Goal: Task Accomplishment & Management: Complete application form

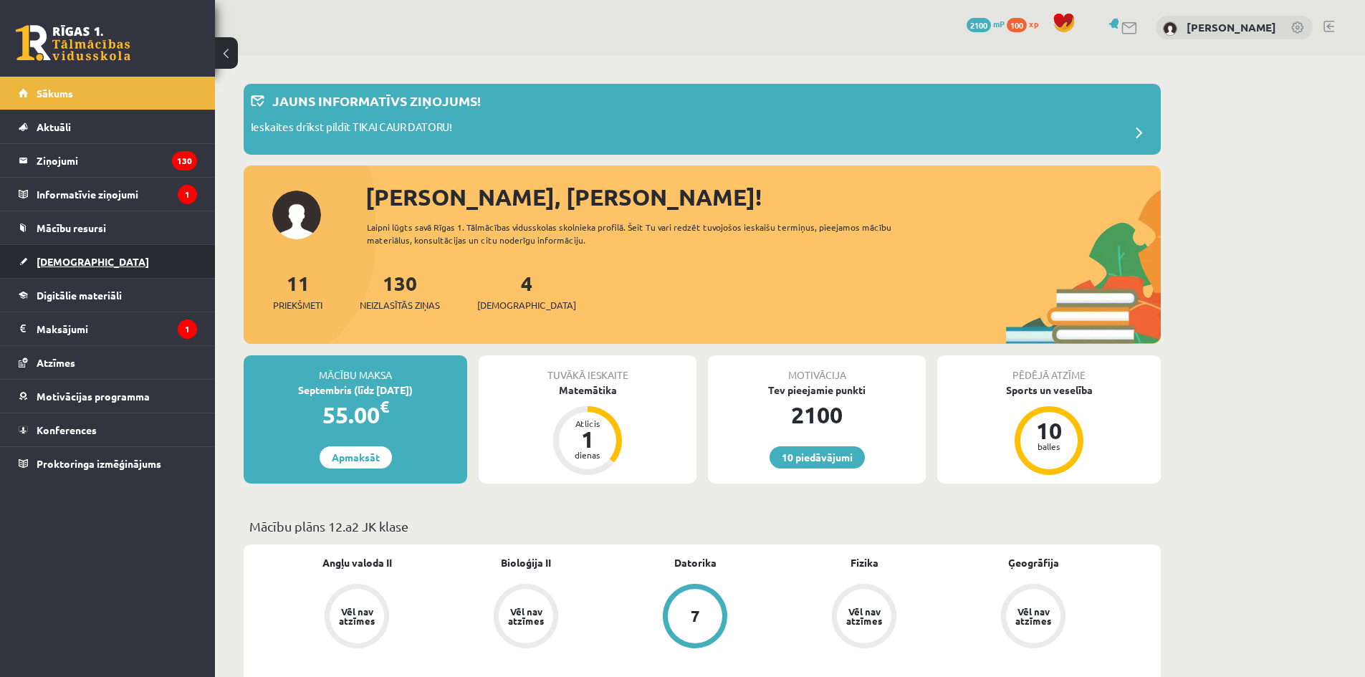
click at [77, 253] on link "[DEMOGRAPHIC_DATA]" at bounding box center [108, 261] width 178 height 33
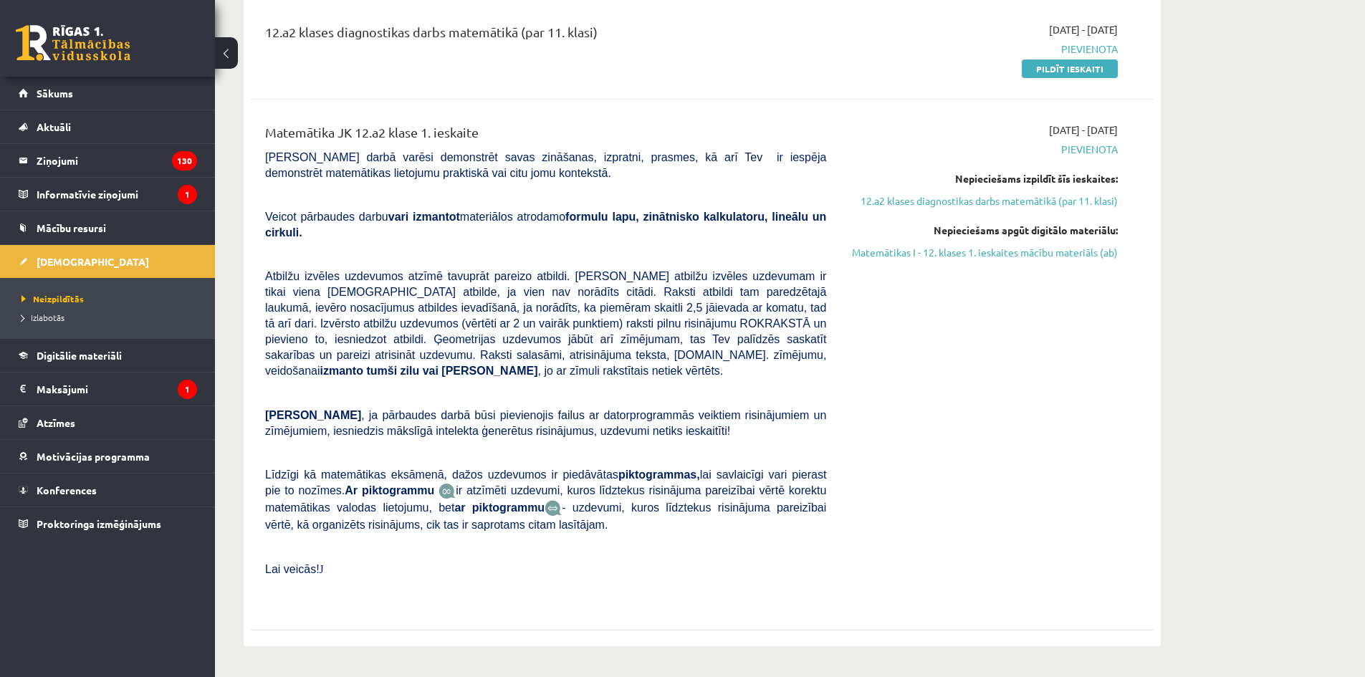
scroll to position [287, 0]
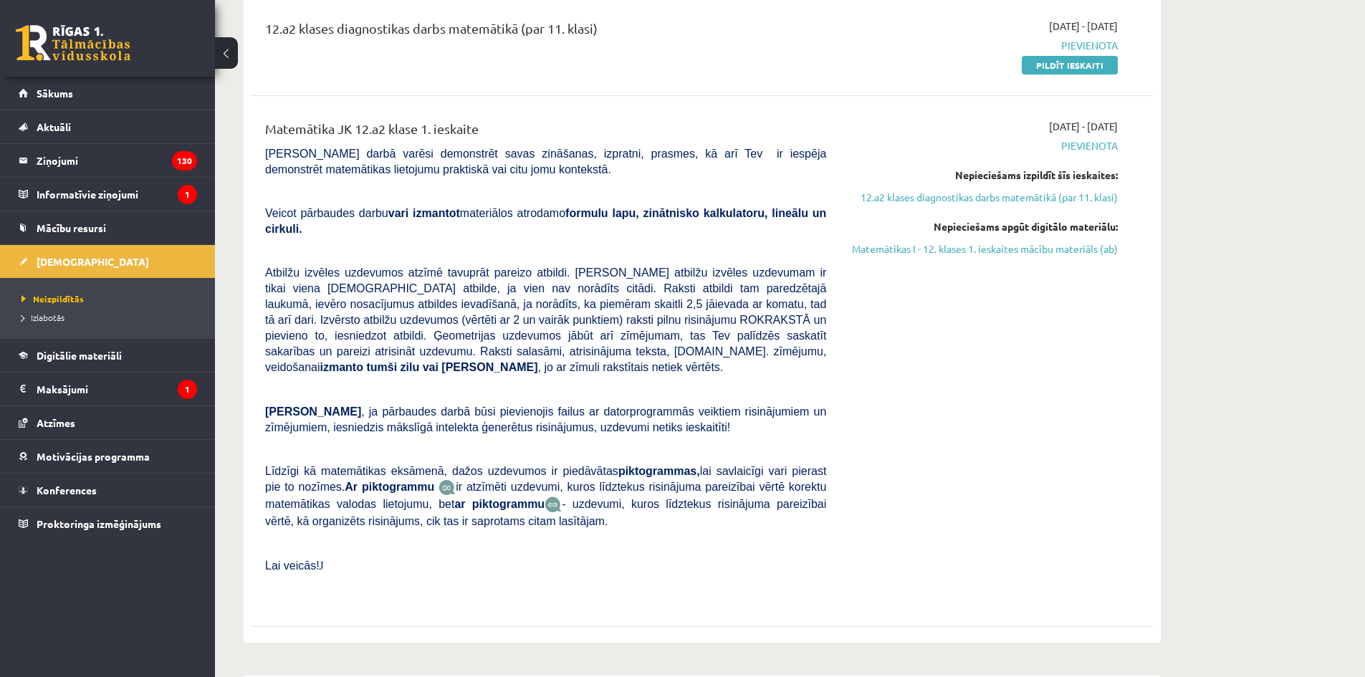
drag, startPoint x: 804, startPoint y: 343, endPoint x: 794, endPoint y: 348, distance: 11.2
drag, startPoint x: 794, startPoint y: 348, endPoint x: 763, endPoint y: 355, distance: 31.5
click at [763, 355] on div "Matemātika JK 12.a2 klase 1. ieskaite Pārbaudes darbā varēsi demonstrēt savas z…" at bounding box center [545, 361] width 583 height 485
click at [762, 350] on div "Matemātika JK 12.a2 klase 1. ieskaite Pārbaudes darbā varēsi demonstrēt savas z…" at bounding box center [545, 361] width 583 height 485
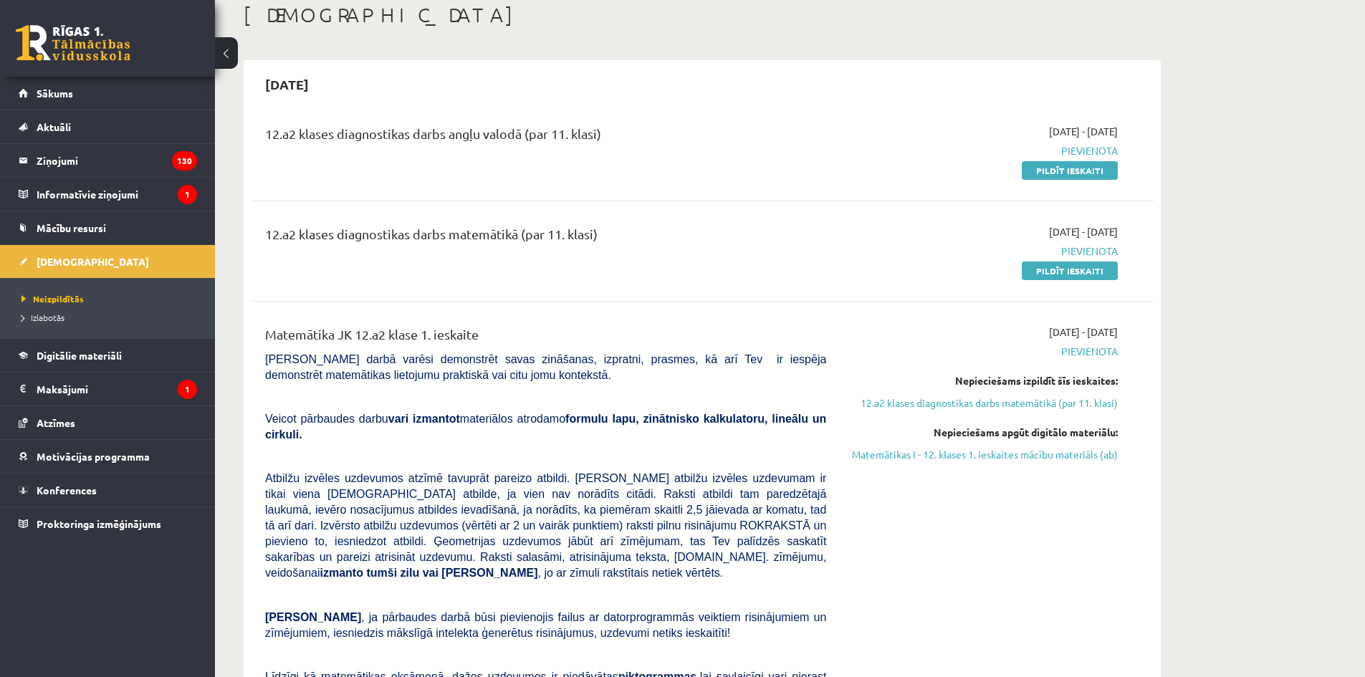
scroll to position [72, 0]
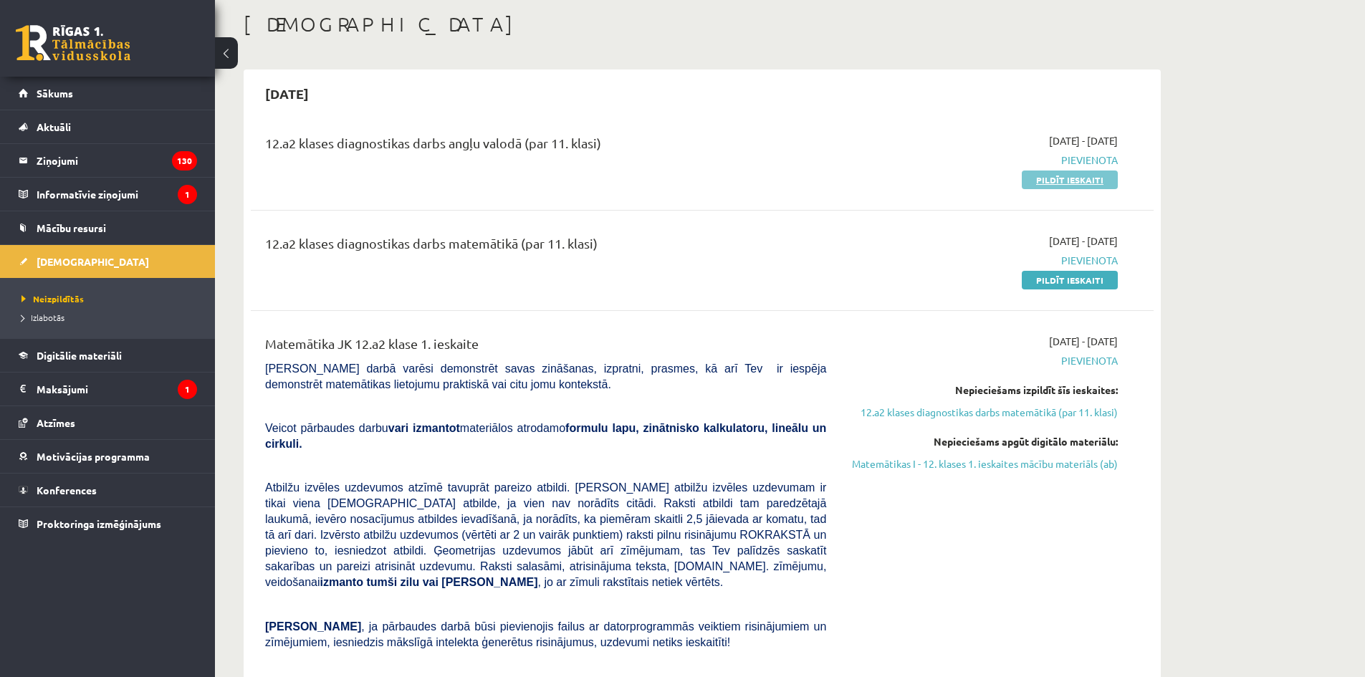
click at [1052, 174] on link "Pildīt ieskaiti" at bounding box center [1070, 180] width 96 height 19
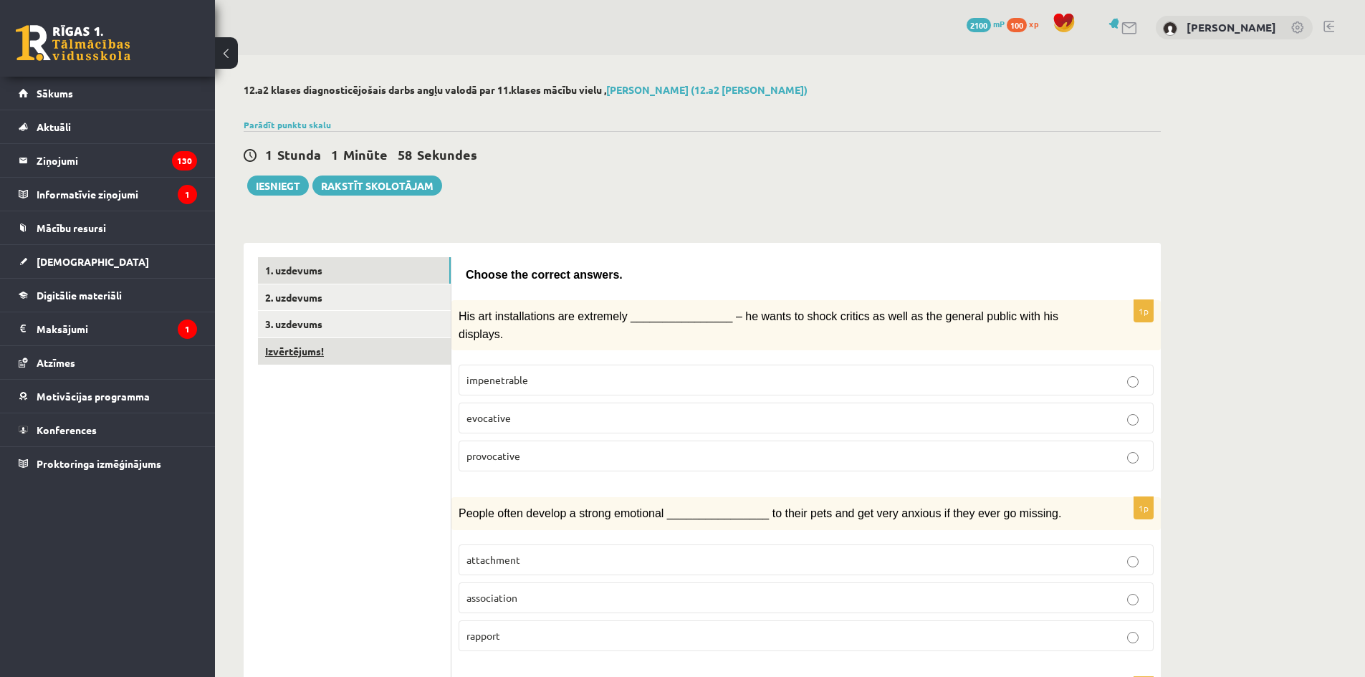
click at [418, 348] on link "Izvērtējums!" at bounding box center [354, 351] width 193 height 27
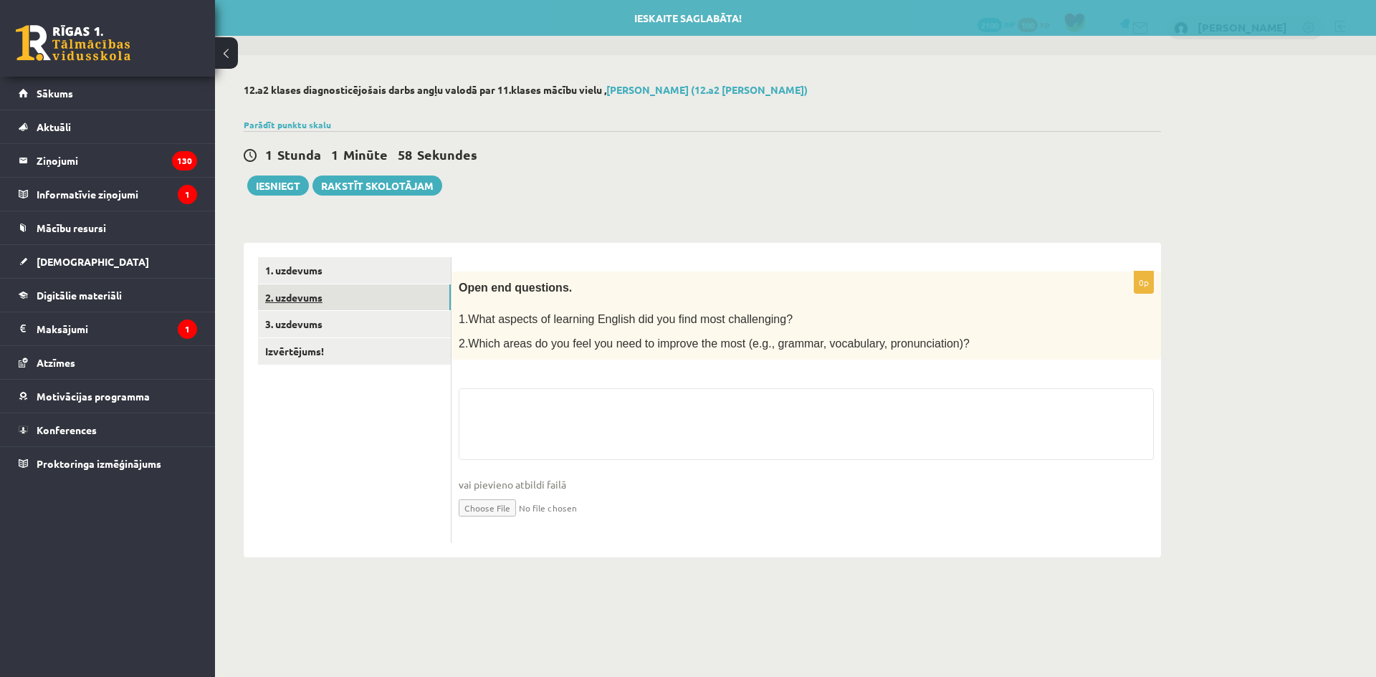
click at [404, 286] on link "2. uzdevums" at bounding box center [354, 298] width 193 height 27
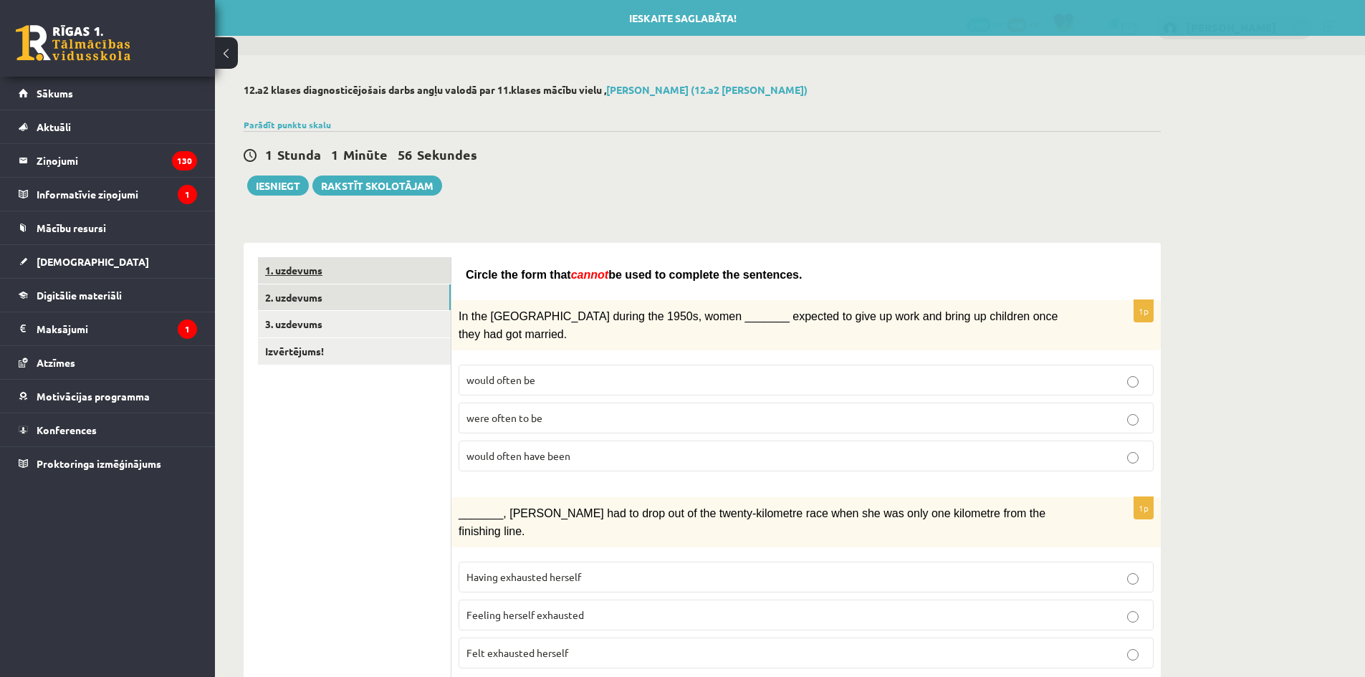
click at [309, 275] on link "1. uzdevums" at bounding box center [354, 270] width 193 height 27
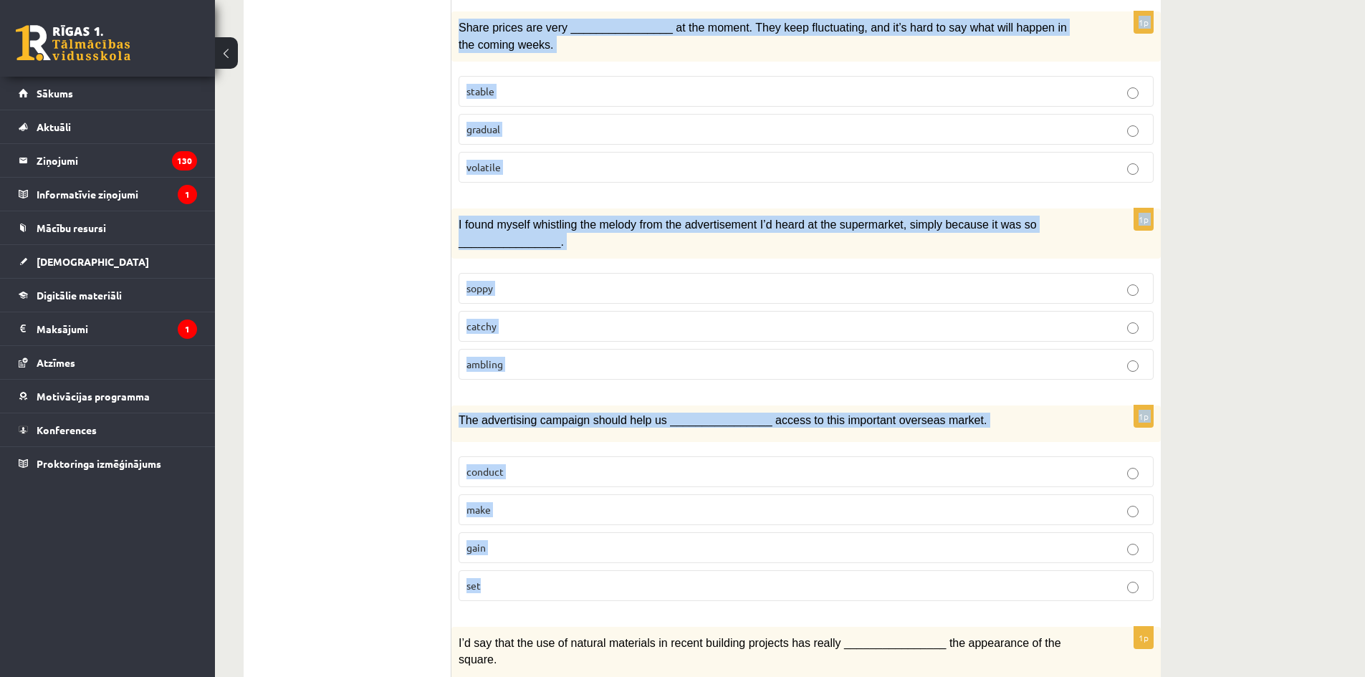
scroll to position [1942, 0]
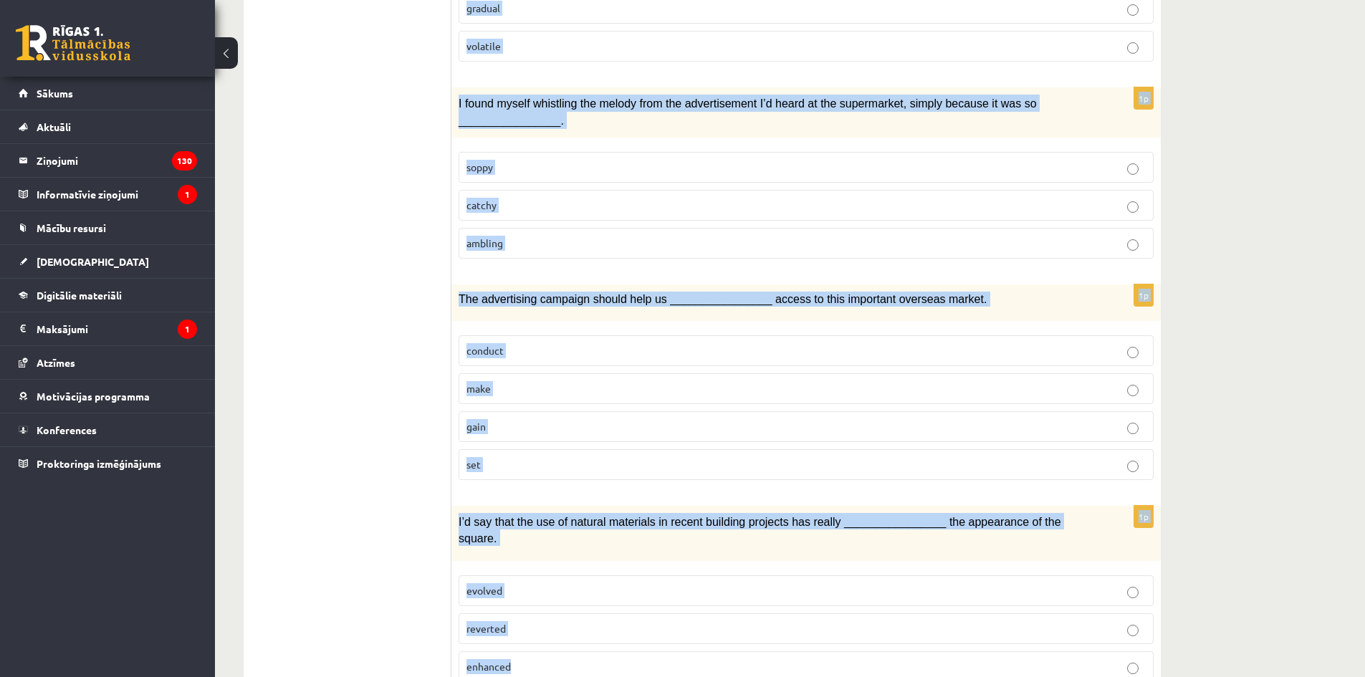
drag, startPoint x: 474, startPoint y: 272, endPoint x: 1276, endPoint y: 597, distance: 866.2
copy form "Choose the correct answers. 1p His art installations are extremely ____________…"
click at [618, 439] on fieldset "conduct make gain set" at bounding box center [806, 406] width 695 height 156
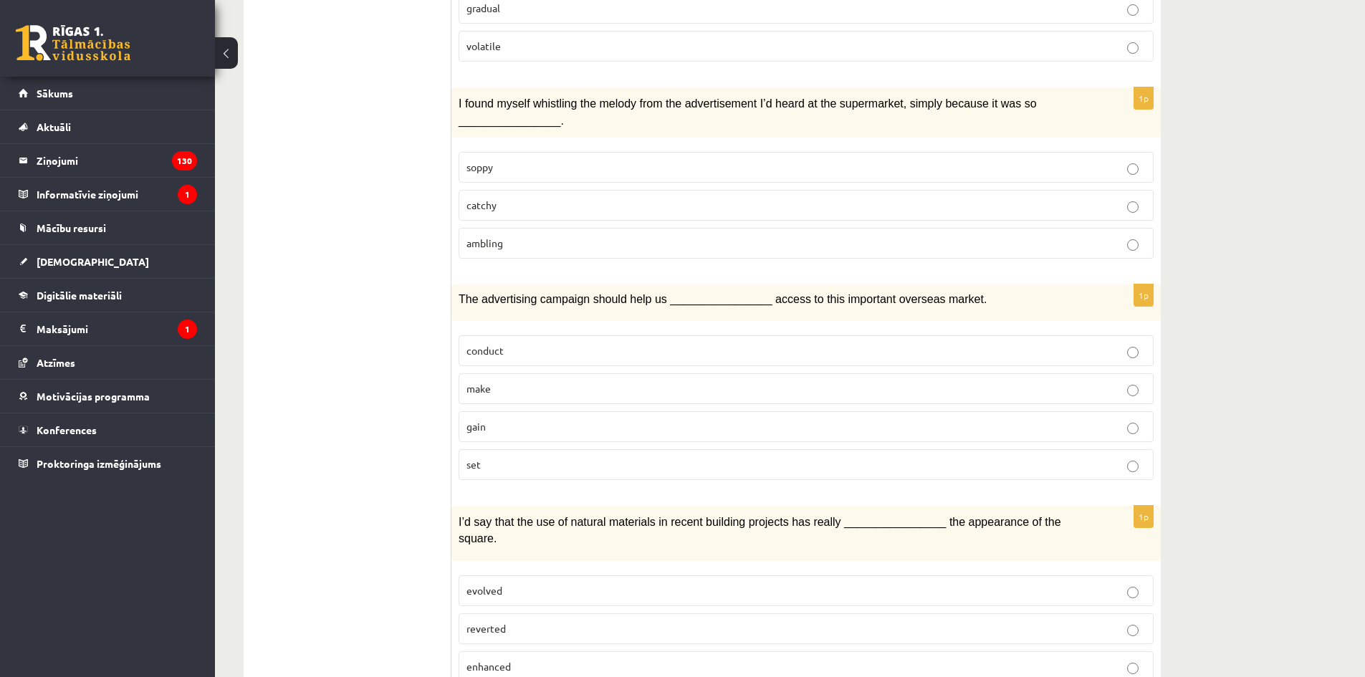
drag, startPoint x: 719, startPoint y: 459, endPoint x: 727, endPoint y: 372, distance: 87.1
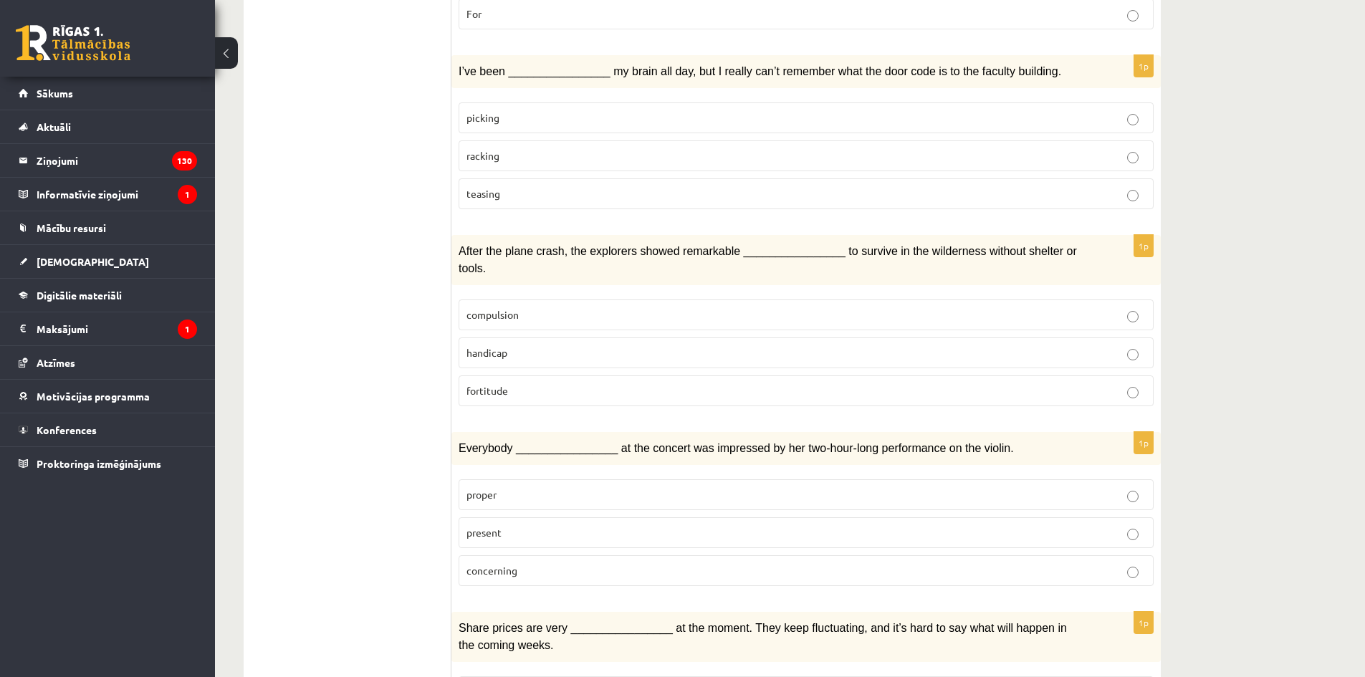
scroll to position [0, 0]
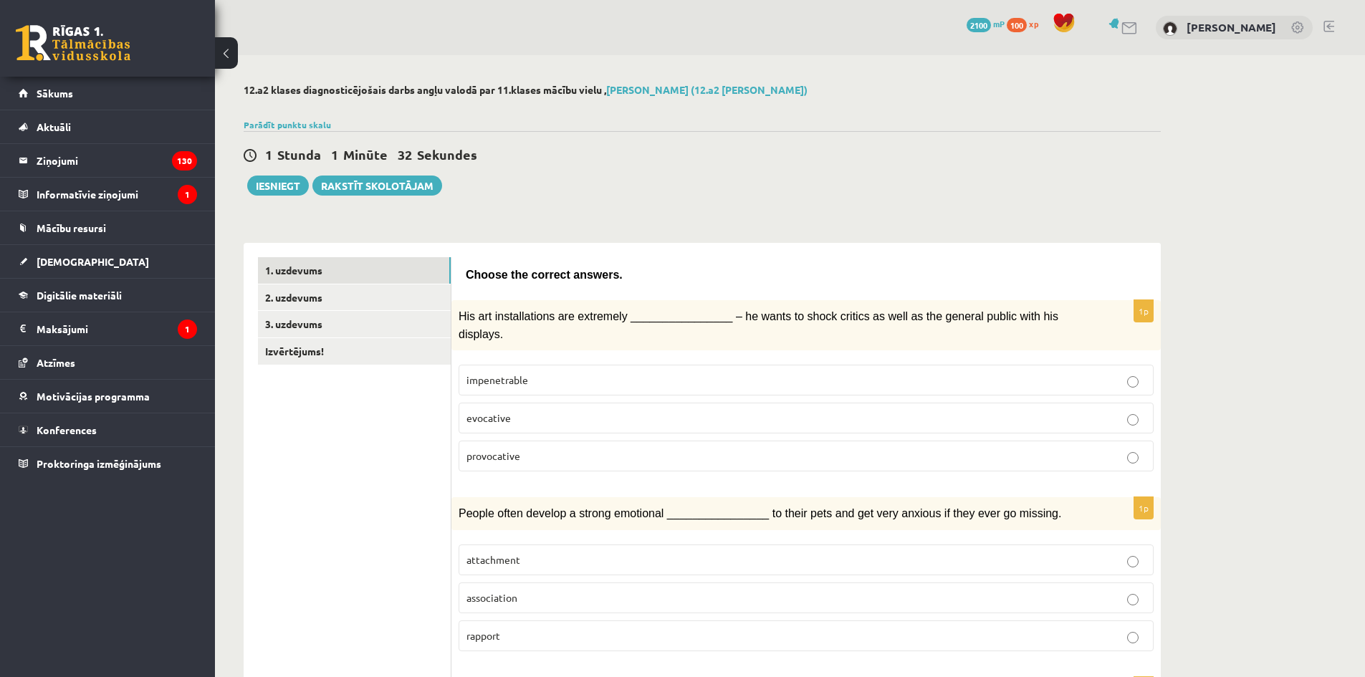
click at [668, 420] on fieldset "impenetrable evocative provocative" at bounding box center [806, 417] width 695 height 118
click at [770, 441] on label "provocative" at bounding box center [806, 456] width 695 height 31
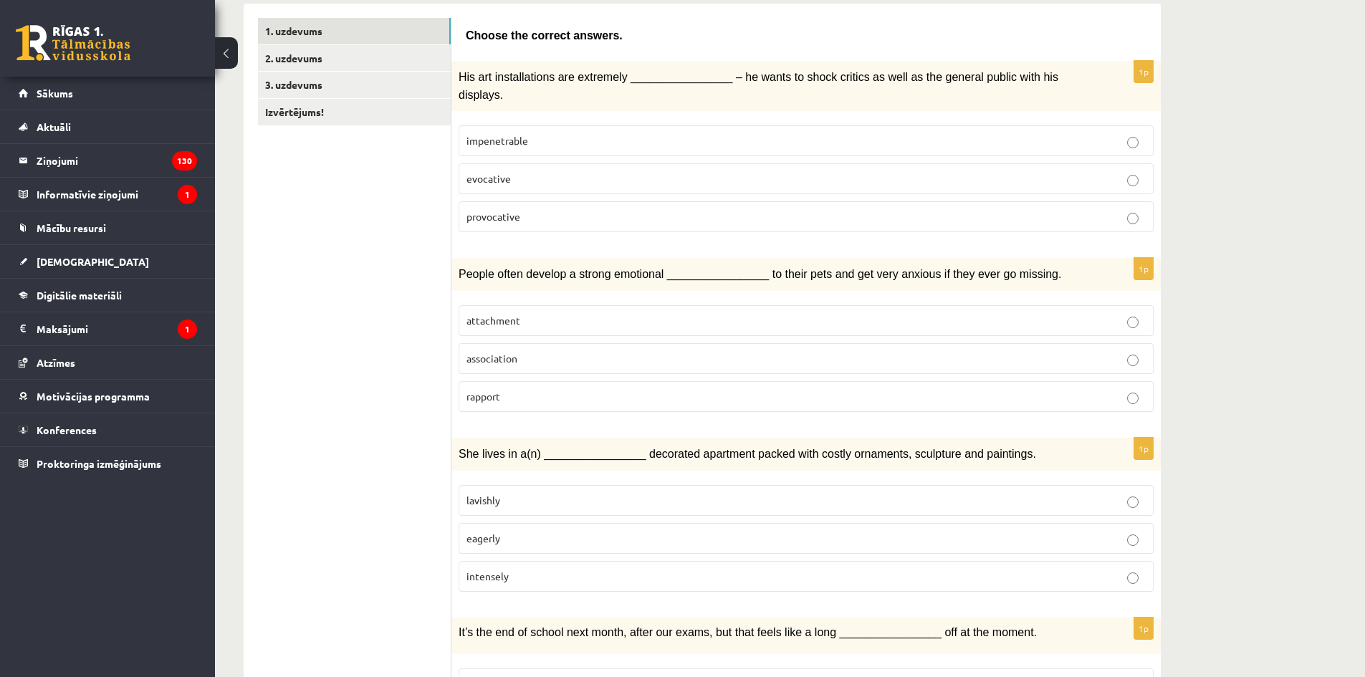
scroll to position [287, 0]
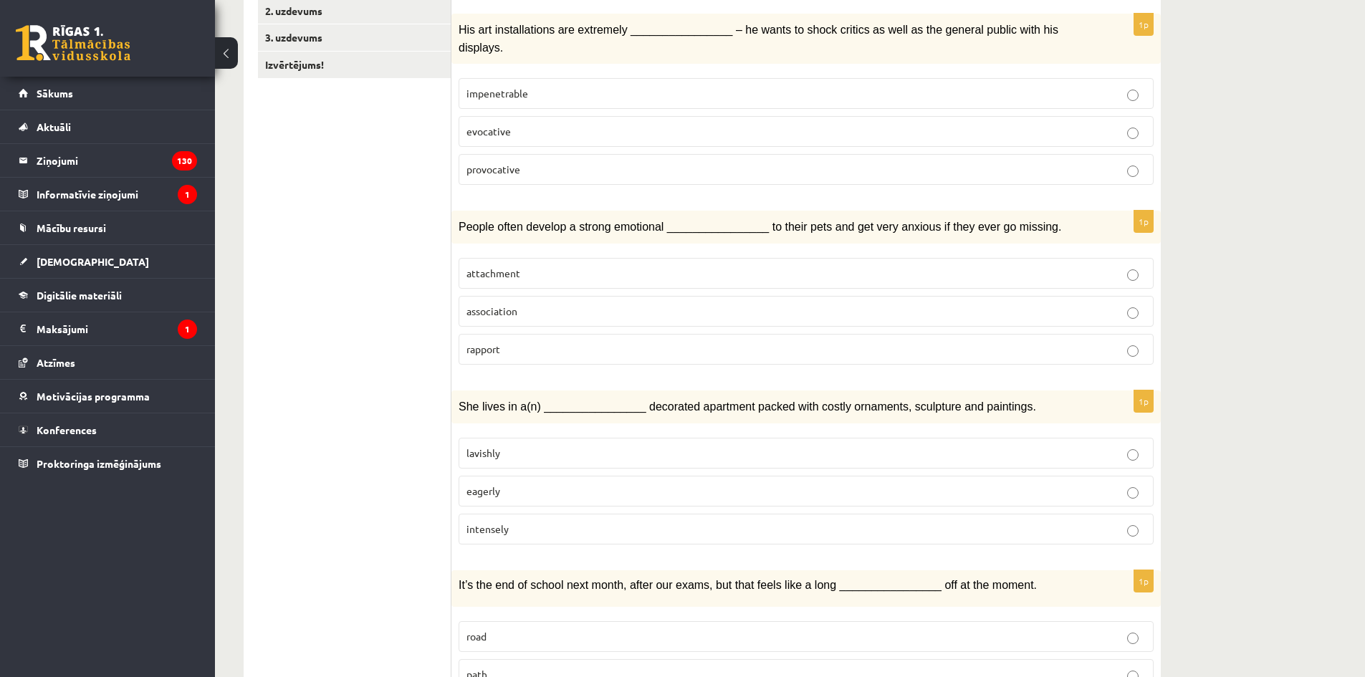
drag, startPoint x: 735, startPoint y: 254, endPoint x: 727, endPoint y: 252, distance: 8.2
drag, startPoint x: 708, startPoint y: 257, endPoint x: 715, endPoint y: 262, distance: 8.7
click at [710, 266] on p "attachment" at bounding box center [806, 273] width 679 height 15
click at [583, 446] on p "lavishly" at bounding box center [806, 453] width 679 height 15
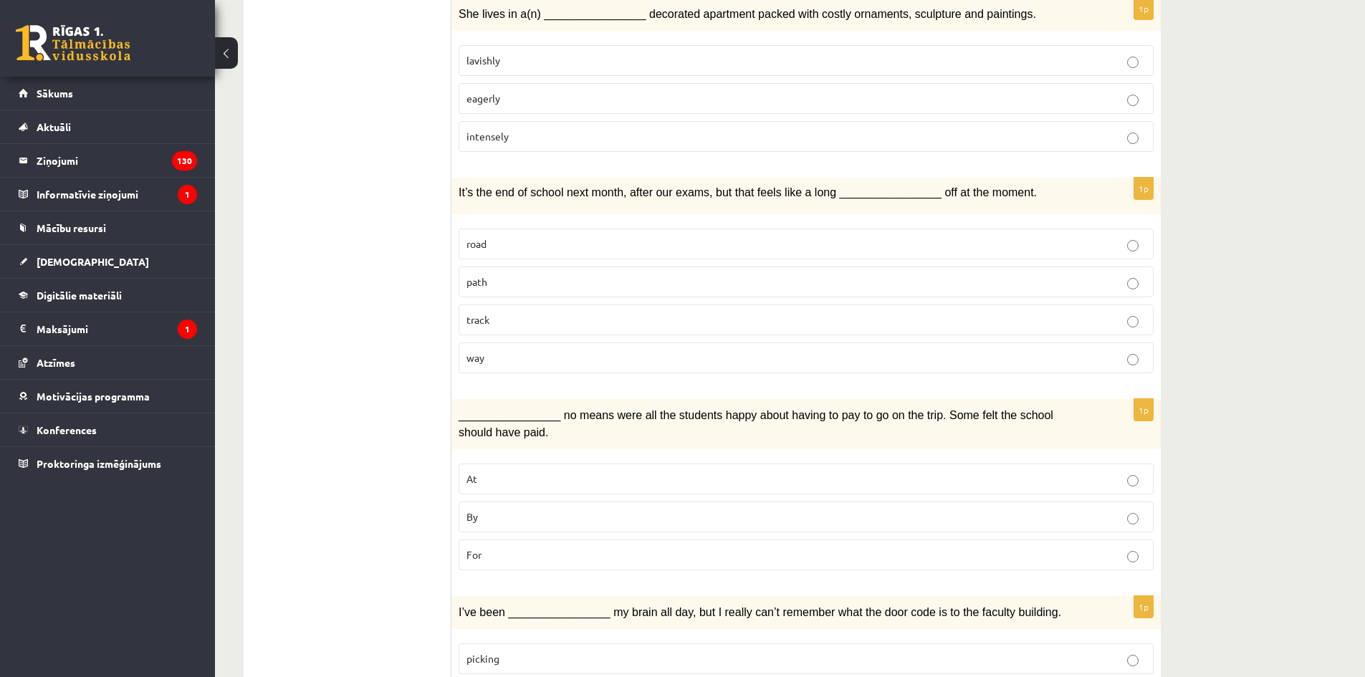
scroll to position [717, 0]
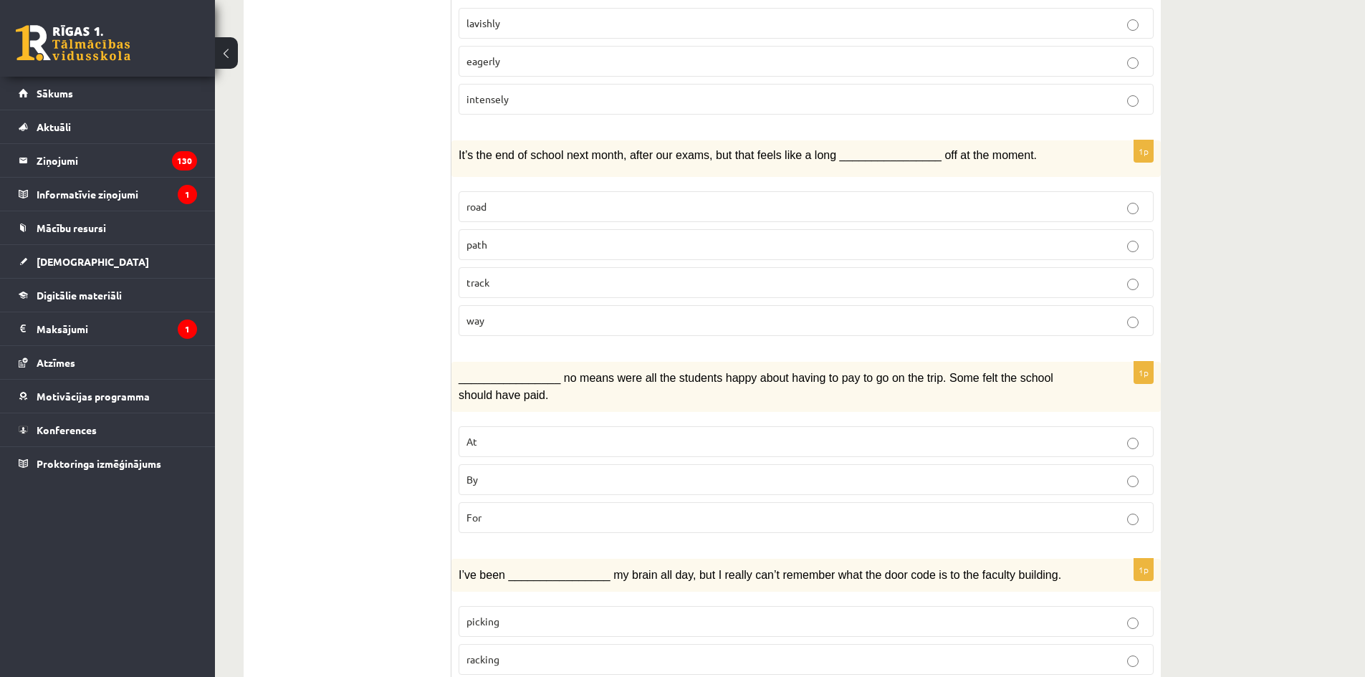
click at [543, 305] on label "way" at bounding box center [806, 320] width 695 height 31
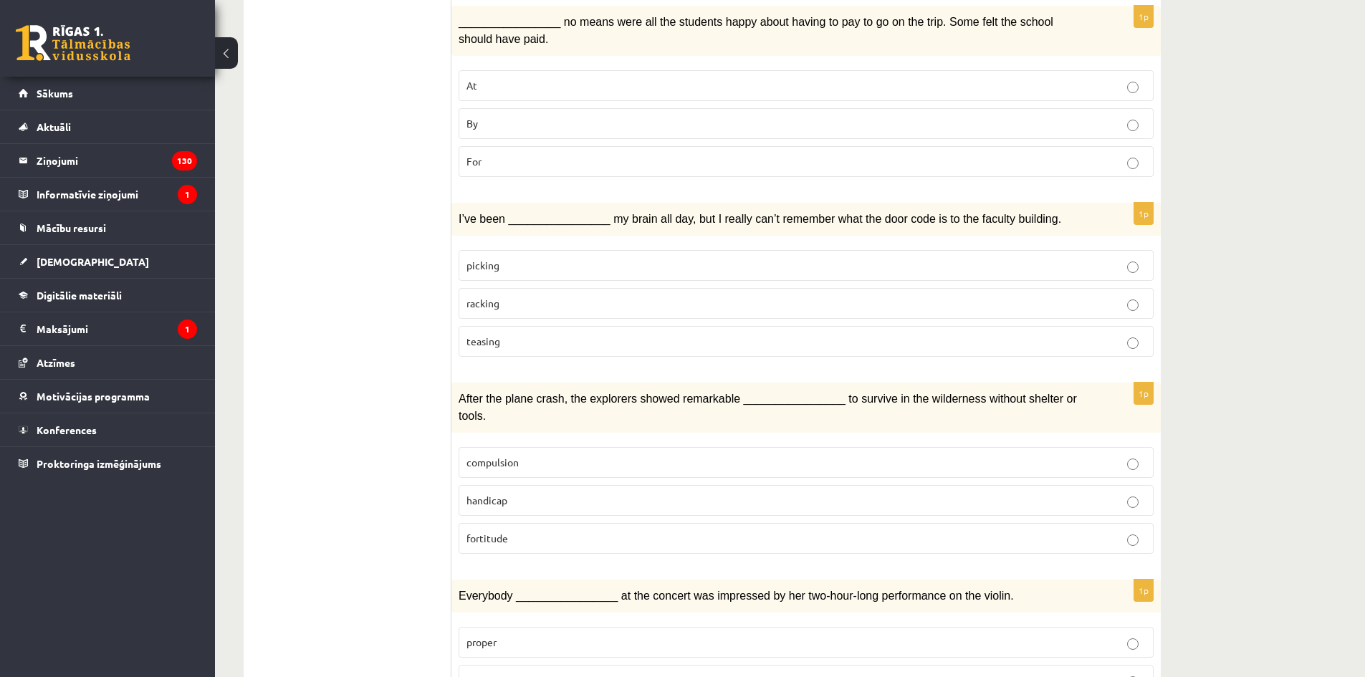
scroll to position [1075, 0]
click at [623, 114] on p "By" at bounding box center [806, 121] width 679 height 15
click at [550, 290] on label "racking" at bounding box center [806, 301] width 695 height 31
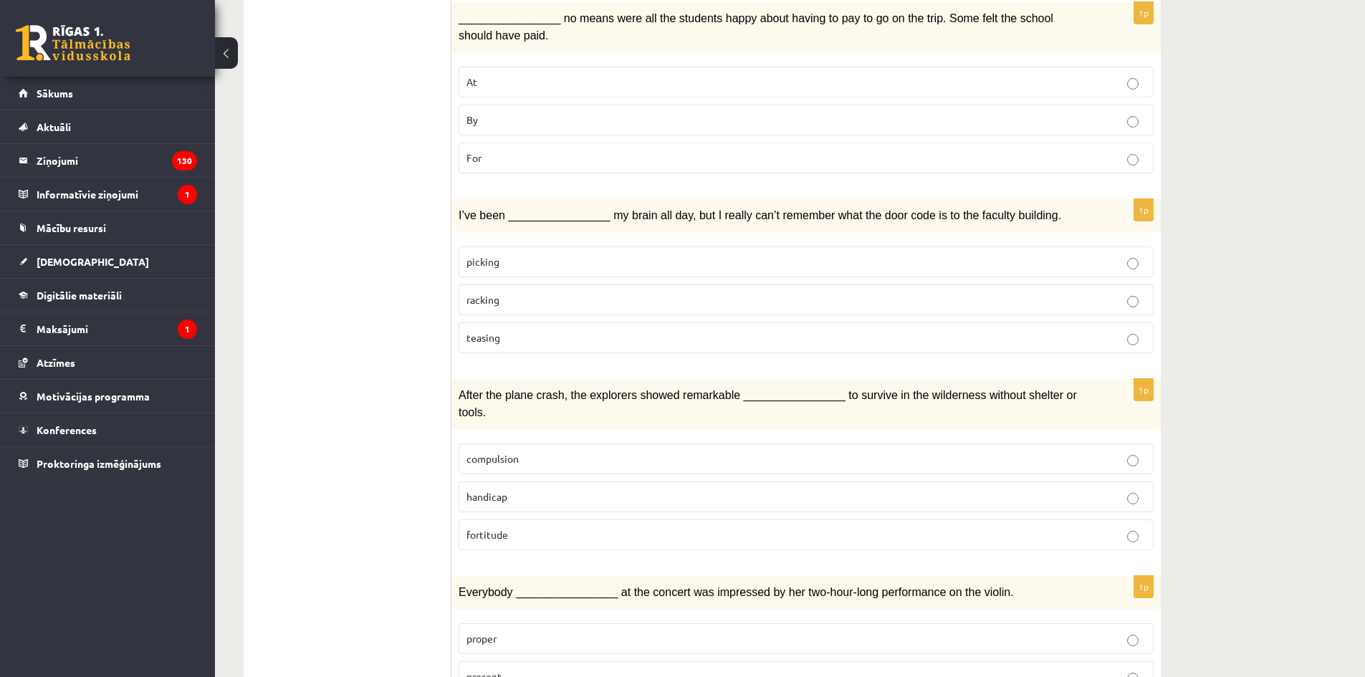
scroll to position [1218, 0]
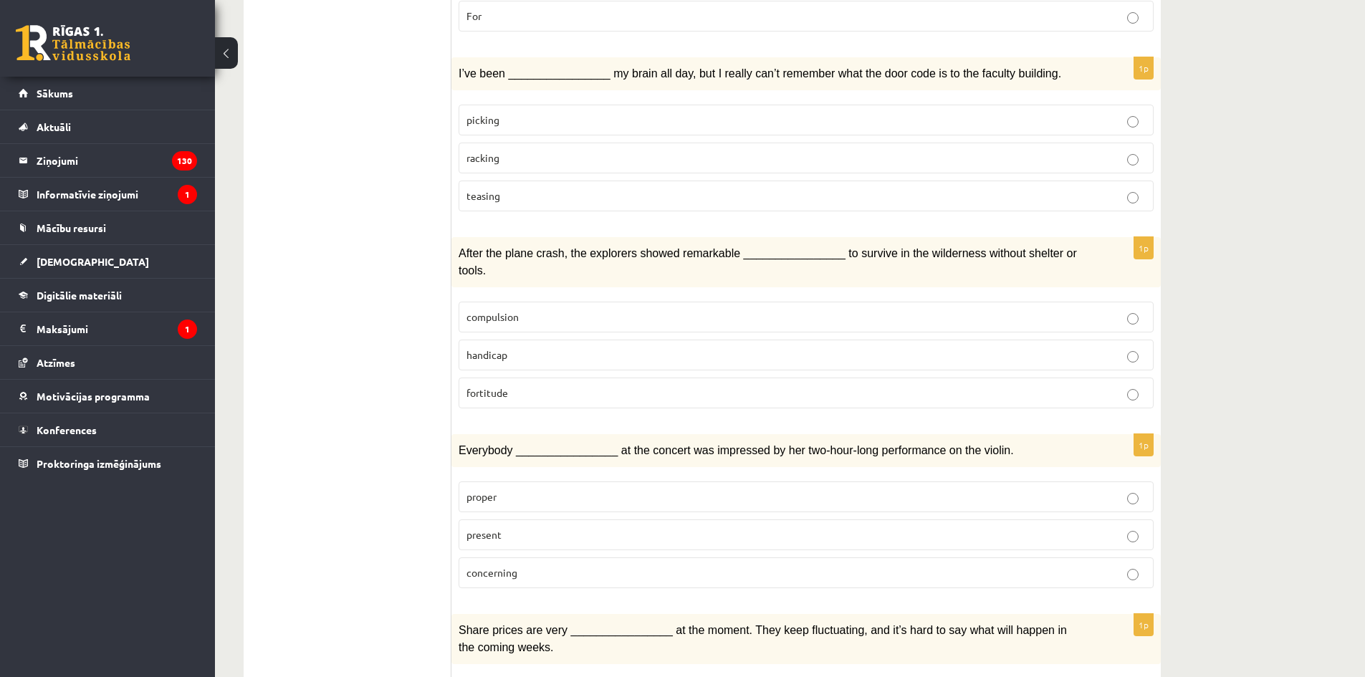
click at [566, 378] on label "fortitude" at bounding box center [806, 393] width 695 height 31
click at [546, 528] on p "present" at bounding box center [806, 535] width 679 height 15
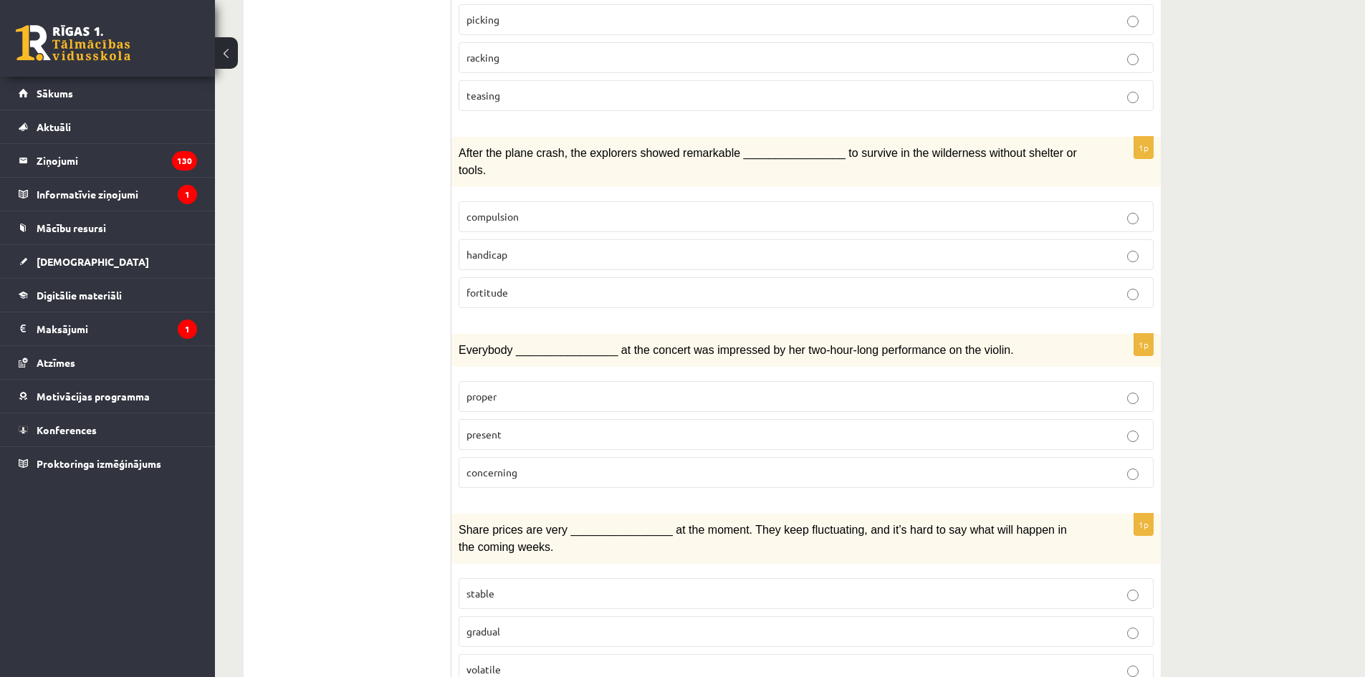
scroll to position [1648, 0]
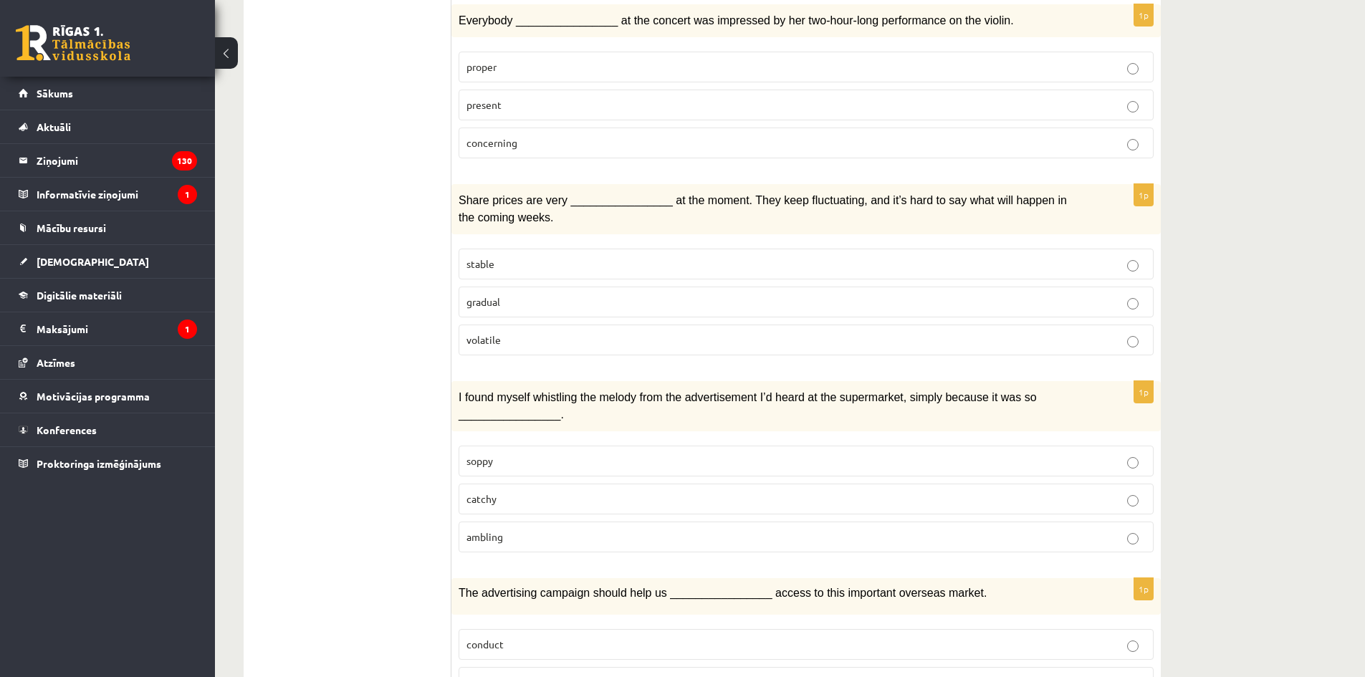
click at [520, 333] on p "volatile" at bounding box center [806, 340] width 679 height 15
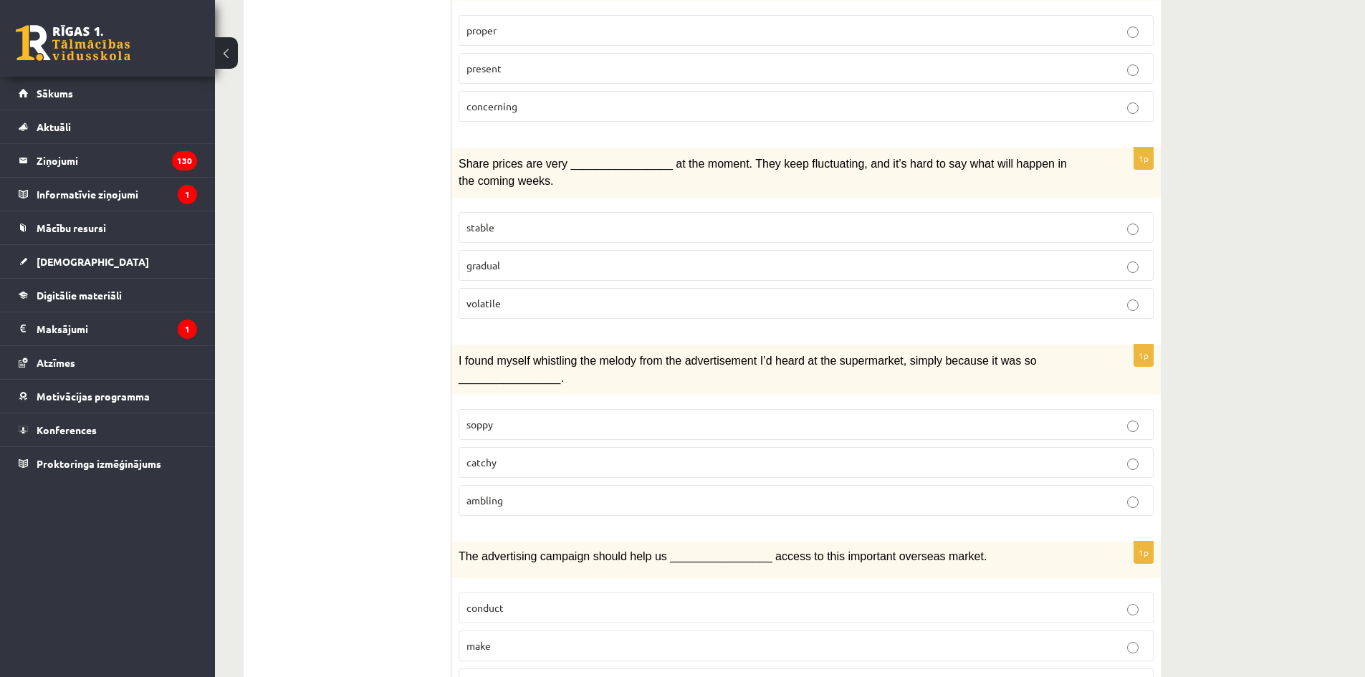
scroll to position [1792, 0]
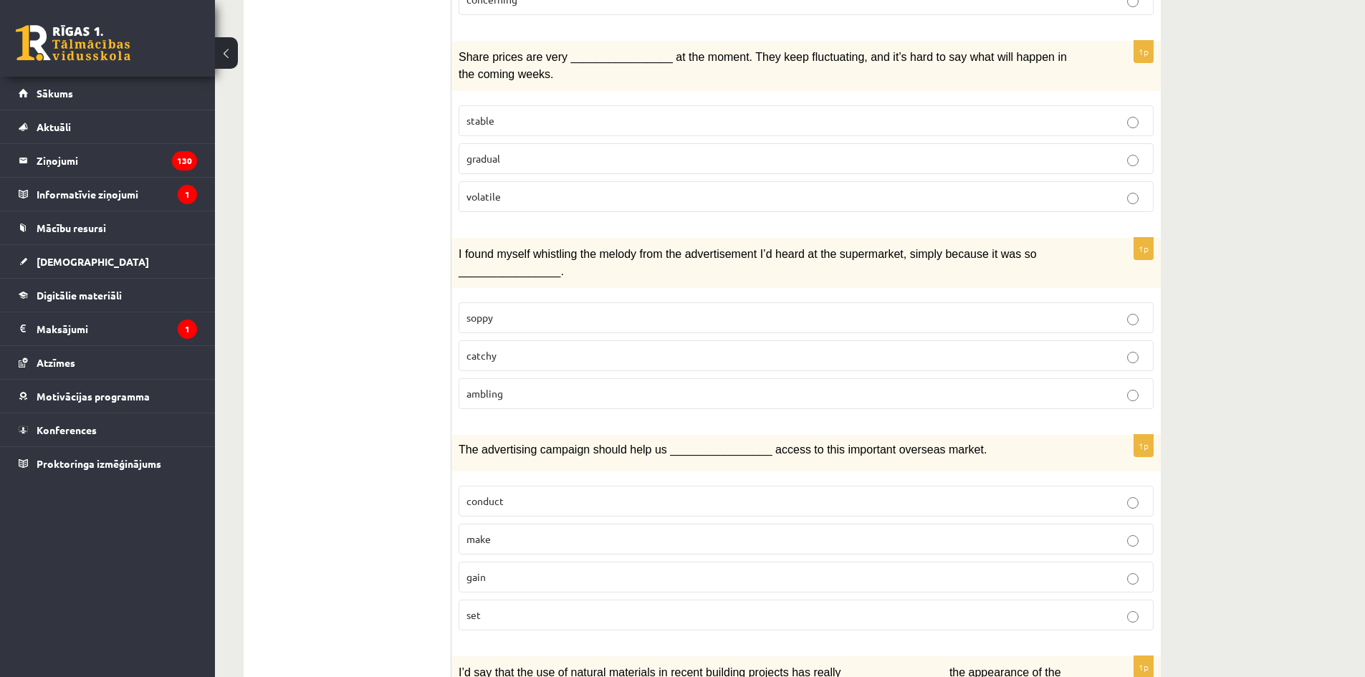
click at [650, 348] on p "catchy" at bounding box center [806, 355] width 679 height 15
click at [520, 570] on p "gain" at bounding box center [806, 577] width 679 height 15
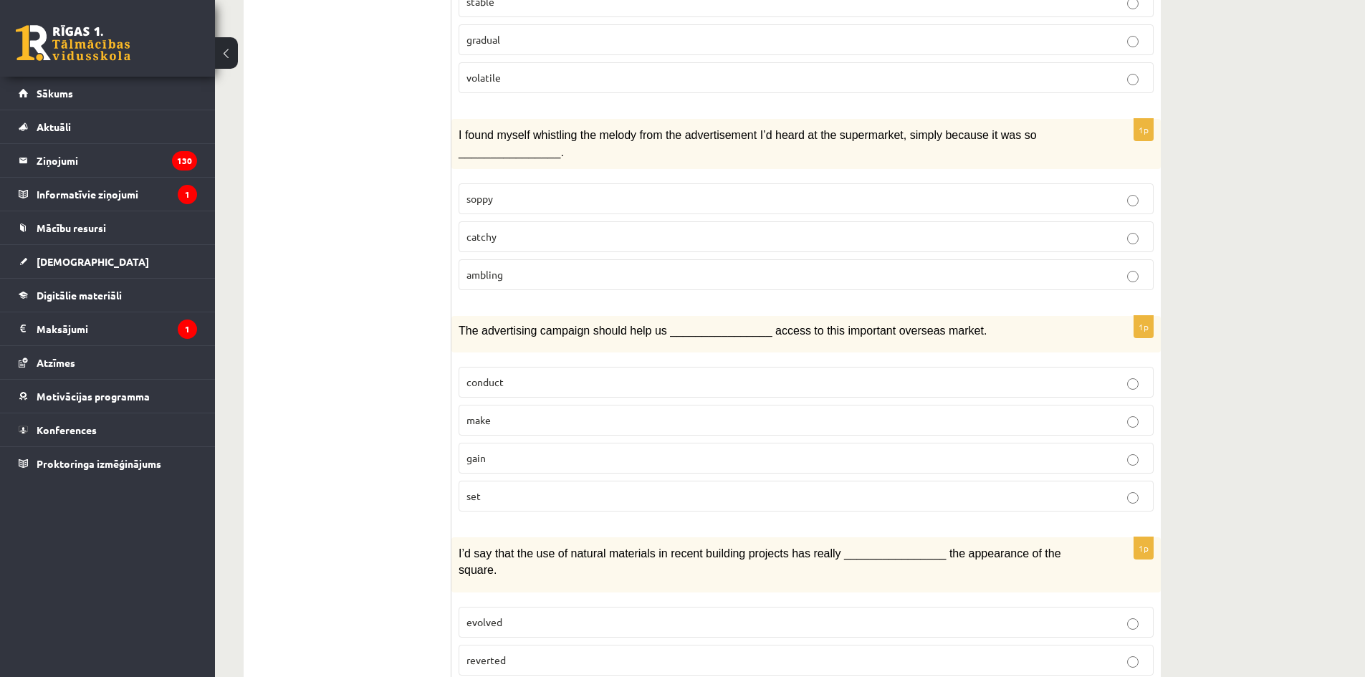
scroll to position [1942, 0]
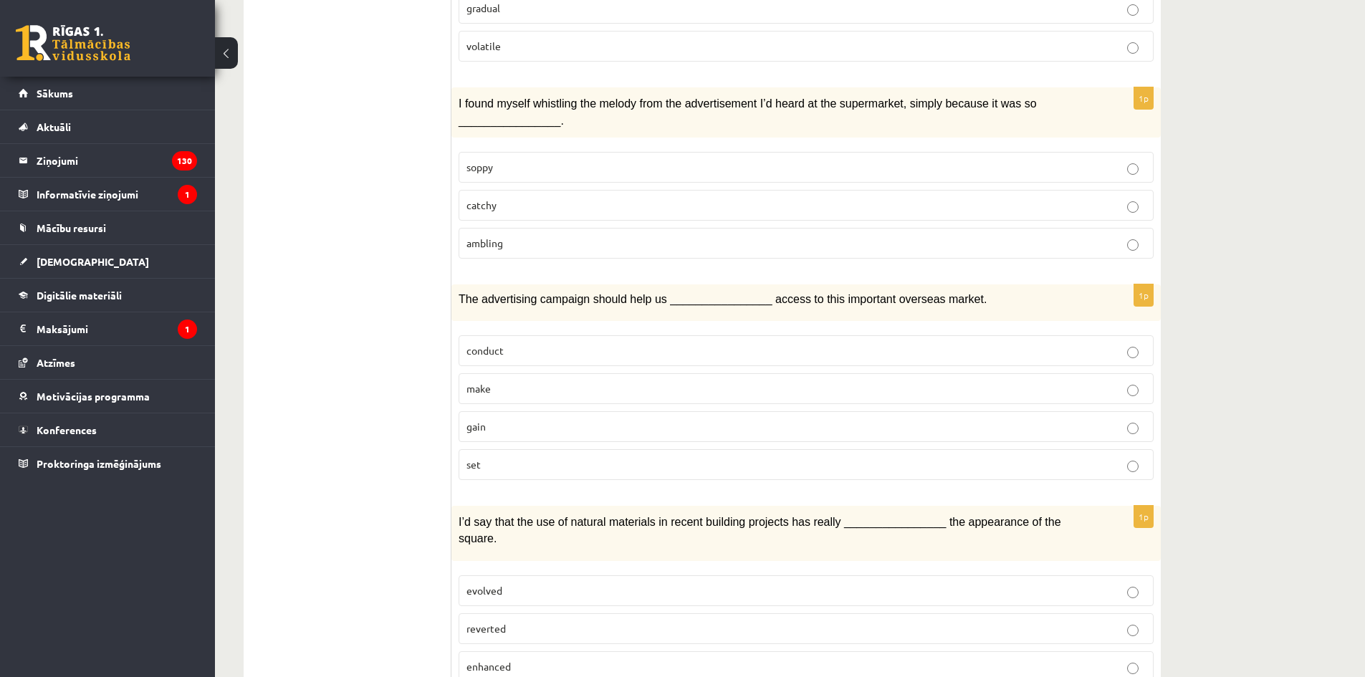
click at [528, 659] on p "enhanced" at bounding box center [806, 666] width 679 height 15
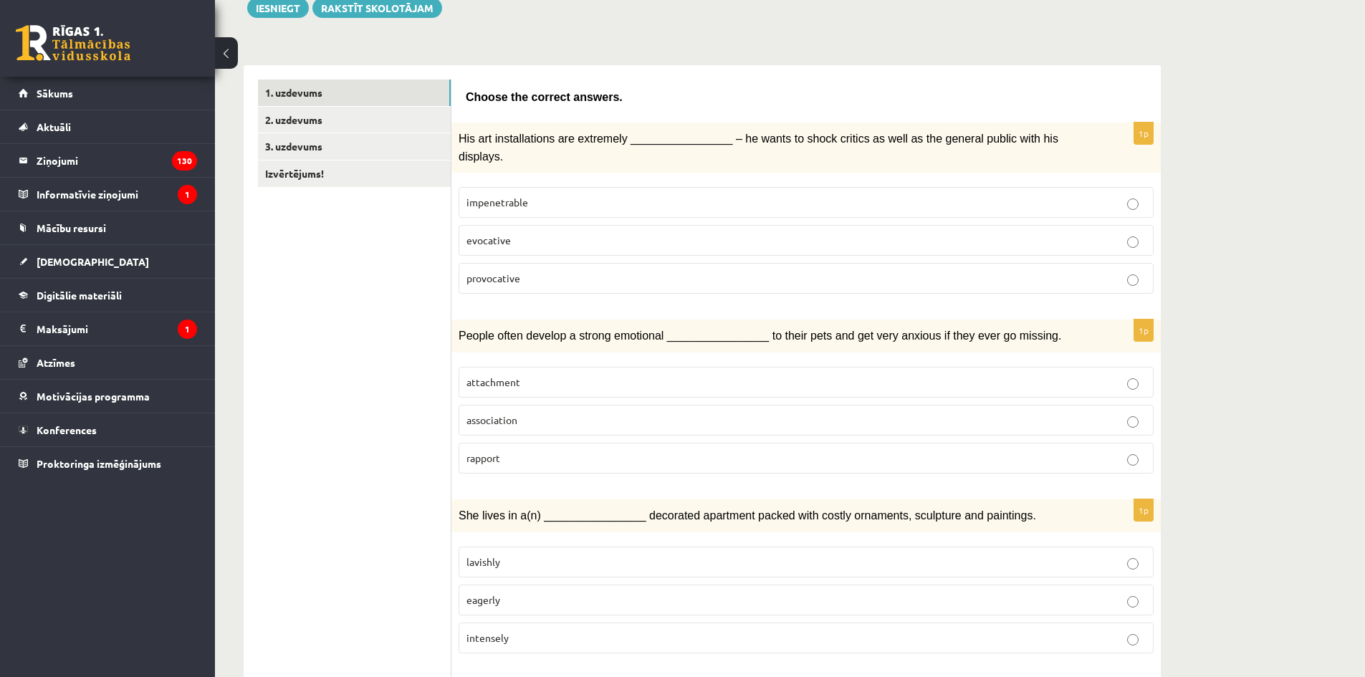
scroll to position [0, 0]
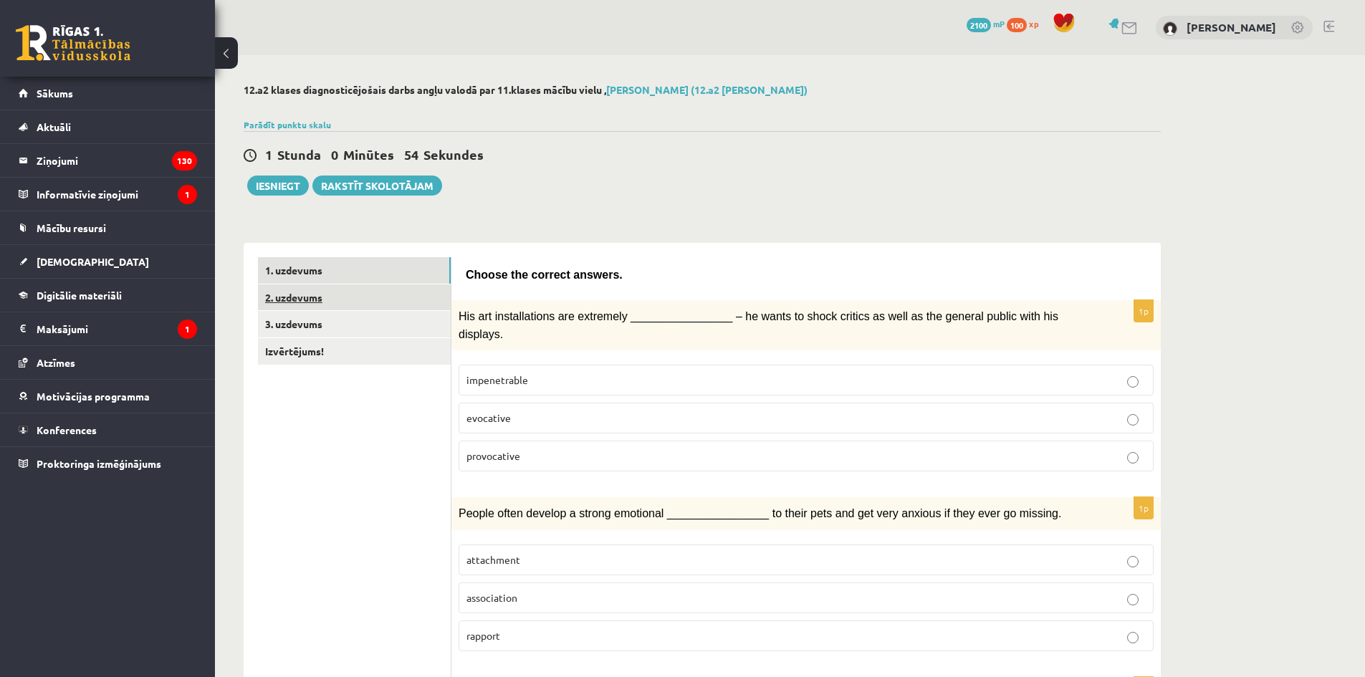
click at [304, 297] on link "2. uzdevums" at bounding box center [354, 298] width 193 height 27
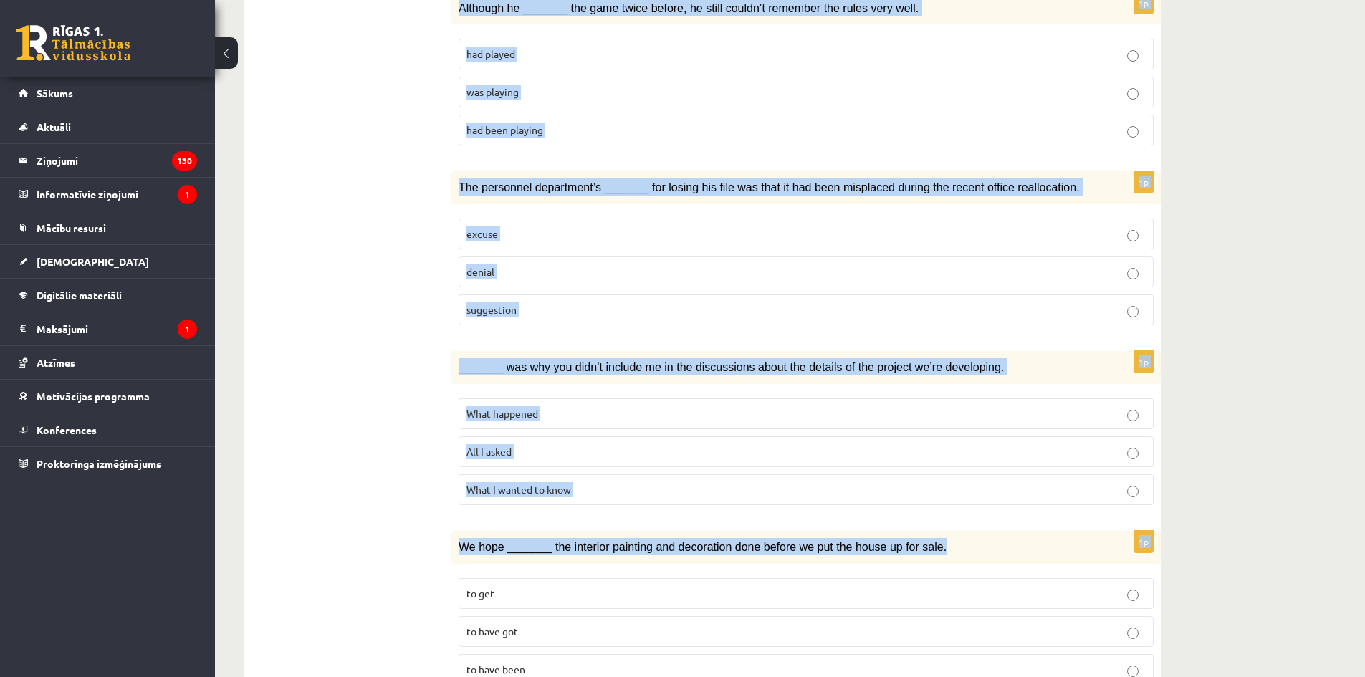
scroll to position [1441, 0]
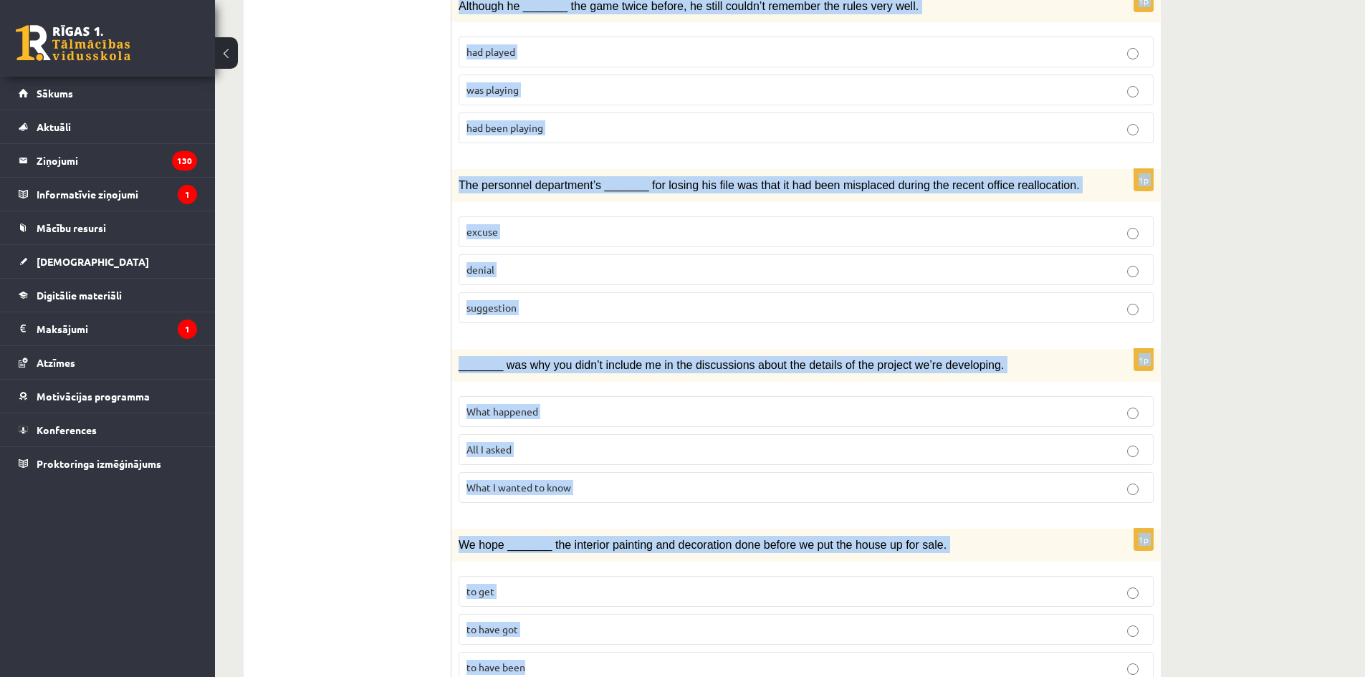
drag, startPoint x: 467, startPoint y: 280, endPoint x: 1018, endPoint y: 591, distance: 633.2
copy form "Circle the form that cannot be used to complete the sentences. 1p In the USA du…"
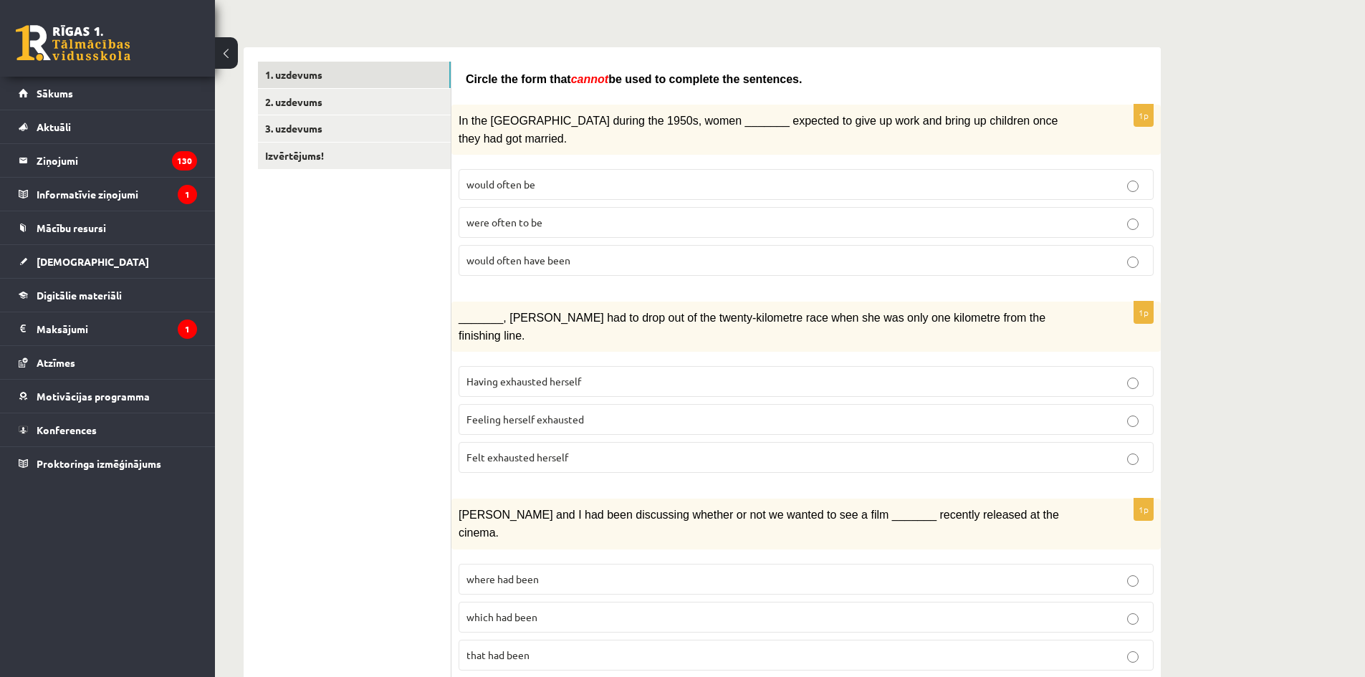
scroll to position [215, 0]
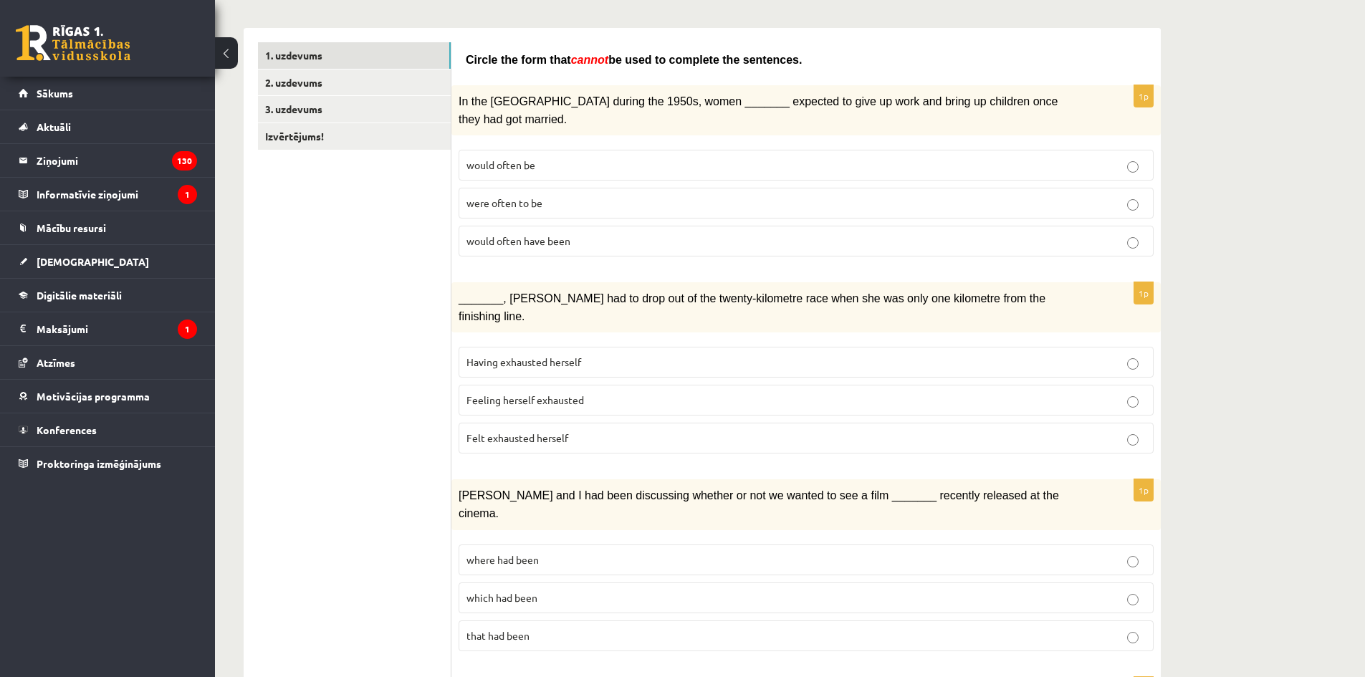
click at [629, 234] on p "would often have been" at bounding box center [806, 241] width 679 height 15
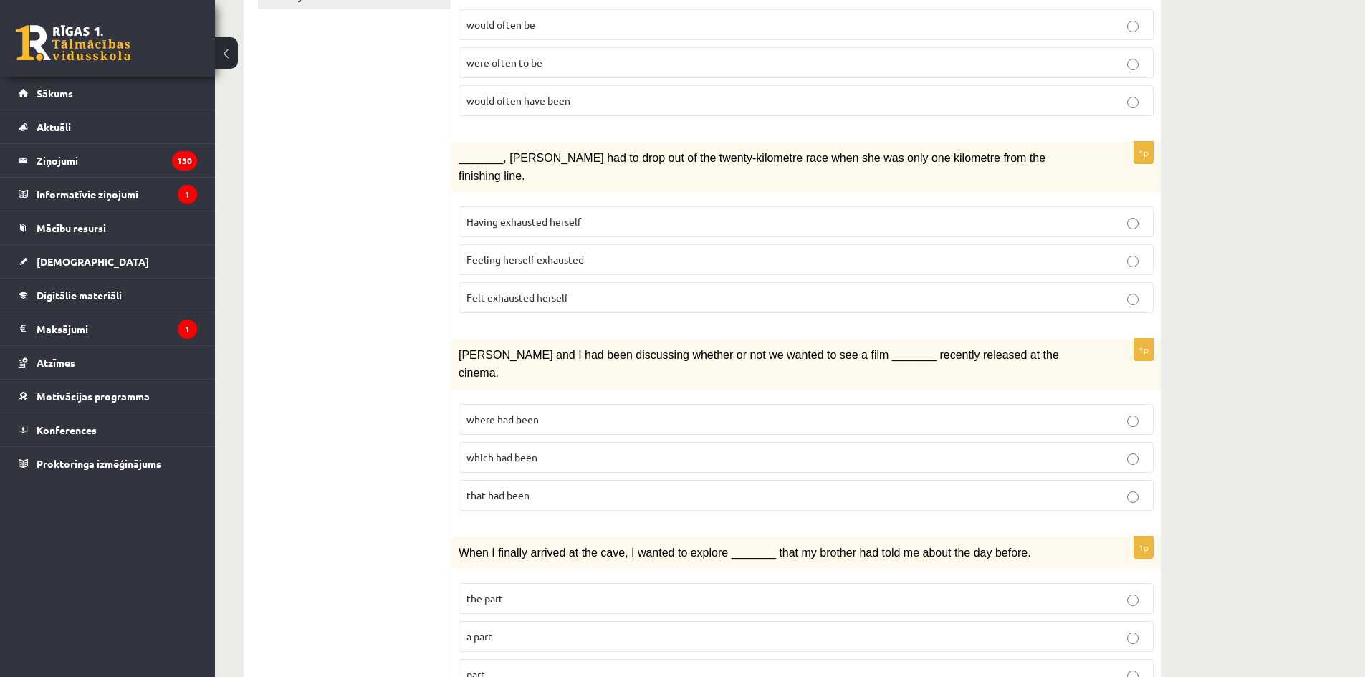
scroll to position [358, 0]
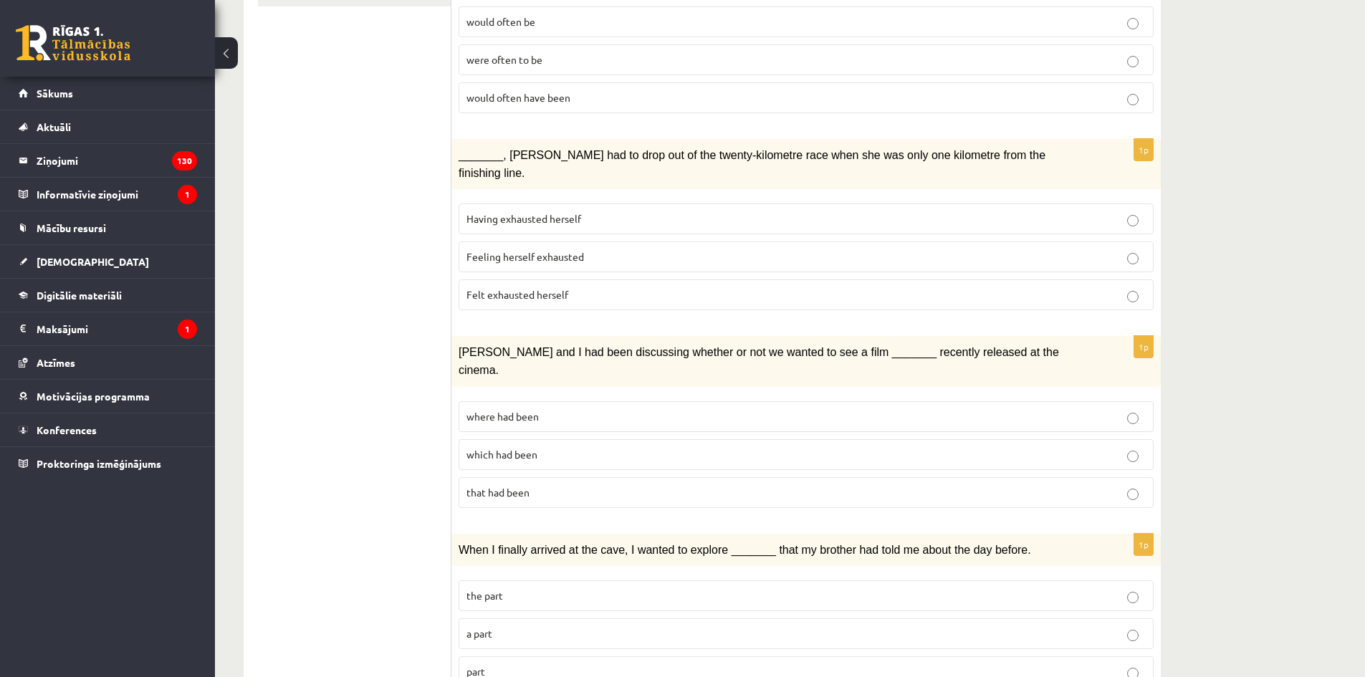
click at [470, 288] on span "Felt exhausted herself" at bounding box center [518, 294] width 102 height 13
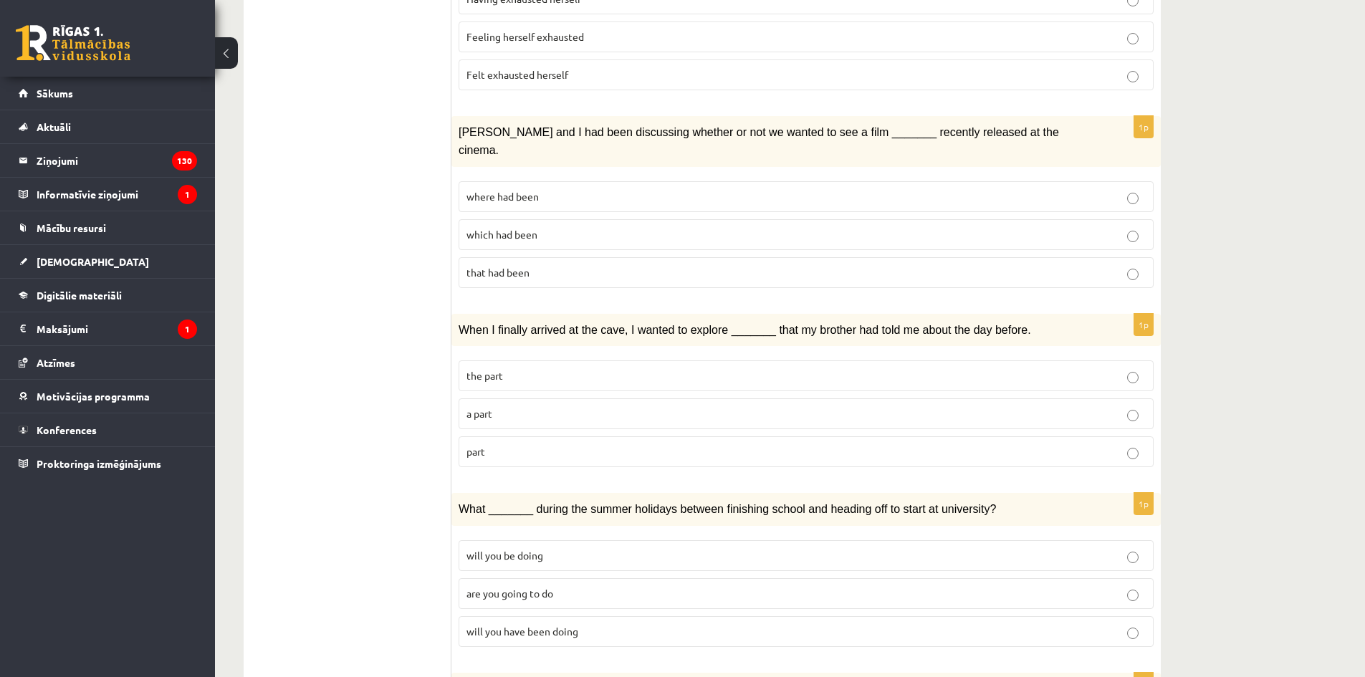
scroll to position [573, 0]
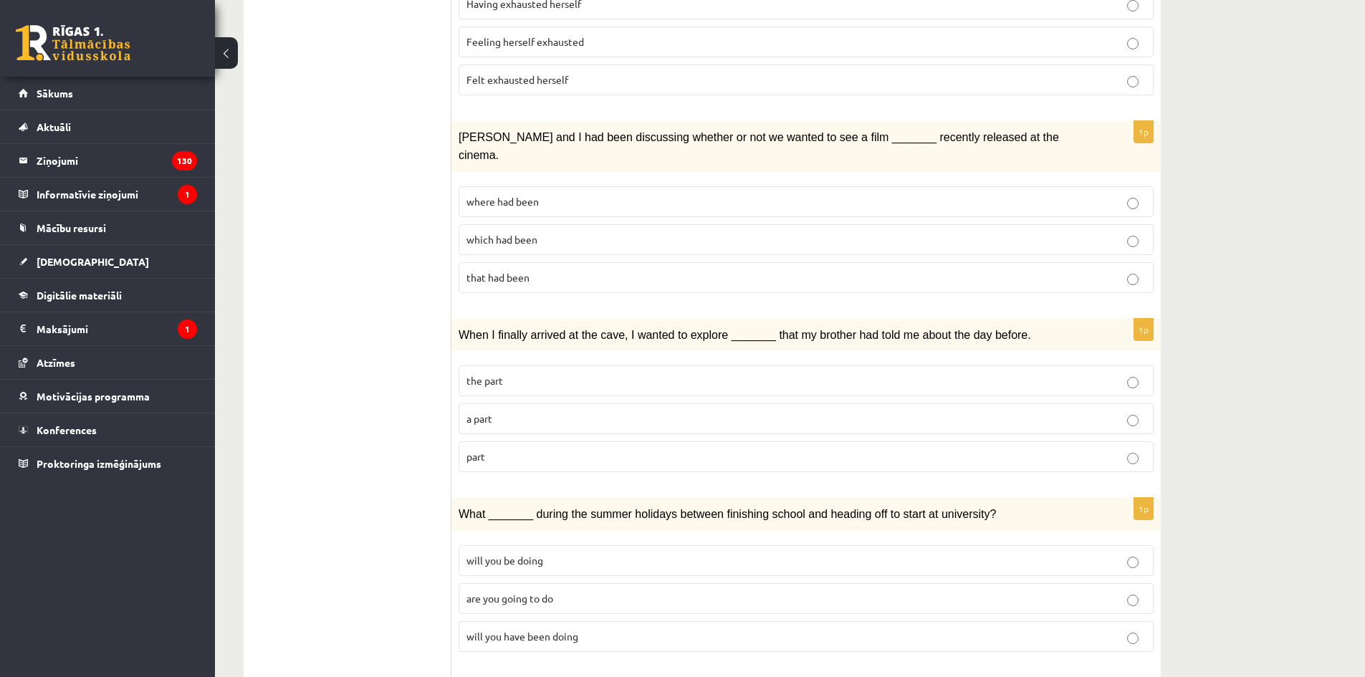
click at [557, 194] on p "where had been" at bounding box center [806, 201] width 679 height 15
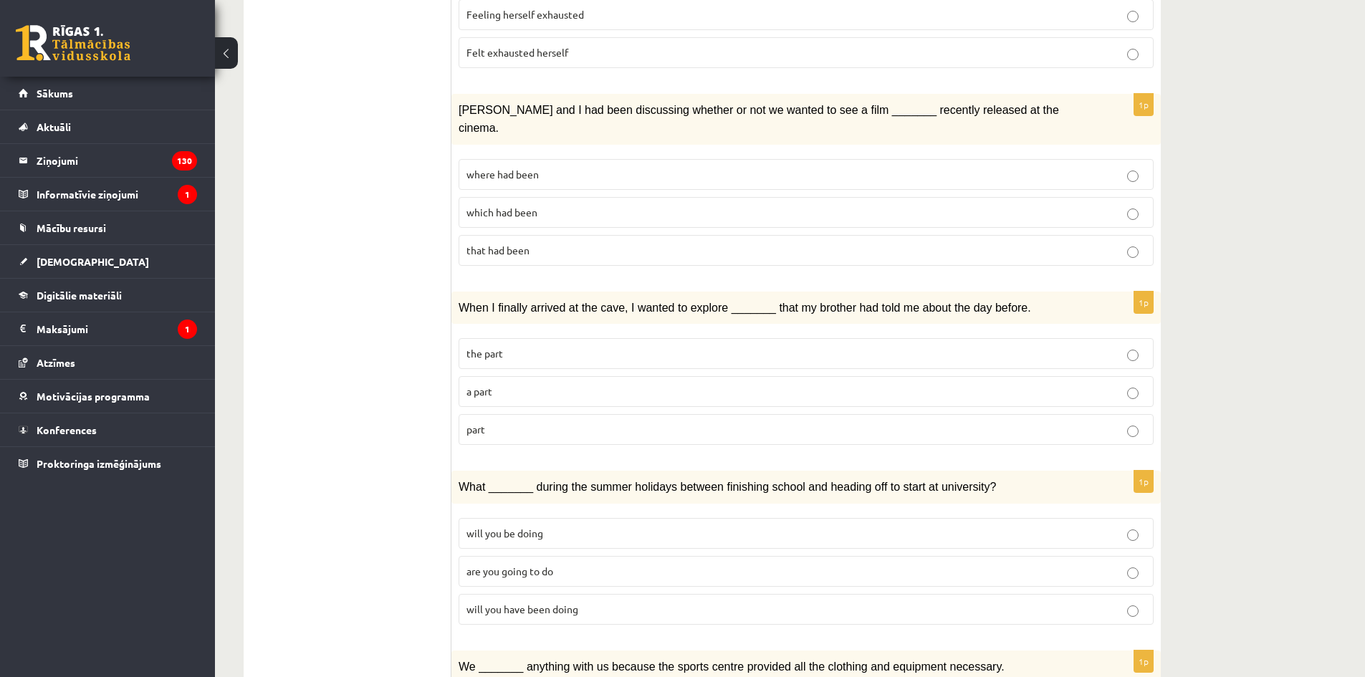
scroll to position [645, 0]
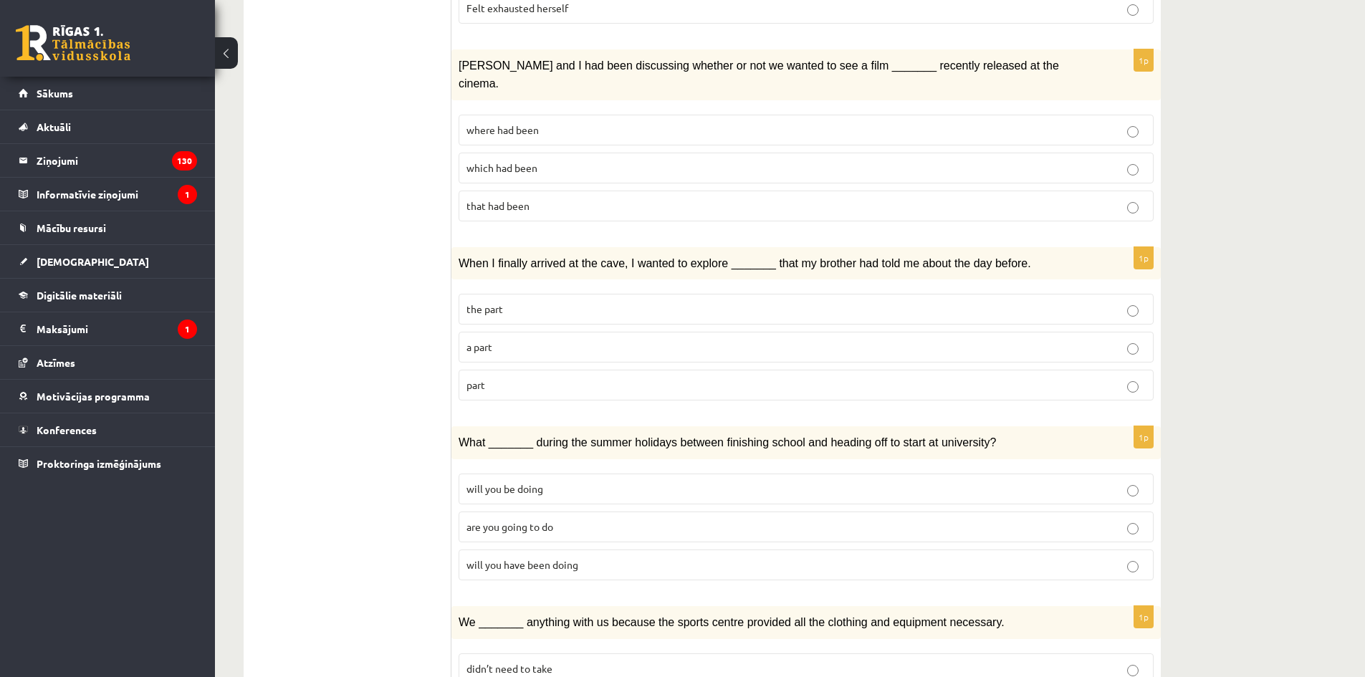
click at [531, 378] on p "part" at bounding box center [806, 385] width 679 height 15
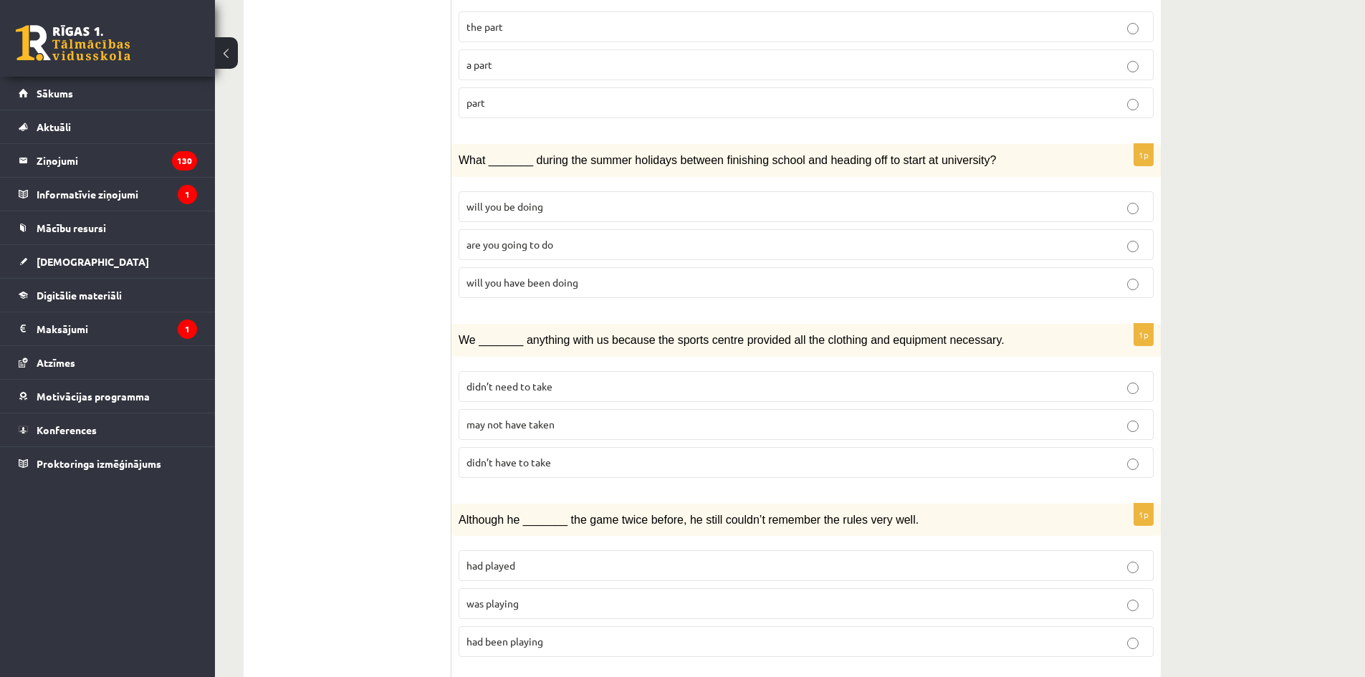
scroll to position [932, 0]
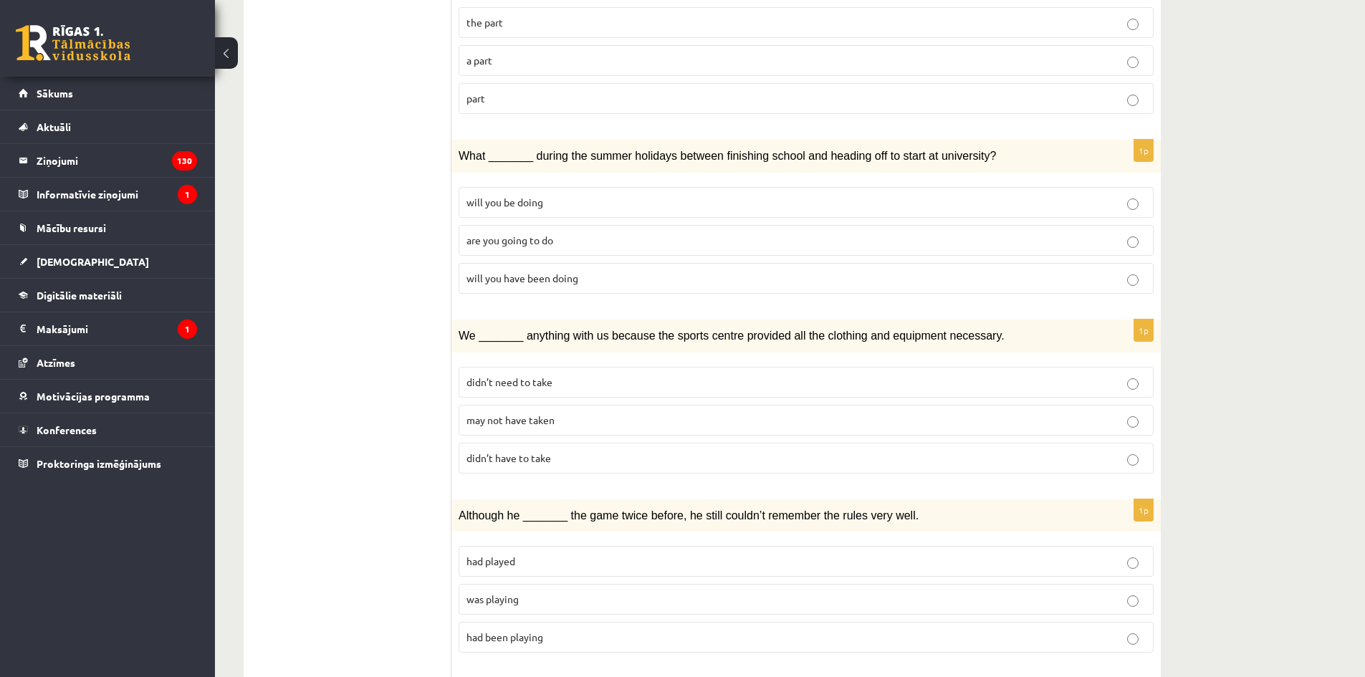
click at [492, 272] on span "will you have been doing" at bounding box center [523, 278] width 112 height 13
click at [560, 413] on p "may not have taken" at bounding box center [806, 420] width 679 height 15
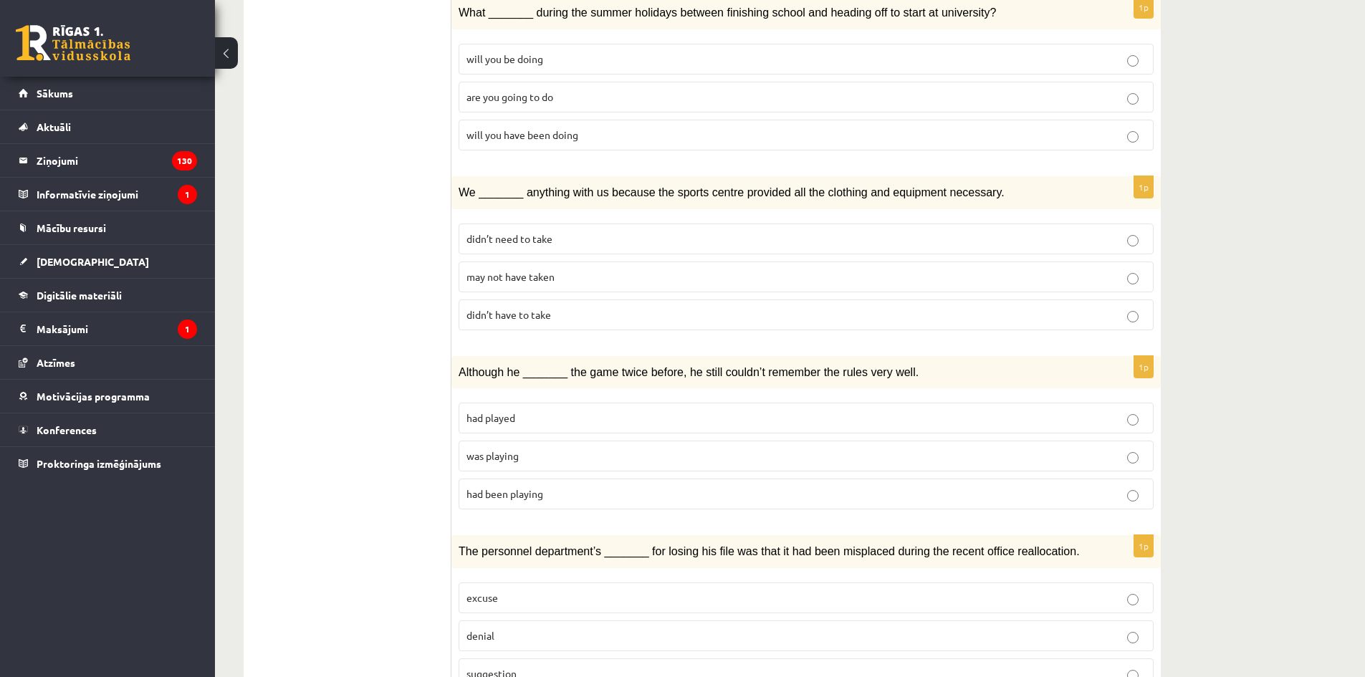
drag, startPoint x: 390, startPoint y: 366, endPoint x: 396, endPoint y: 350, distance: 16.4
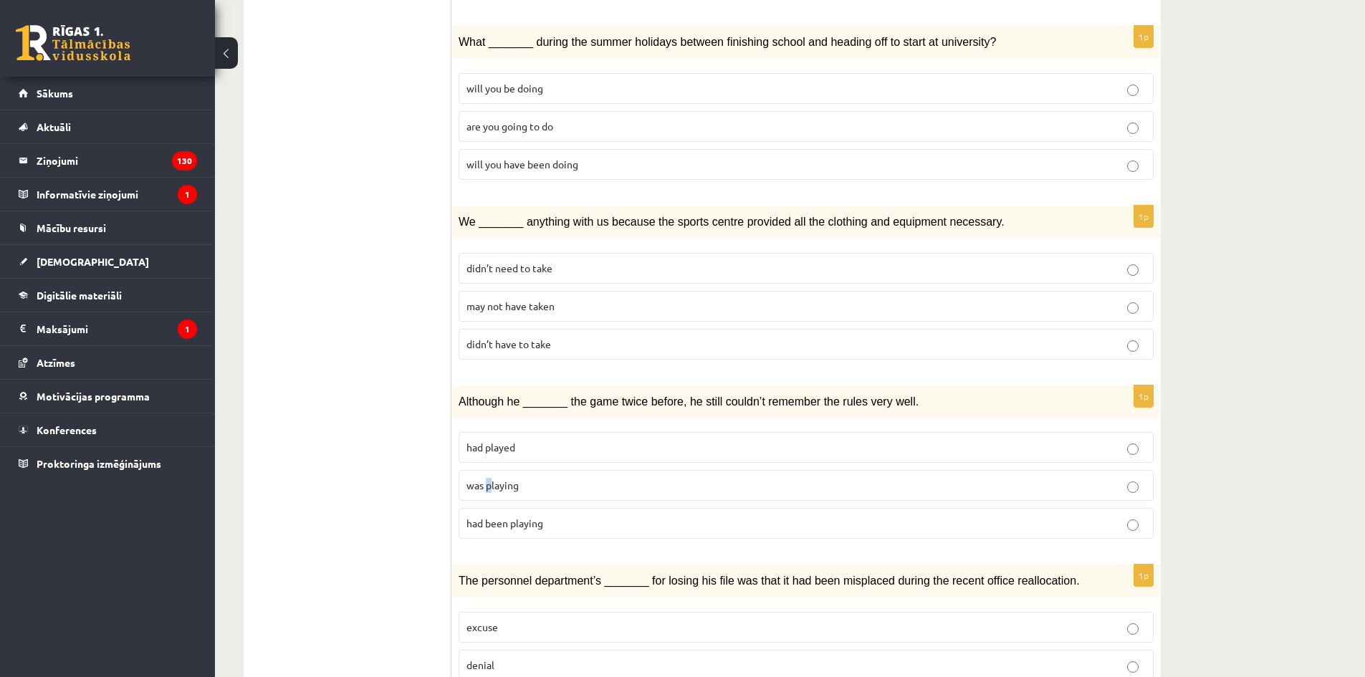
click at [490, 479] on span "was playing" at bounding box center [493, 485] width 52 height 13
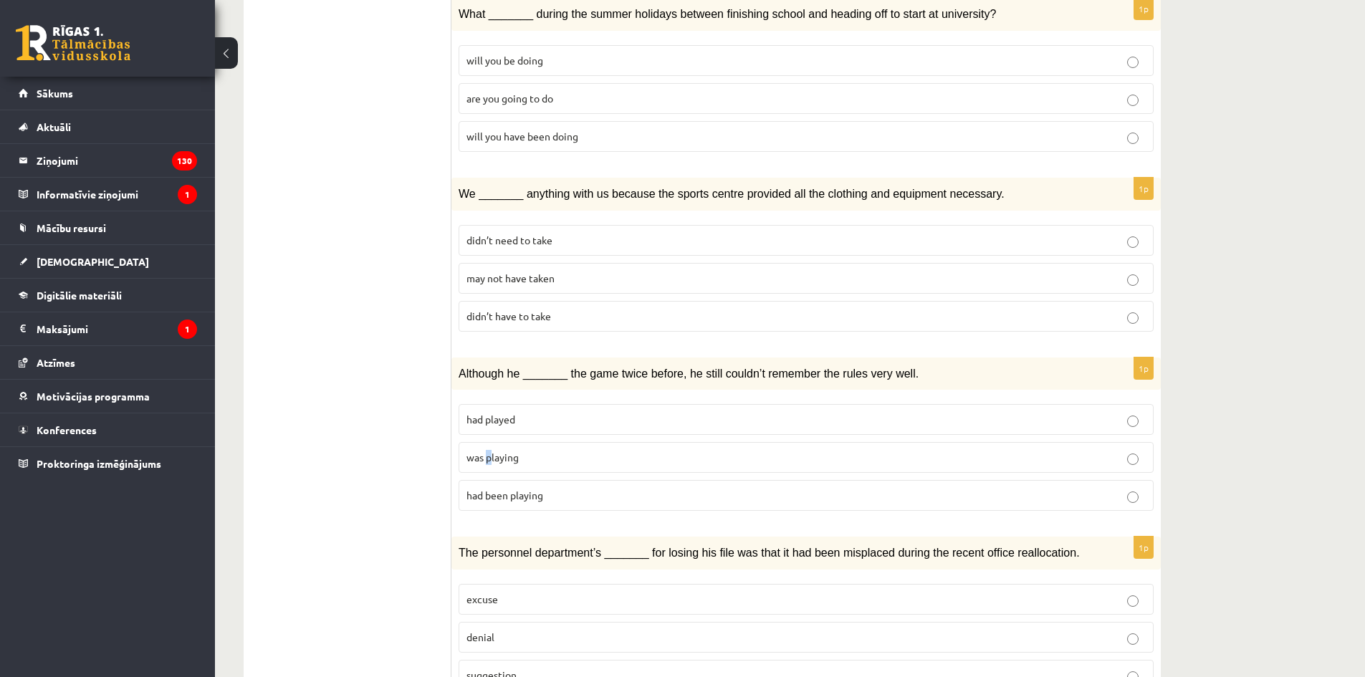
scroll to position [1189, 0]
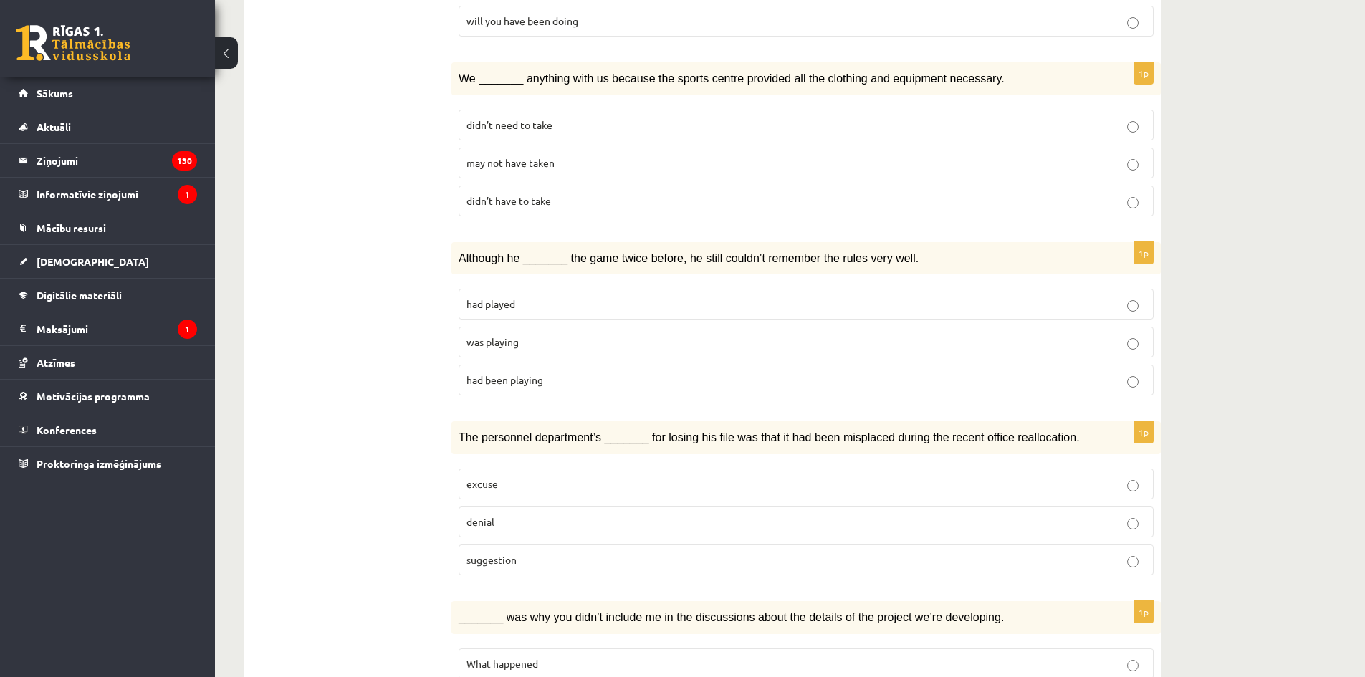
click at [414, 358] on ul "1. uzdevums 2. uzdevums 3. uzdevums Izvērtējums!" at bounding box center [355, 7] width 194 height 1879
click at [502, 302] on fieldset "had played was playing had been playing" at bounding box center [806, 341] width 695 height 118
click at [502, 327] on label "was playing" at bounding box center [806, 342] width 695 height 31
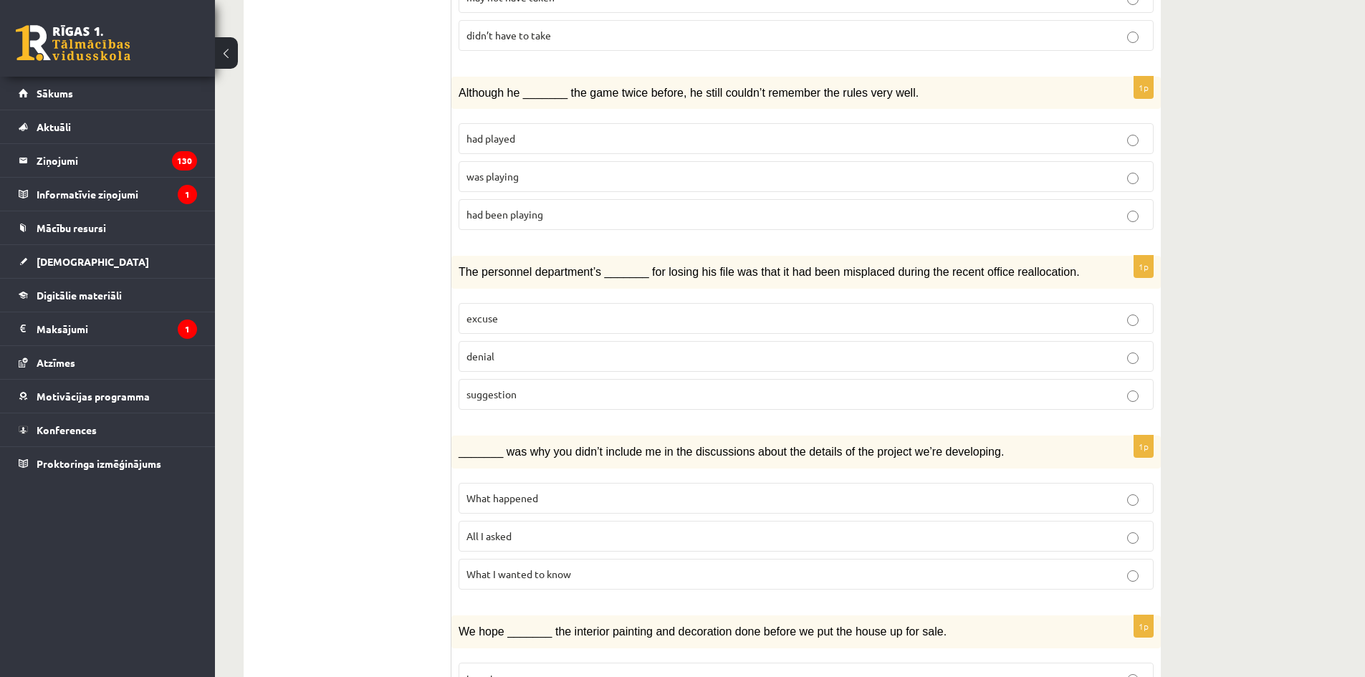
scroll to position [1350, 0]
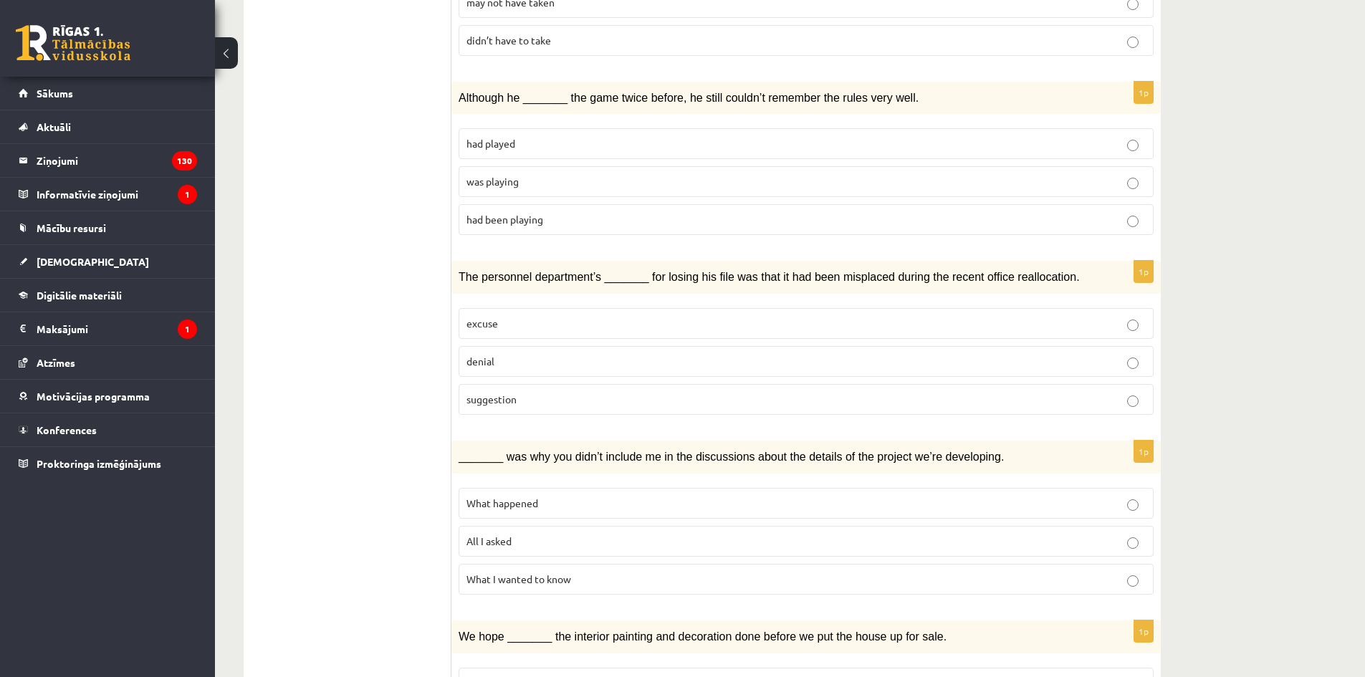
click at [526, 346] on label "denial" at bounding box center [806, 361] width 695 height 31
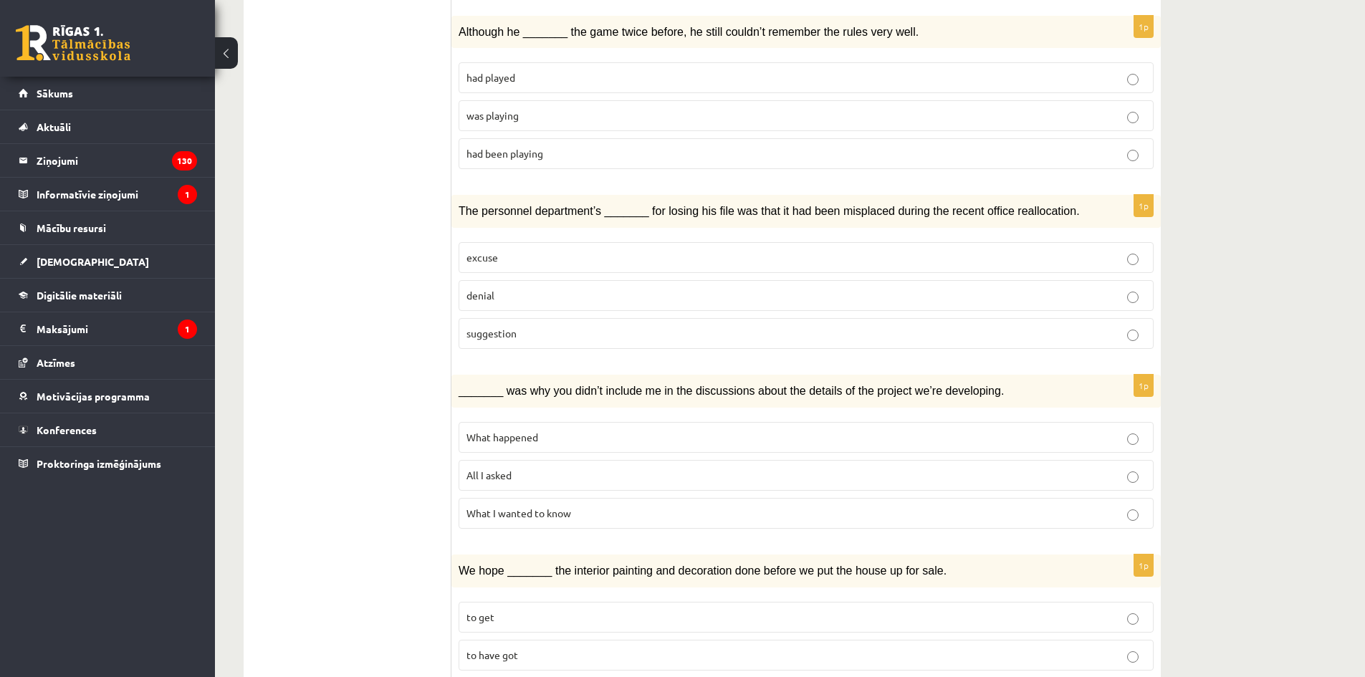
scroll to position [1441, 0]
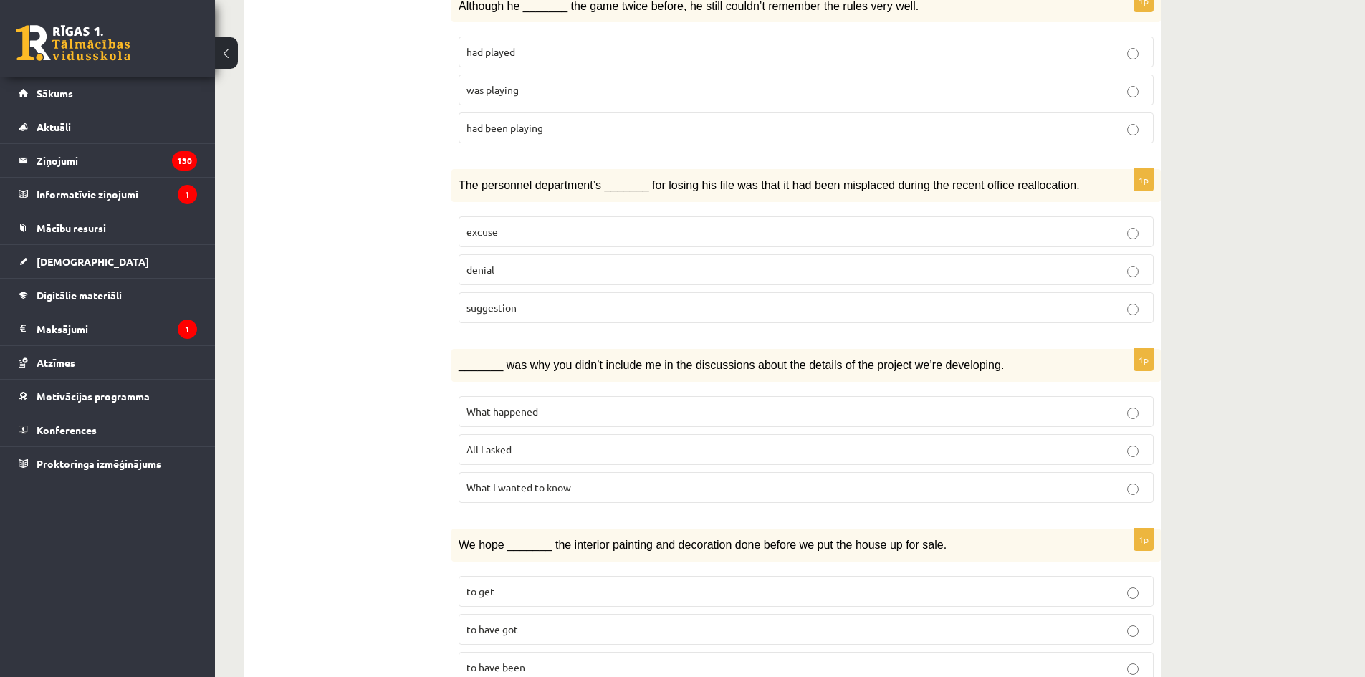
click at [471, 389] on fieldset "What happened All I asked What I wanted to know" at bounding box center [806, 448] width 695 height 118
click at [514, 442] on p "All I asked" at bounding box center [806, 449] width 679 height 15
drag, startPoint x: 479, startPoint y: 515, endPoint x: 483, endPoint y: 538, distance: 22.5
drag, startPoint x: 483, startPoint y: 538, endPoint x: 438, endPoint y: 549, distance: 46.6
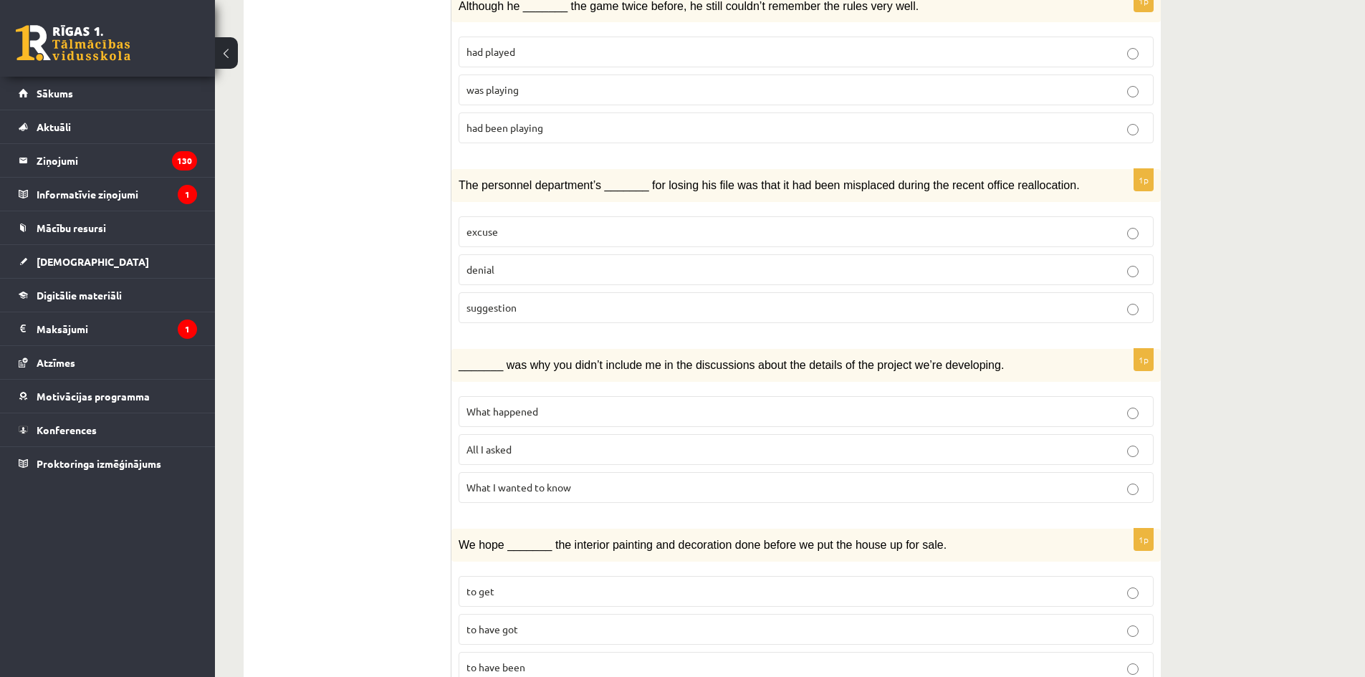
click at [603, 652] on label "to have been" at bounding box center [806, 667] width 695 height 31
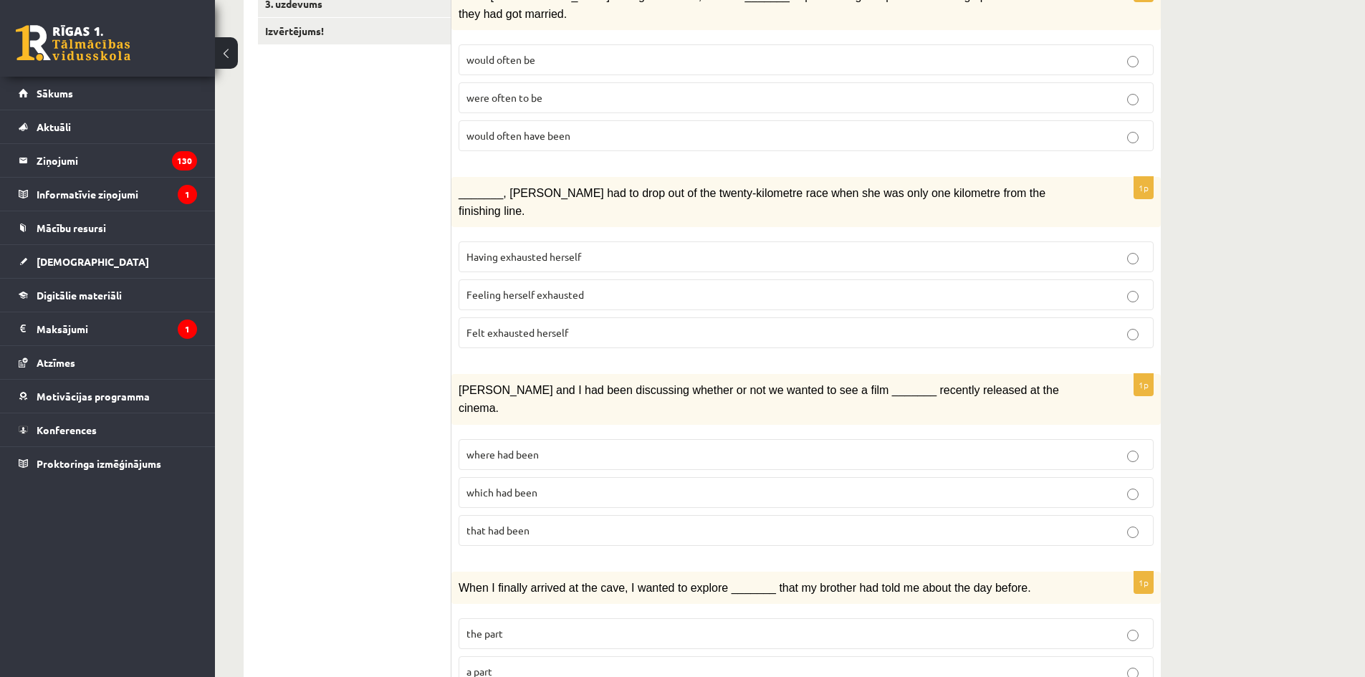
scroll to position [0, 0]
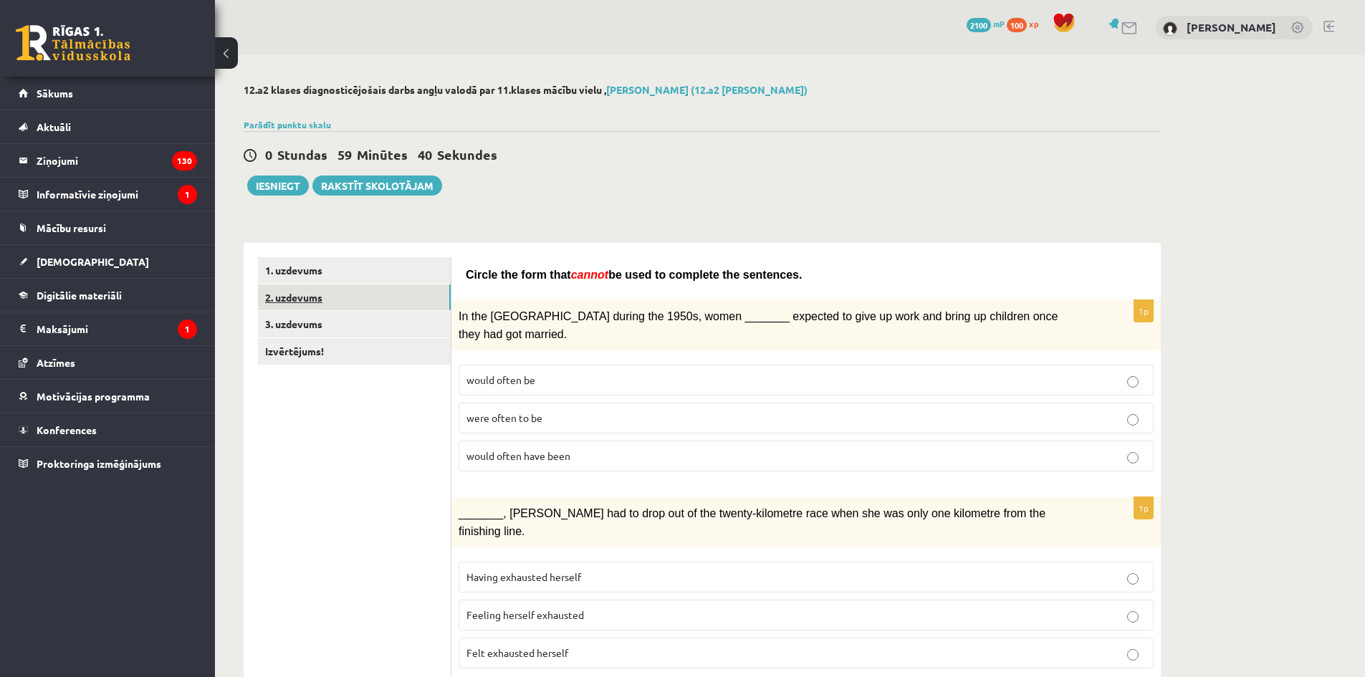
click at [324, 298] on link "2. uzdevums" at bounding box center [354, 298] width 193 height 27
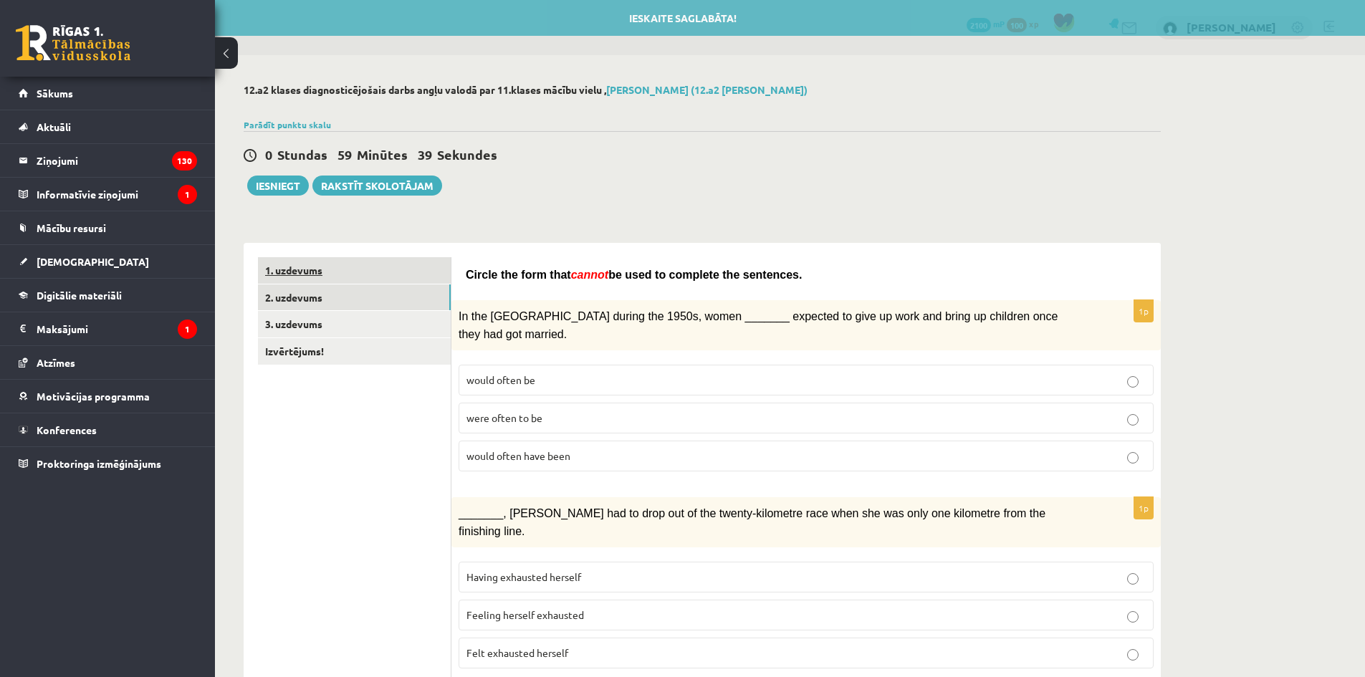
click at [328, 269] on link "1. uzdevums" at bounding box center [354, 270] width 193 height 27
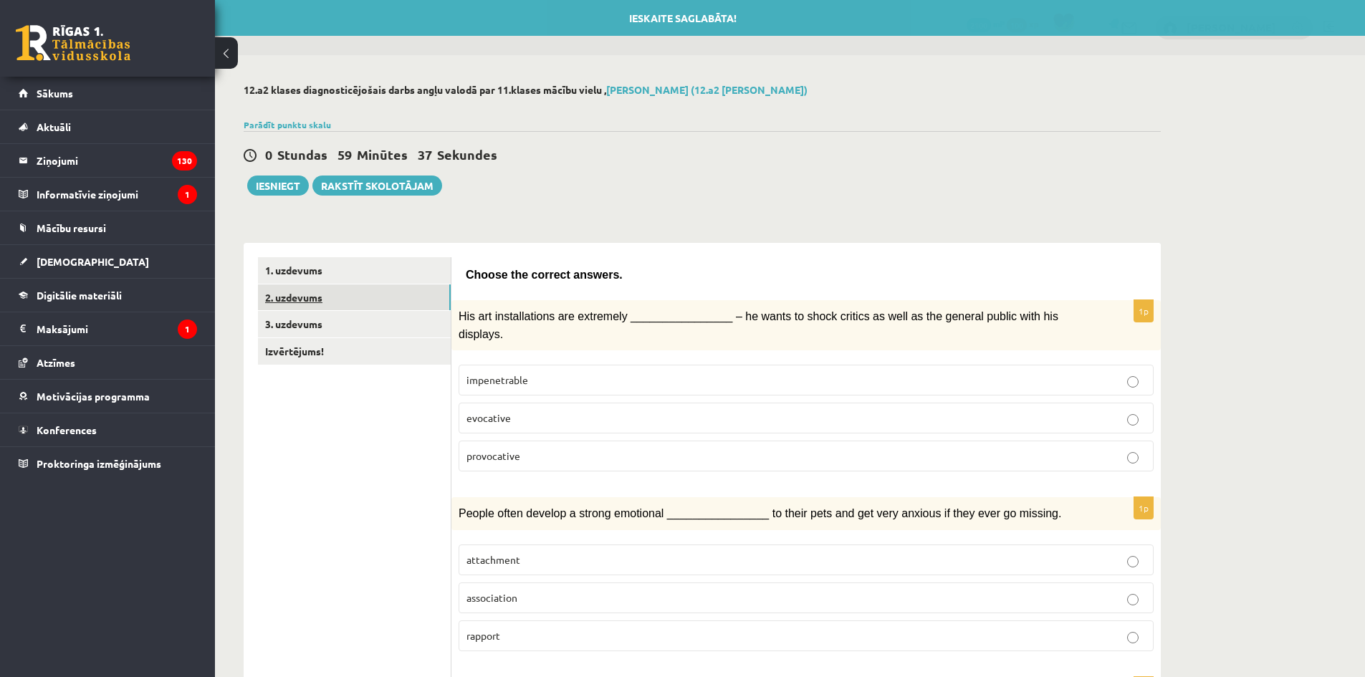
click at [323, 297] on link "2. uzdevums" at bounding box center [354, 298] width 193 height 27
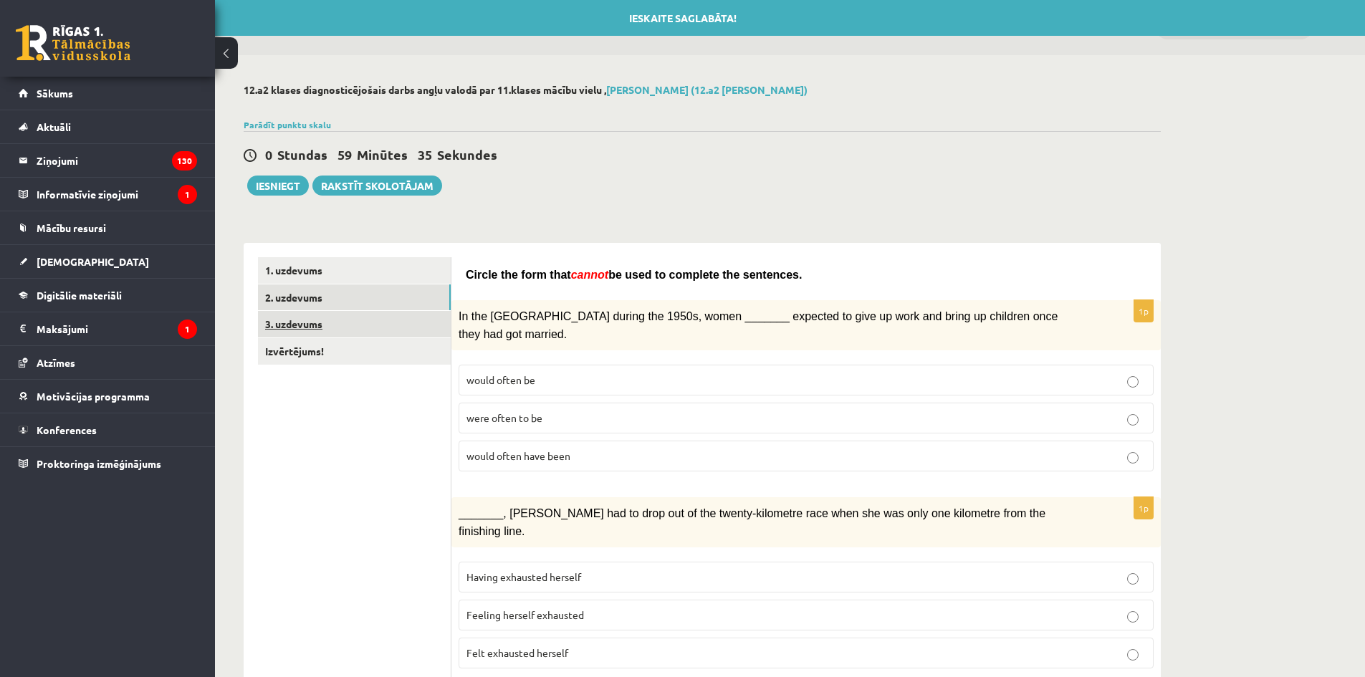
click at [355, 319] on link "3. uzdevums" at bounding box center [354, 324] width 193 height 27
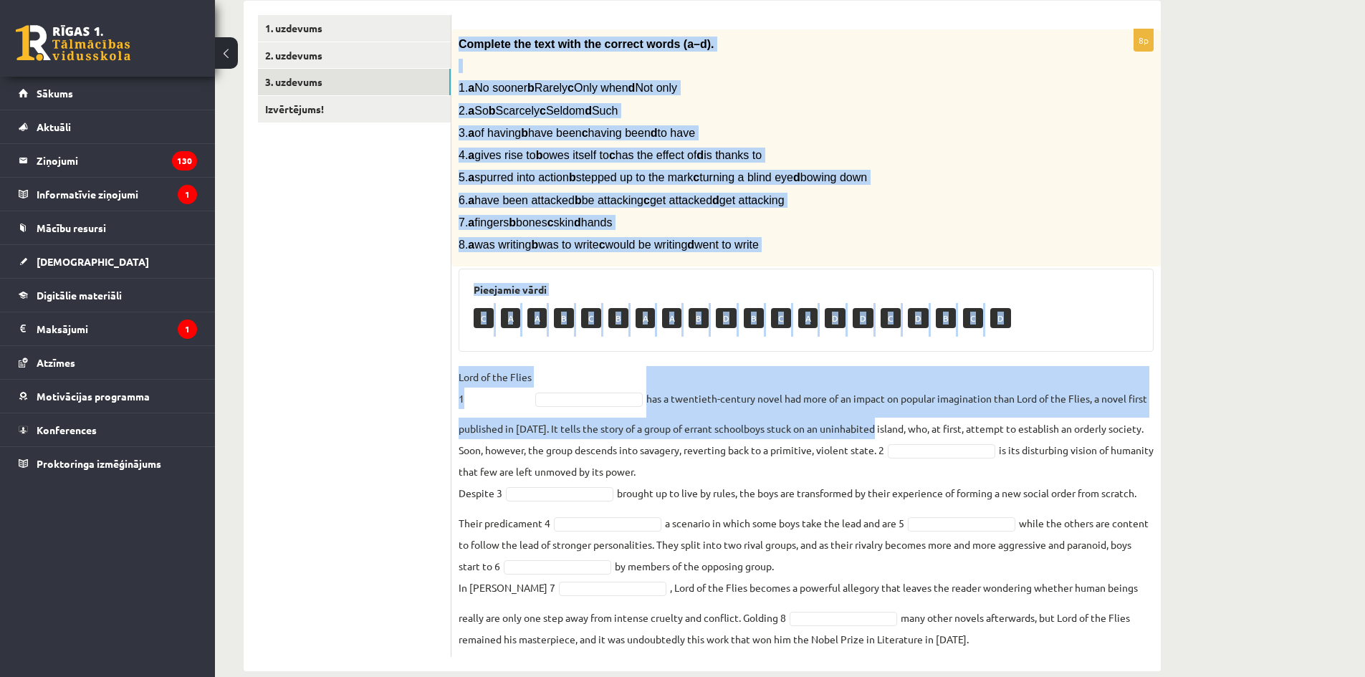
scroll to position [266, 0]
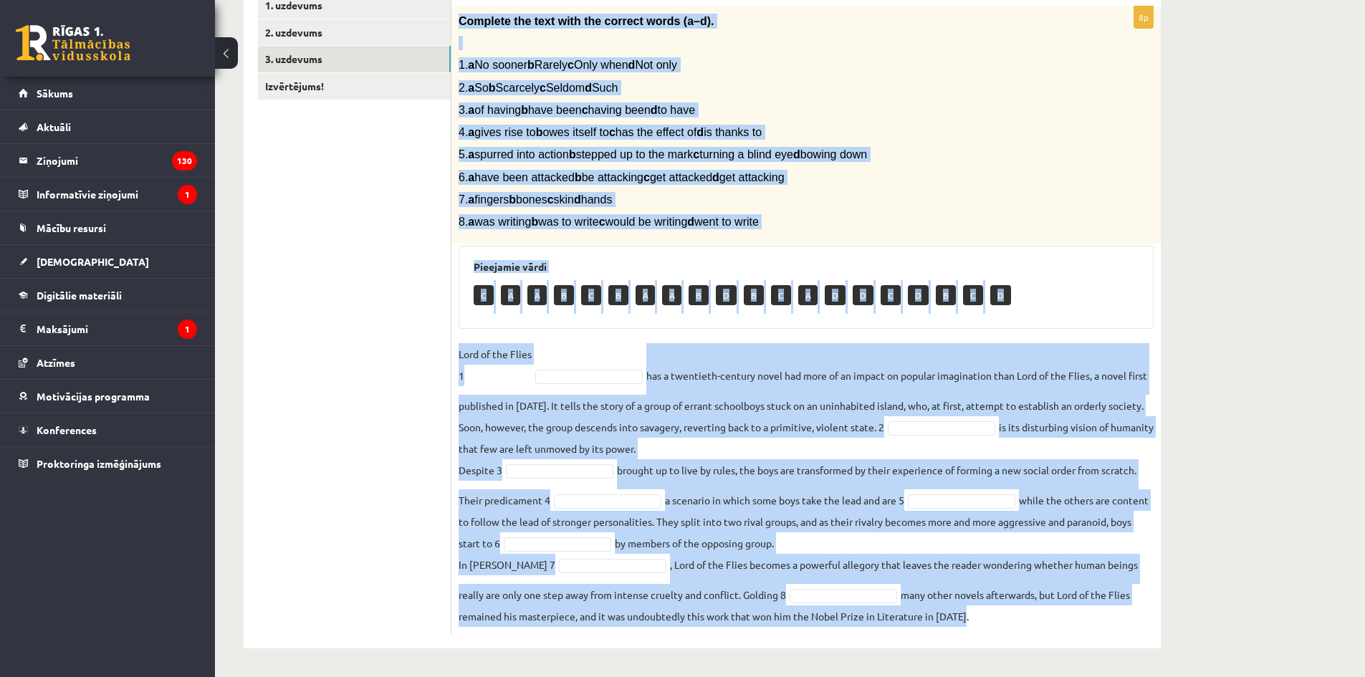
drag, startPoint x: 459, startPoint y: 147, endPoint x: 1115, endPoint y: 616, distance: 807.1
click at [1138, 619] on div "8p Complete the text with the correct words (a–d). 1. a No sooner b Rarely c On…" at bounding box center [807, 320] width 710 height 628
copy div "Complete the text with the correct words (a–d). 1. a No sooner b Rarely c Only …"
drag, startPoint x: 1375, startPoint y: 558, endPoint x: 1073, endPoint y: 275, distance: 414.2
click at [1073, 276] on div "Pieejamie vārdi C A A B C B A A B D B C A D D C D B C D" at bounding box center [806, 287] width 695 height 83
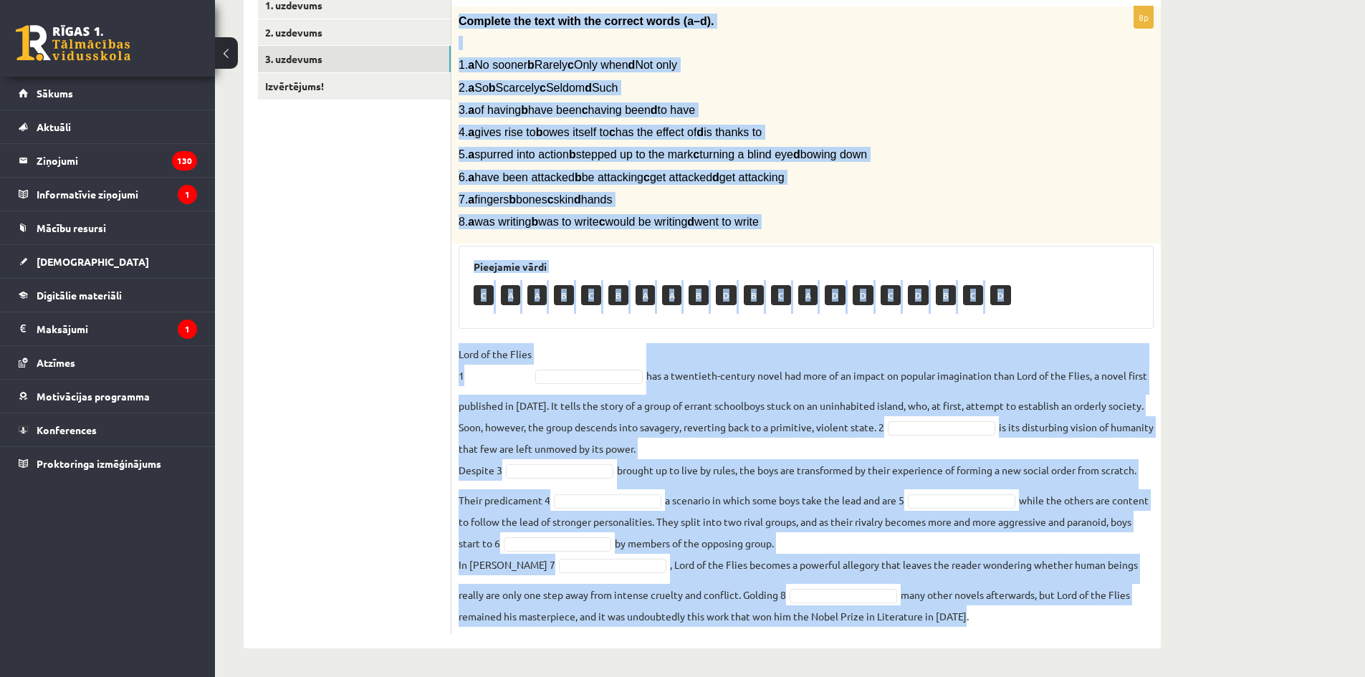
click at [1241, 168] on div "12.a2 klases diagnosticējošais darbs angļu valodā par 11.klases mācību vielu , …" at bounding box center [790, 233] width 1150 height 887
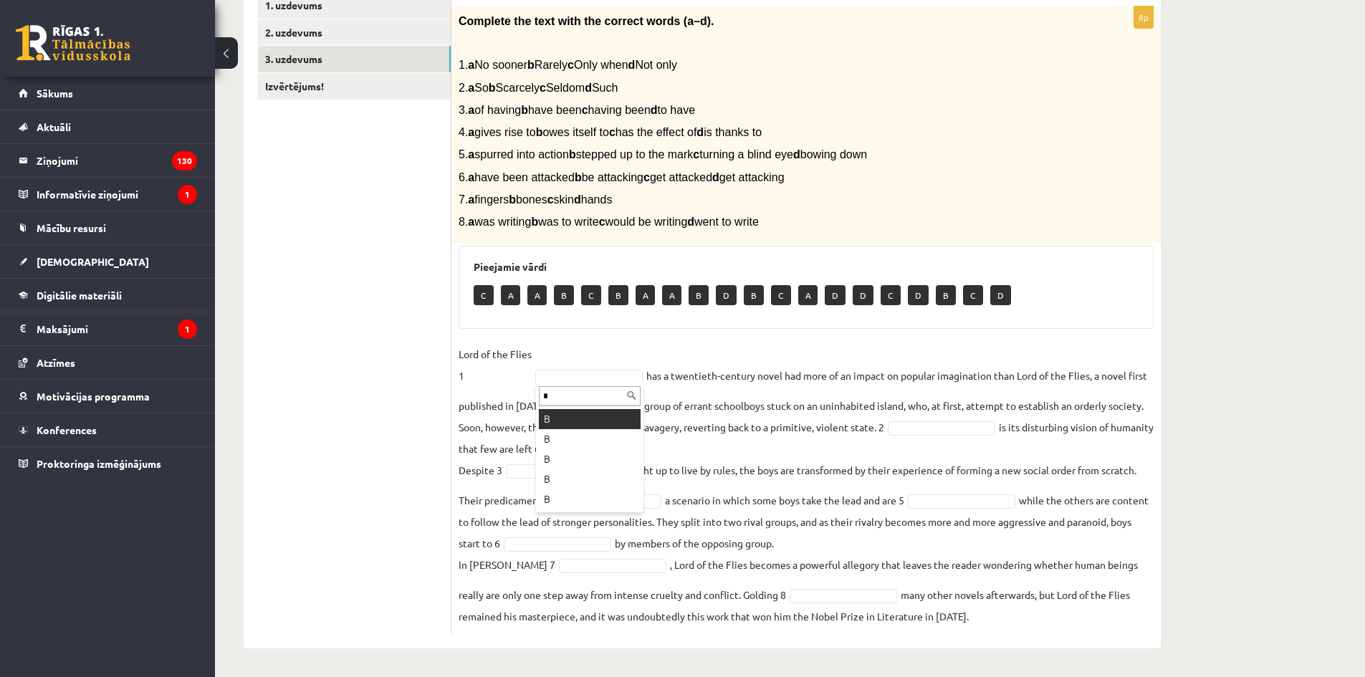
type input "*"
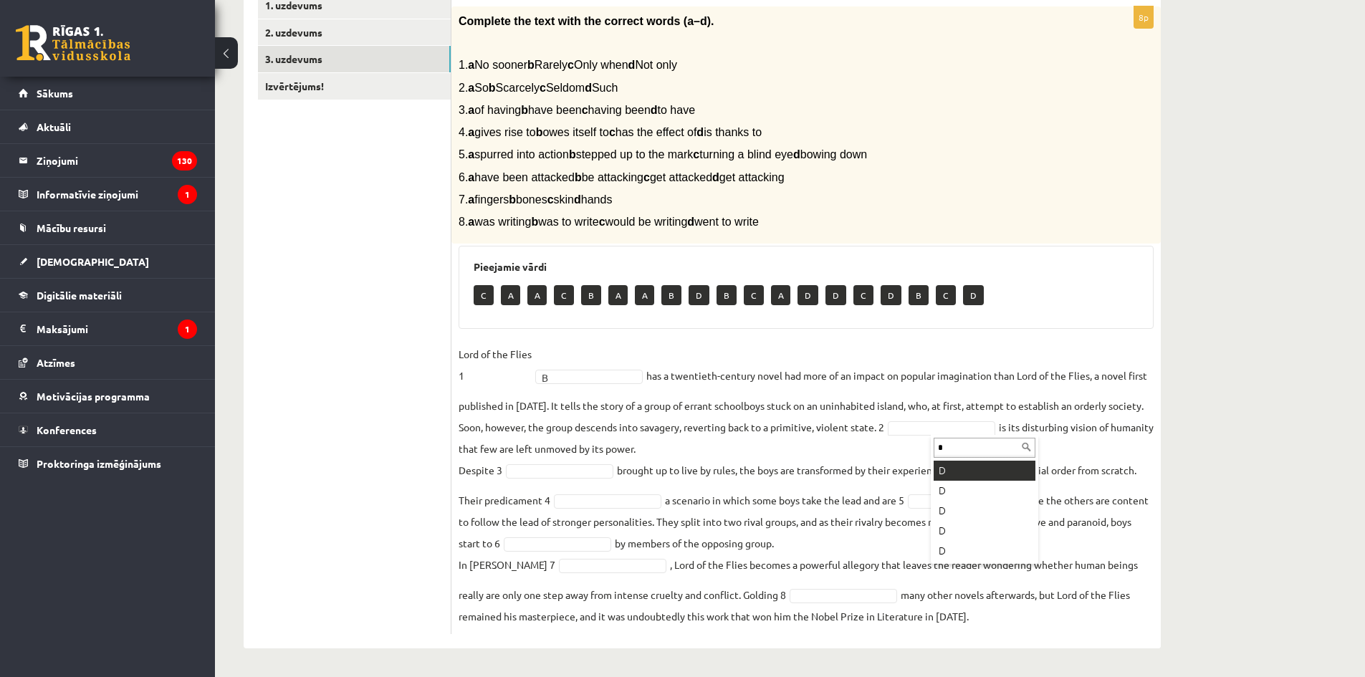
type input "*"
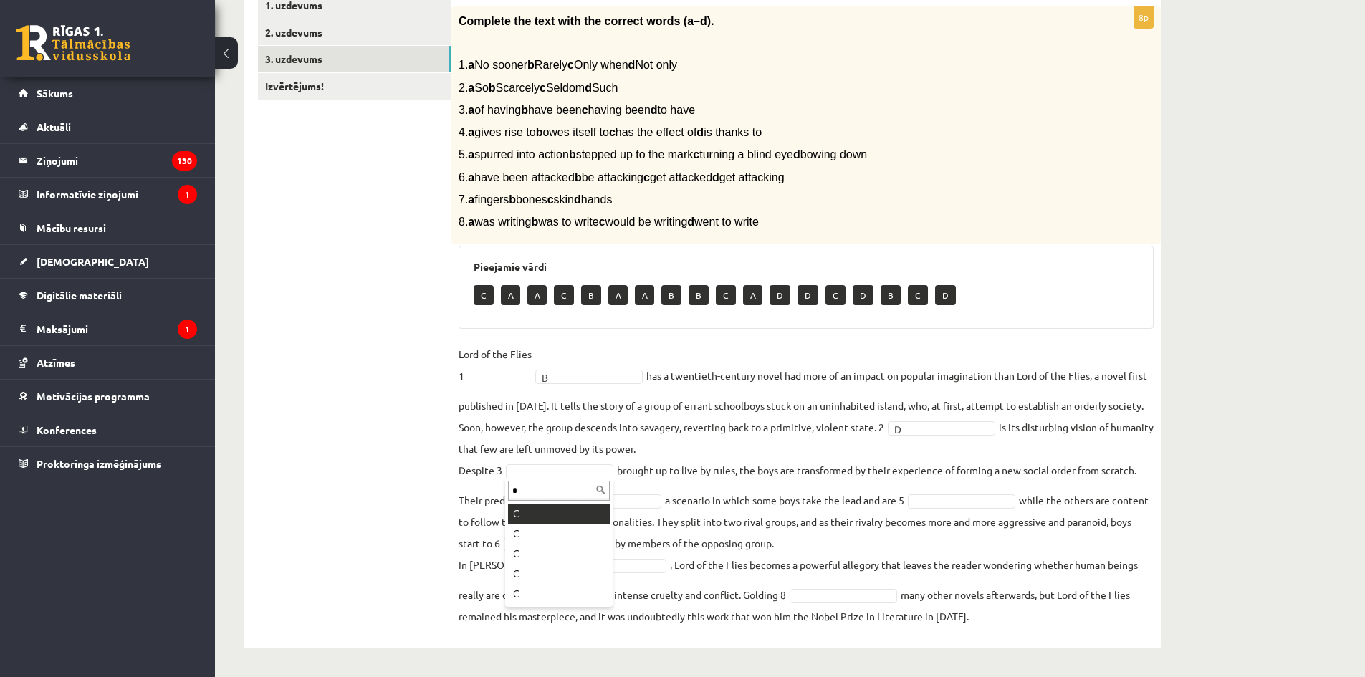
type input "*"
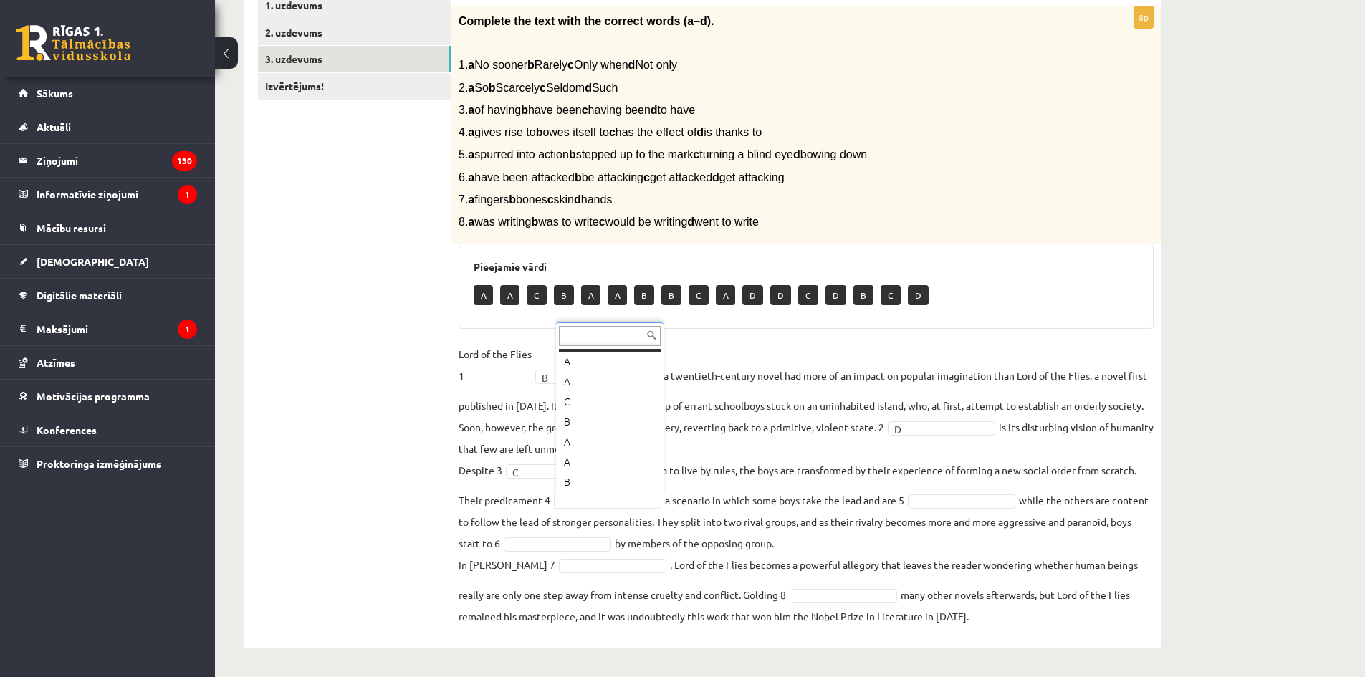
scroll to position [0, 0]
type input "*"
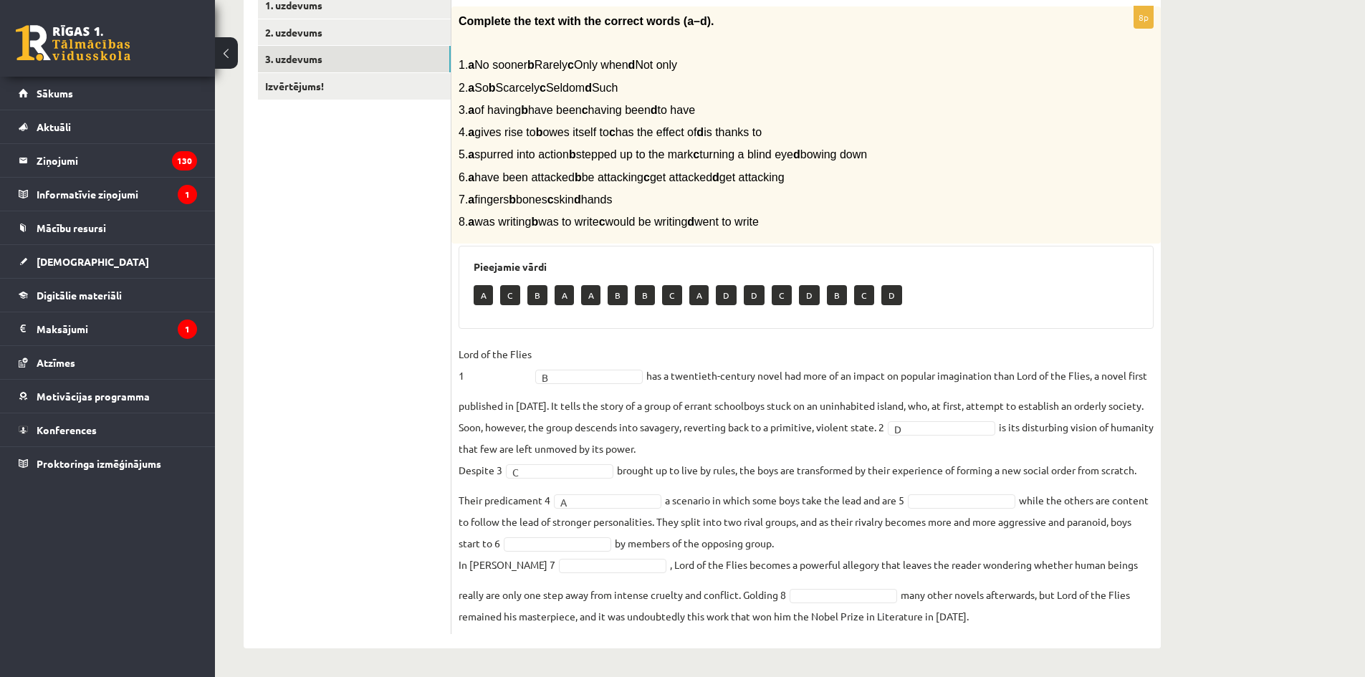
click at [978, 510] on fieldset "Lord of the Flies 1 B * has a twentieth-century novel had more of an impact on …" at bounding box center [806, 485] width 695 height 284
type input "*"
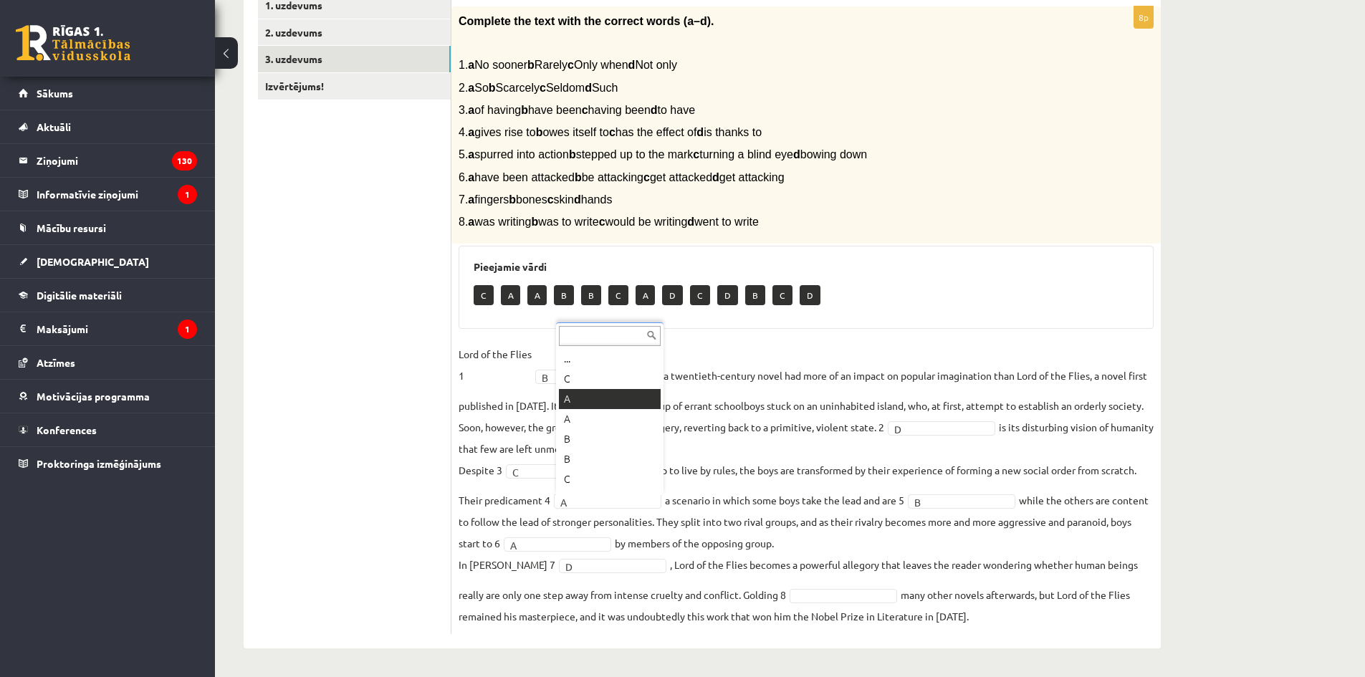
scroll to position [17, 0]
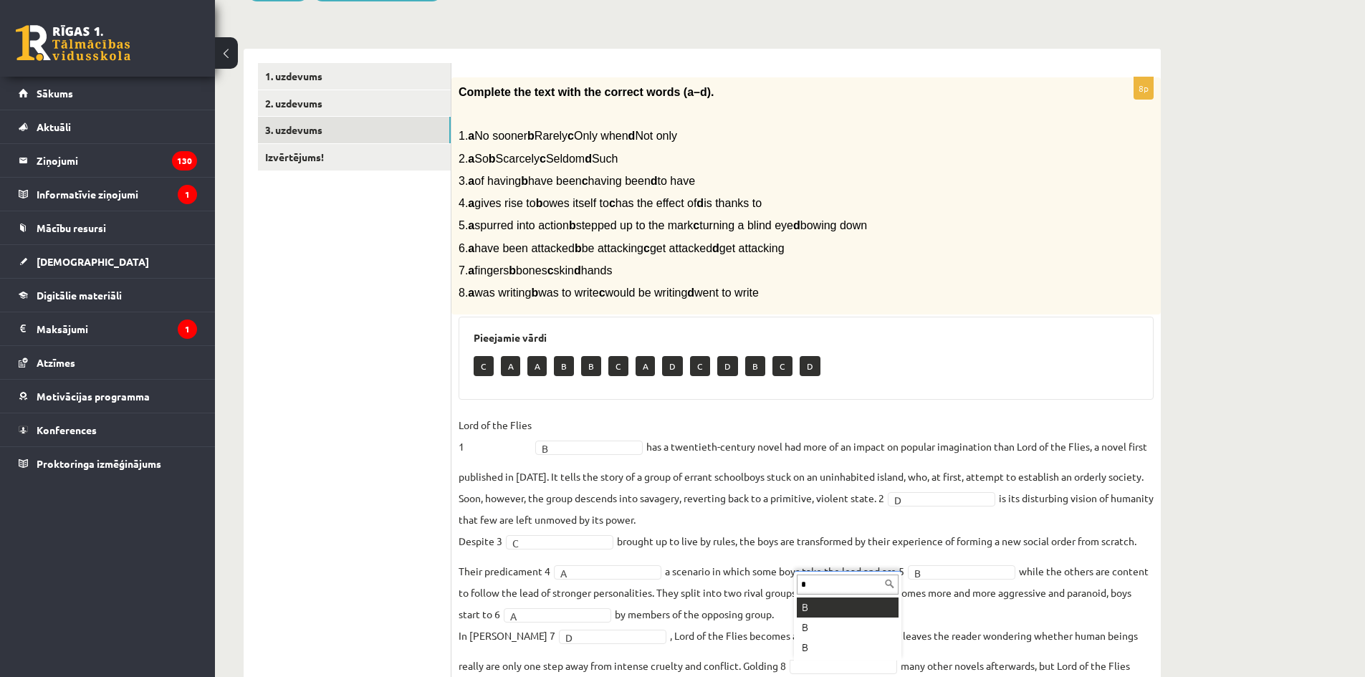
type input "*"
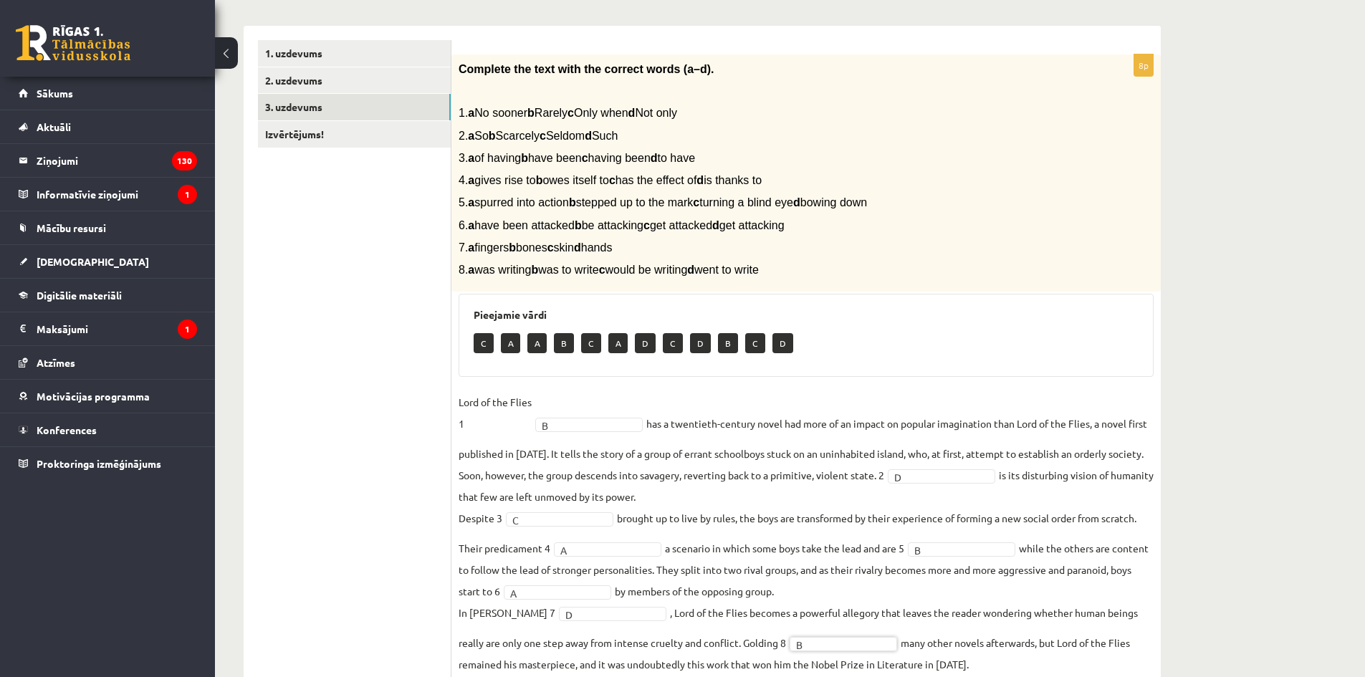
scroll to position [266, 0]
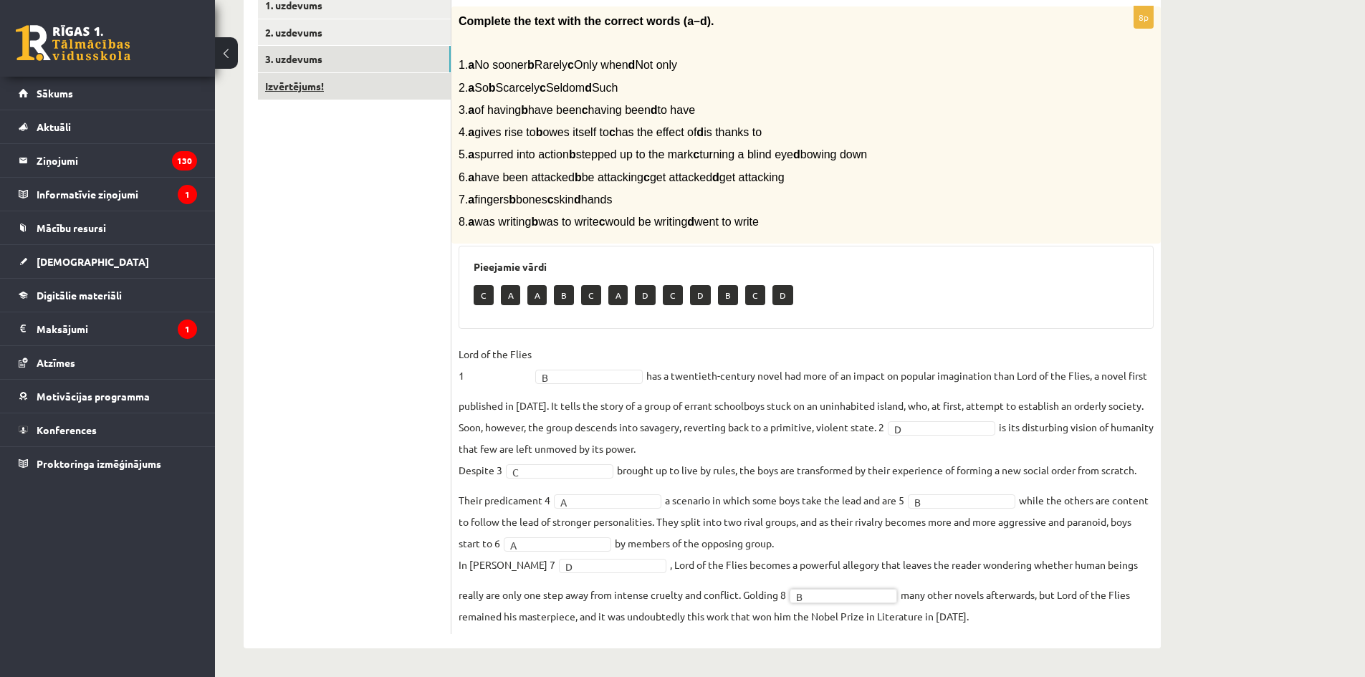
click at [305, 87] on link "Izvērtējums!" at bounding box center [354, 86] width 193 height 27
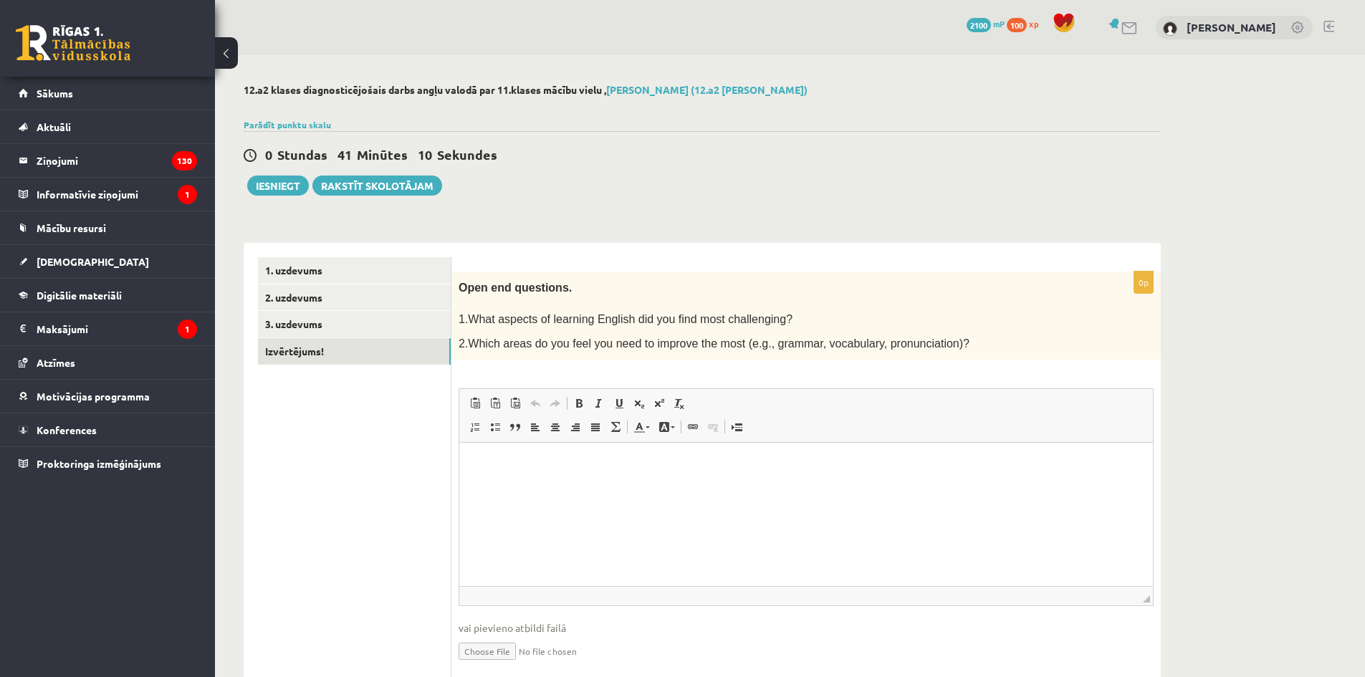
scroll to position [0, 0]
drag, startPoint x: 764, startPoint y: 183, endPoint x: 624, endPoint y: 143, distance: 146.1
click at [763, 183] on div "0 Stundas 41 Minūtes 5 Sekundes Ieskaite saglabāta! Iesniegt Rakstīt skolotājam" at bounding box center [702, 163] width 917 height 65
click at [314, 328] on link "3. uzdevums" at bounding box center [354, 324] width 193 height 27
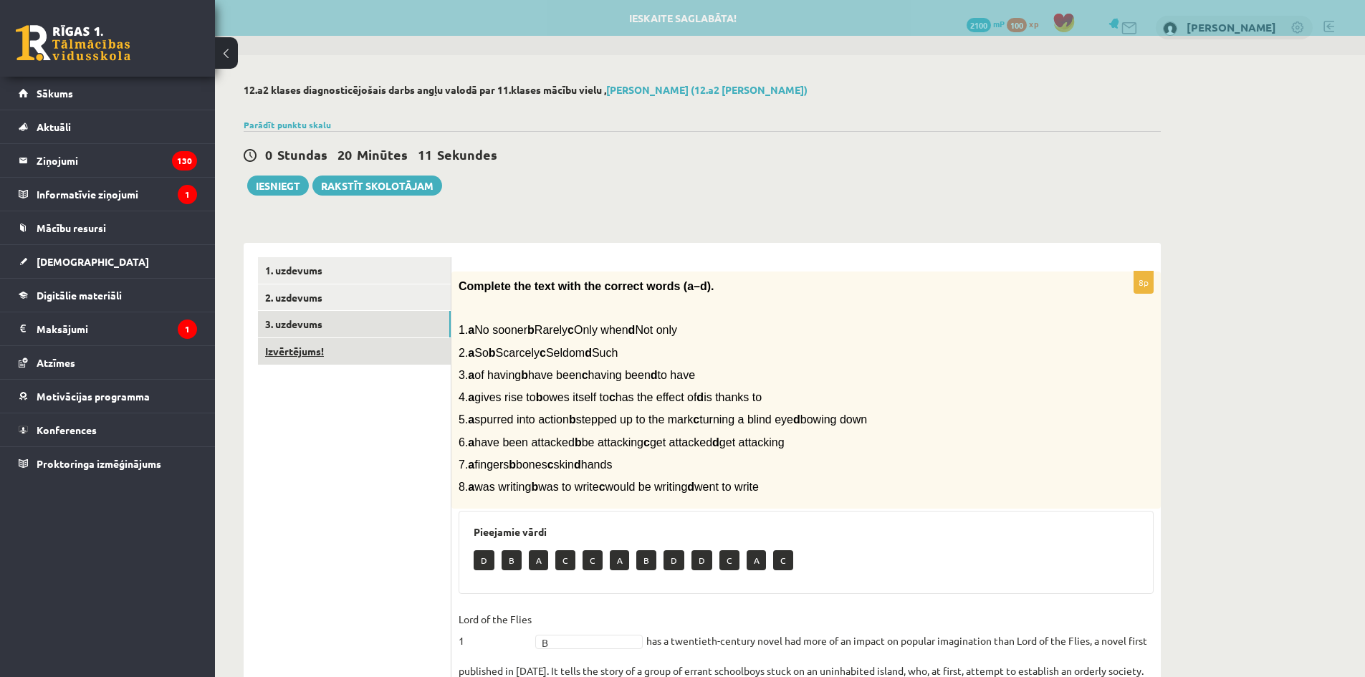
click at [331, 351] on link "Izvērtējums!" at bounding box center [354, 351] width 193 height 27
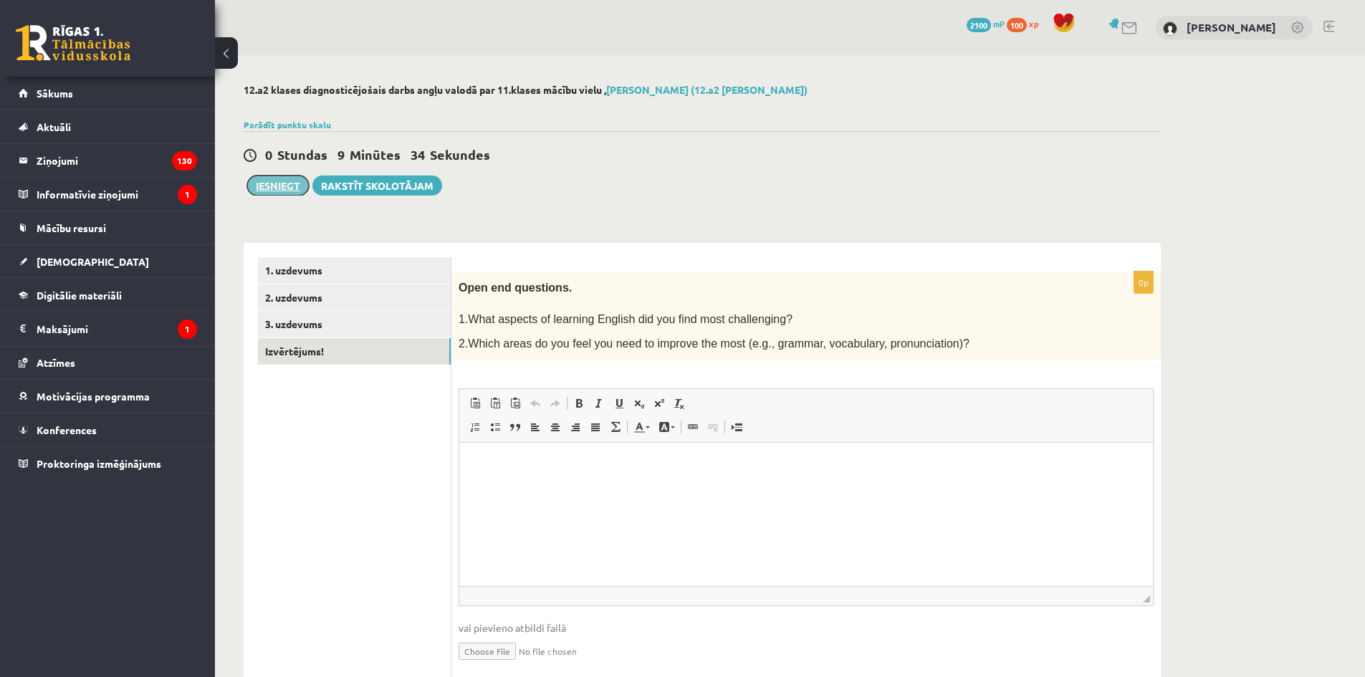
click at [290, 186] on button "Iesniegt" at bounding box center [278, 186] width 62 height 20
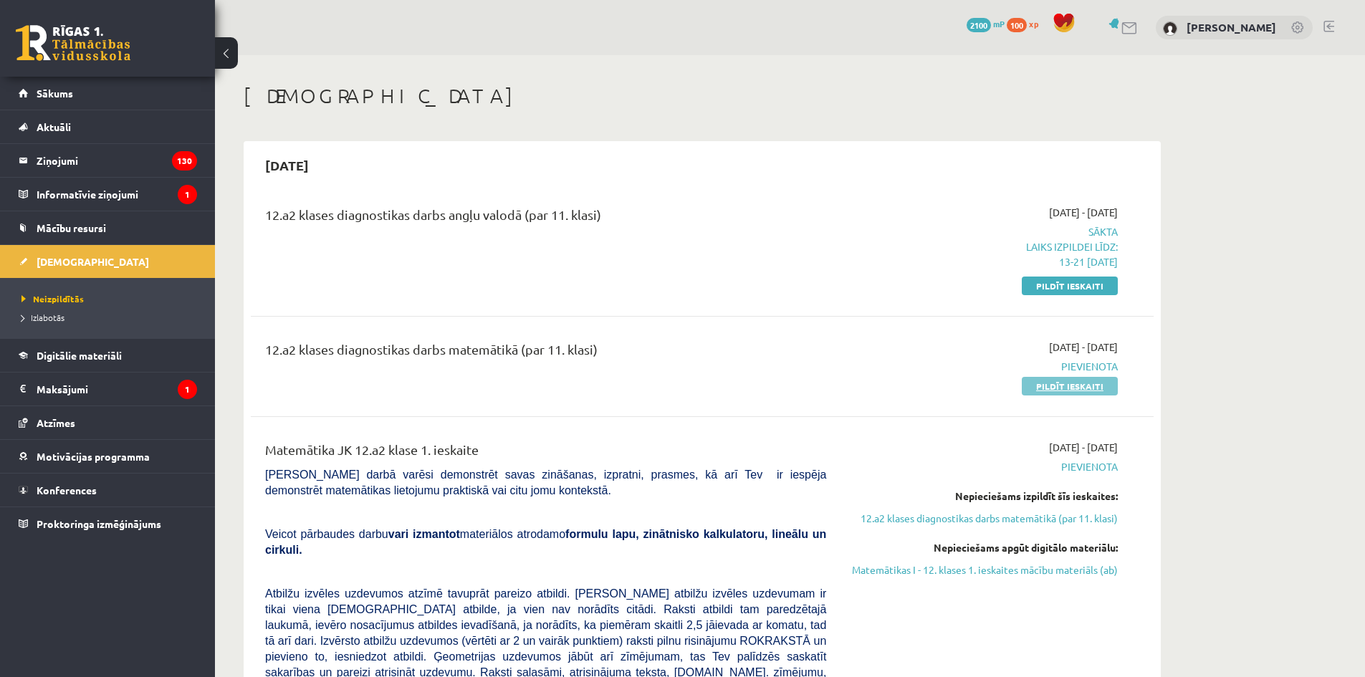
click at [1048, 390] on link "Pildīt ieskaiti" at bounding box center [1070, 386] width 96 height 19
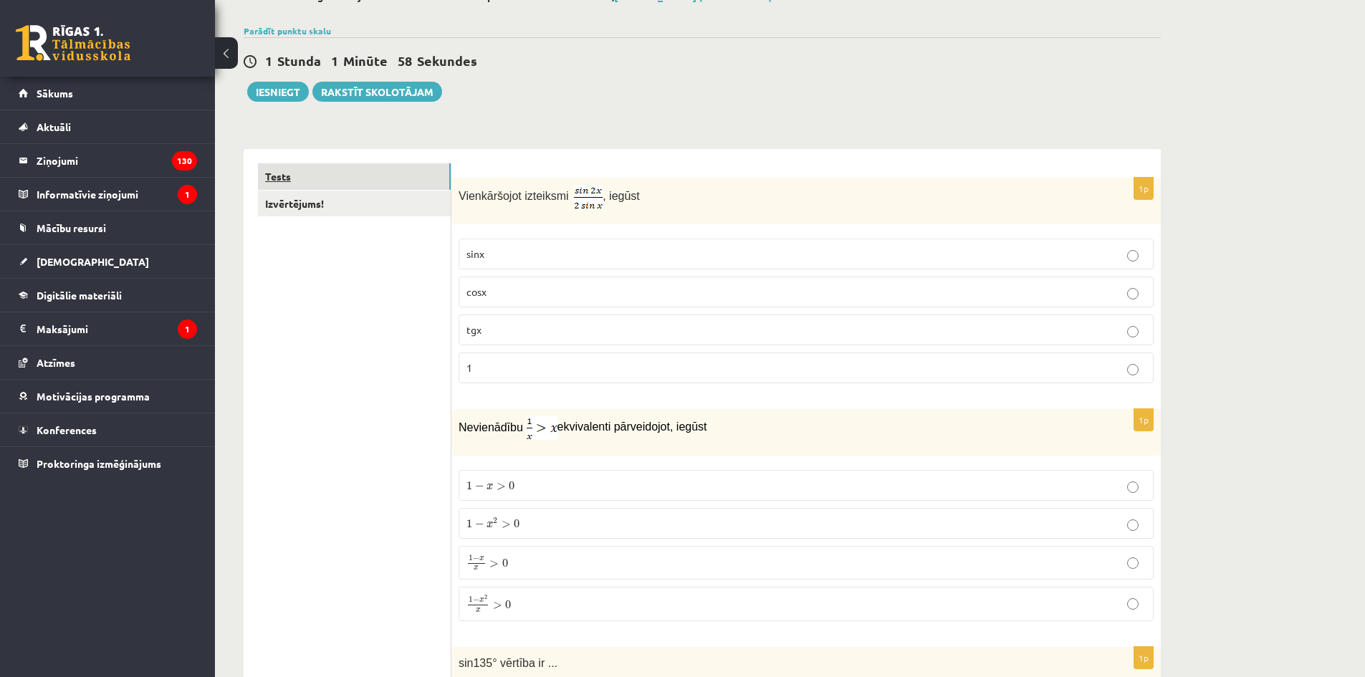
scroll to position [72, 0]
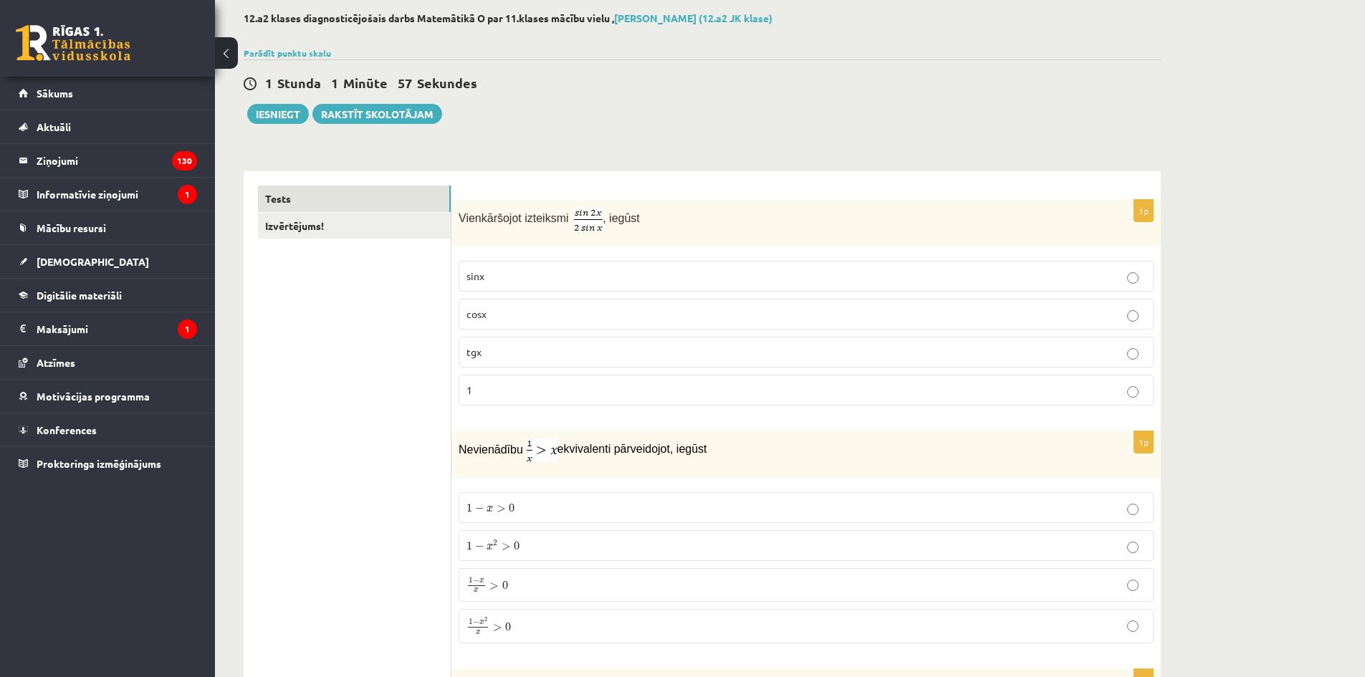
click at [335, 229] on link "Izvērtējums!" at bounding box center [354, 226] width 193 height 27
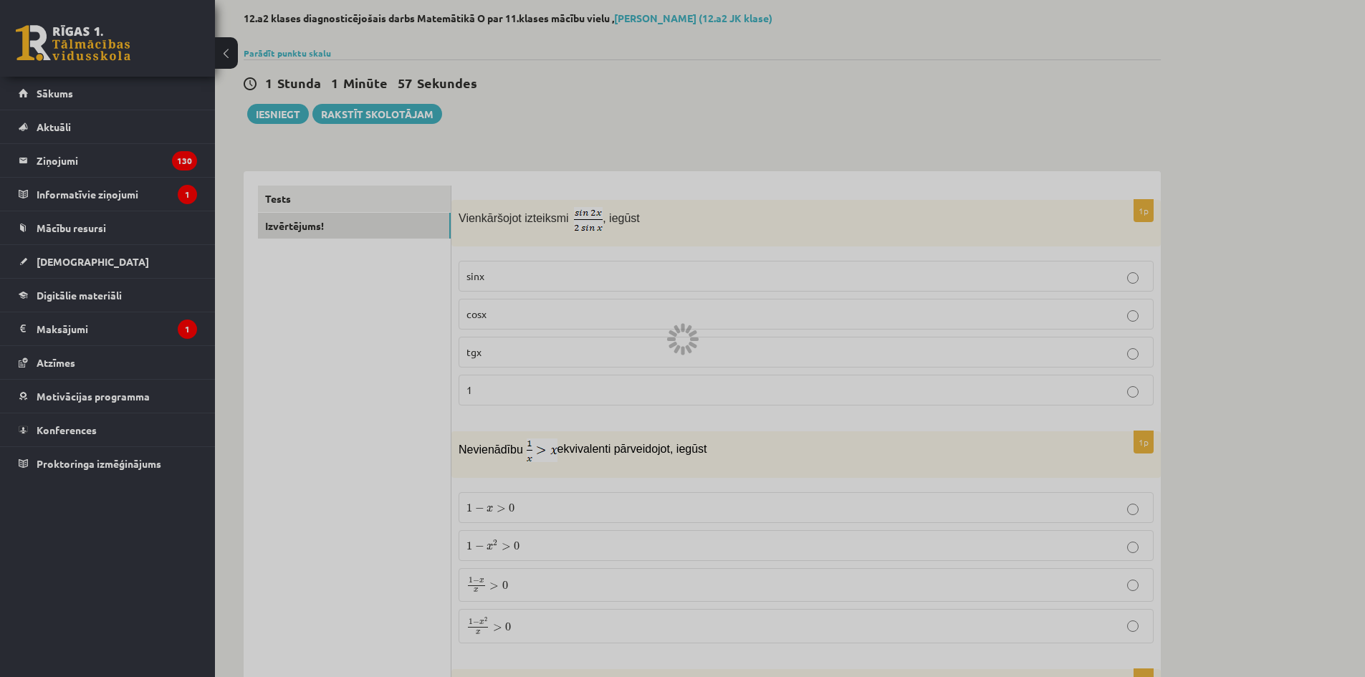
scroll to position [0, 0]
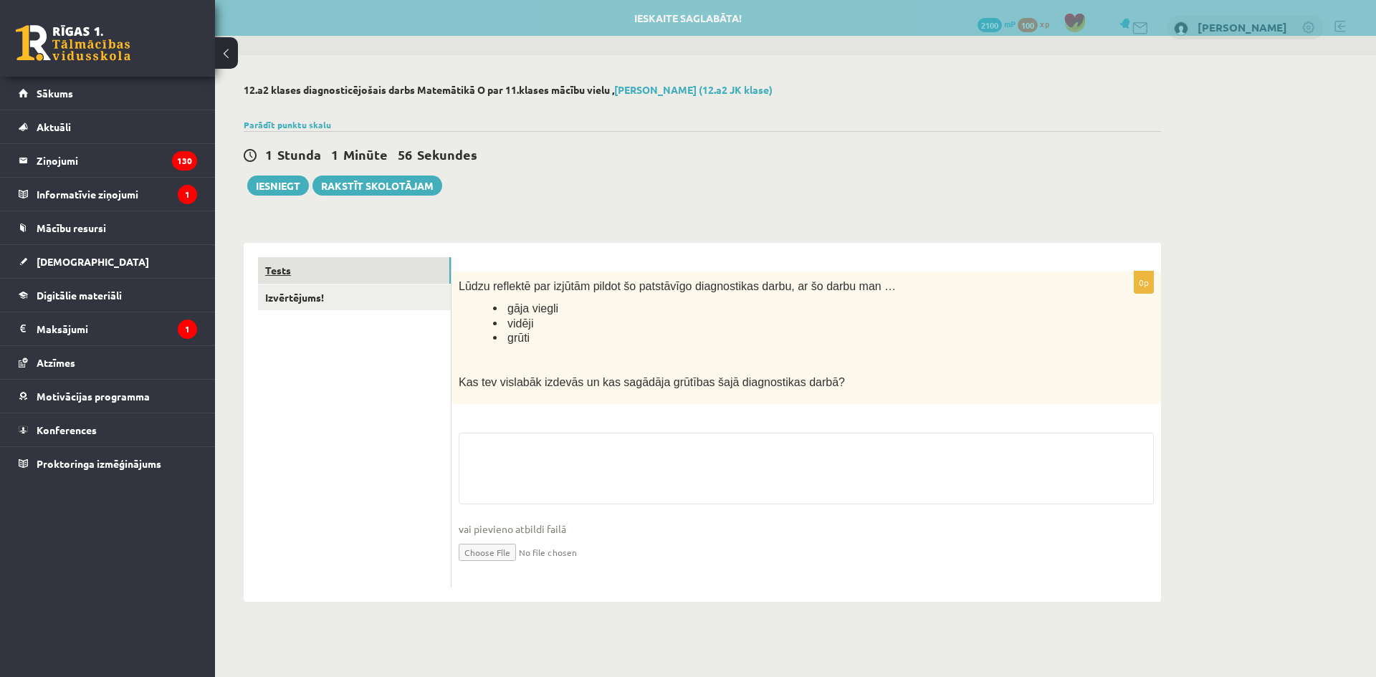
click at [337, 263] on link "Tests" at bounding box center [354, 270] width 193 height 27
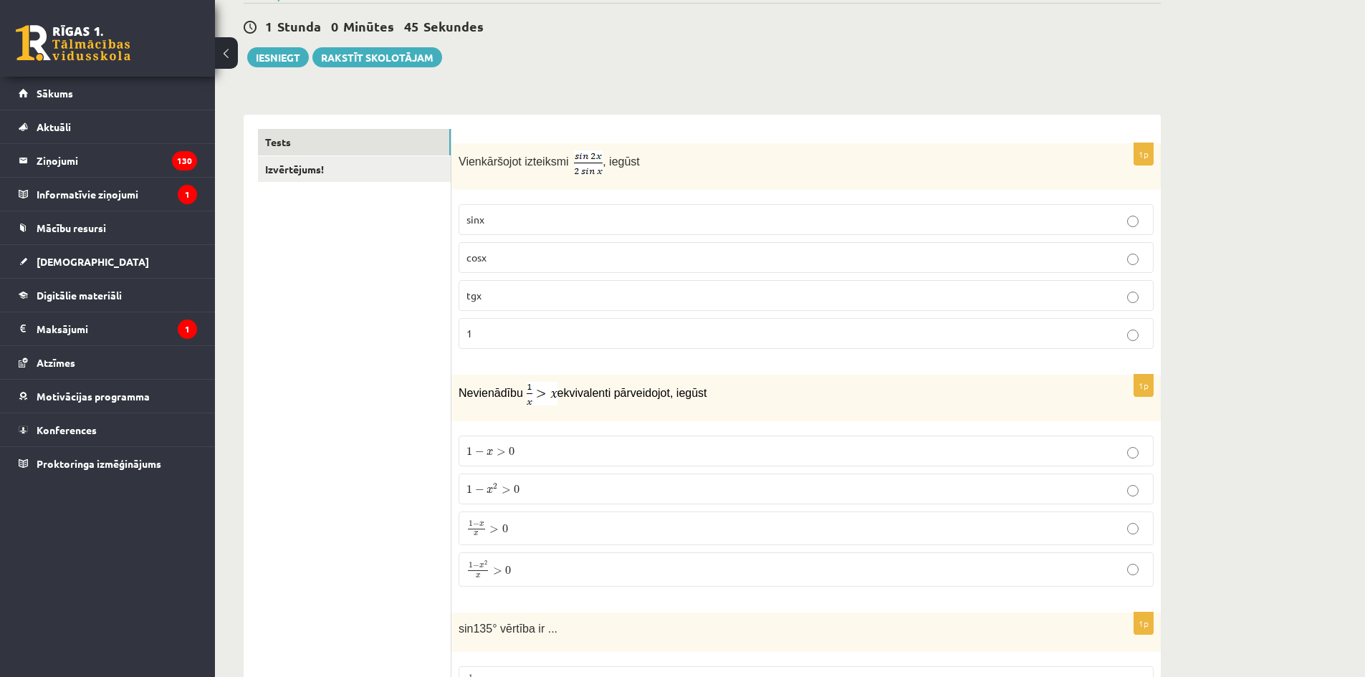
scroll to position [143, 0]
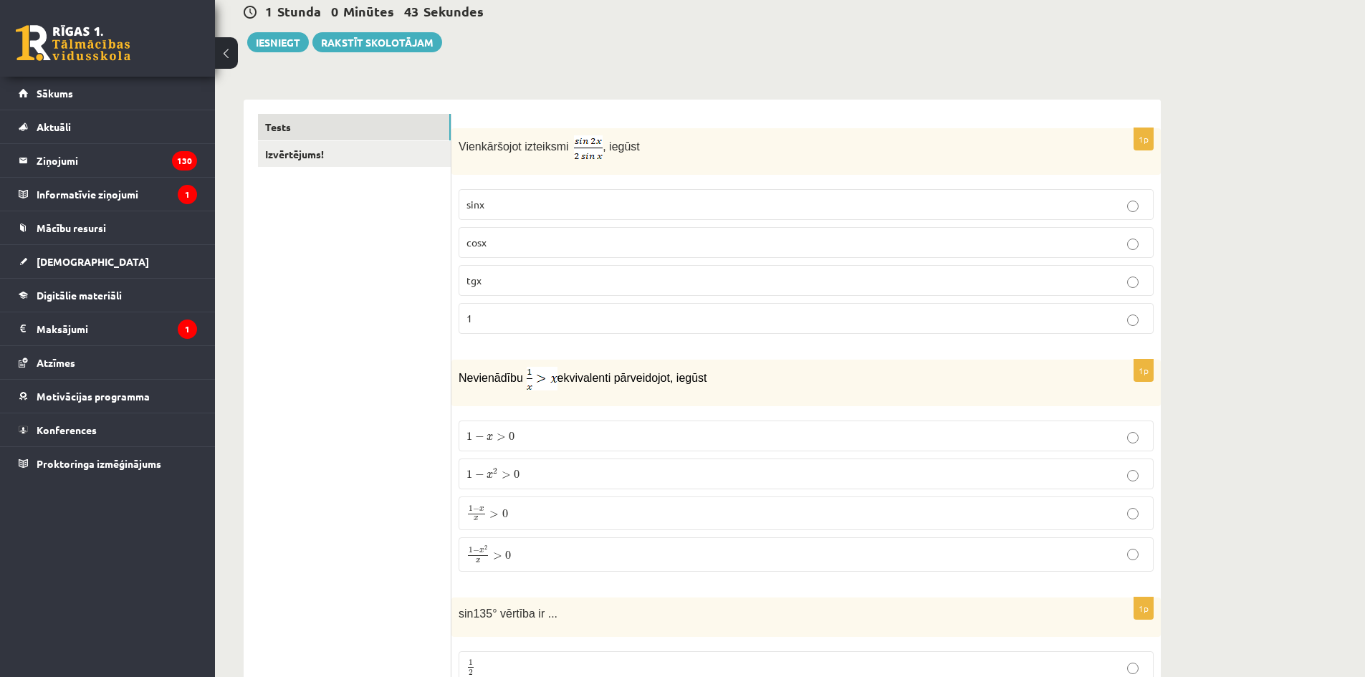
click at [535, 235] on p "cosx" at bounding box center [806, 242] width 679 height 15
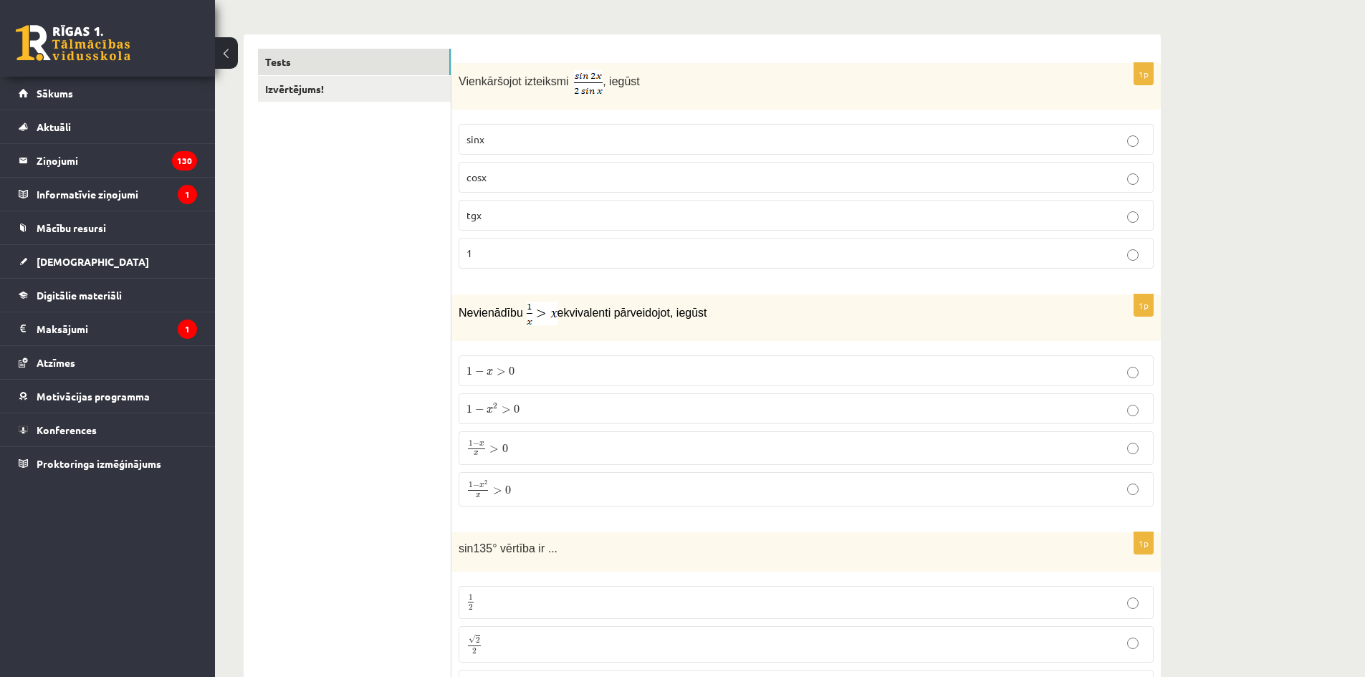
scroll to position [215, 0]
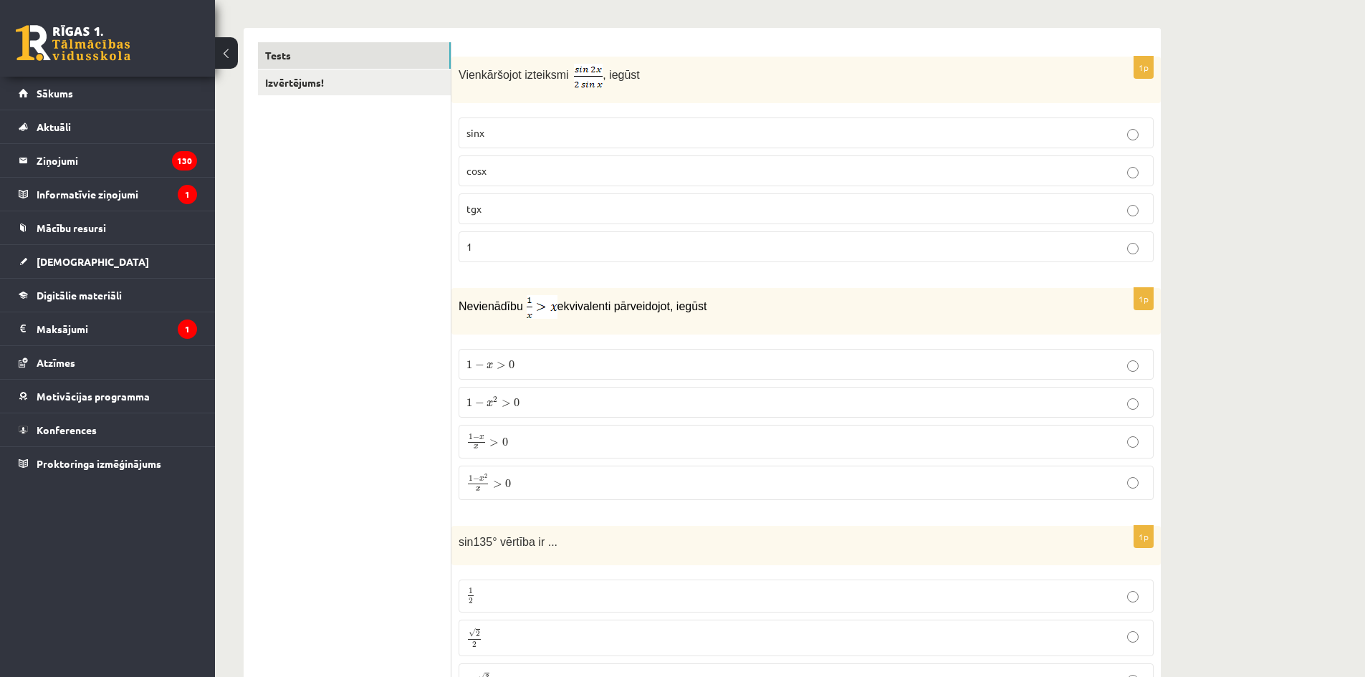
click at [523, 485] on p "1 − x 2 x > 0 1 − x 2 x > 0" at bounding box center [806, 483] width 679 height 19
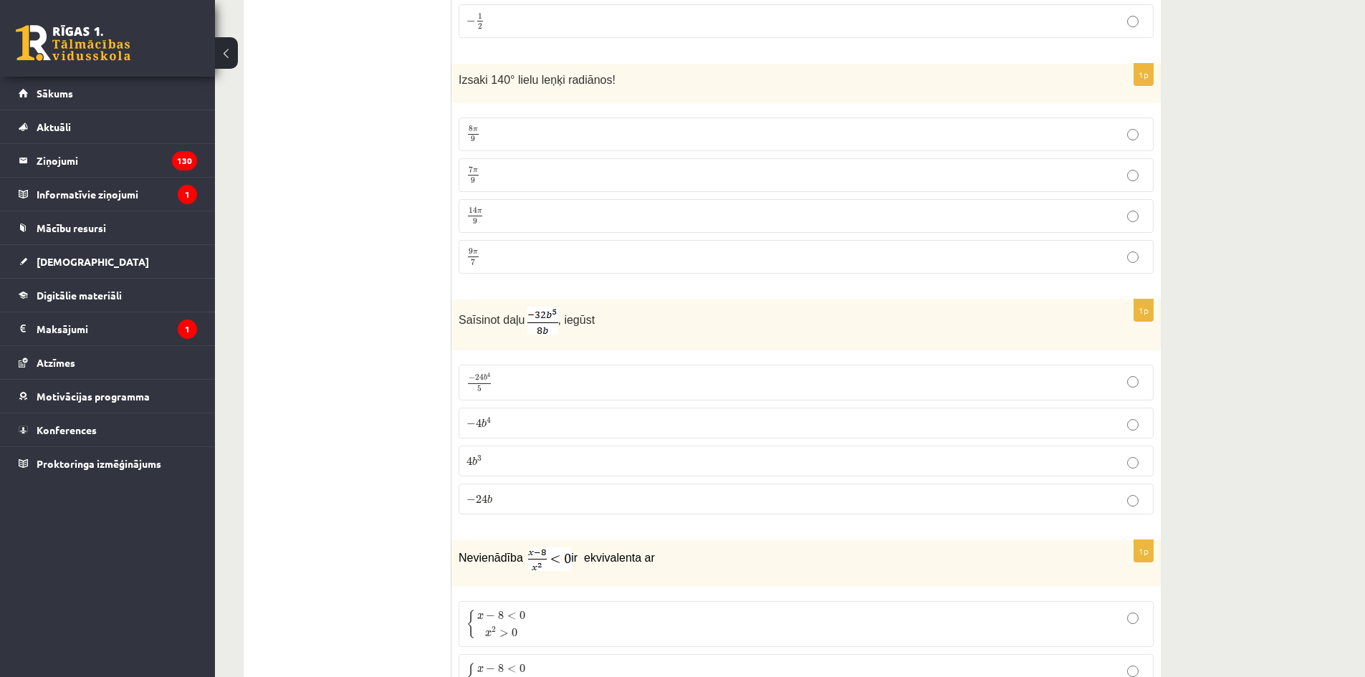
scroll to position [872, 0]
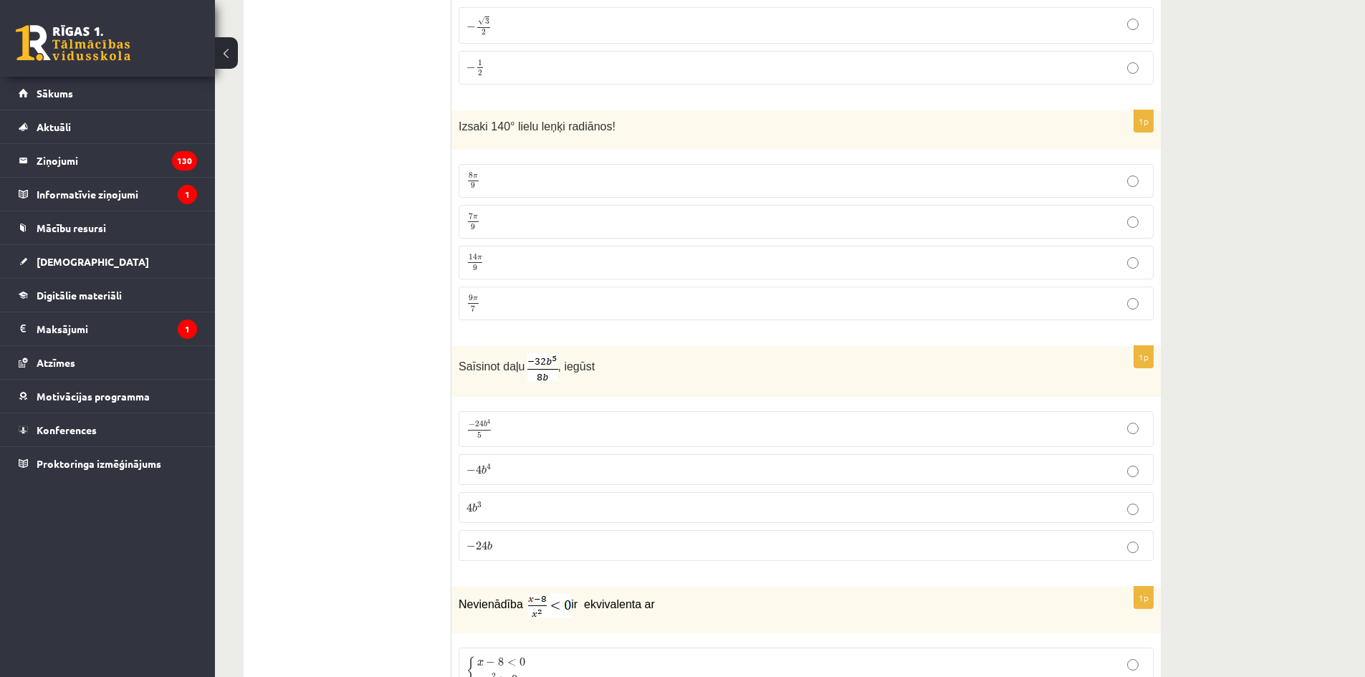
drag, startPoint x: 356, startPoint y: 238, endPoint x: 315, endPoint y: 252, distance: 43.3
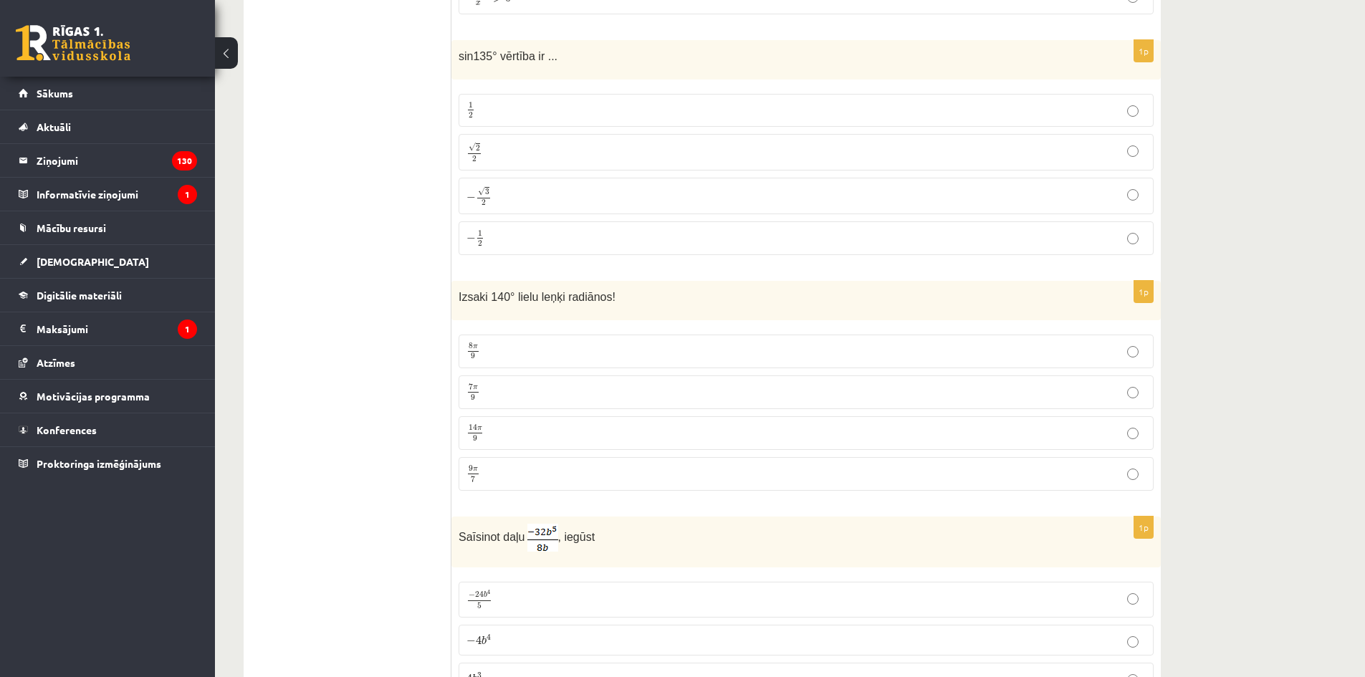
scroll to position [657, 0]
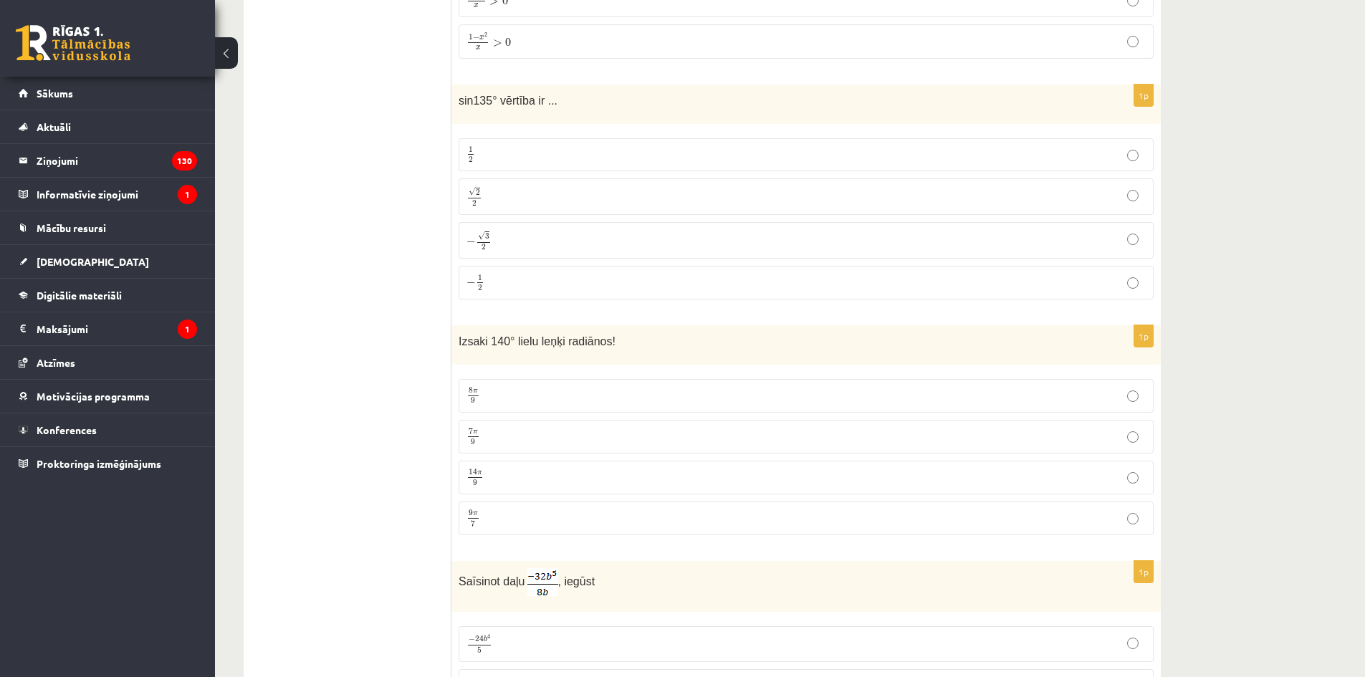
click at [684, 182] on label "√ 2 2 2 2" at bounding box center [806, 196] width 695 height 37
click at [577, 444] on p "7 π 9 7 π 9" at bounding box center [806, 437] width 679 height 18
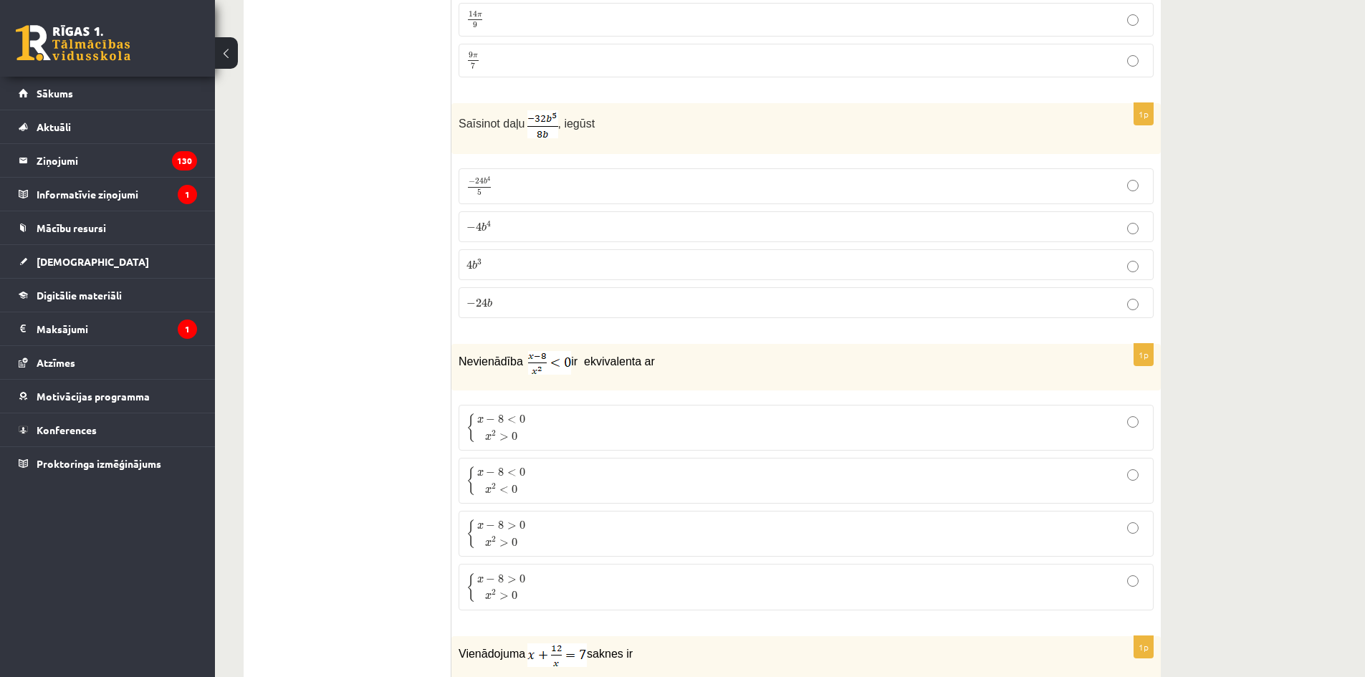
scroll to position [1158, 0]
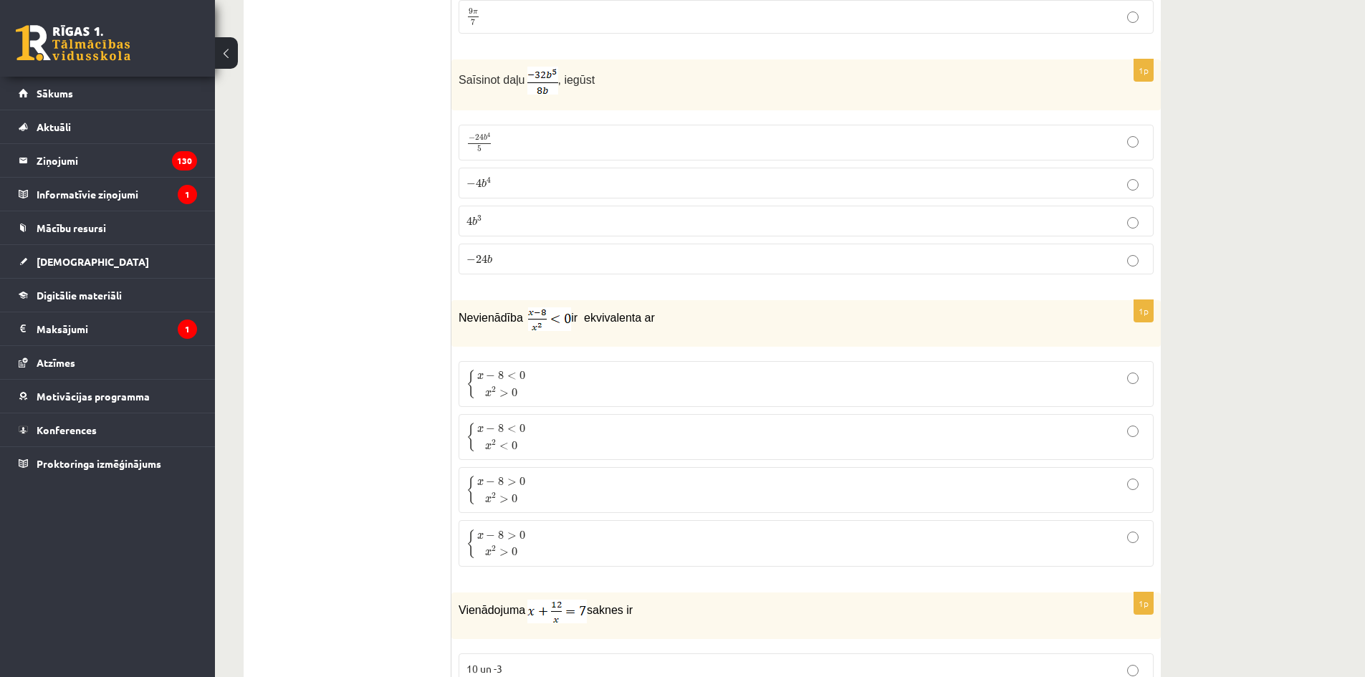
click at [512, 194] on label "− 4 b 4 − 4 b 4" at bounding box center [806, 183] width 695 height 31
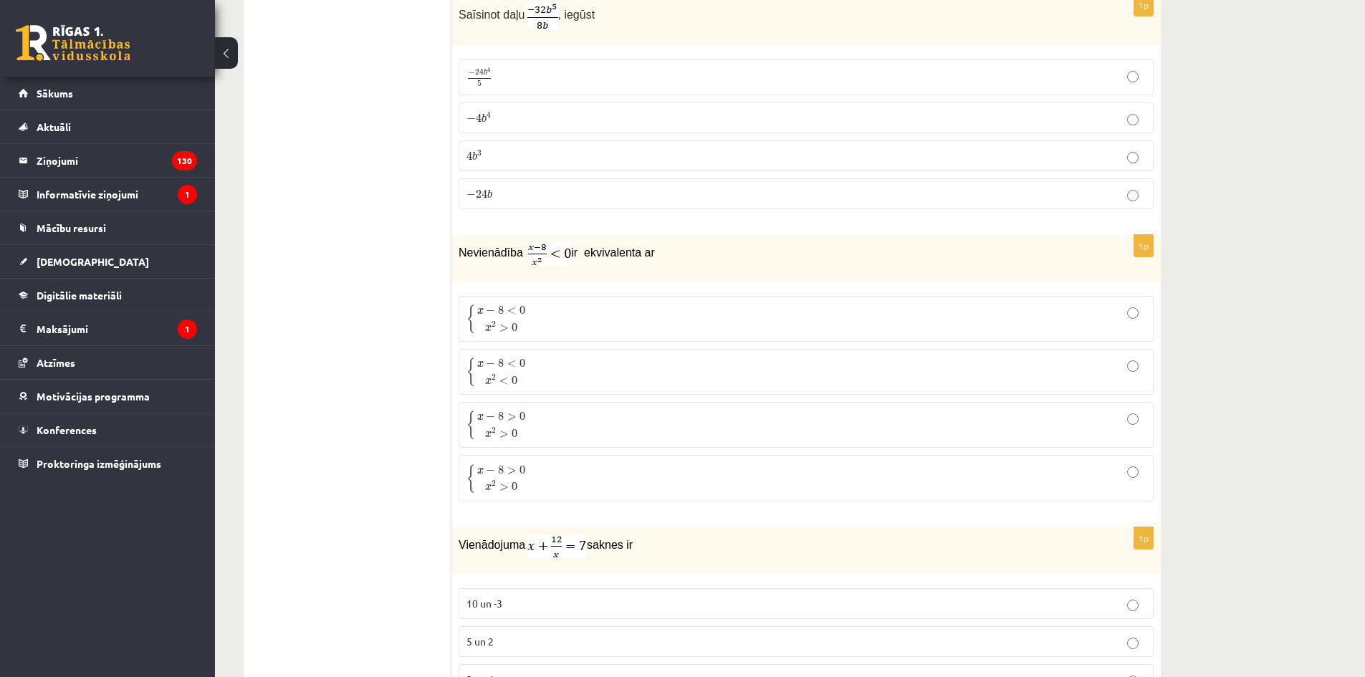
scroll to position [1230, 0]
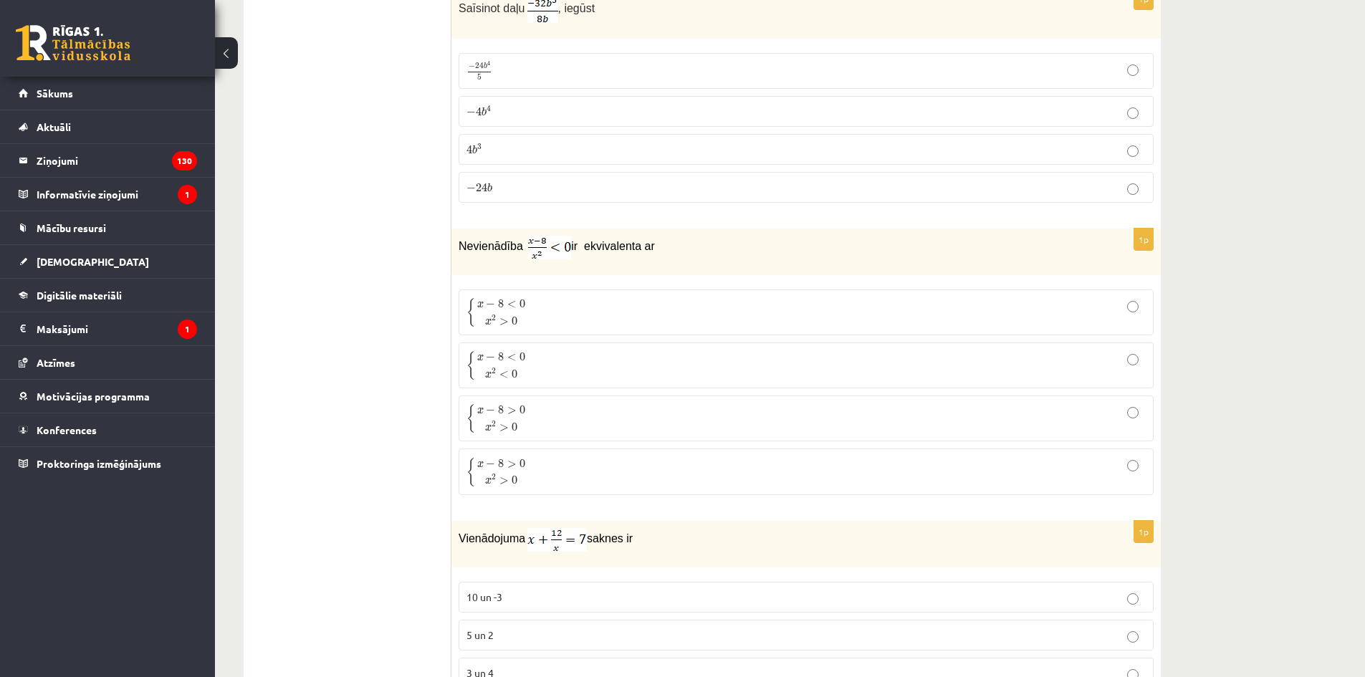
click at [545, 314] on p "{ x − 8 < 0 x 2 > 0 { x − 8 < 0 x 2 > 0" at bounding box center [806, 312] width 679 height 30
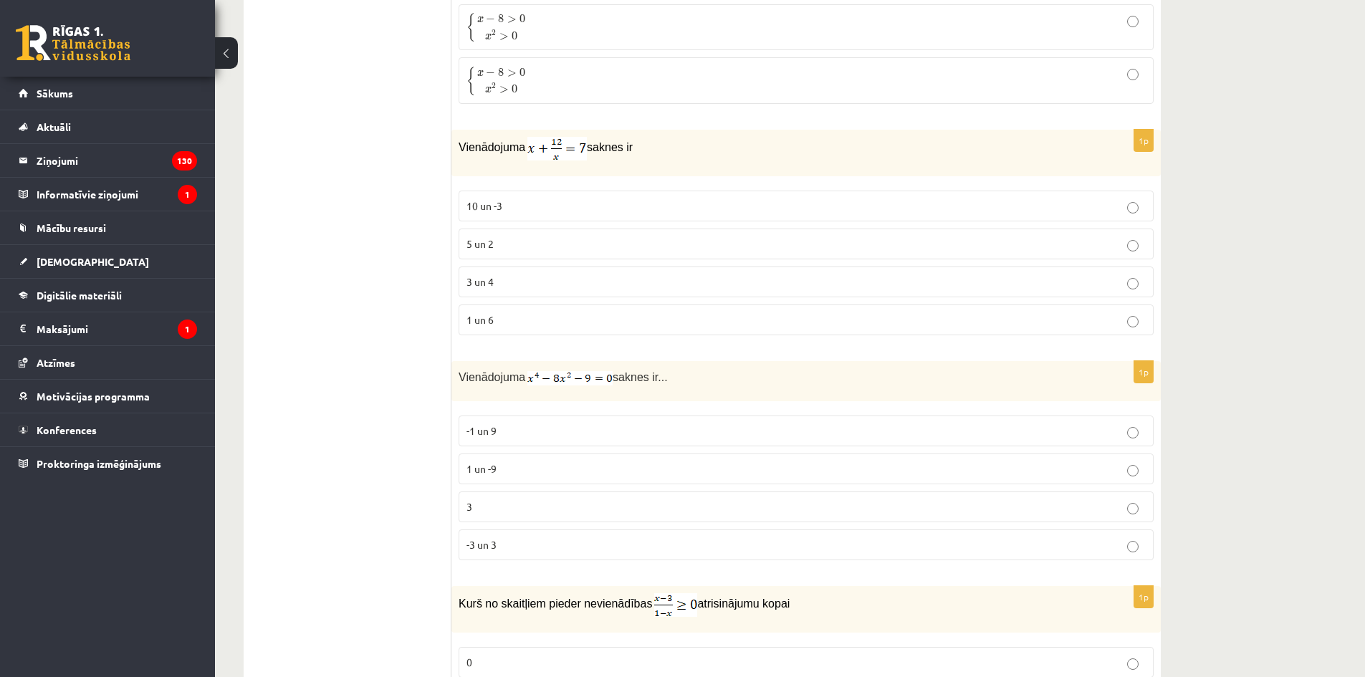
scroll to position [1673, 0]
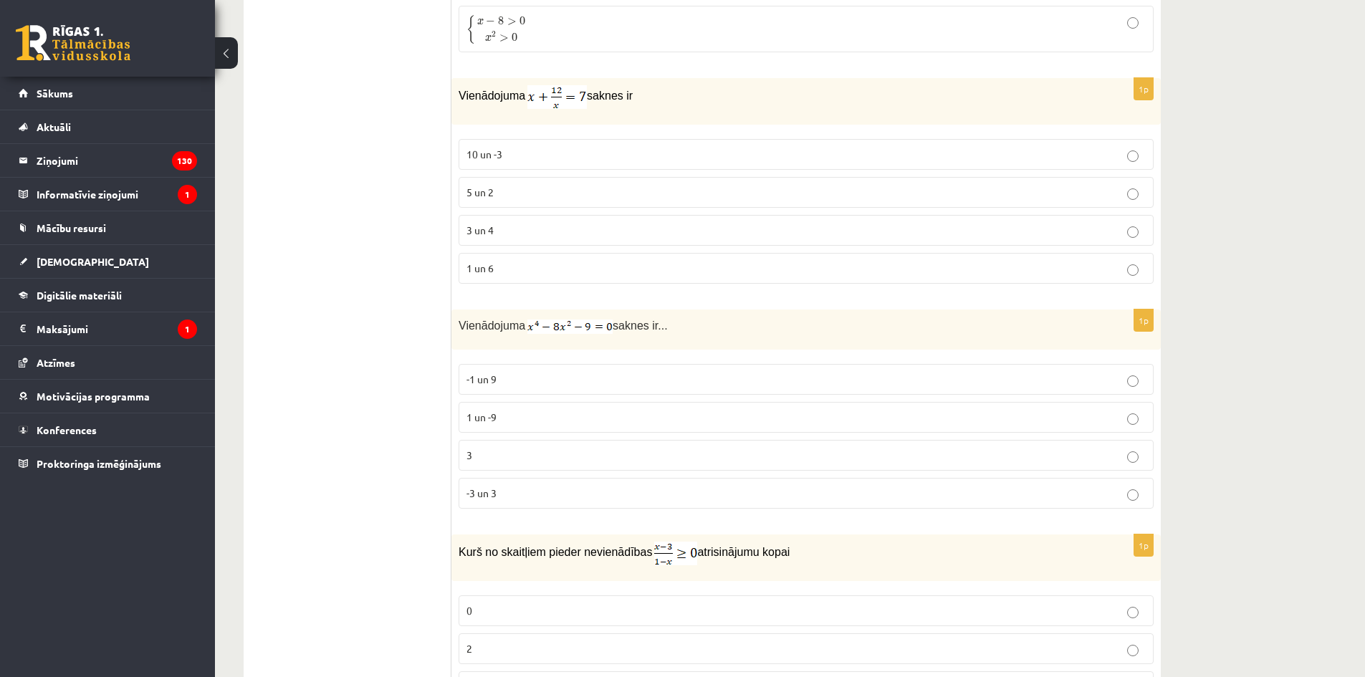
drag, startPoint x: 1180, startPoint y: 548, endPoint x: 1483, endPoint y: 545, distance: 303.2
click at [517, 227] on p "3 un 4" at bounding box center [806, 230] width 679 height 15
click at [523, 495] on p "-3 un 3" at bounding box center [806, 493] width 679 height 15
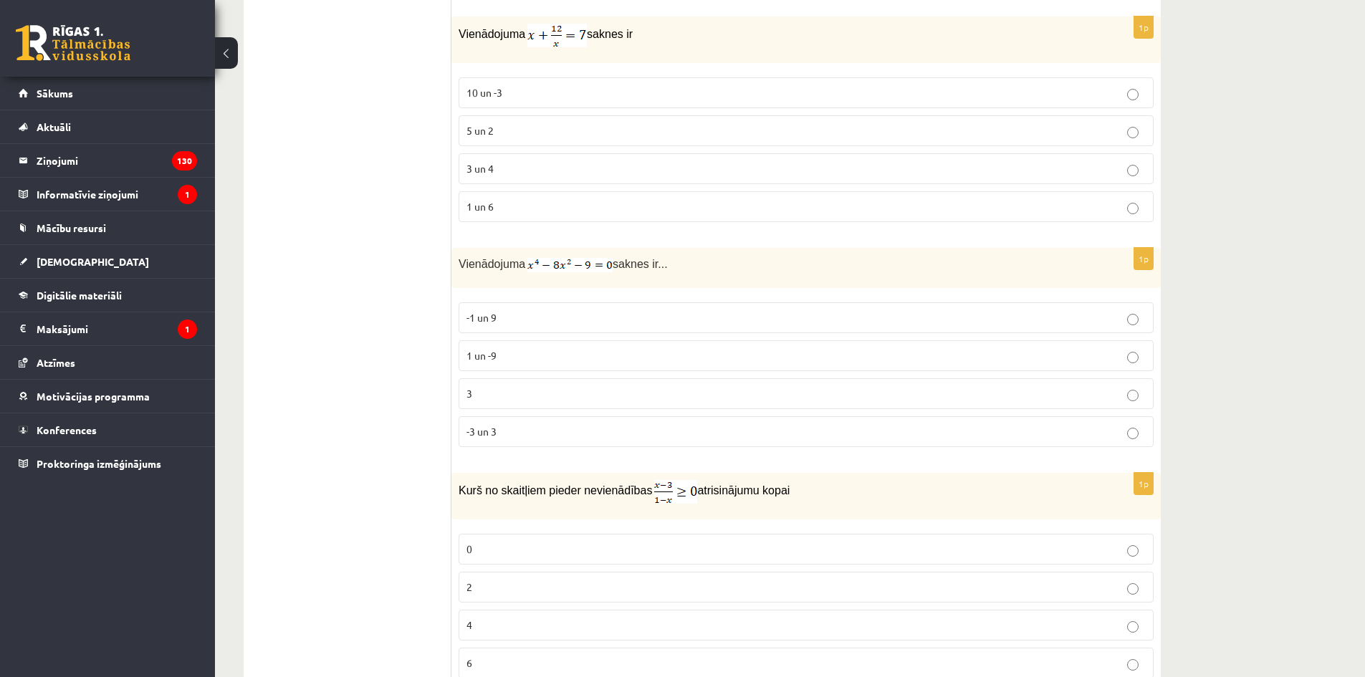
scroll to position [1888, 0]
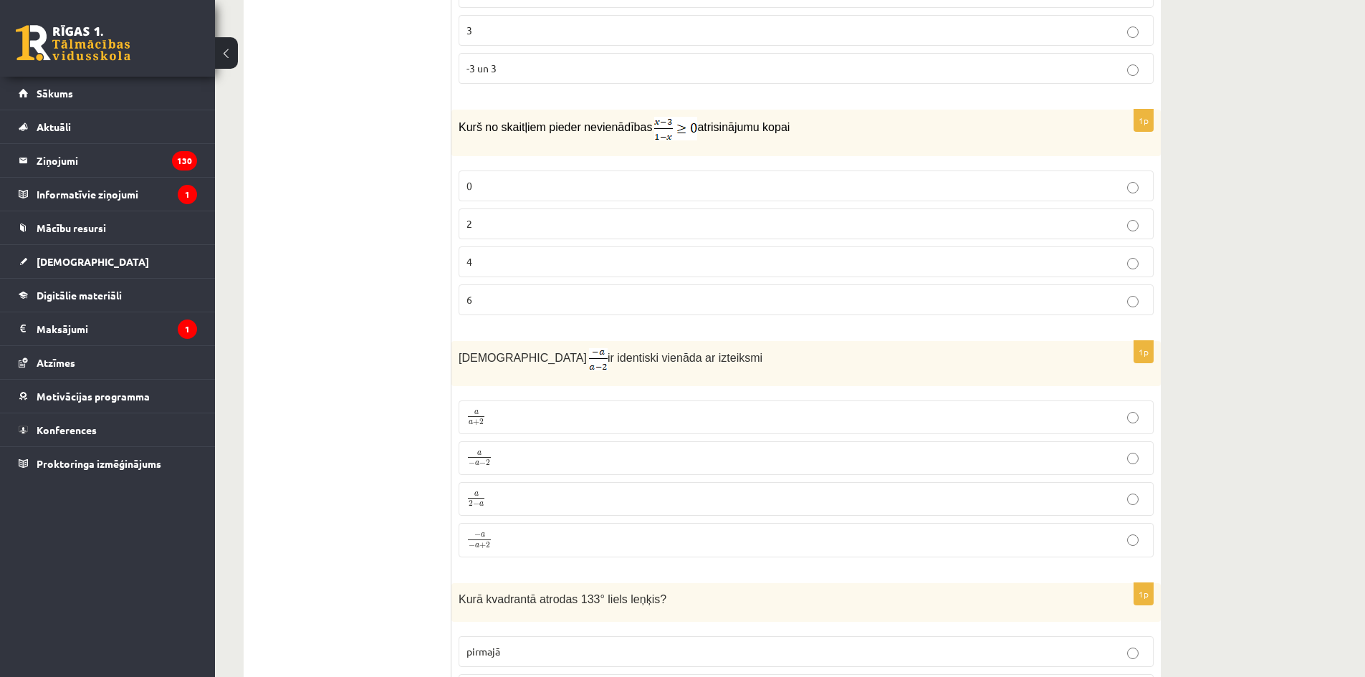
scroll to position [2103, 0]
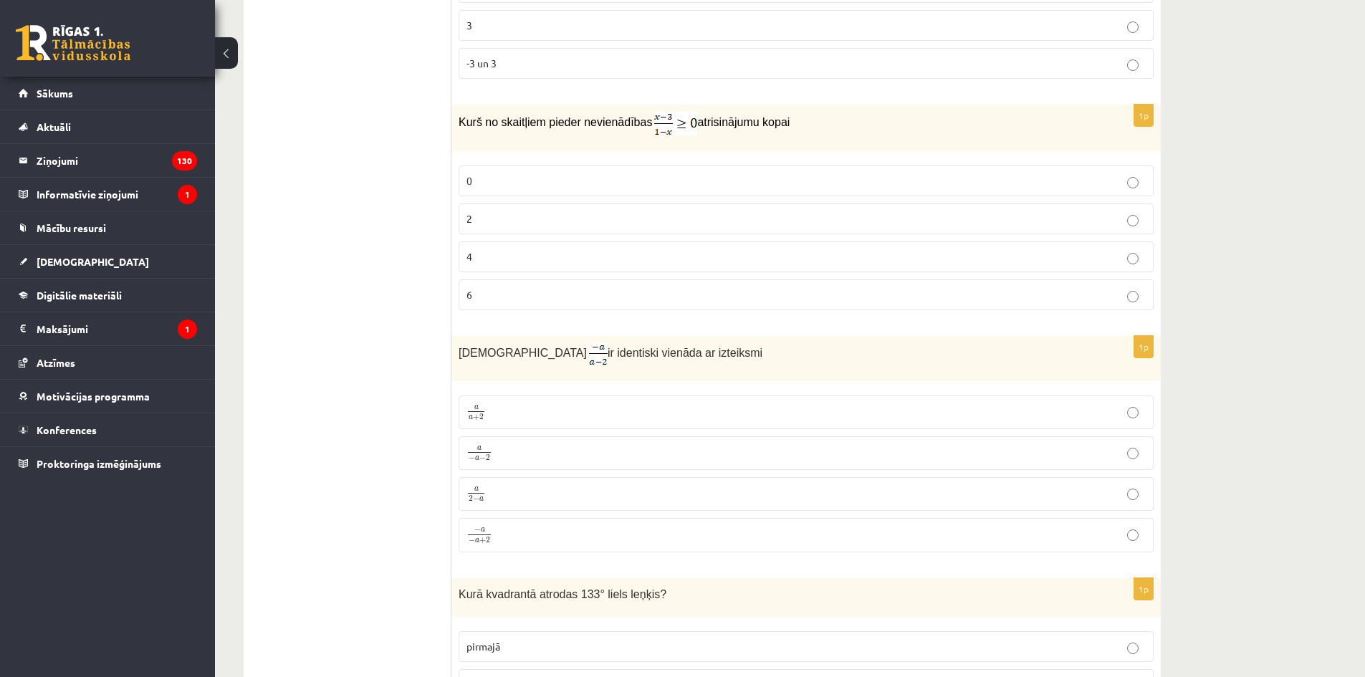
click at [943, 218] on p "2" at bounding box center [806, 218] width 679 height 15
click at [701, 491] on p "a 2 − a a 2 − a" at bounding box center [806, 494] width 679 height 18
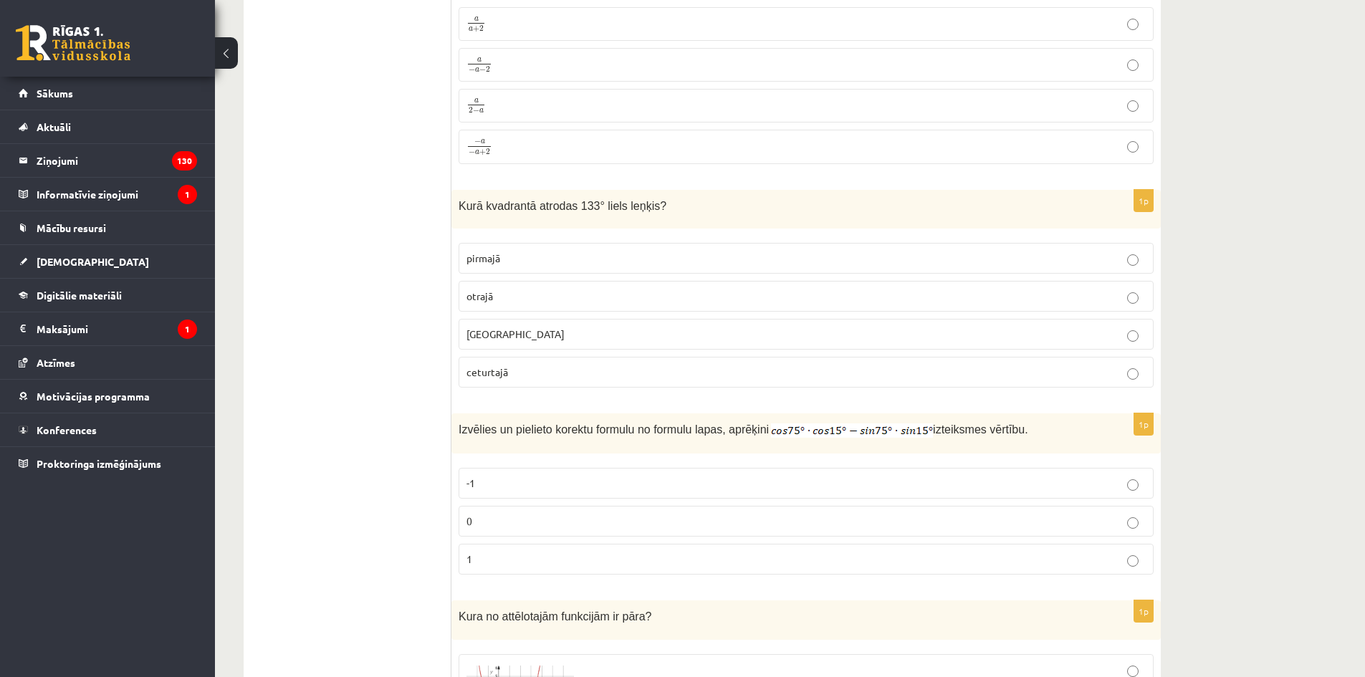
scroll to position [2533, 0]
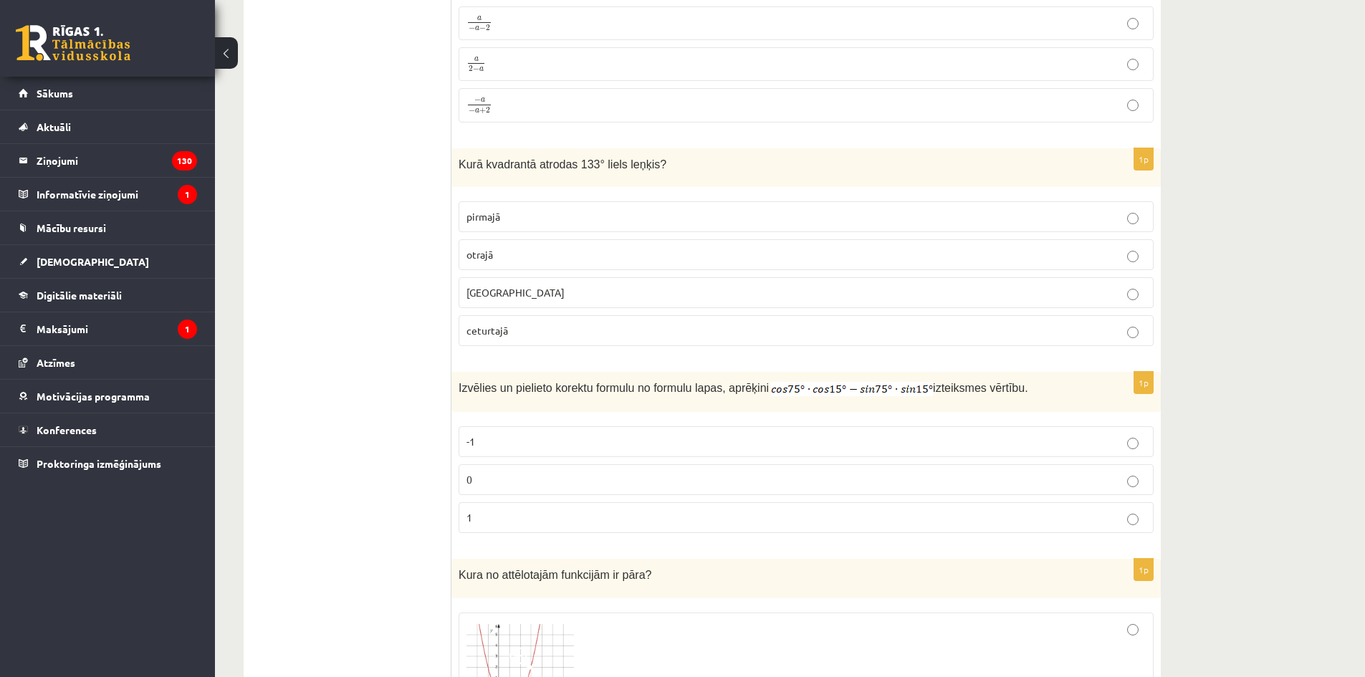
click at [557, 262] on label "otrajā" at bounding box center [806, 254] width 695 height 31
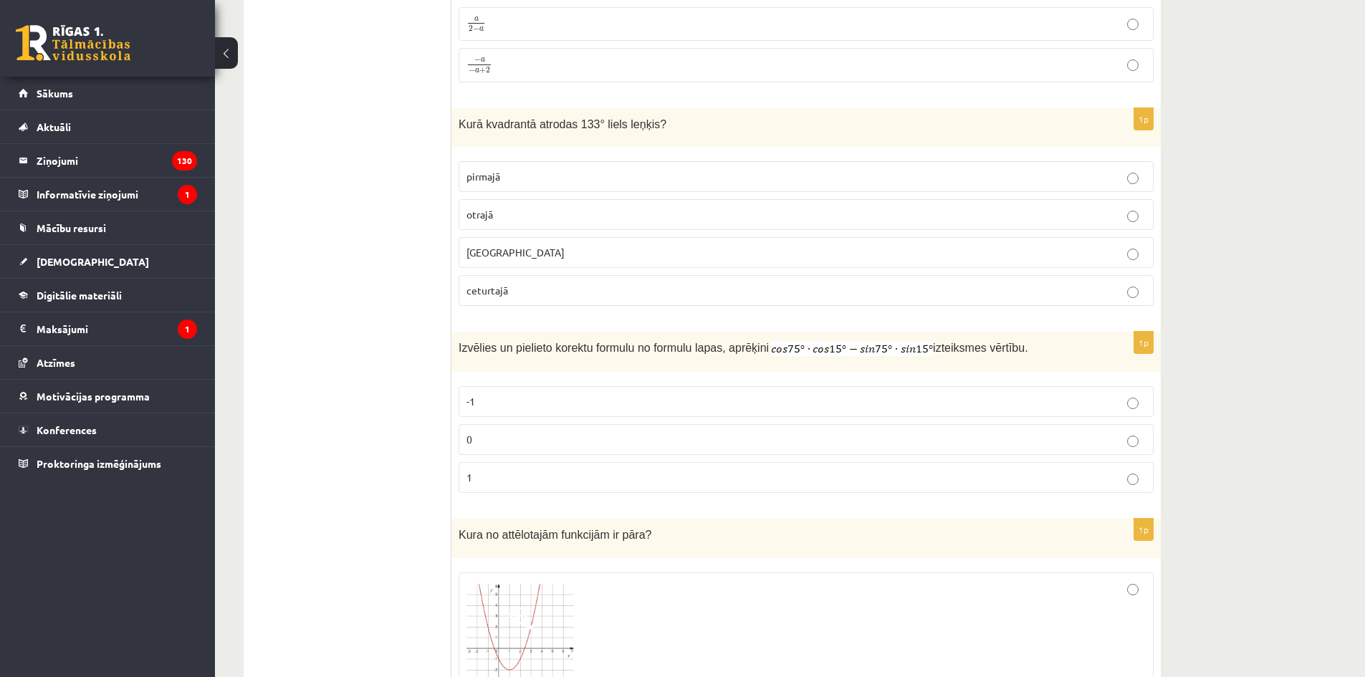
scroll to position [2748, 0]
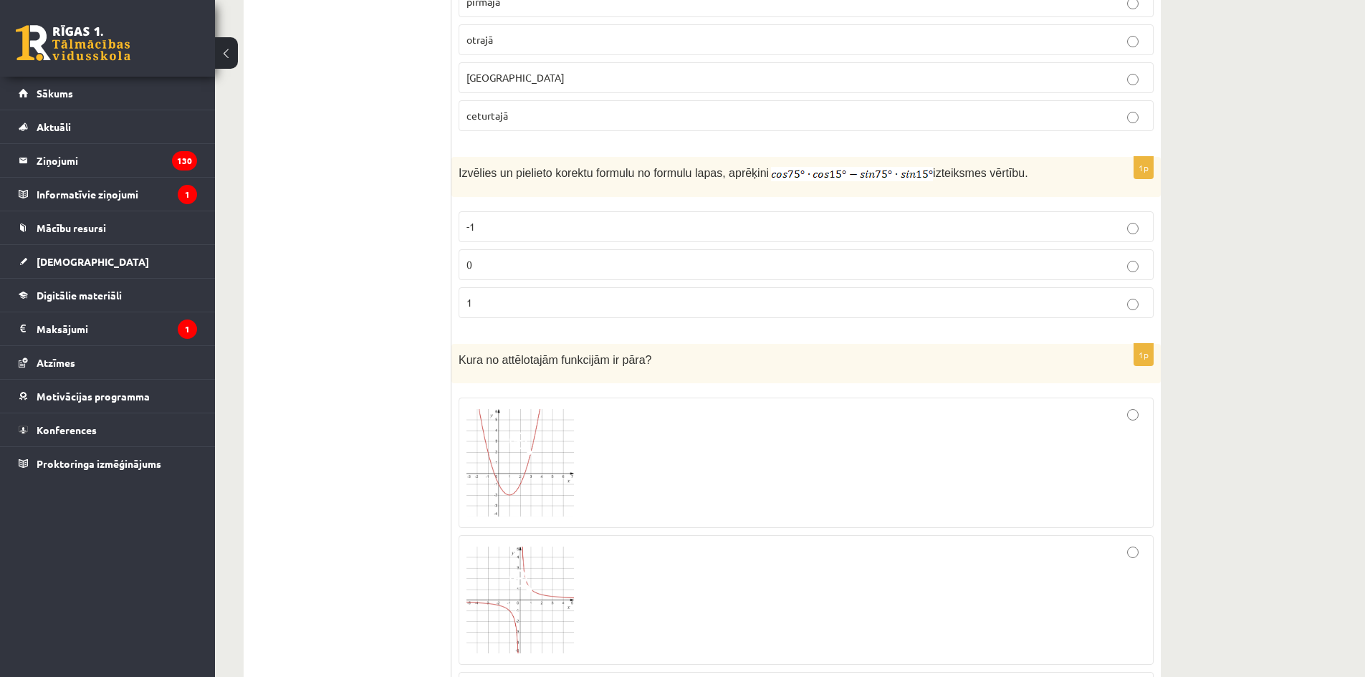
click at [506, 270] on label "0" at bounding box center [806, 264] width 695 height 31
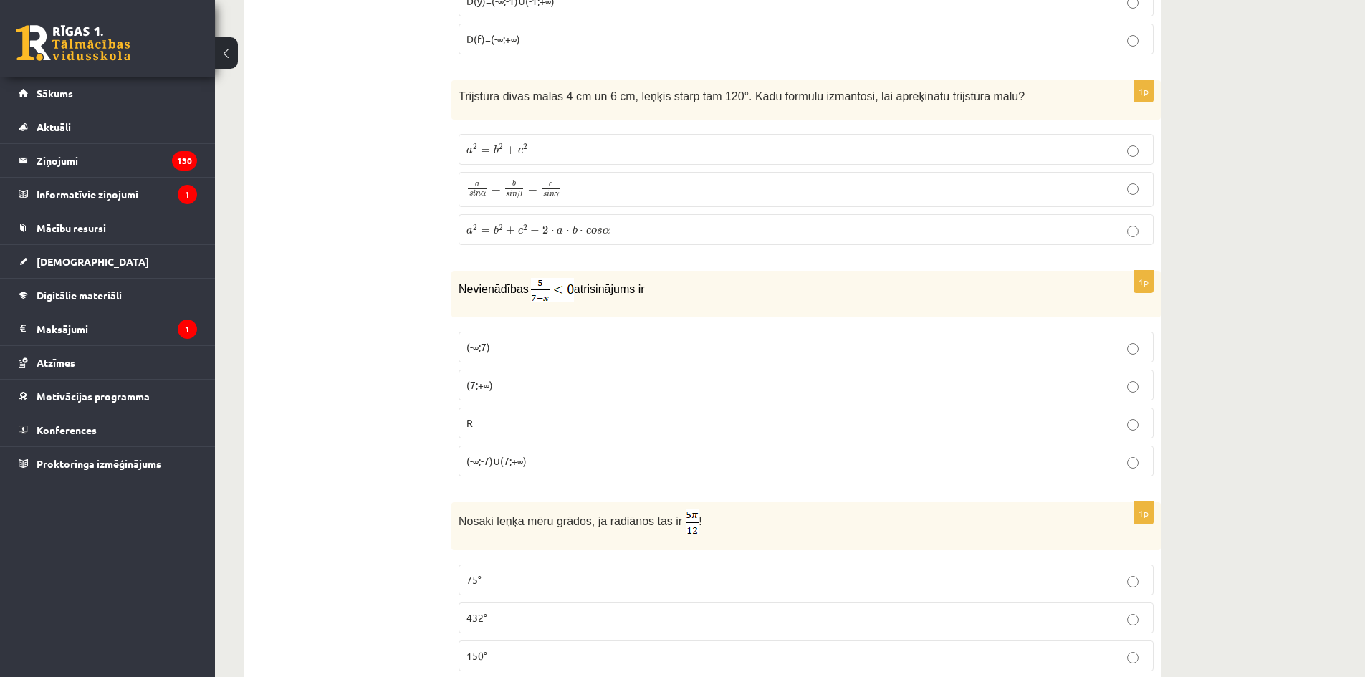
drag, startPoint x: 391, startPoint y: 73, endPoint x: 350, endPoint y: 289, distance: 219.7
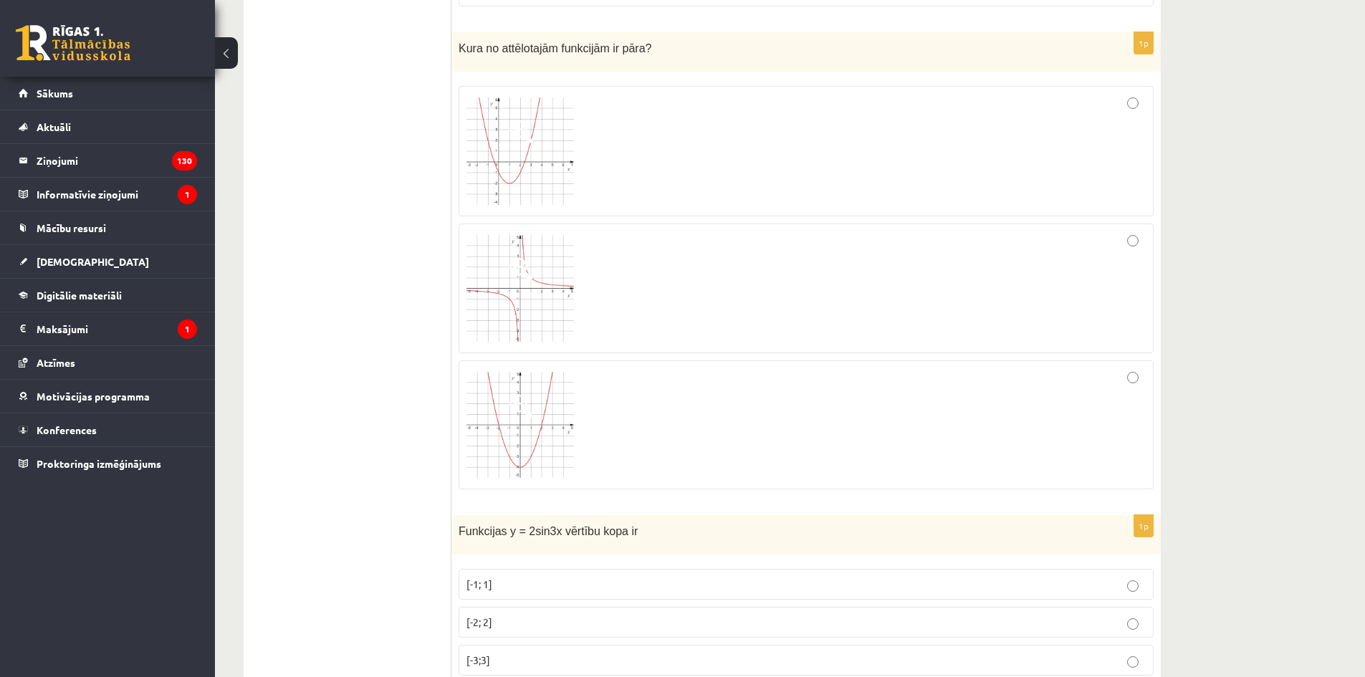
scroll to position [3018, 0]
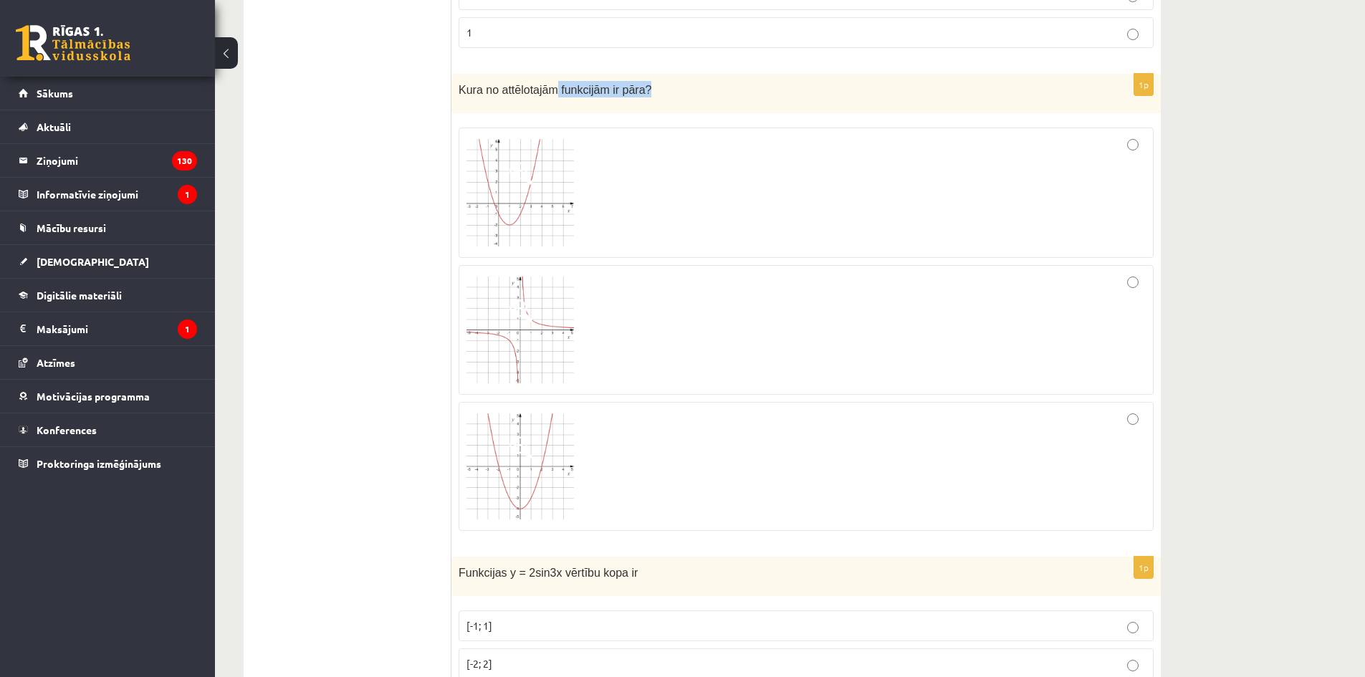
drag, startPoint x: 555, startPoint y: 87, endPoint x: 634, endPoint y: 88, distance: 79.6
click at [634, 88] on span "Kura no attēlotajām funkcijām ir pāra?" at bounding box center [555, 90] width 193 height 12
copy span "funkcijām ir pāra?"
drag, startPoint x: 529, startPoint y: 214, endPoint x: 524, endPoint y: 234, distance: 20.0
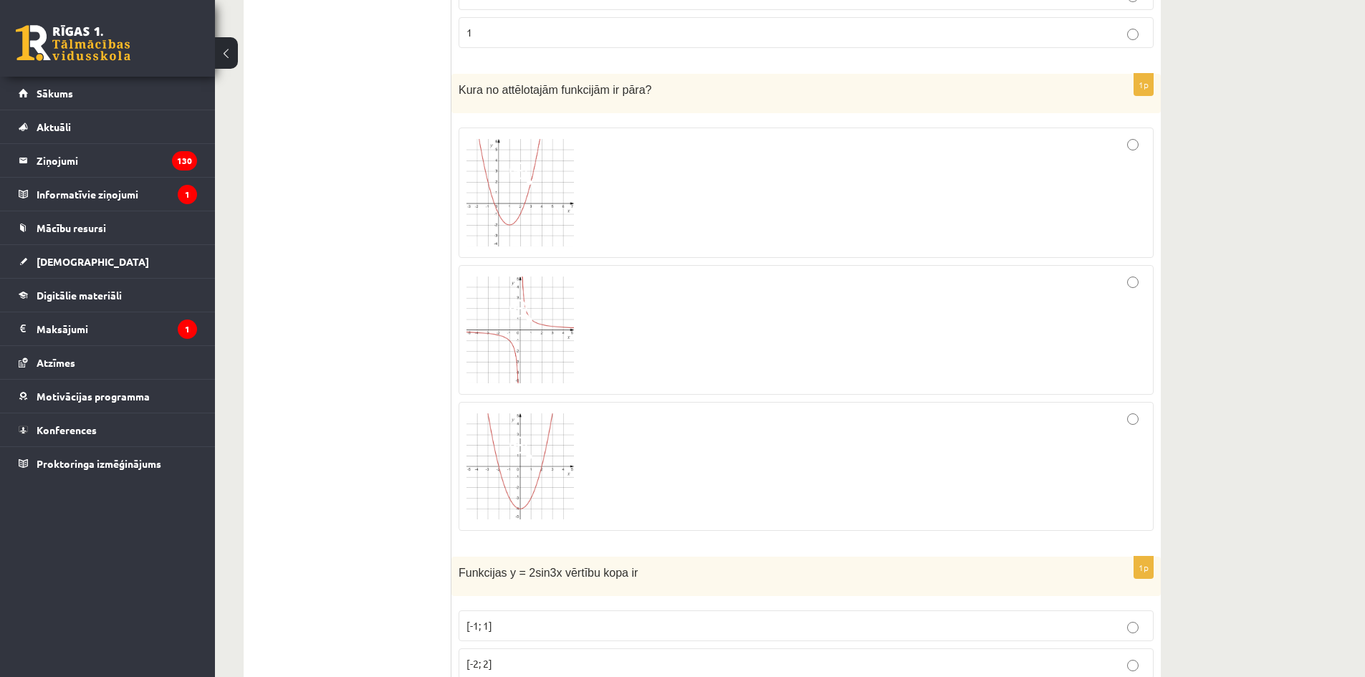
click at [528, 216] on img at bounding box center [521, 193] width 108 height 108
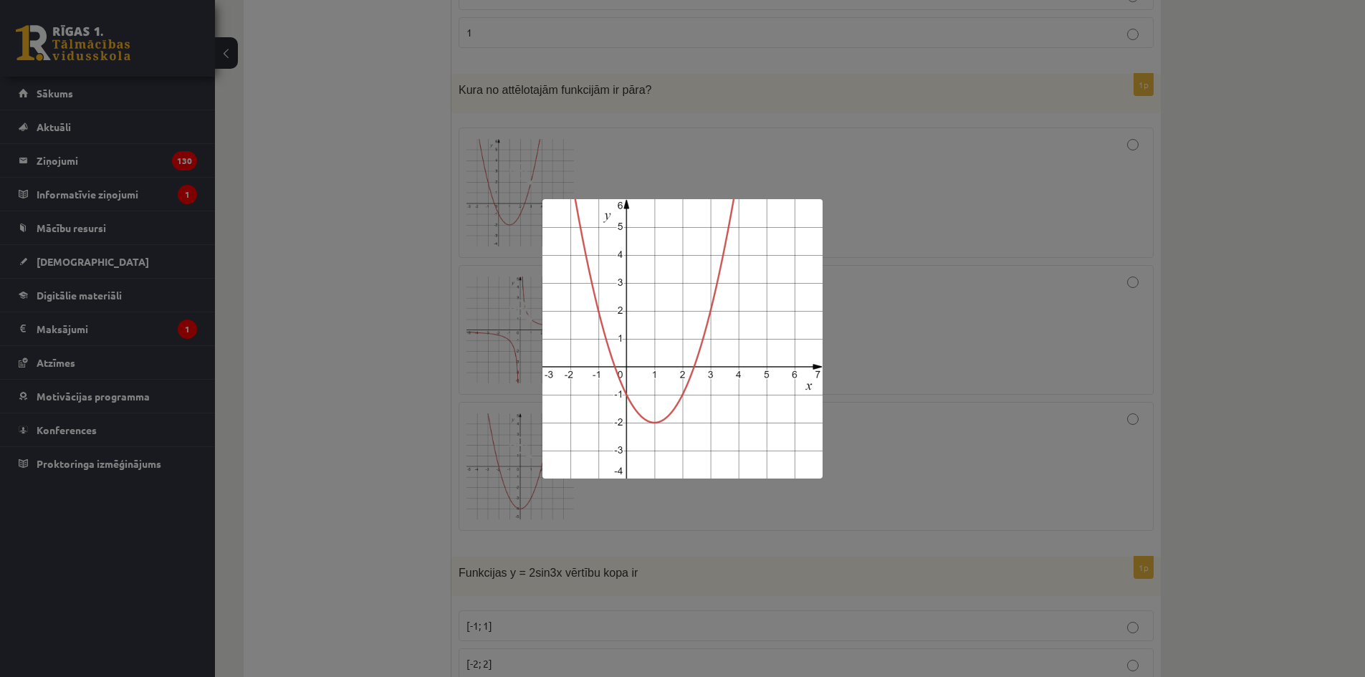
click at [930, 191] on div at bounding box center [682, 338] width 1365 height 677
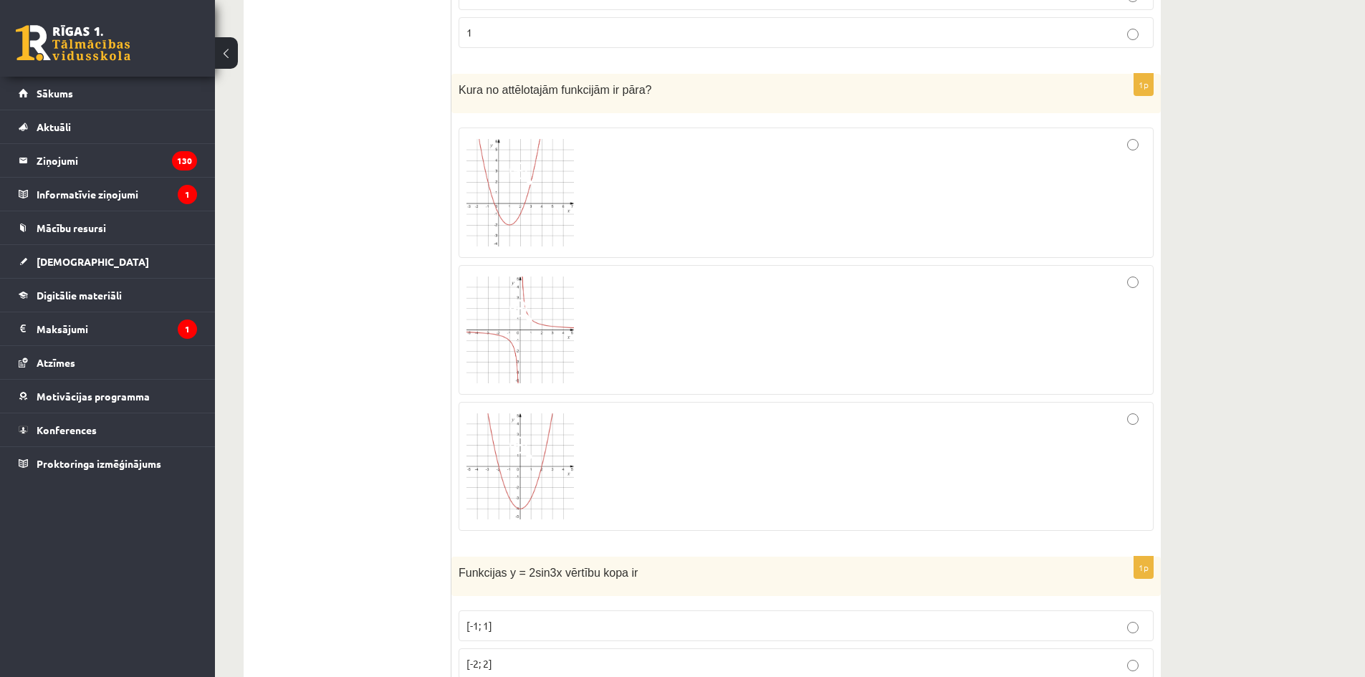
click at [1094, 184] on div at bounding box center [806, 192] width 679 height 115
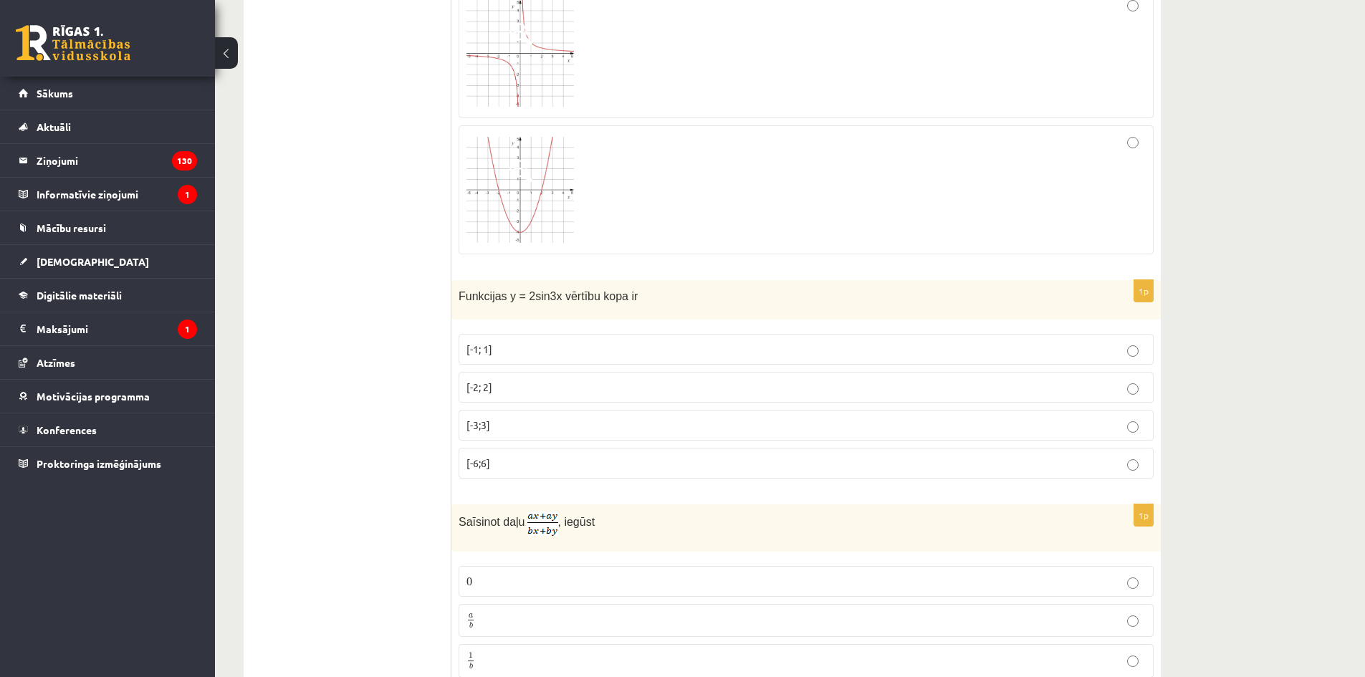
scroll to position [3376, 0]
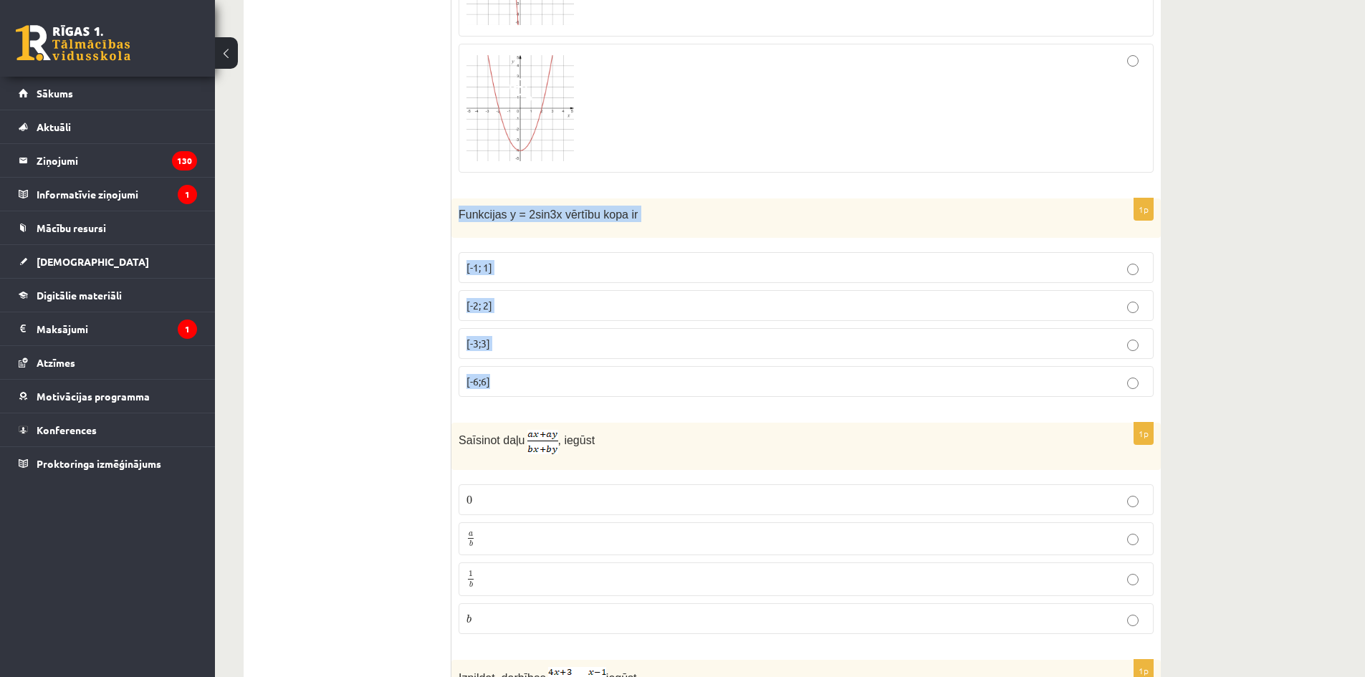
drag, startPoint x: 454, startPoint y: 213, endPoint x: 750, endPoint y: 386, distance: 342.7
click at [750, 386] on div "1p Funkcijas y = 2sin3x vērtību kopa ir [-1; 1] [-2; 2] [-3;3] [-6;6]" at bounding box center [807, 304] width 710 height 210
copy div "Funkcijas y = 2sin3x vērtību kopa ir [-1; 1] [-2; 2] [-3;3] [-6;6]"
click at [393, 246] on ul "Tests Izvērtējums!" at bounding box center [355, 509] width 194 height 7256
click at [490, 305] on span "[-2; 2]" at bounding box center [480, 305] width 26 height 13
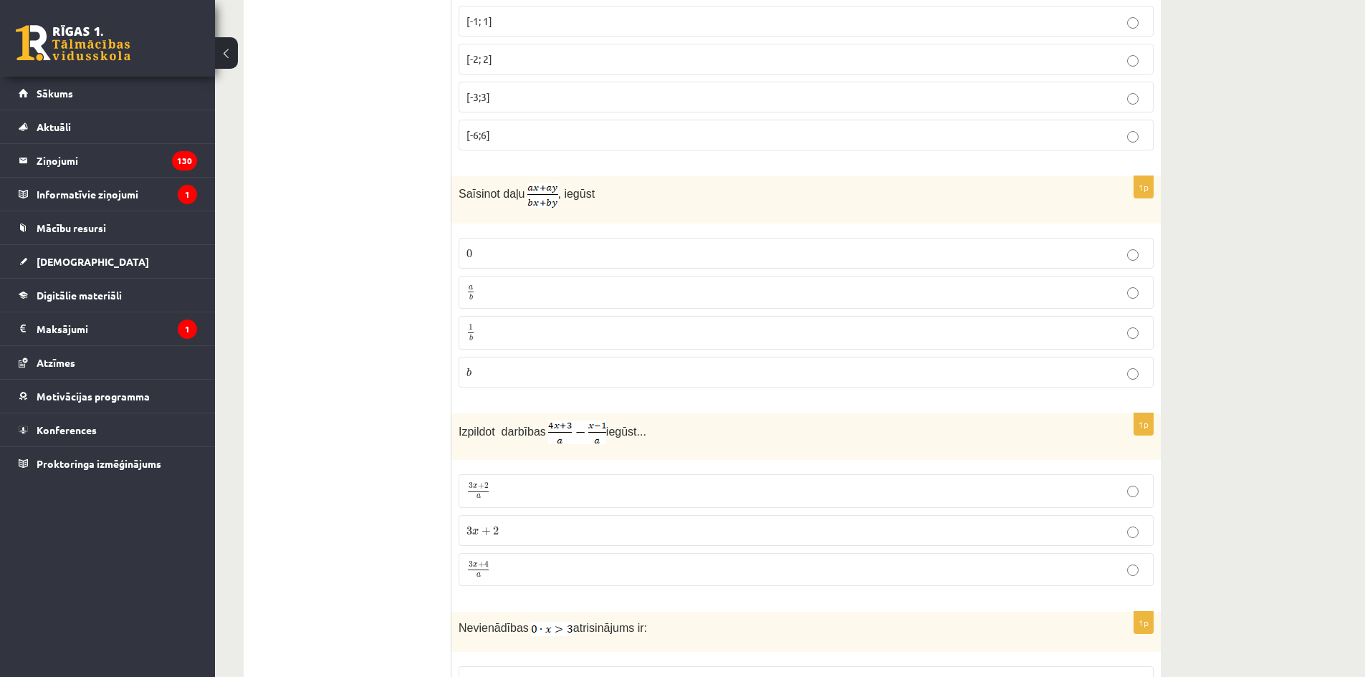
scroll to position [3663, 0]
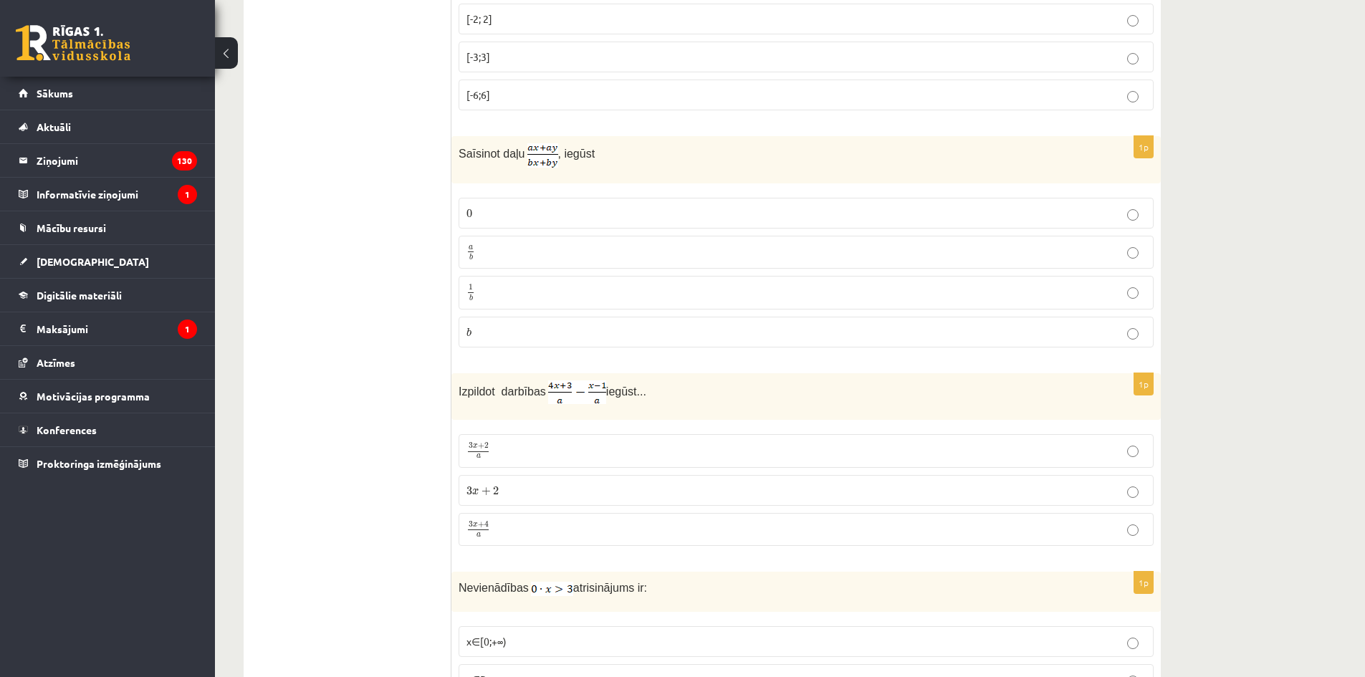
click at [341, 257] on ul "Tests Izvērtējums!" at bounding box center [355, 222] width 194 height 7256
click at [243, 213] on div "12.a2 klases diagnosticējošais darbs Matemātikā O par 11.klases mācību vielu , …" at bounding box center [702, 142] width 975 height 7501
click at [381, 227] on ul "Tests Izvērtējums!" at bounding box center [355, 222] width 194 height 7256
click at [502, 255] on p "a b a b" at bounding box center [806, 253] width 679 height 18
click at [510, 448] on p "3 x + 2 a 3 x + 2 a" at bounding box center [806, 450] width 679 height 17
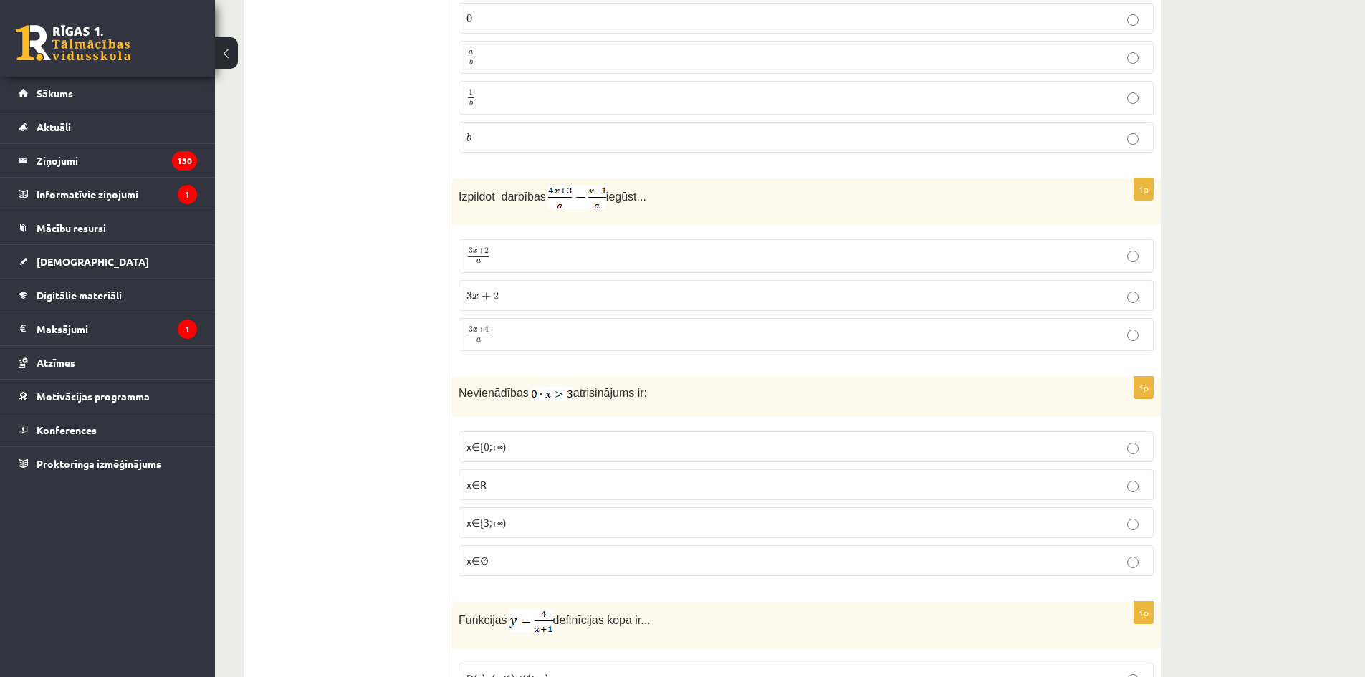
scroll to position [3806, 0]
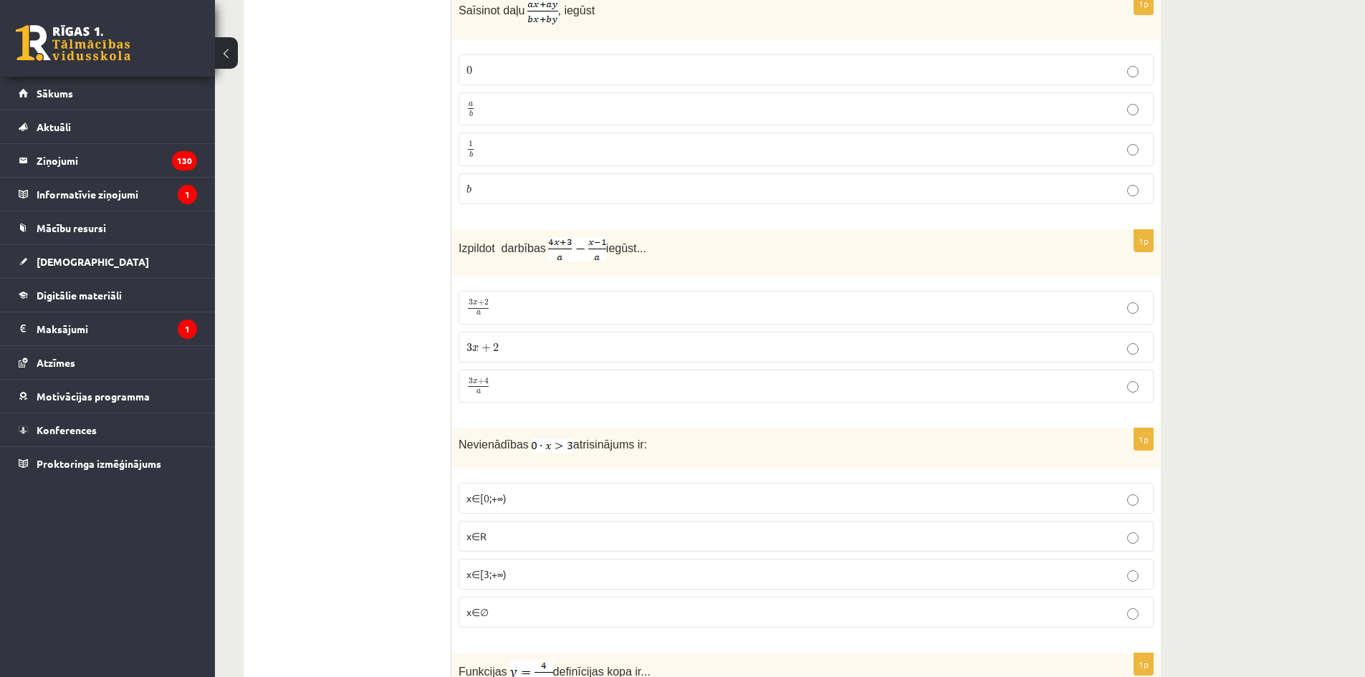
click at [566, 370] on label "3 x + 4 a 3 x + 4 a" at bounding box center [806, 387] width 695 height 34
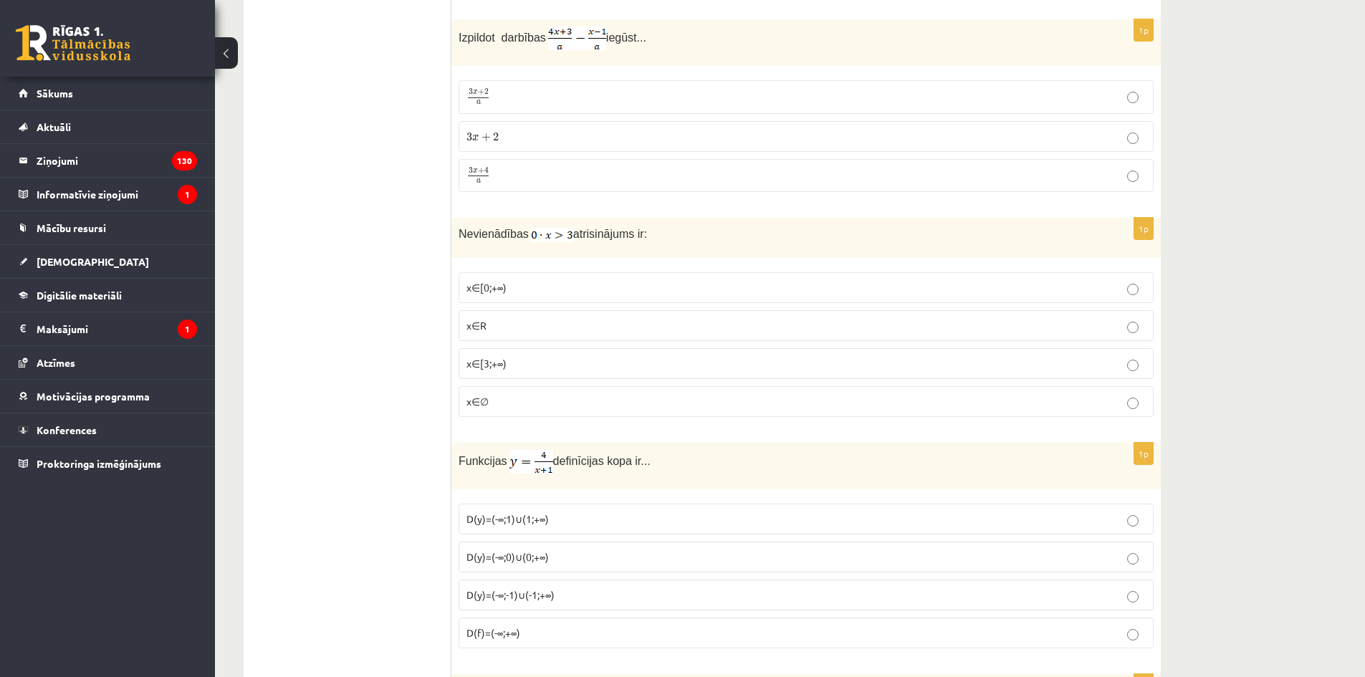
scroll to position [4022, 0]
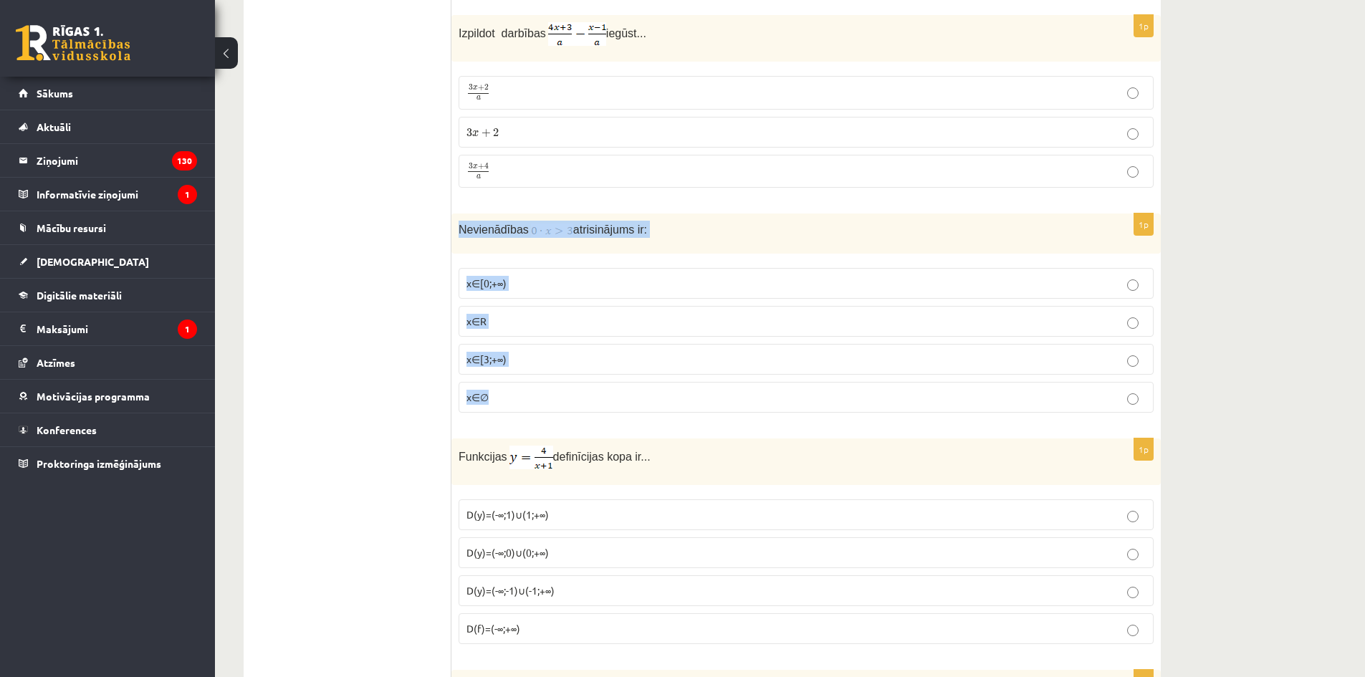
drag, startPoint x: 452, startPoint y: 222, endPoint x: 726, endPoint y: 376, distance: 314.8
click at [726, 376] on div "1p Nevienādības atrisinājums ir: x∈[0;+∞) x∈R x∈[3;+∞) x∈∅" at bounding box center [807, 319] width 710 height 211
copy div "Nevienādības atrisinājums ir: x∈[0;+∞) x∈R x∈[3;+∞) x∈∅"
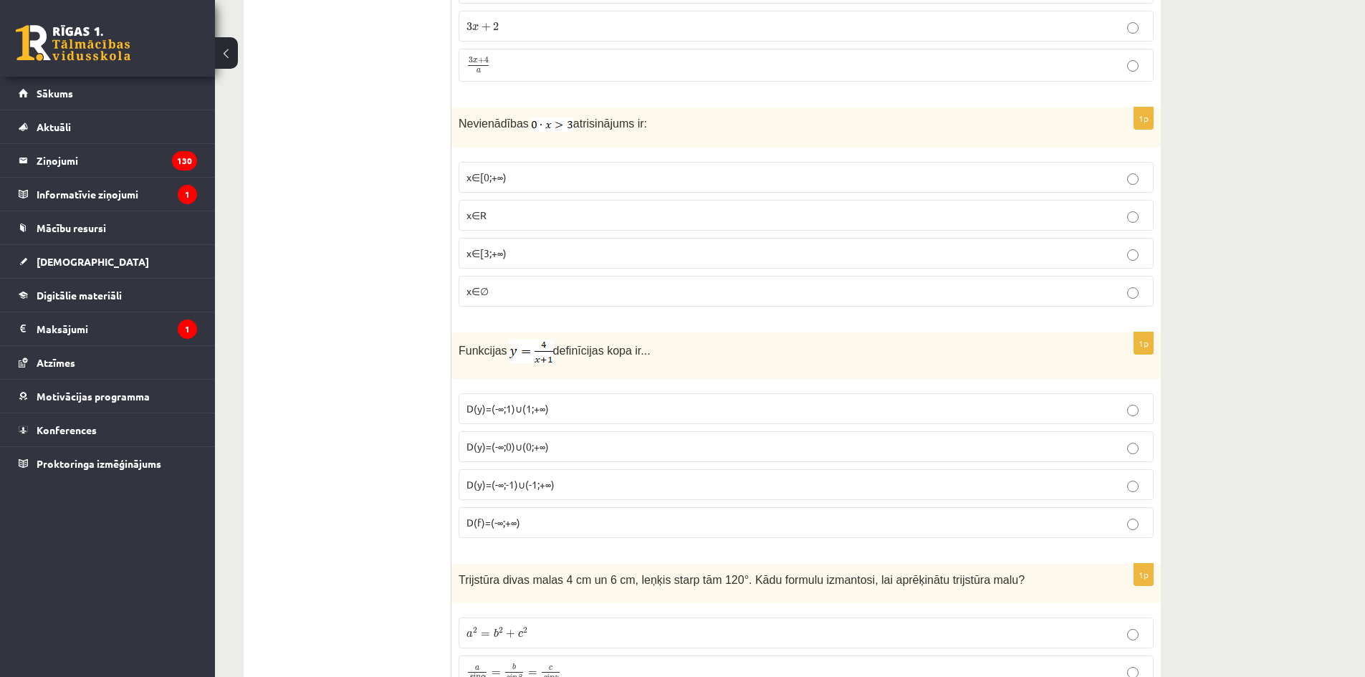
scroll to position [4165, 0]
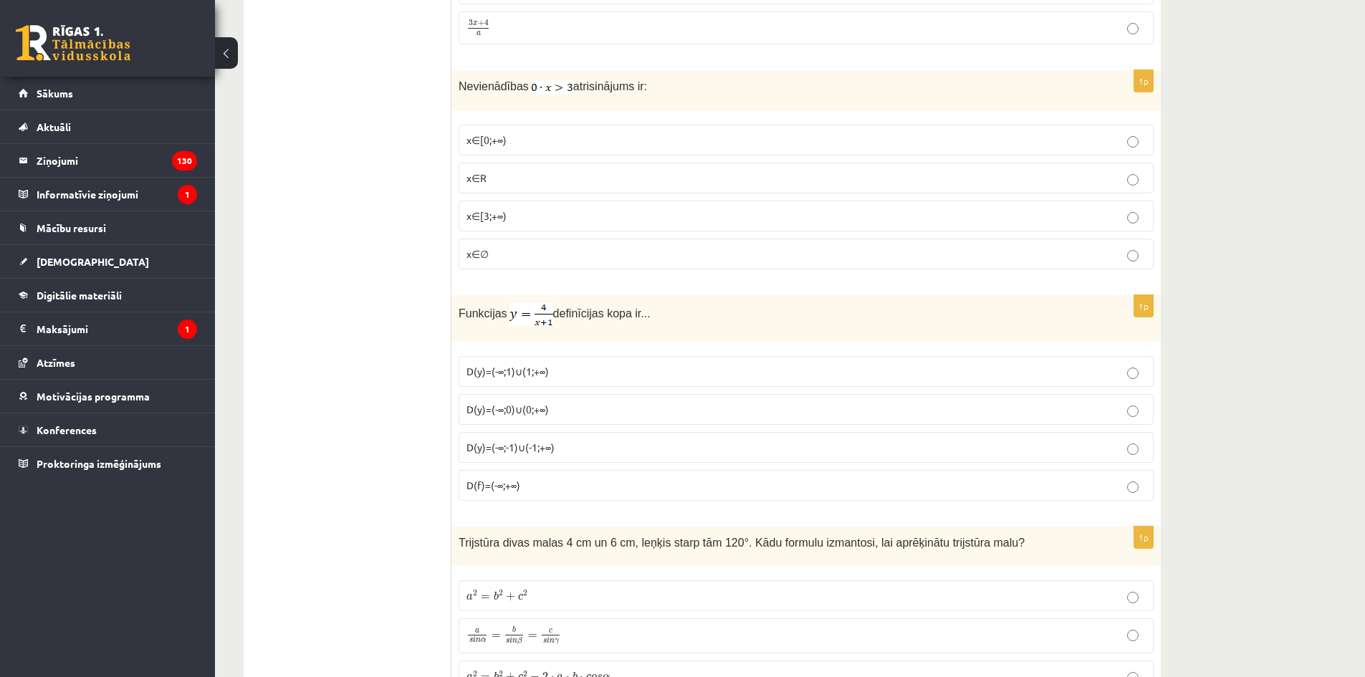
click at [535, 248] on p "x∈∅" at bounding box center [806, 254] width 679 height 15
click at [583, 364] on p "D(y)=(-∞;1)∪(1;+∞)" at bounding box center [806, 371] width 679 height 15
click at [548, 446] on span "D(y)=(-∞;-1)∪(-1;+∞)" at bounding box center [511, 447] width 88 height 13
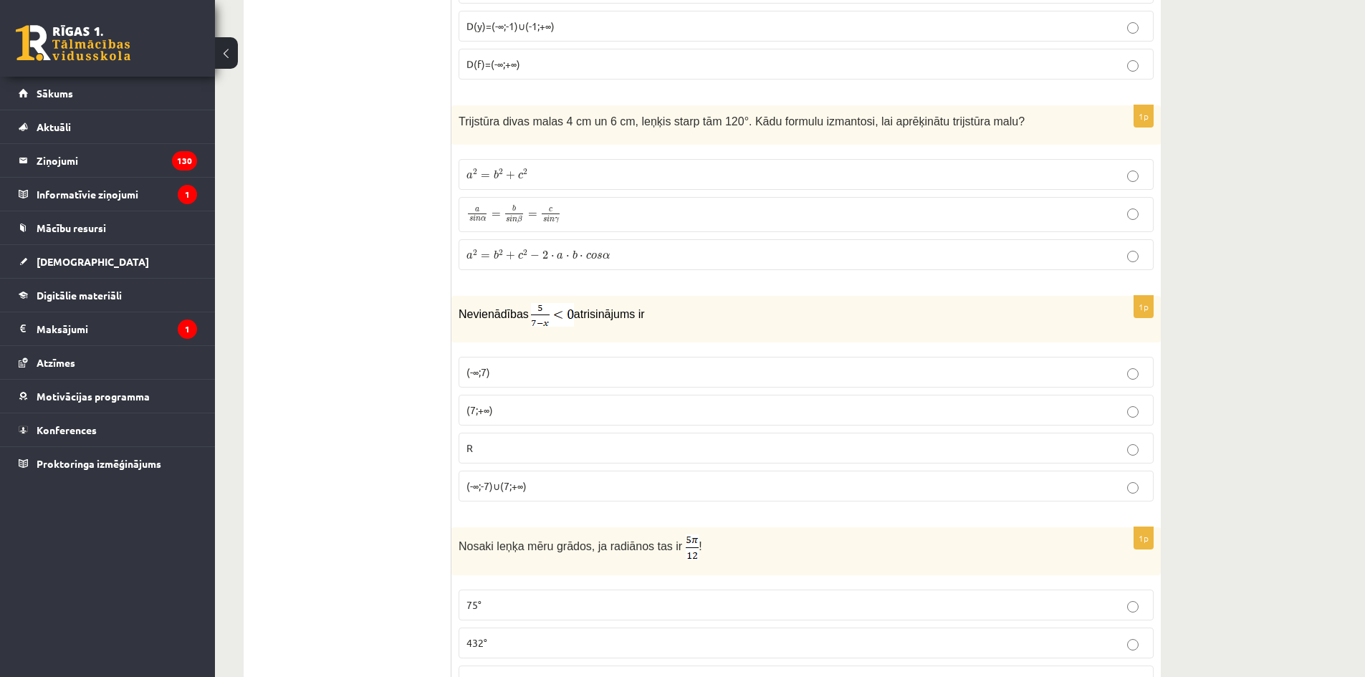
scroll to position [4587, 0]
drag, startPoint x: 444, startPoint y: 114, endPoint x: 725, endPoint y: 240, distance: 308.6
copy div "Izvērtējums! 1p Vienkāršojot izteiksmi , iegūst sinx cosx tgx 1 1p Nevienādību …"
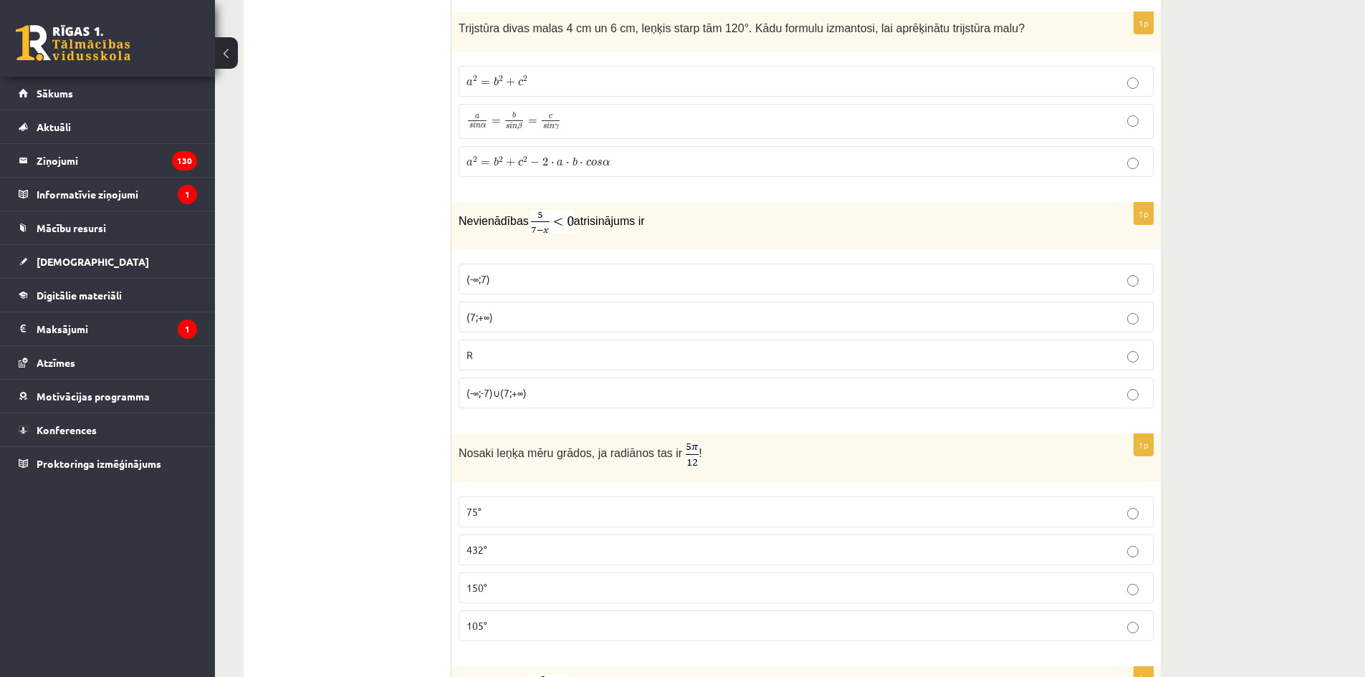
scroll to position [4680, 0]
click at [576, 309] on p "(7;+∞)" at bounding box center [806, 316] width 679 height 15
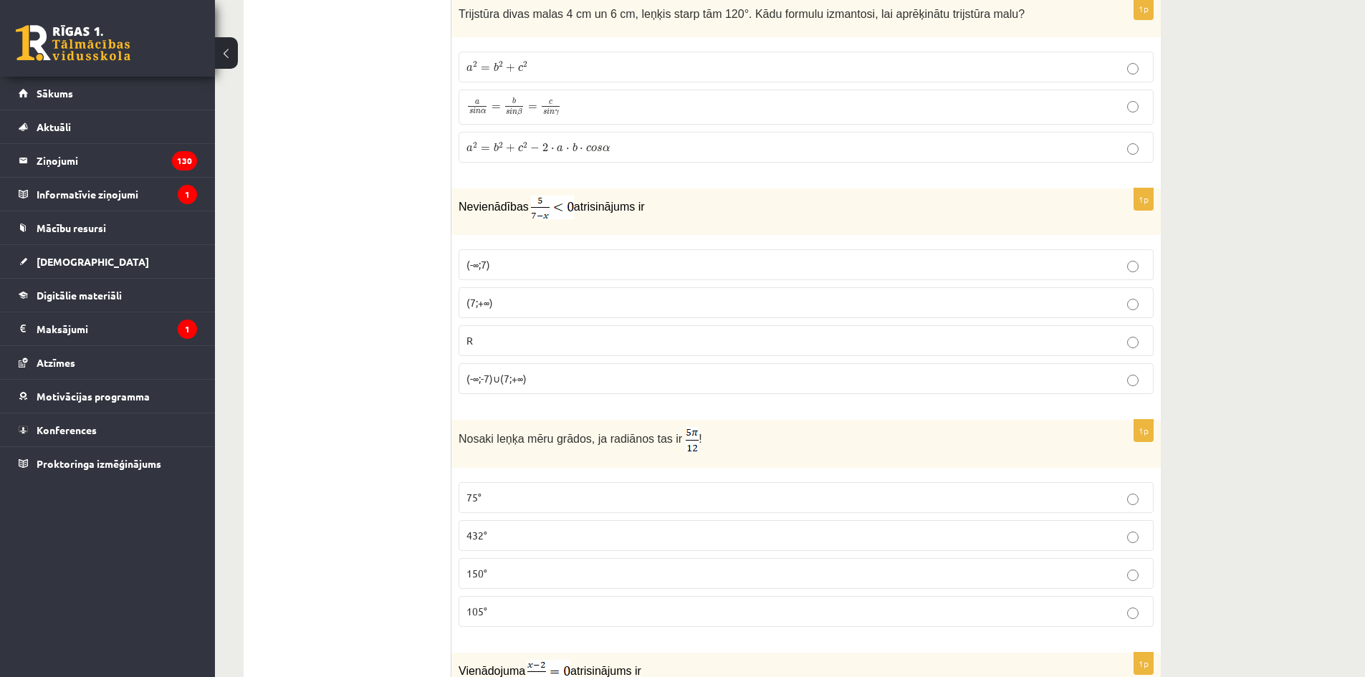
scroll to position [4707, 0]
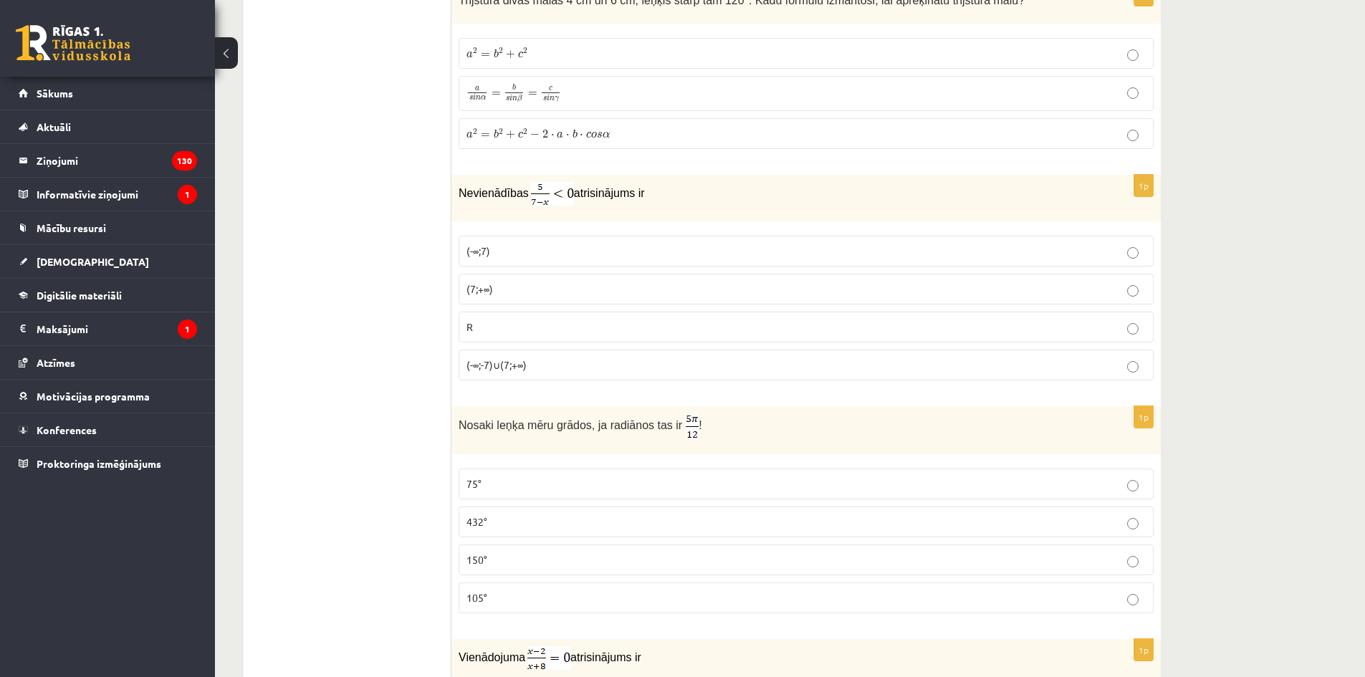
click at [649, 474] on label "75°" at bounding box center [806, 484] width 695 height 31
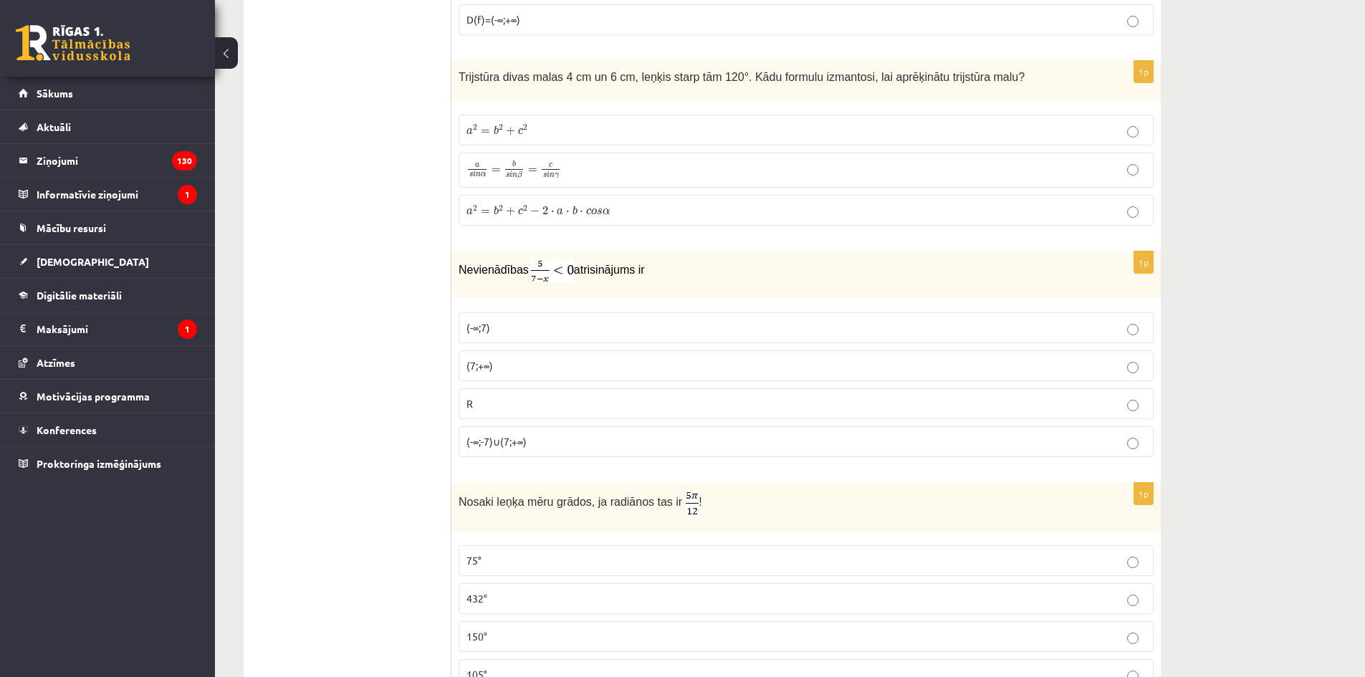
scroll to position [4636, 0]
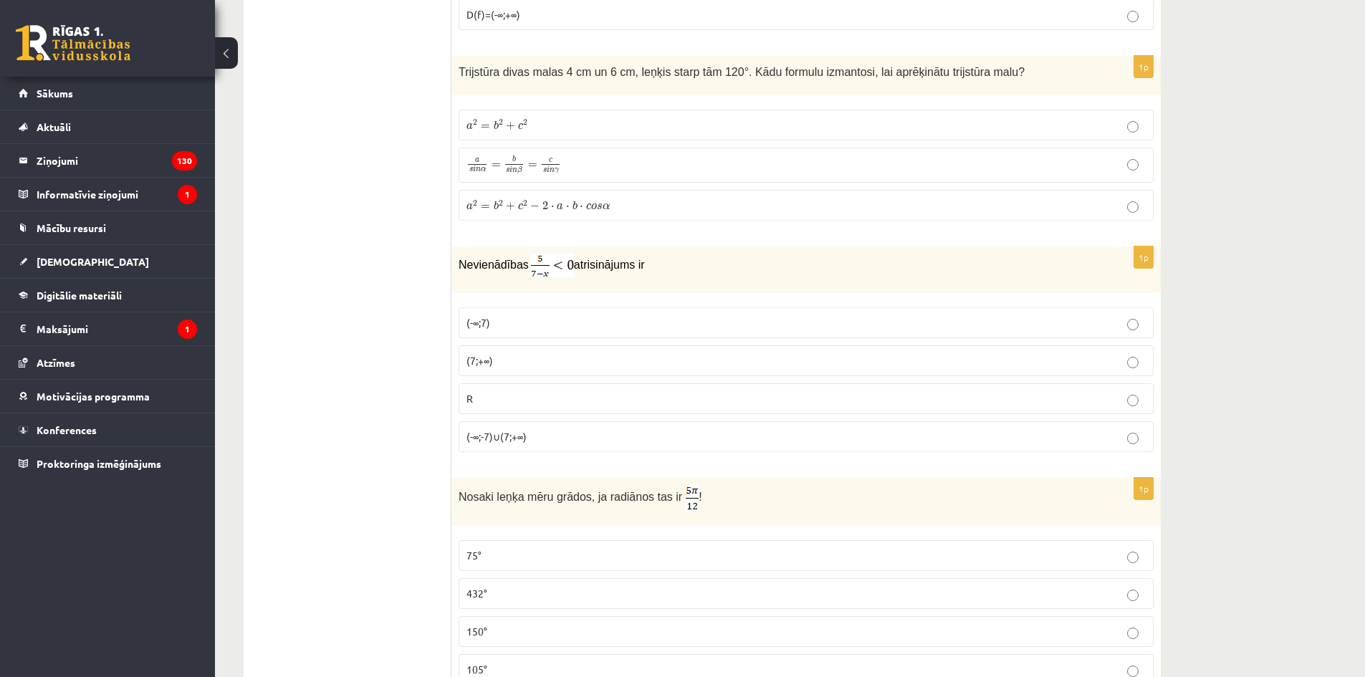
click at [948, 130] on label "a 2 = b 2 + c 2 a 2 = b 2 + c 2" at bounding box center [806, 125] width 695 height 31
click at [790, 214] on label "a 2 = b 2 + c 2 − 2 ⋅ a ⋅ b ⋅ c o s α a 2 = b 2 + c 2 − 2 ⋅ a ⋅ b ⋅ c o s α" at bounding box center [806, 205] width 695 height 31
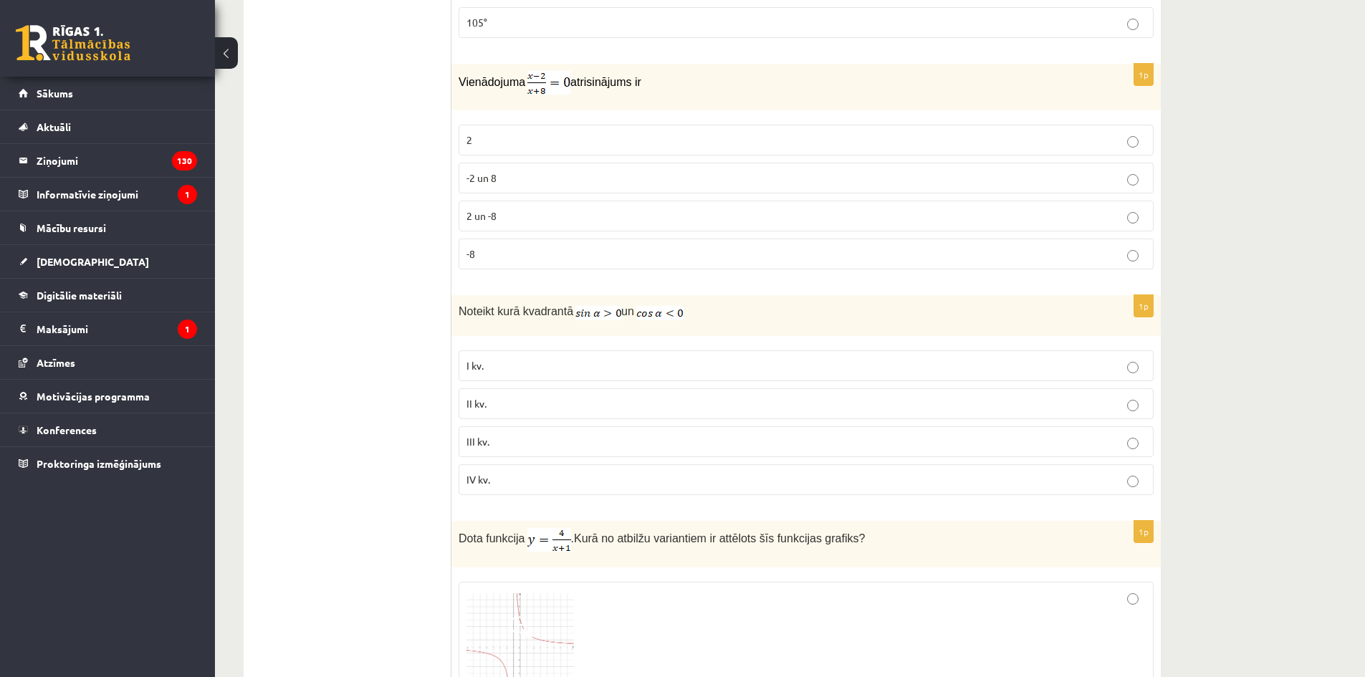
scroll to position [5209, 0]
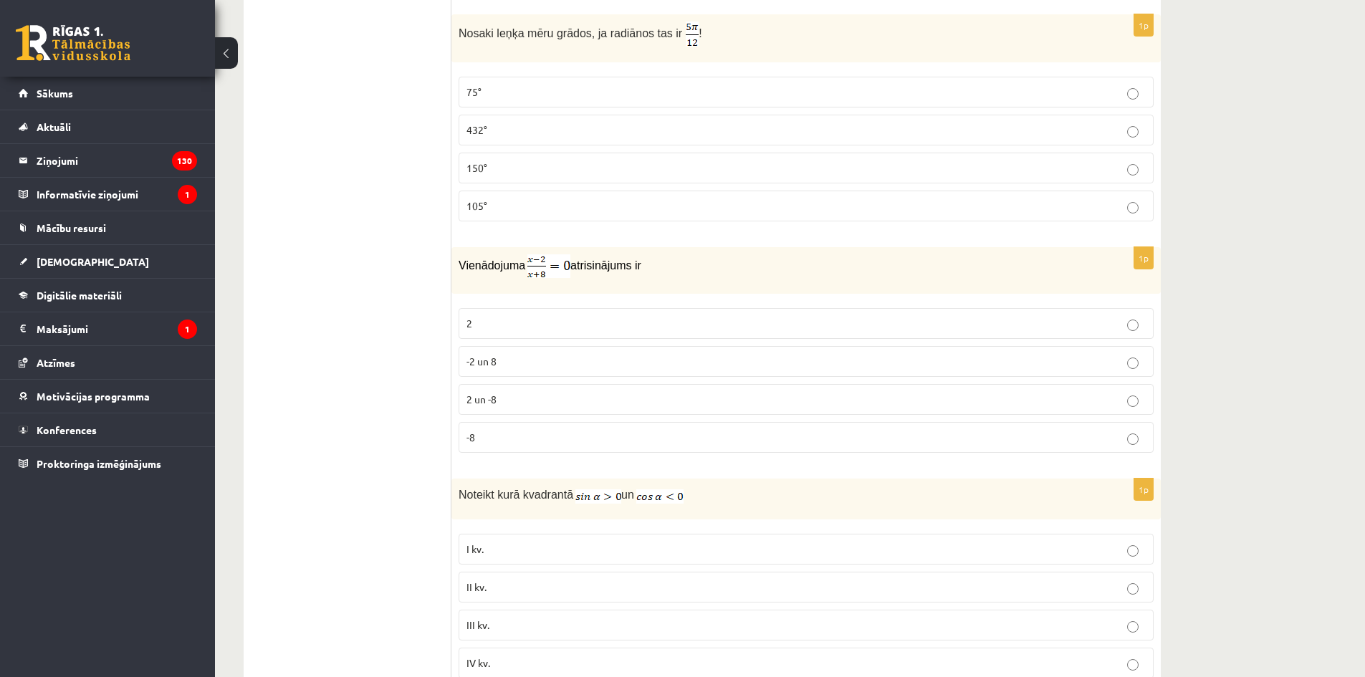
scroll to position [5281, 0]
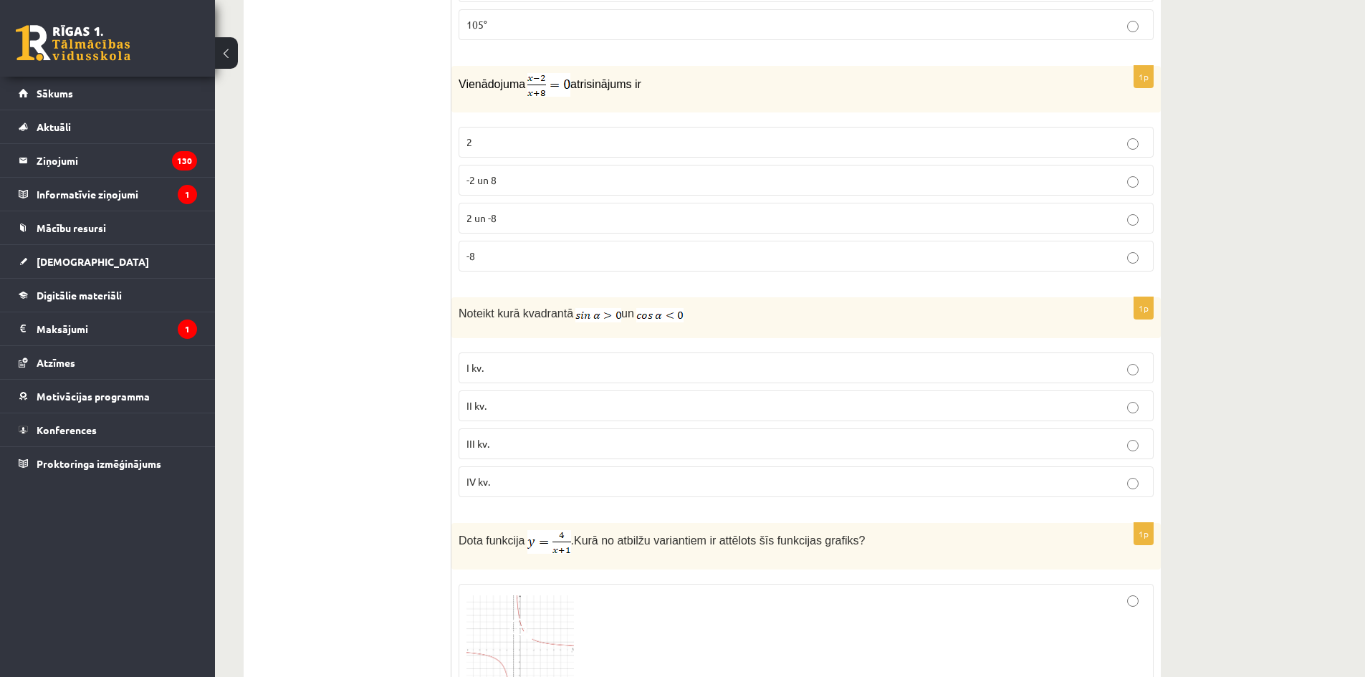
click at [576, 120] on fieldset "2 -2 un 8 2 un -8 -8" at bounding box center [806, 198] width 695 height 156
click at [583, 135] on p "2" at bounding box center [806, 142] width 679 height 15
click at [525, 381] on fieldset "I kv. II kv. III kv. IV kv." at bounding box center [806, 423] width 695 height 156
click at [528, 391] on label "II kv." at bounding box center [806, 406] width 695 height 31
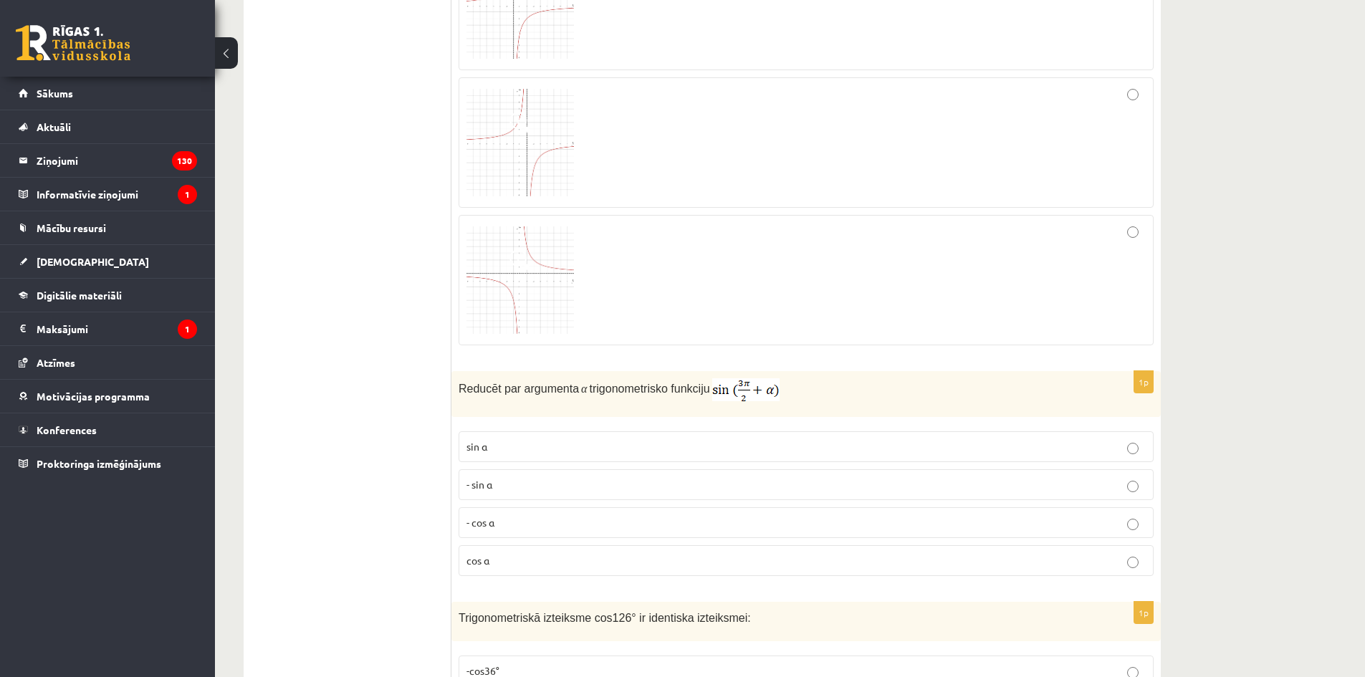
scroll to position [6352, 0]
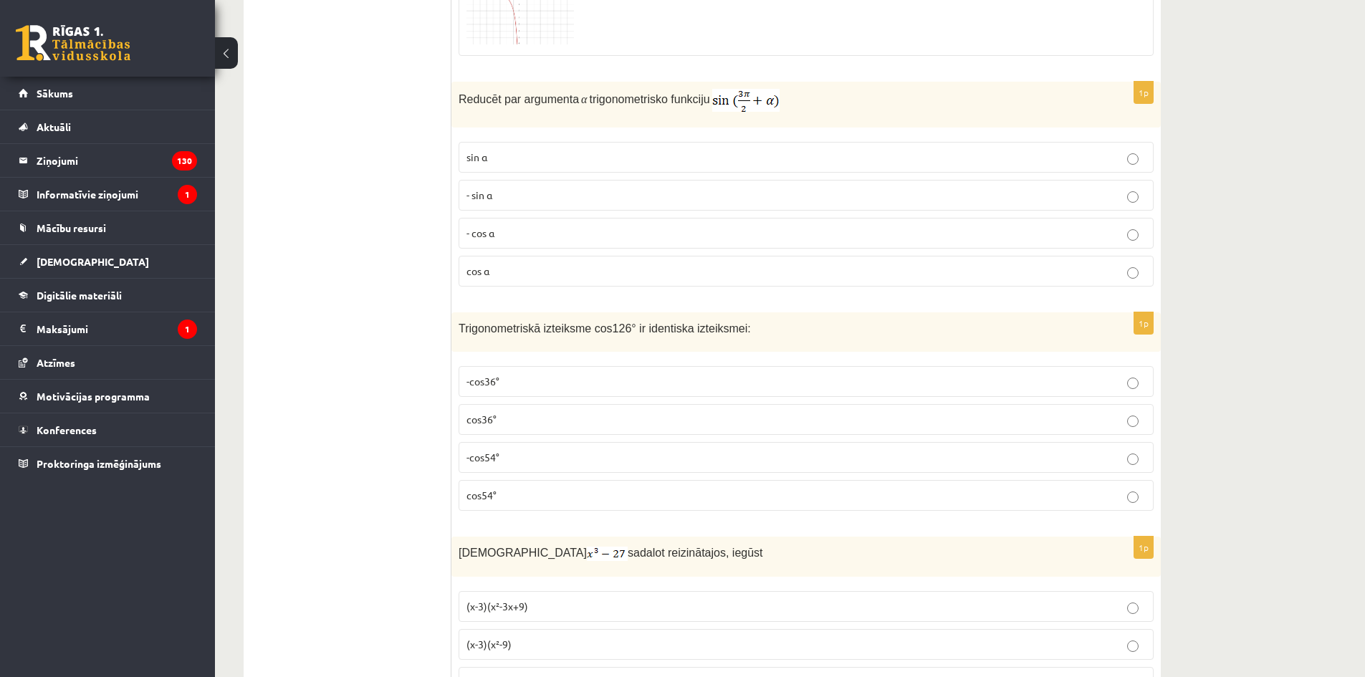
drag, startPoint x: 427, startPoint y: 326, endPoint x: 337, endPoint y: 335, distance: 90.7
drag, startPoint x: 459, startPoint y: 325, endPoint x: 773, endPoint y: 482, distance: 350.7
click at [773, 482] on div "1p Trigonometriskā izteiksme cos126° ir identiska izteiksmei: -cos36° cos36° -c…" at bounding box center [807, 417] width 710 height 210
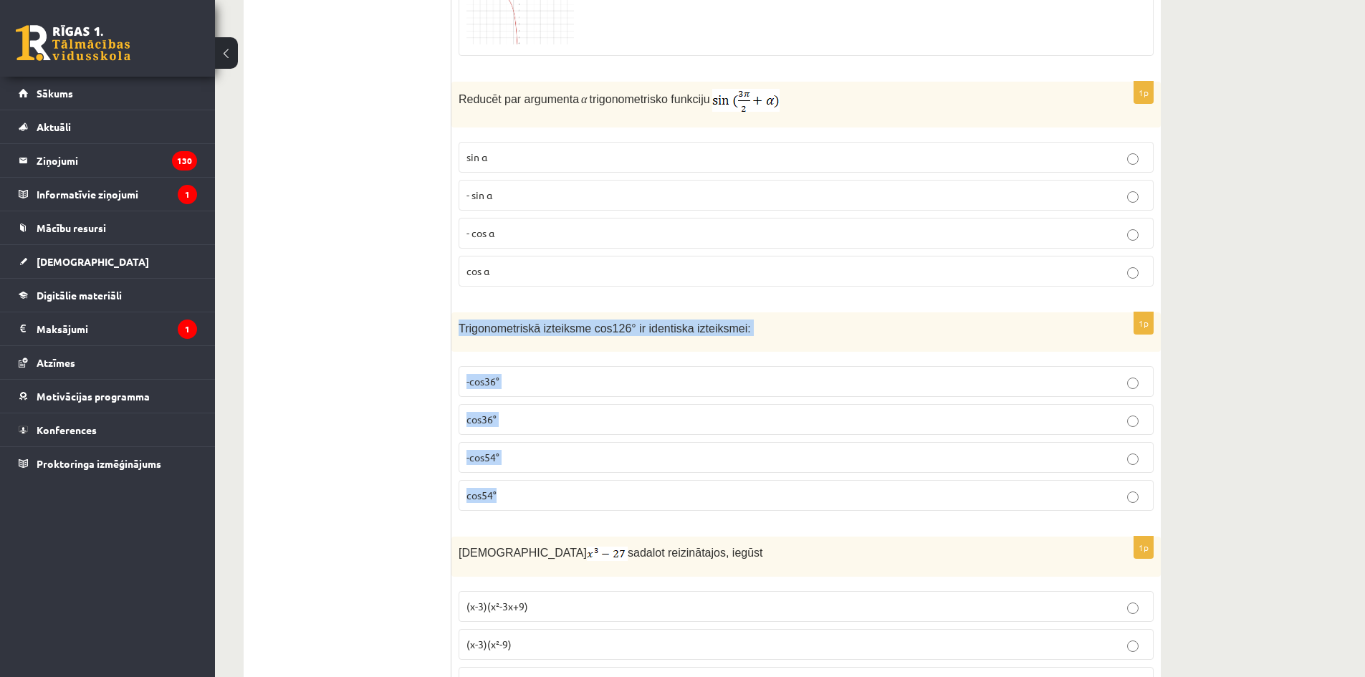
copy div "Trigonometriskā izteiksme cos126° ir identiska izteiksmei: -cos36° cos36° -cos5…"
drag, startPoint x: 1246, startPoint y: 388, endPoint x: 1255, endPoint y: 306, distance: 82.9
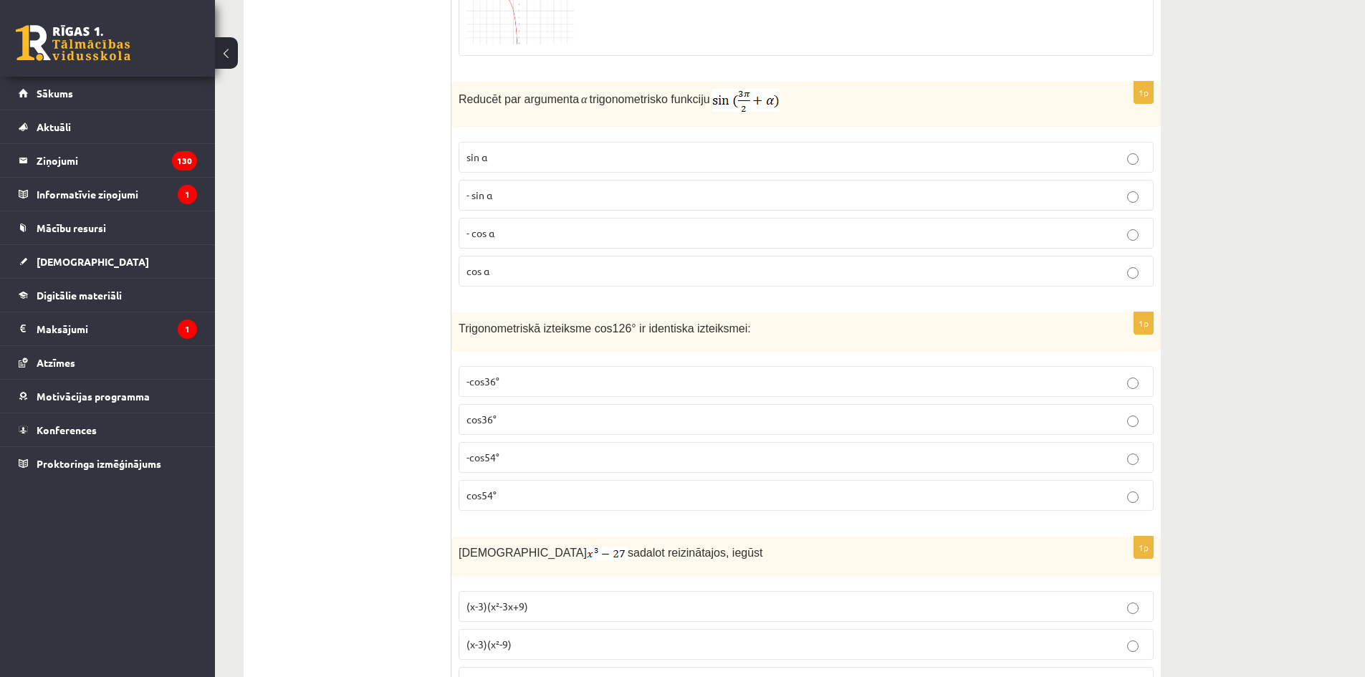
click at [538, 450] on p "-cos54°" at bounding box center [806, 457] width 679 height 15
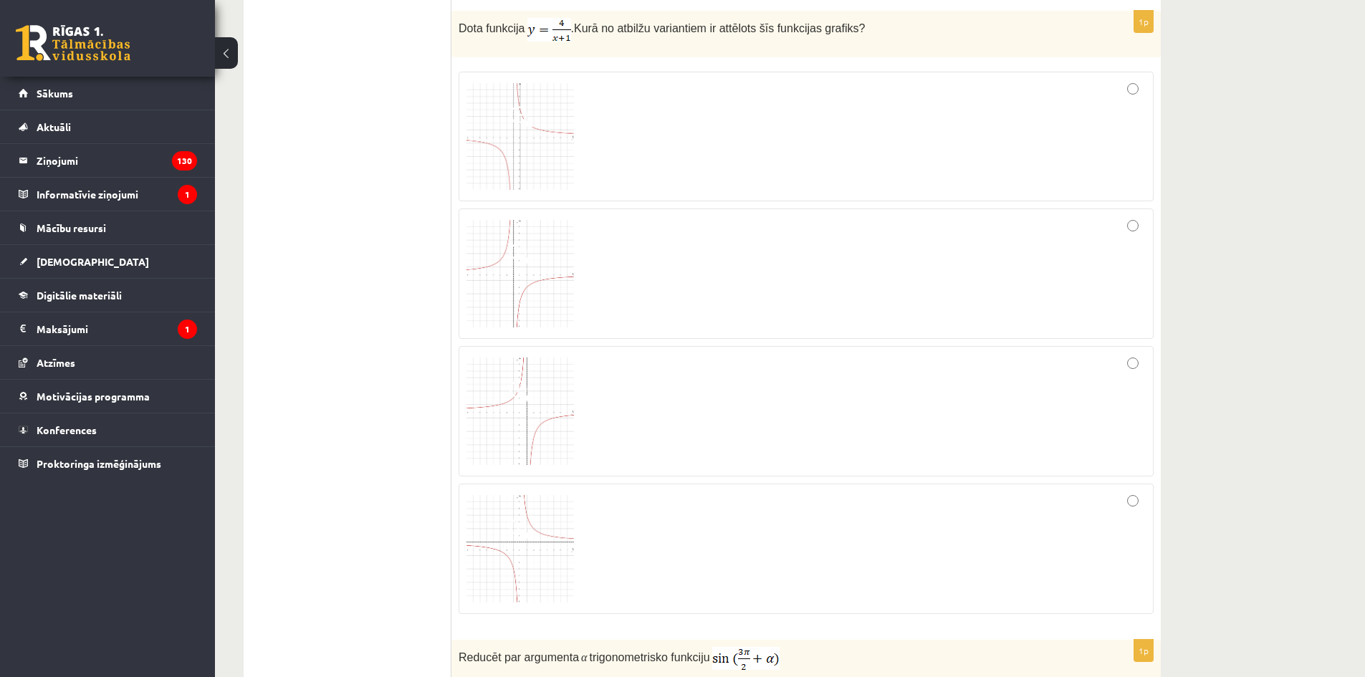
scroll to position [5791, 0]
click at [725, 104] on div at bounding box center [806, 139] width 679 height 115
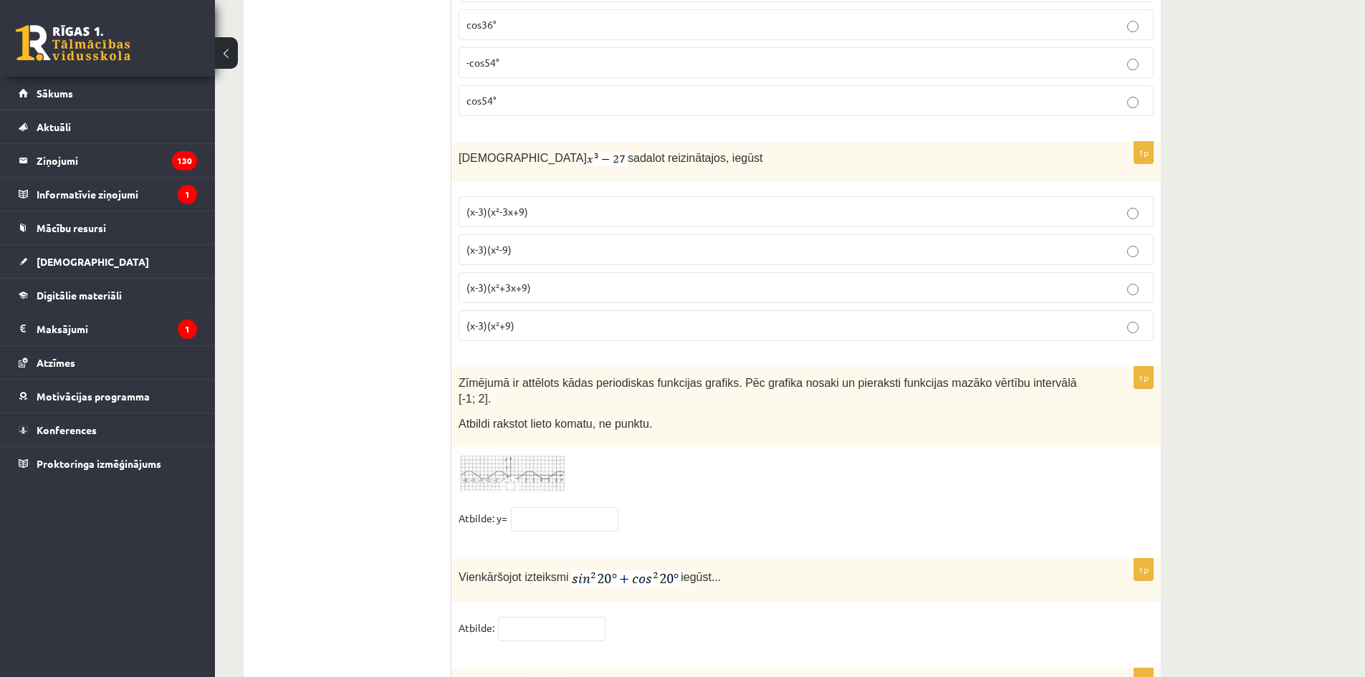
scroll to position [6794, 0]
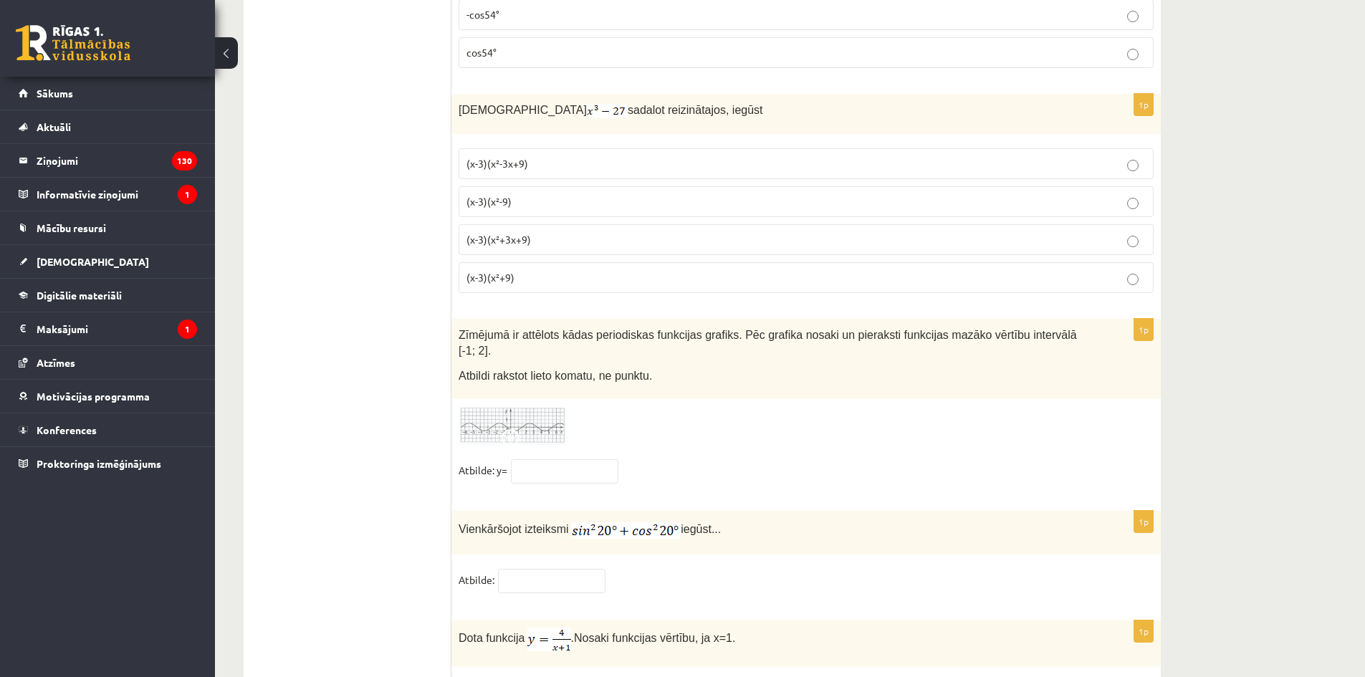
click at [549, 240] on p "(x-3)(x²+3x+9)" at bounding box center [806, 239] width 679 height 15
click at [586, 462] on input "text" at bounding box center [565, 471] width 108 height 24
paste input "***"
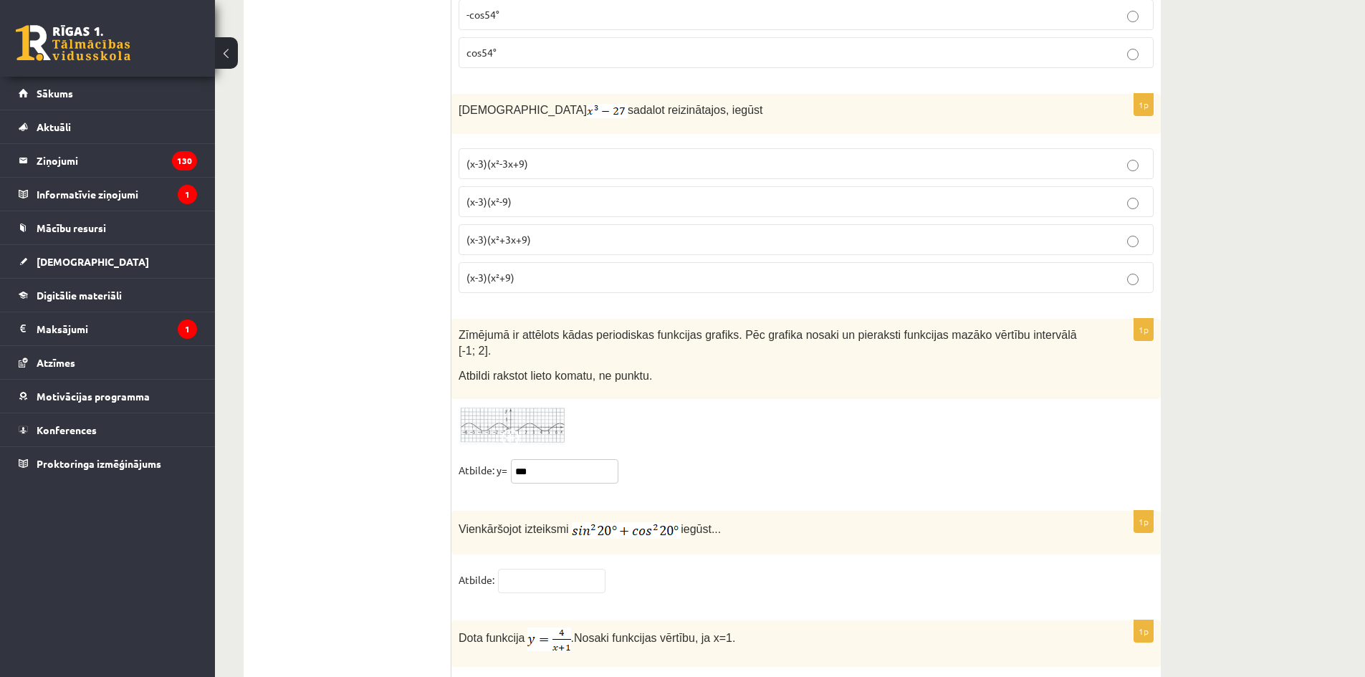
type input "***"
click at [831, 437] on div "1p Zīmējumā ir attēlots kādas periodiskas funkcijas grafiks. Pēc grafika nosaki…" at bounding box center [807, 408] width 710 height 178
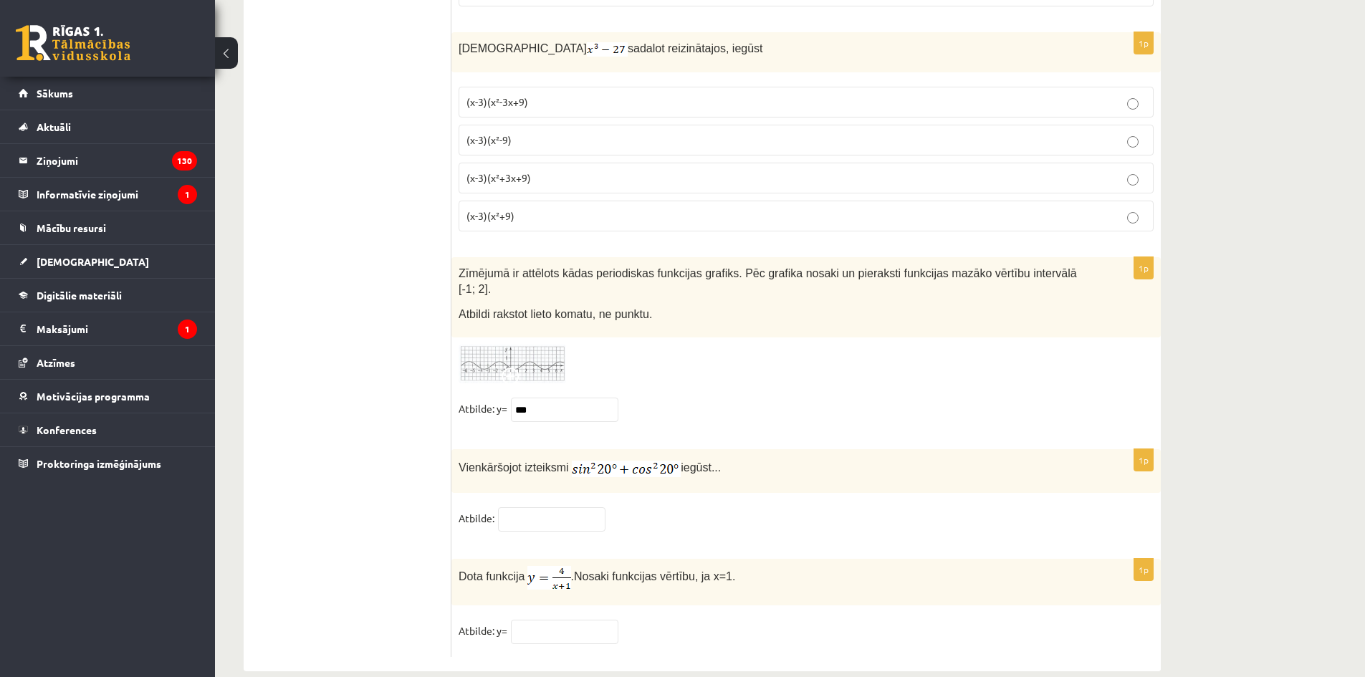
scroll to position [6862, 0]
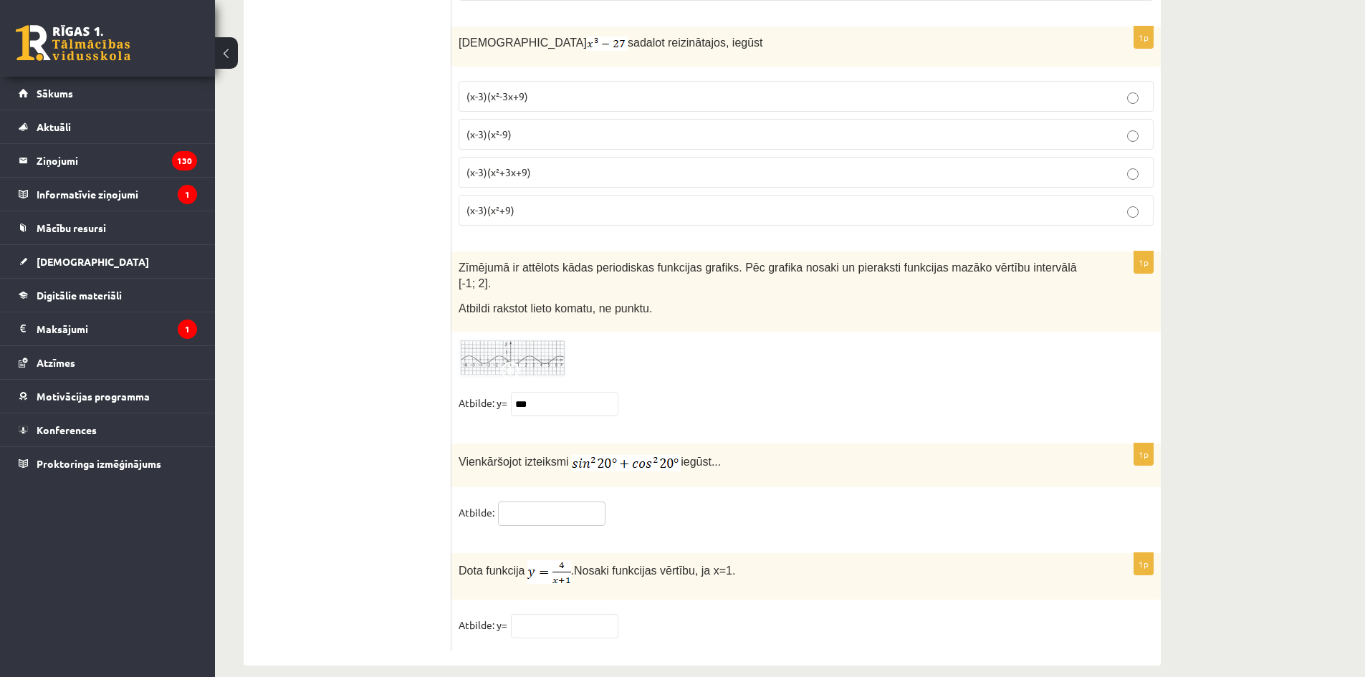
drag, startPoint x: 576, startPoint y: 493, endPoint x: 583, endPoint y: 497, distance: 7.8
click at [580, 502] on input "text" at bounding box center [552, 514] width 108 height 24
type input "*"
click at [713, 454] on div "Vienkāršojot izteiksmi iegūst..." at bounding box center [807, 466] width 710 height 44
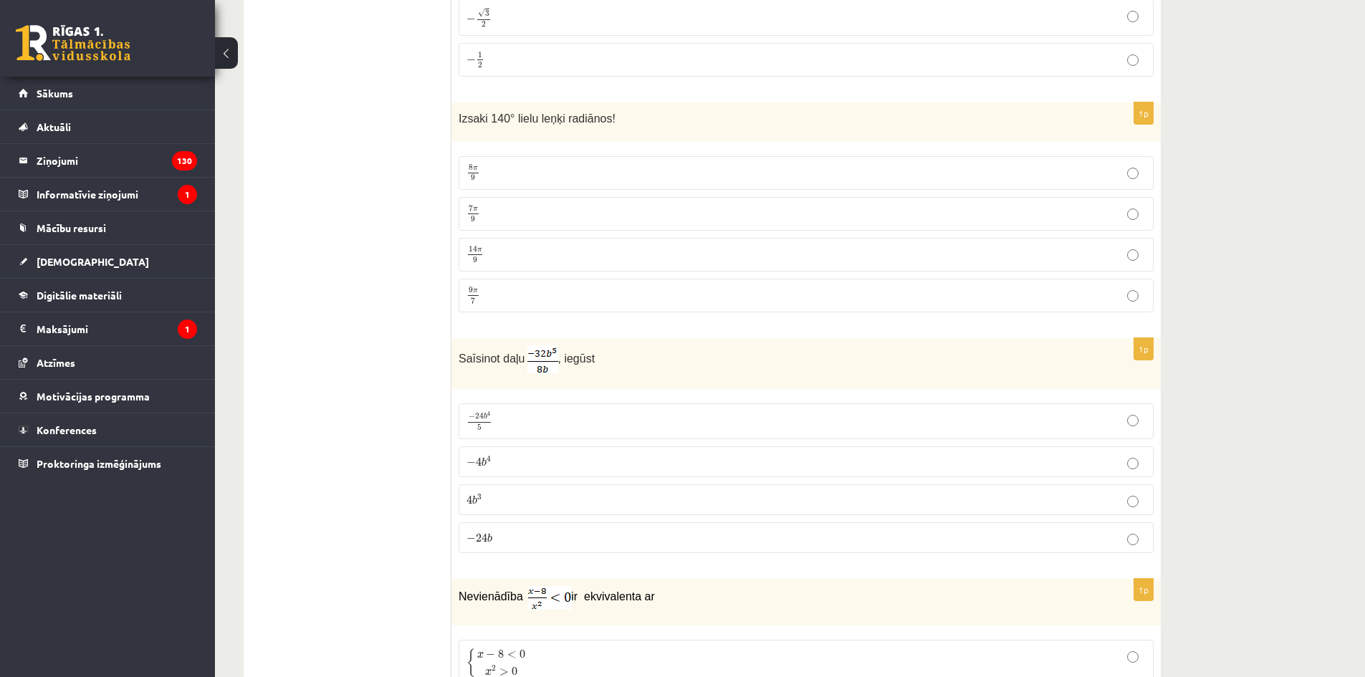
scroll to position [0, 0]
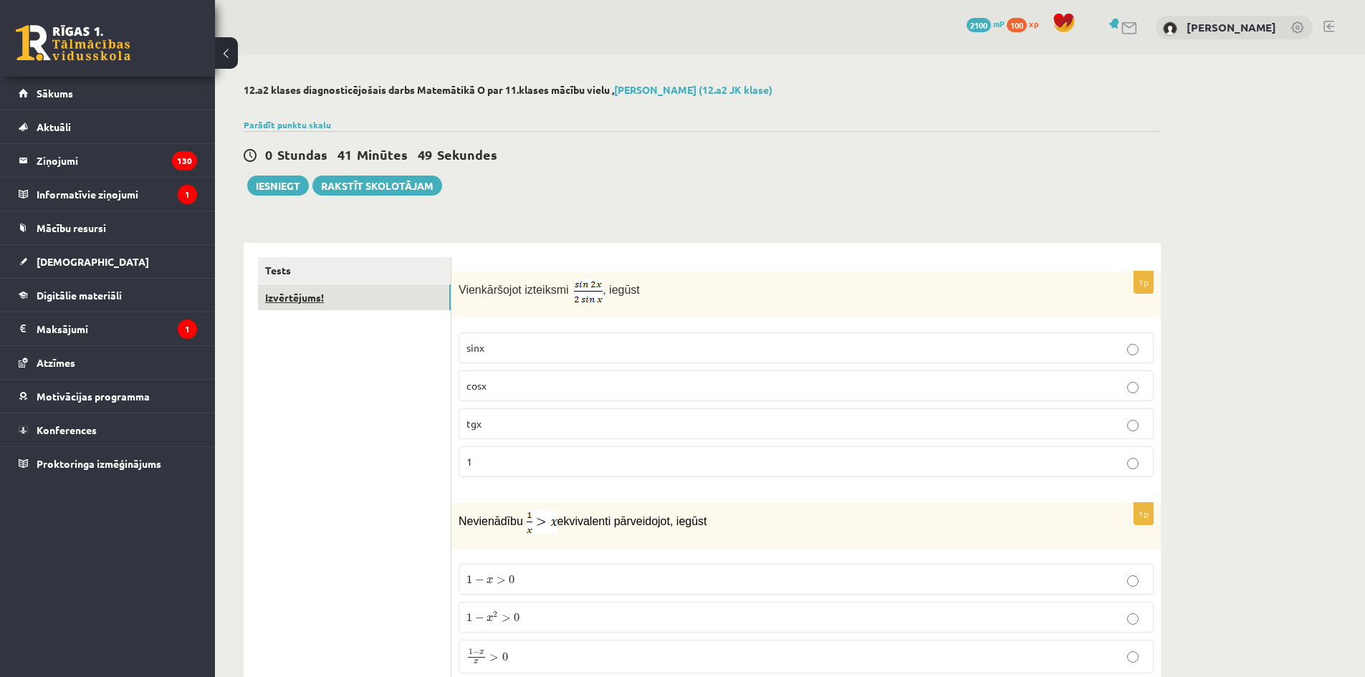
click at [320, 298] on link "Izvērtējums!" at bounding box center [354, 298] width 193 height 27
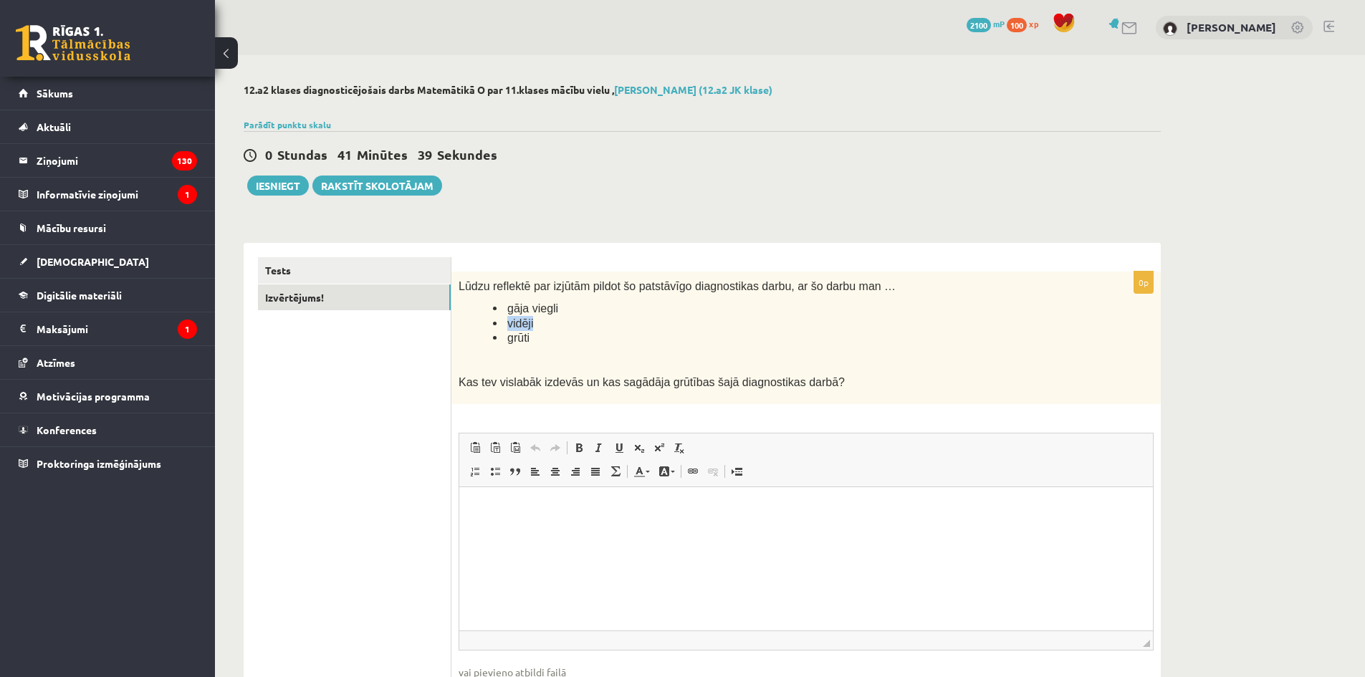
drag, startPoint x: 540, startPoint y: 327, endPoint x: 509, endPoint y: 327, distance: 31.5
click at [509, 327] on li "vidēji" at bounding box center [787, 323] width 589 height 15
click at [724, 320] on li "vidēji" at bounding box center [787, 323] width 589 height 15
drag, startPoint x: 884, startPoint y: 280, endPoint x: 641, endPoint y: 305, distance: 244.2
click at [641, 305] on div "Lūdzu reflektē par izjūtām pildot šo patstāvīgo diagnostikas darbu, ar šo darbu…" at bounding box center [807, 338] width 710 height 133
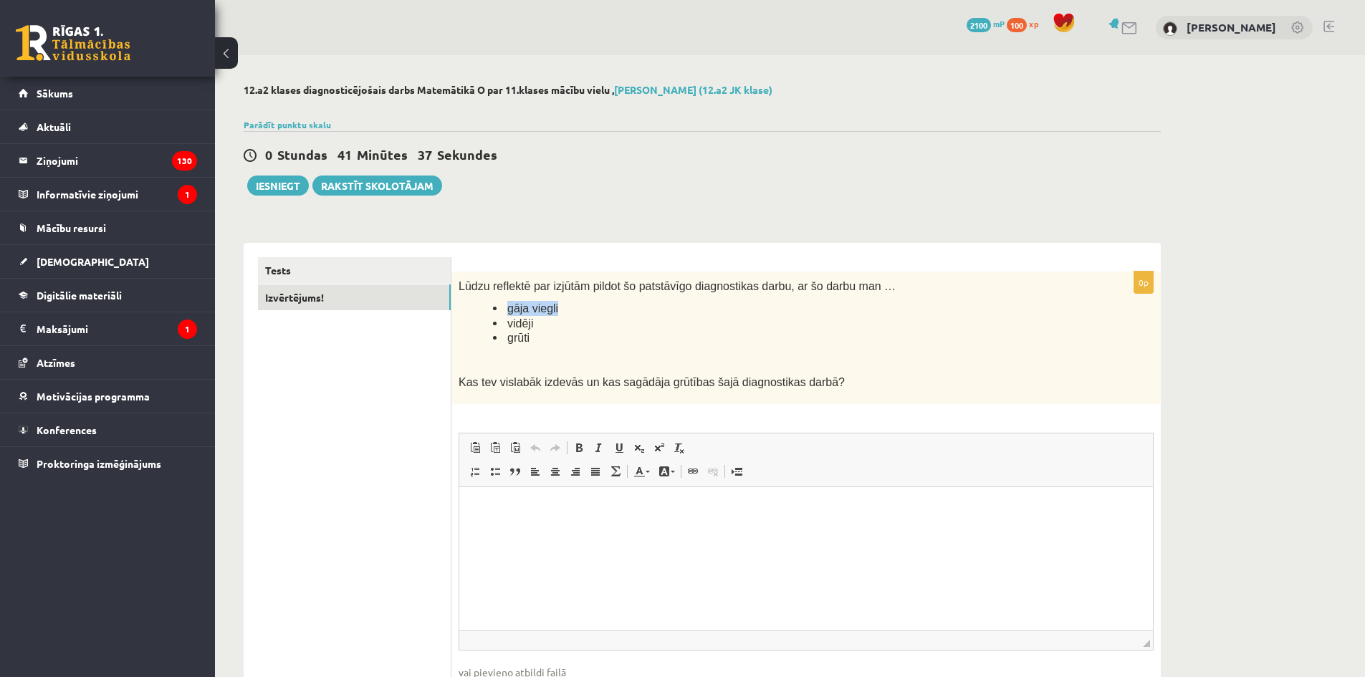
click at [648, 312] on li "gāja viegli" at bounding box center [787, 308] width 589 height 15
drag, startPoint x: 781, startPoint y: 288, endPoint x: 844, endPoint y: 285, distance: 63.2
click at [844, 285] on span "Lūdzu reflektē par izjūtām pildot šo patstāvīgo diagnostikas darbu, ar šo darbu…" at bounding box center [677, 286] width 437 height 12
click at [605, 305] on li "gāja viegli" at bounding box center [787, 308] width 589 height 15
drag, startPoint x: 537, startPoint y: 325, endPoint x: 508, endPoint y: 324, distance: 28.7
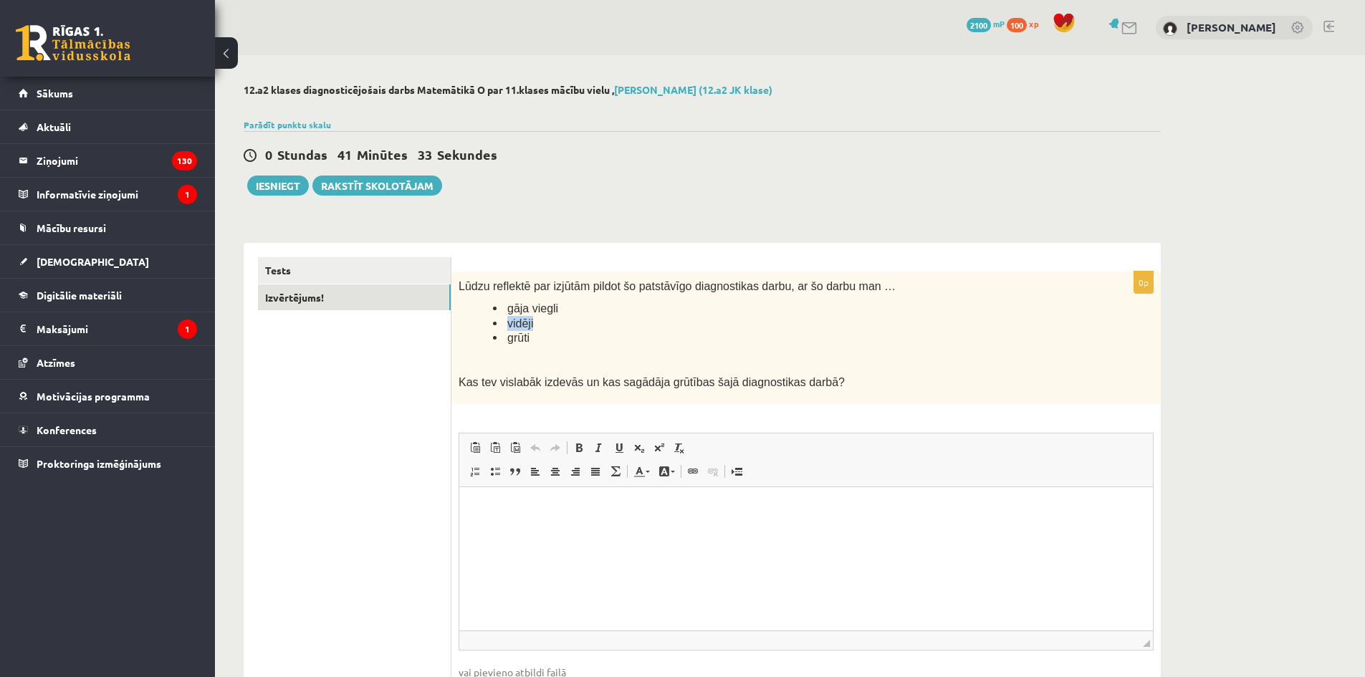
click at [508, 324] on li "vidēji" at bounding box center [787, 323] width 589 height 15
copy span "vidēji"
click at [515, 530] on html at bounding box center [806, 509] width 694 height 44
drag, startPoint x: 495, startPoint y: 507, endPoint x: 452, endPoint y: 504, distance: 43.2
click at [459, 504] on html "******" at bounding box center [806, 509] width 694 height 44
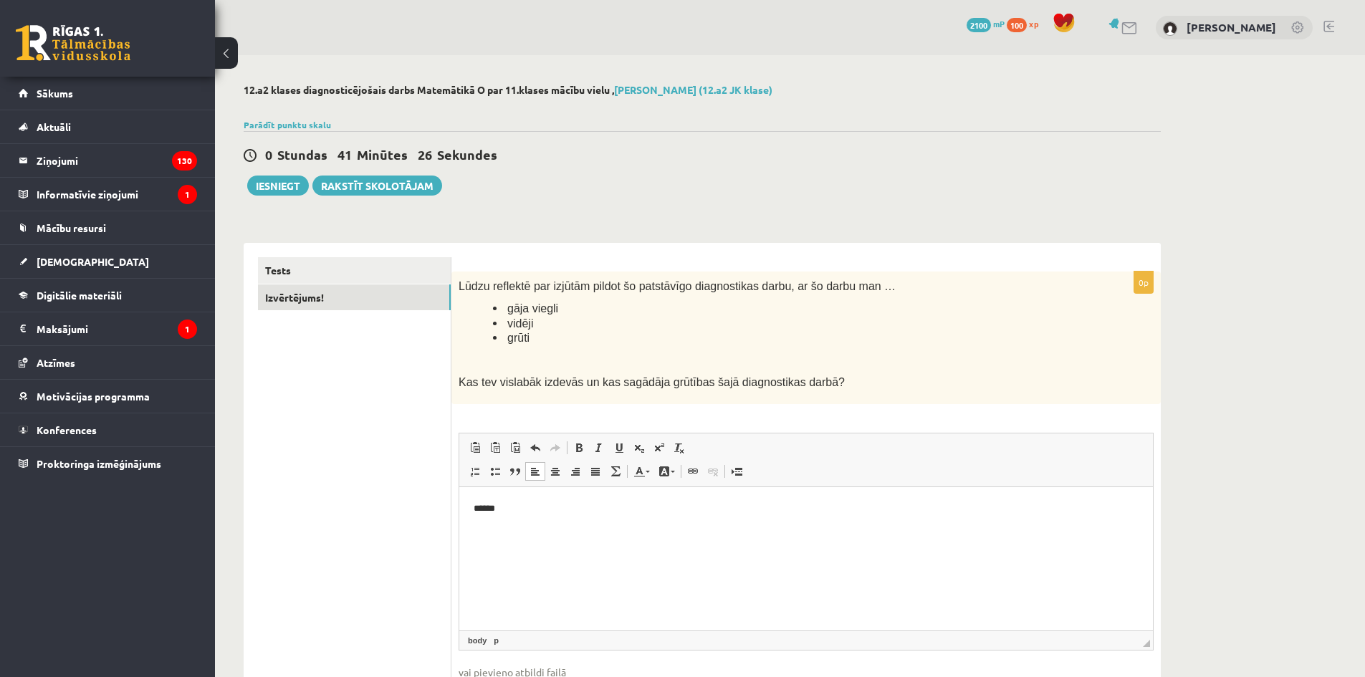
click at [865, 294] on p "Lūdzu reflektē par izjūtām pildot šo patstāvīgo diagnostikas darbu, ar šo darbu…" at bounding box center [771, 286] width 624 height 15
drag, startPoint x: 754, startPoint y: 165, endPoint x: 723, endPoint y: 156, distance: 32.2
drag, startPoint x: 247, startPoint y: 81, endPoint x: 497, endPoint y: 134, distance: 255.7
click at [436, 94] on div "12.a2 klases diagnosticējošais darbs Matemātikā O par 11.klases mācību vielu , …" at bounding box center [702, 414] width 975 height 719
click at [546, 142] on div "0 Stundas 23 Minūtes 7 Sekundes Ieskaite saglabāta! Iesniegt Rakstīt skolotājam" at bounding box center [702, 163] width 917 height 65
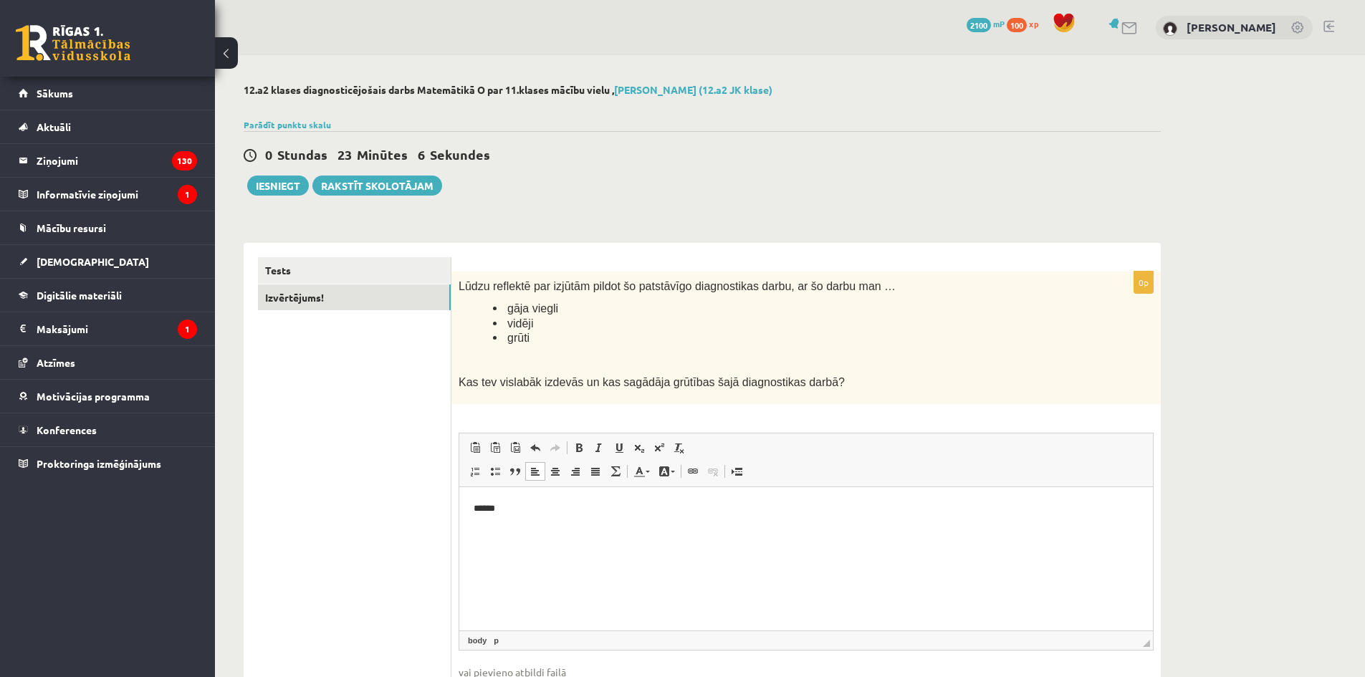
click at [505, 100] on div at bounding box center [702, 107] width 917 height 14
drag, startPoint x: 563, startPoint y: 142, endPoint x: 475, endPoint y: 3, distance: 164.6
click at [563, 140] on div "0 Stundas 23 Minūtes 6 Sekundes Ieskaite saglabāta! Iesniegt Rakstīt skolotājam" at bounding box center [702, 163] width 917 height 65
click at [275, 205] on div "12.a2 klases diagnosticējošais darbs Matemātikā O par 11.klases mācību vielu , …" at bounding box center [702, 414] width 975 height 719
click at [282, 199] on div "12.a2 klases diagnosticējošais darbs Matemātikā O par 11.klases mācību vielu , …" at bounding box center [702, 414] width 975 height 719
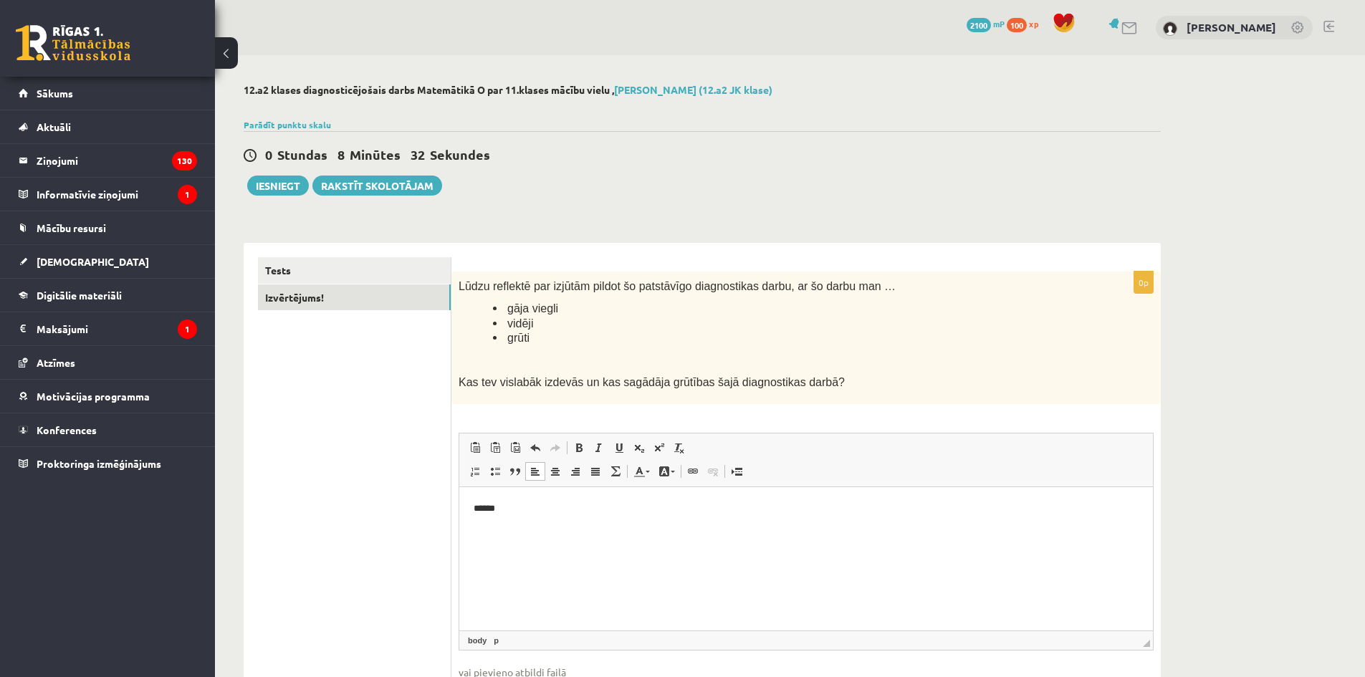
click at [307, 204] on div "12.a2 klases diagnosticējošais darbs Matemātikā O par 11.klases mācību vielu , …" at bounding box center [702, 414] width 975 height 719
click at [297, 196] on div "12.a2 klases diagnosticējošais darbs Matemātikā O par 11.klases mācību vielu , …" at bounding box center [702, 414] width 975 height 719
click at [290, 194] on button "Iesniegt" at bounding box center [278, 186] width 62 height 20
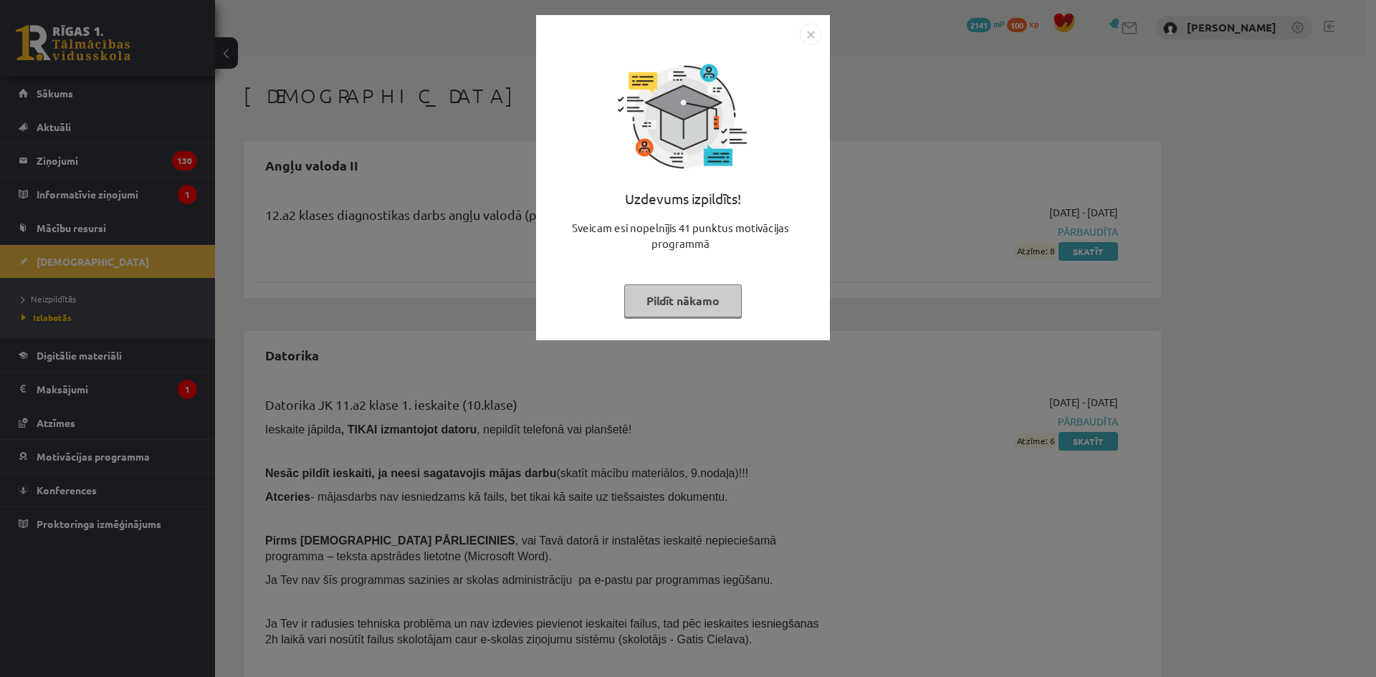
click at [689, 298] on button "Pildīt nākamo" at bounding box center [683, 301] width 118 height 33
click at [613, 291] on div "Uzdevums izpildīts! Sveicam esi nopelnījis 40 punktus motivācijas programmā Pil…" at bounding box center [683, 188] width 277 height 287
click at [636, 300] on button "Pildīt nākamo" at bounding box center [683, 301] width 118 height 33
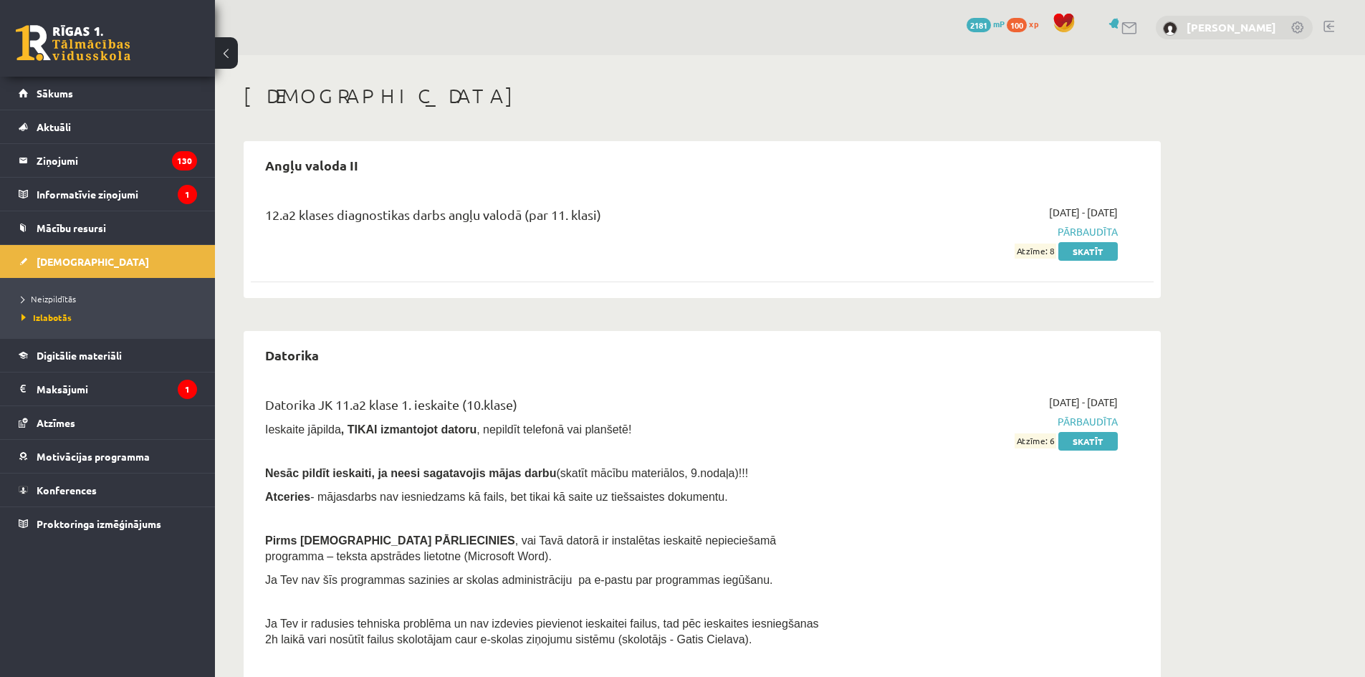
click at [1196, 22] on link "[PERSON_NAME]" at bounding box center [1232, 27] width 90 height 14
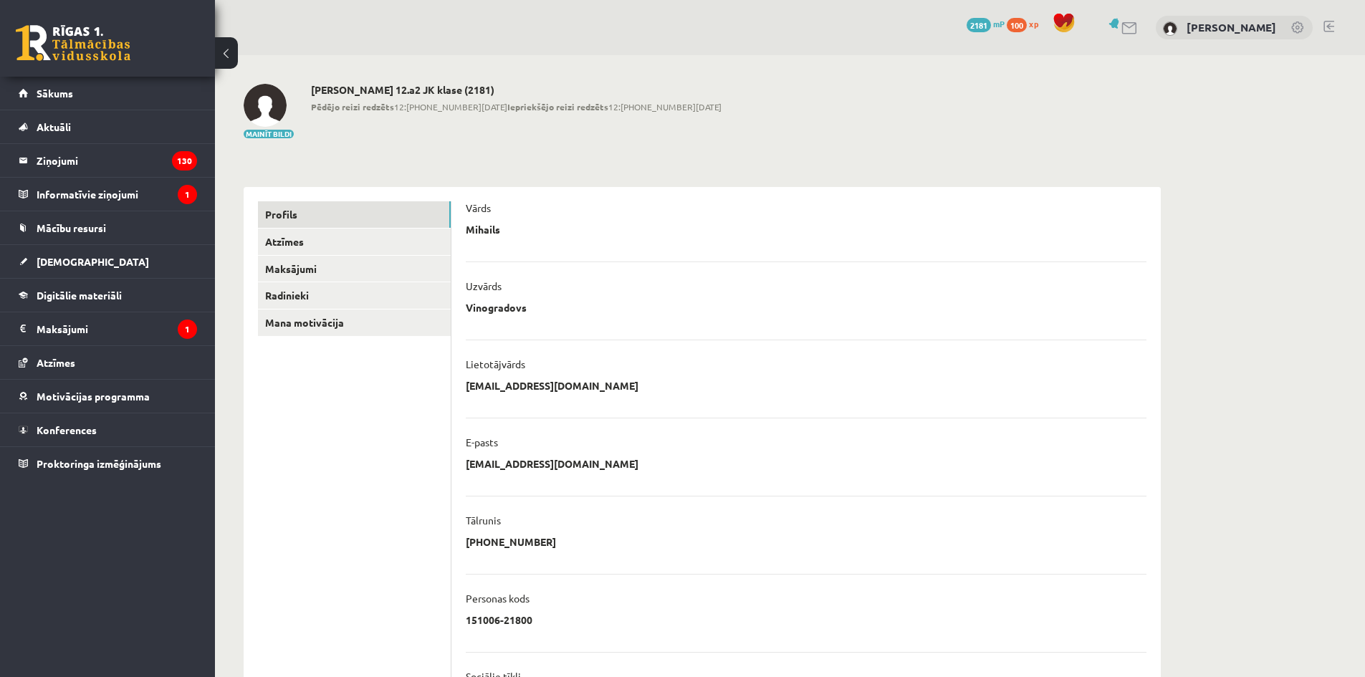
click at [1327, 19] on div "0 Dāvanas 2181 mP 100 xp [PERSON_NAME]" at bounding box center [790, 27] width 1150 height 55
click at [1329, 21] on link at bounding box center [1329, 26] width 11 height 11
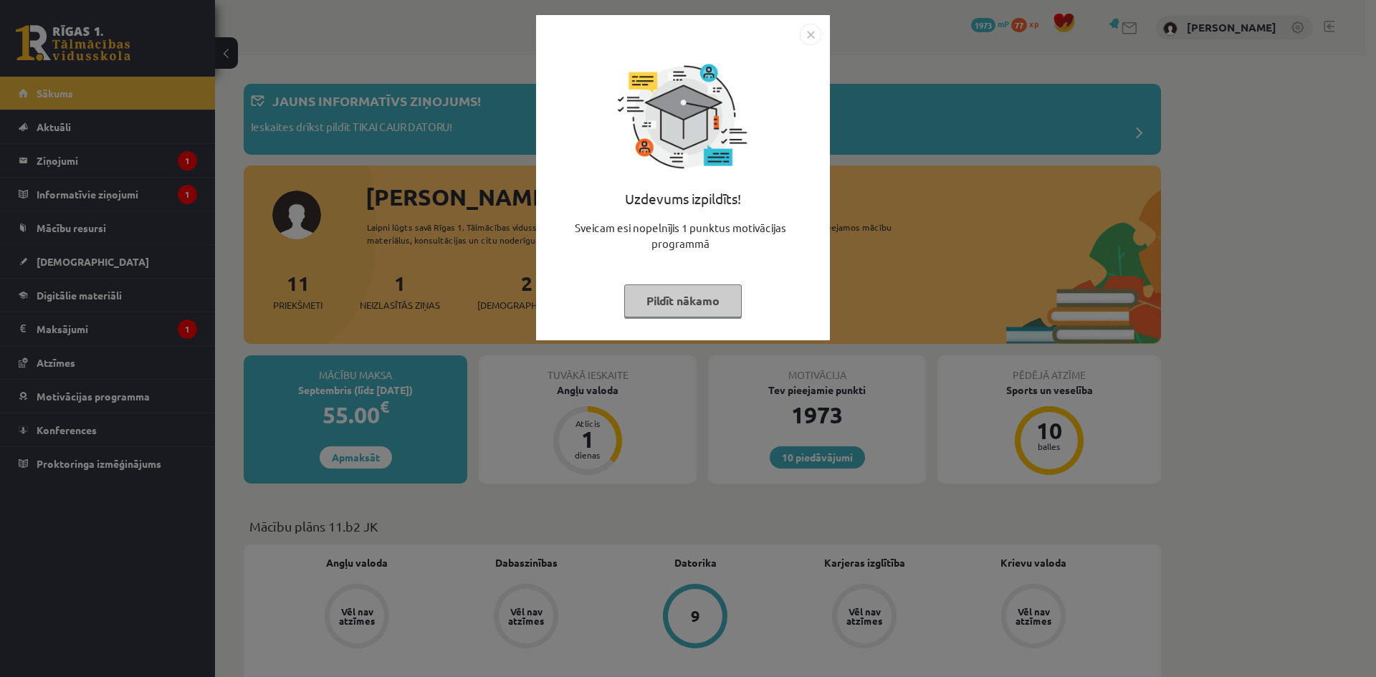
drag, startPoint x: 673, startPoint y: 287, endPoint x: 586, endPoint y: 291, distance: 86.8
click at [672, 287] on button "Pildīt nākamo" at bounding box center [683, 301] width 118 height 33
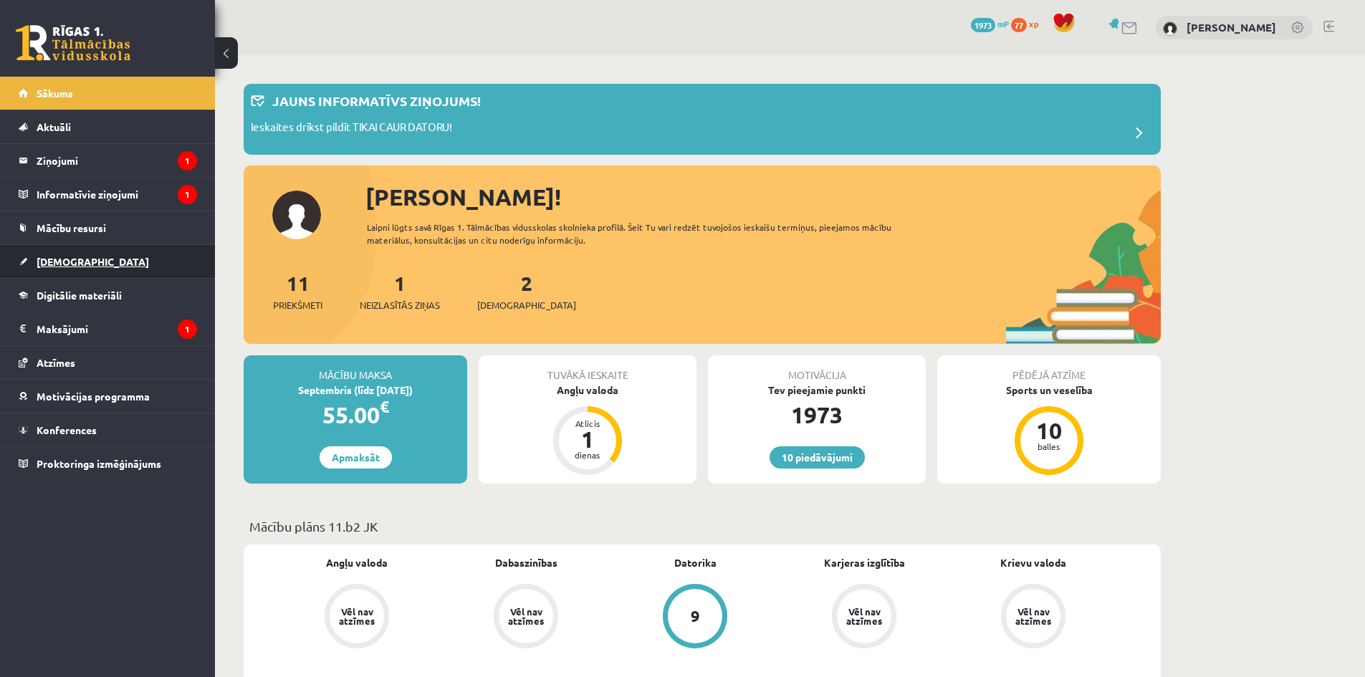
click at [148, 269] on link "[DEMOGRAPHIC_DATA]" at bounding box center [108, 261] width 178 height 33
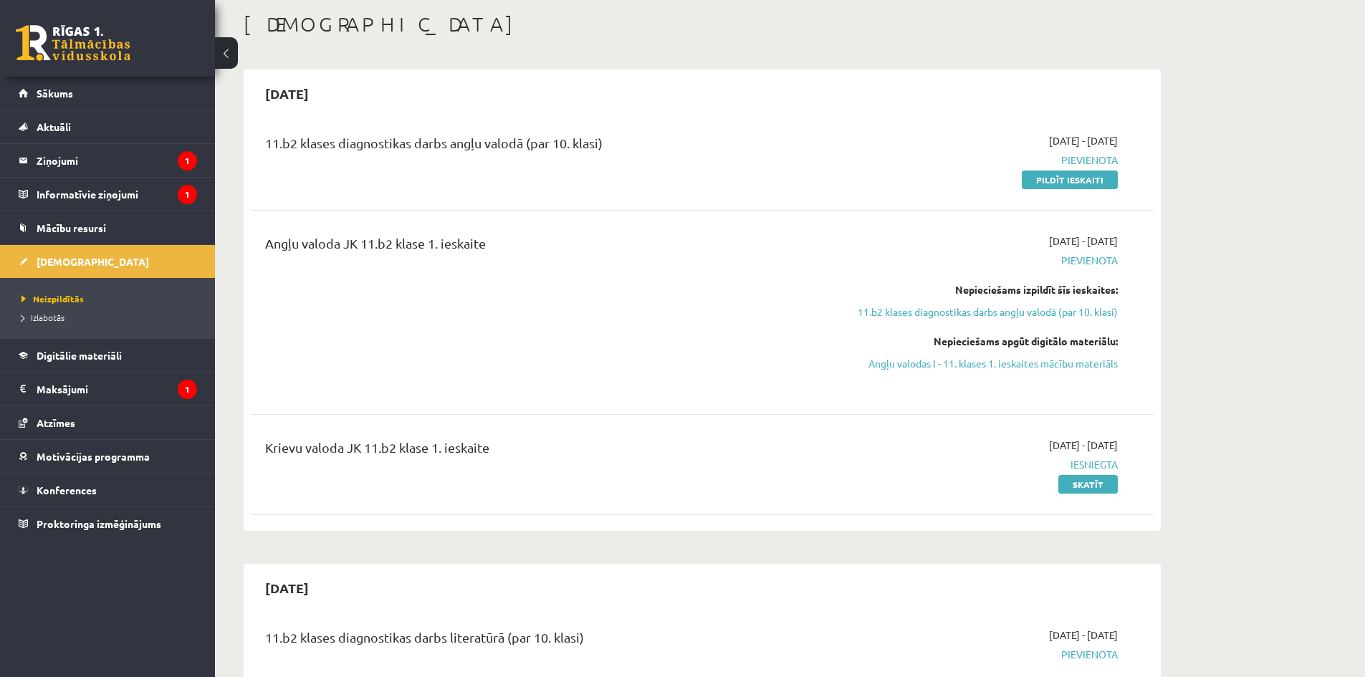
drag, startPoint x: 658, startPoint y: 277, endPoint x: 666, endPoint y: 324, distance: 48.0
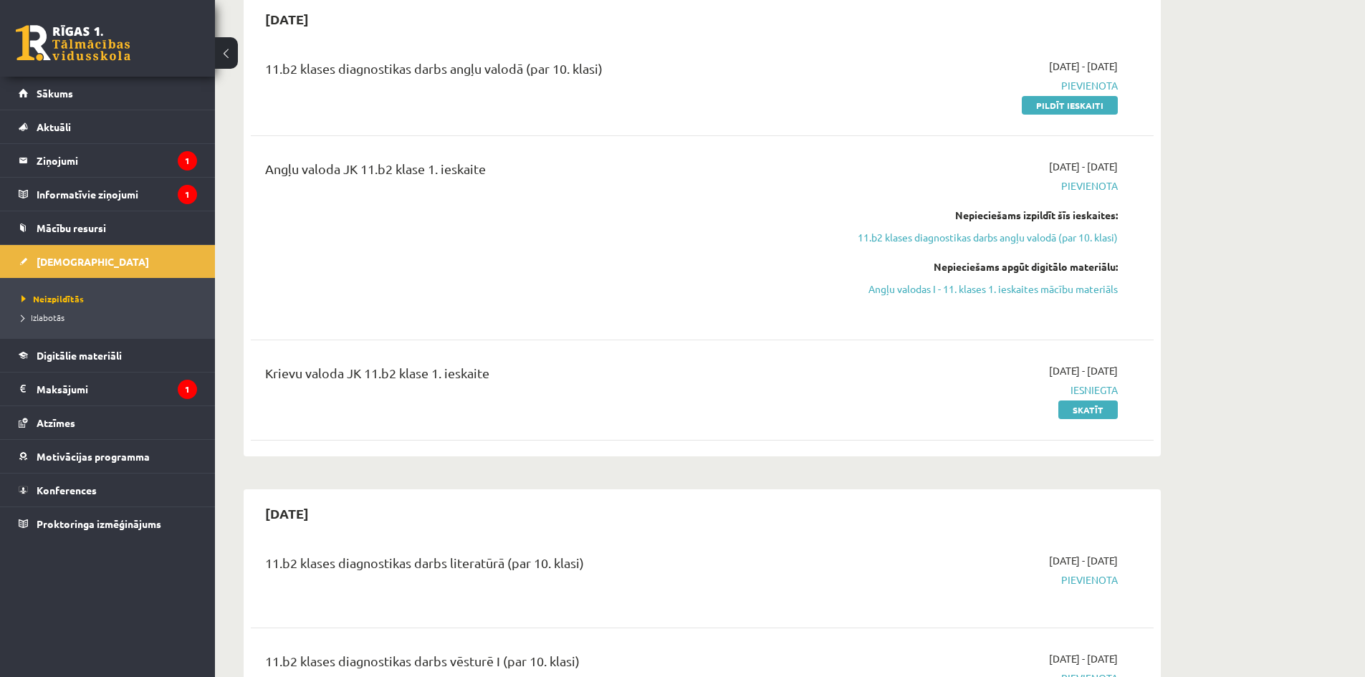
scroll to position [128, 0]
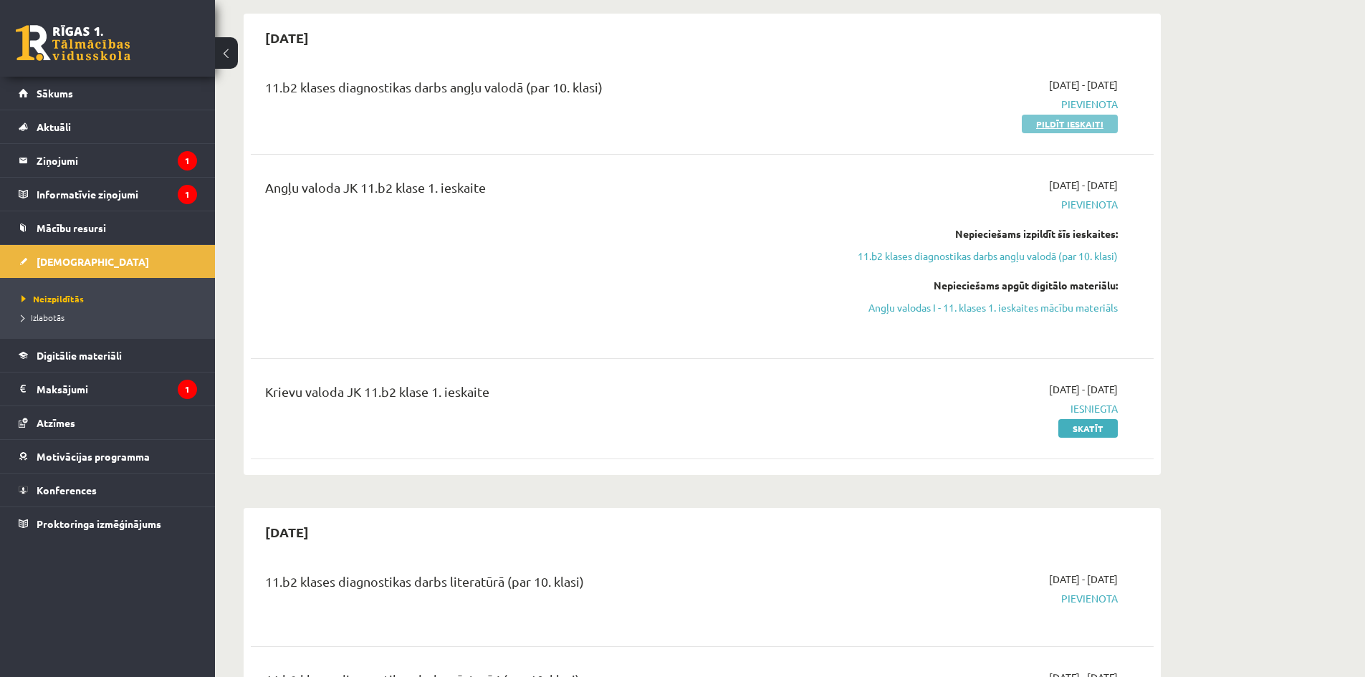
click at [1058, 128] on link "Pildīt ieskaiti" at bounding box center [1070, 124] width 96 height 19
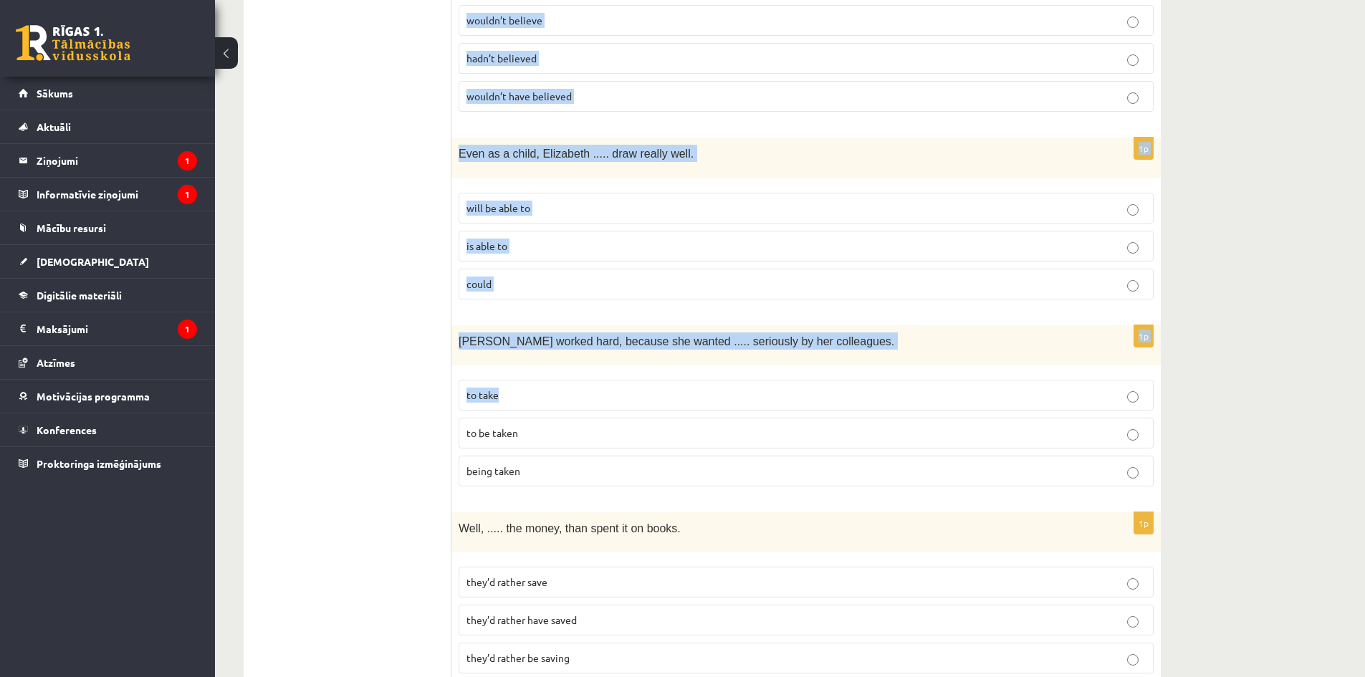
scroll to position [3434, 0]
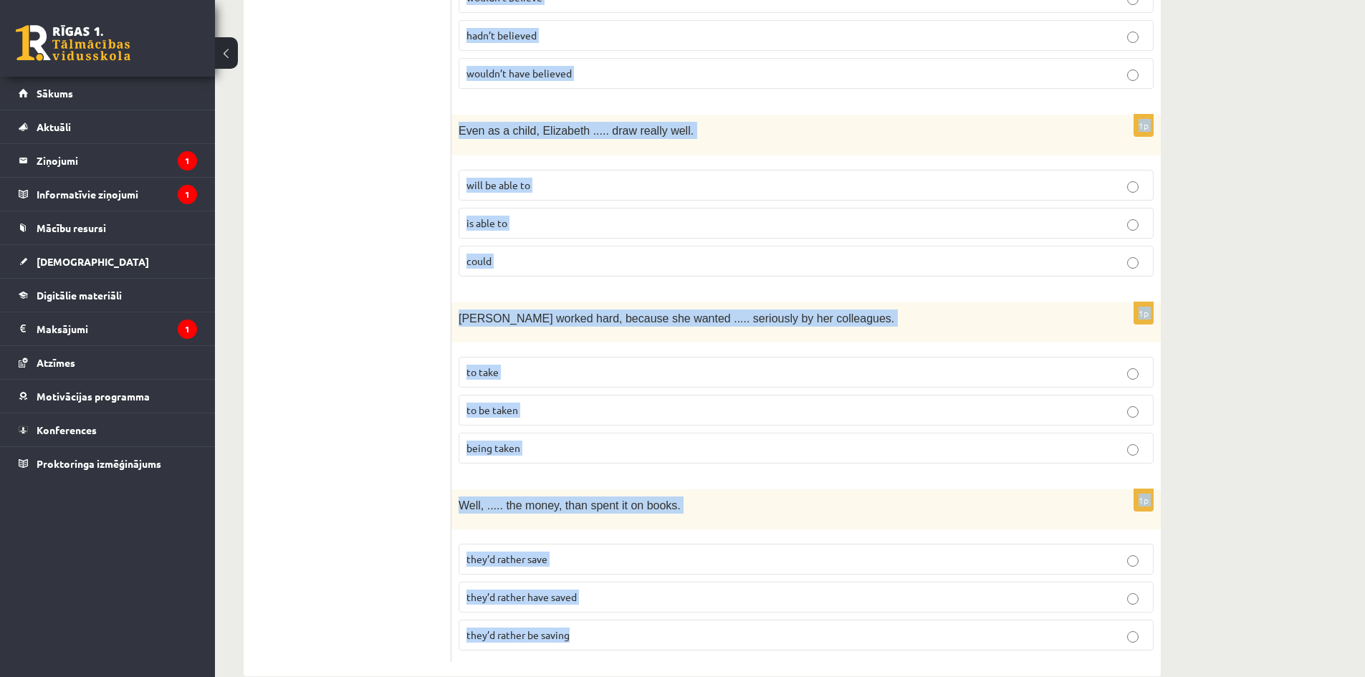
drag, startPoint x: 457, startPoint y: 112, endPoint x: 837, endPoint y: 594, distance: 614.0
copy form "Lore ips dolorsit ame consec adi elitsed doeius. 0t Incididu  Utlabo et dolo ma…"
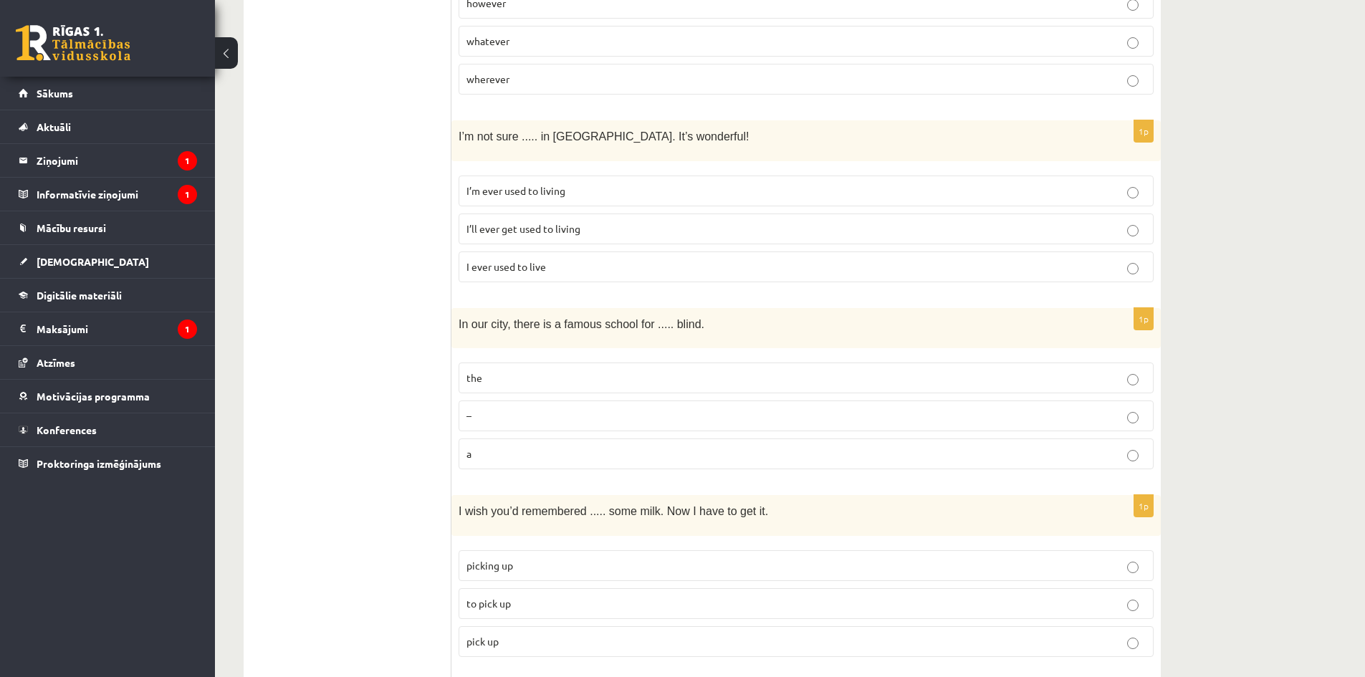
scroll to position [0, 0]
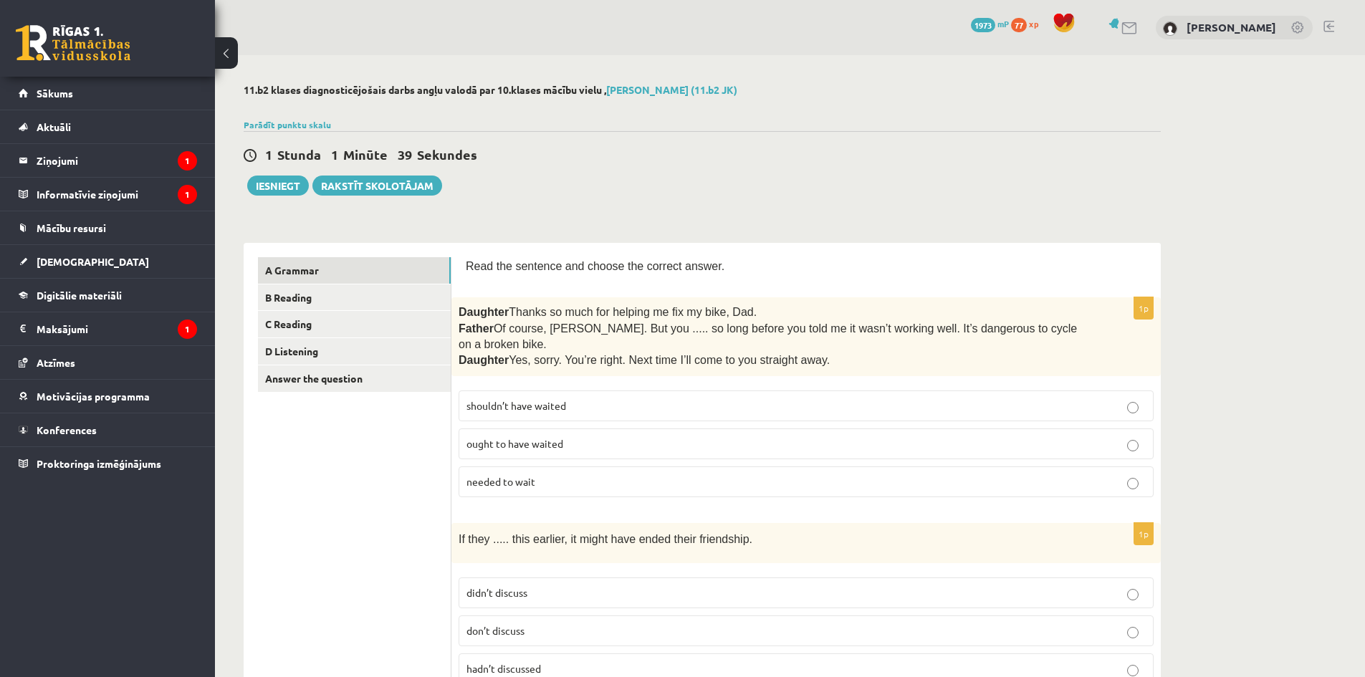
click at [594, 398] on p "shouldn’t have waited" at bounding box center [806, 405] width 679 height 15
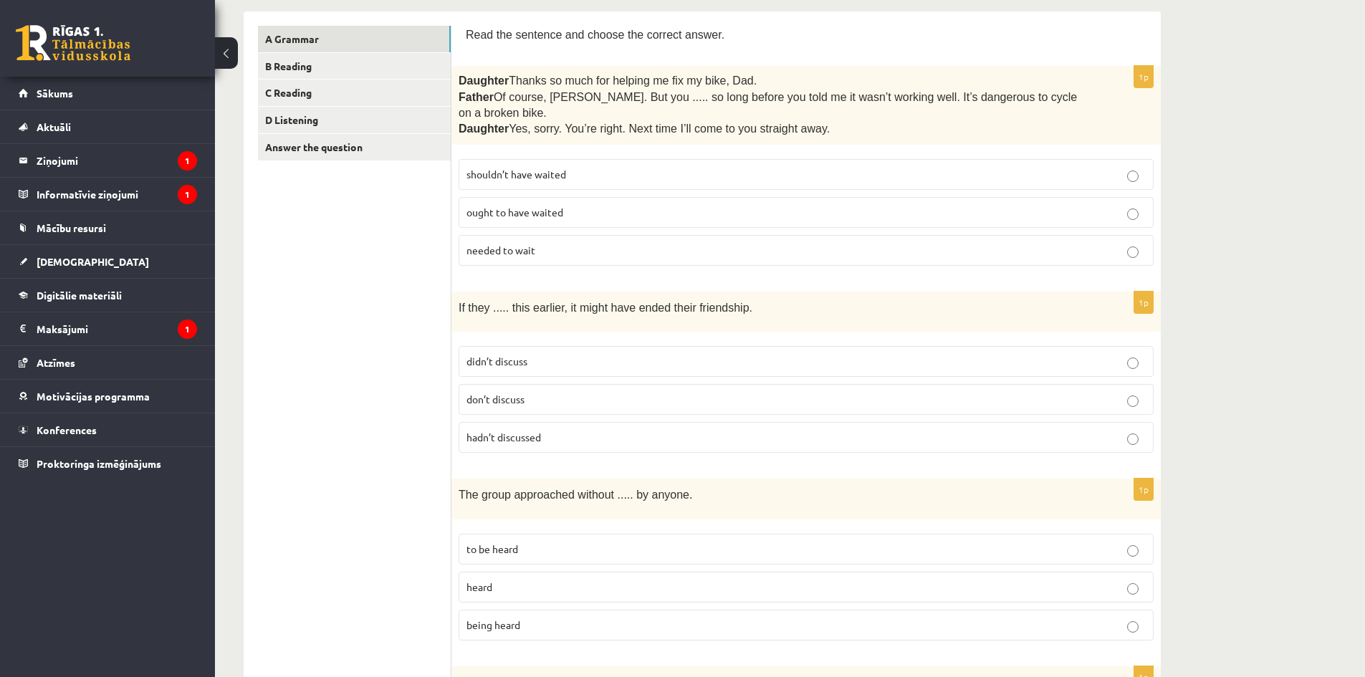
scroll to position [287, 0]
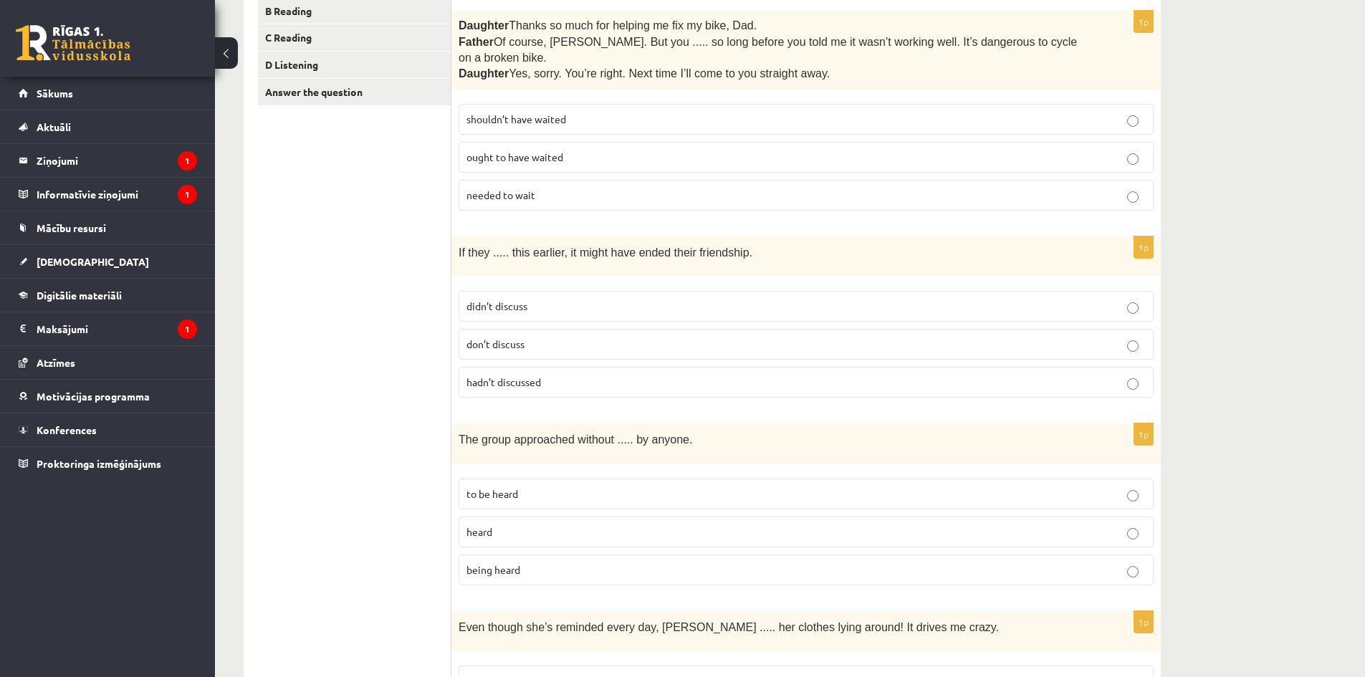
click at [536, 376] on span "hadn’t discussed" at bounding box center [504, 382] width 75 height 13
click at [522, 563] on p "being heard" at bounding box center [806, 570] width 679 height 15
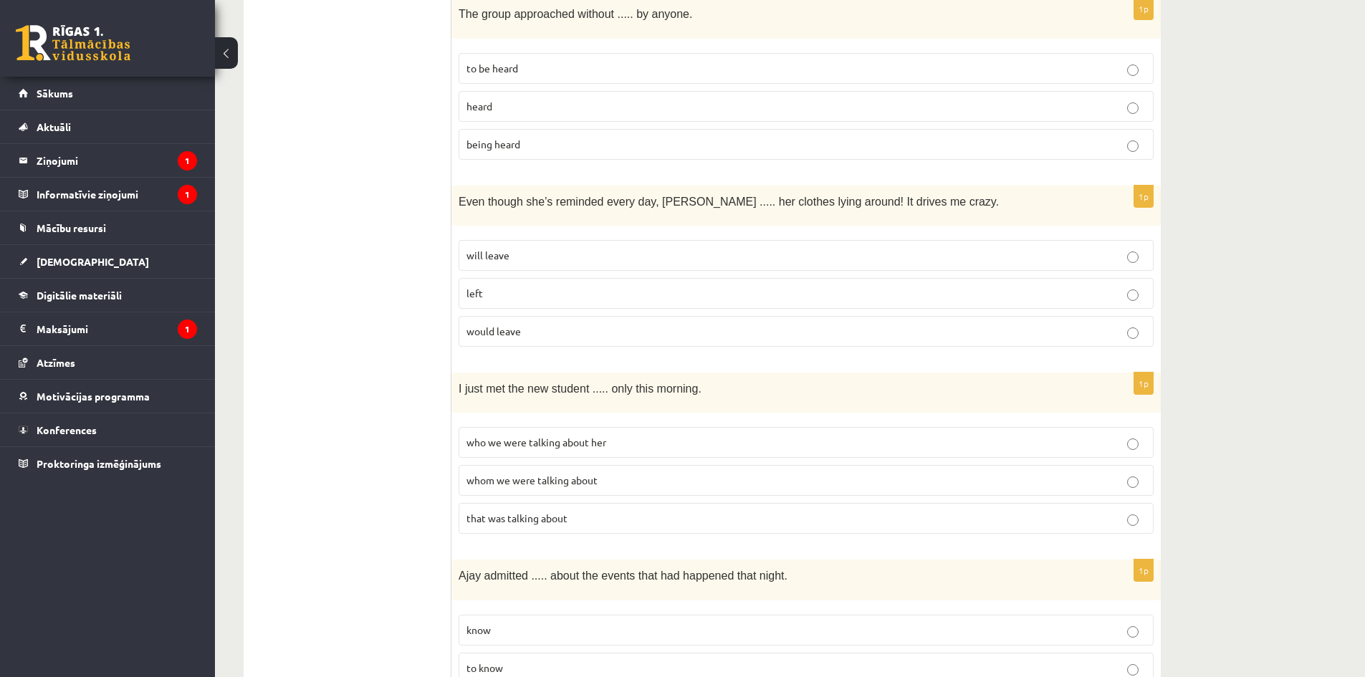
scroll to position [717, 0]
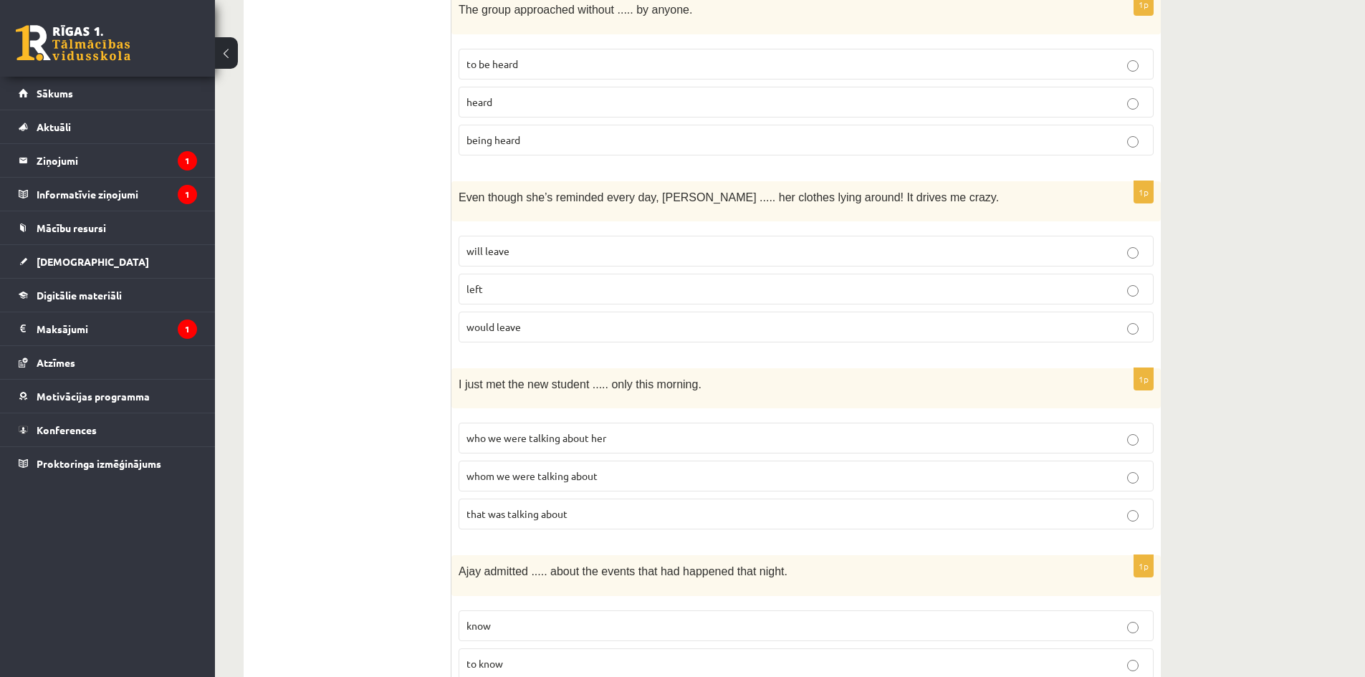
click at [581, 244] on p "will leave" at bounding box center [806, 251] width 679 height 15
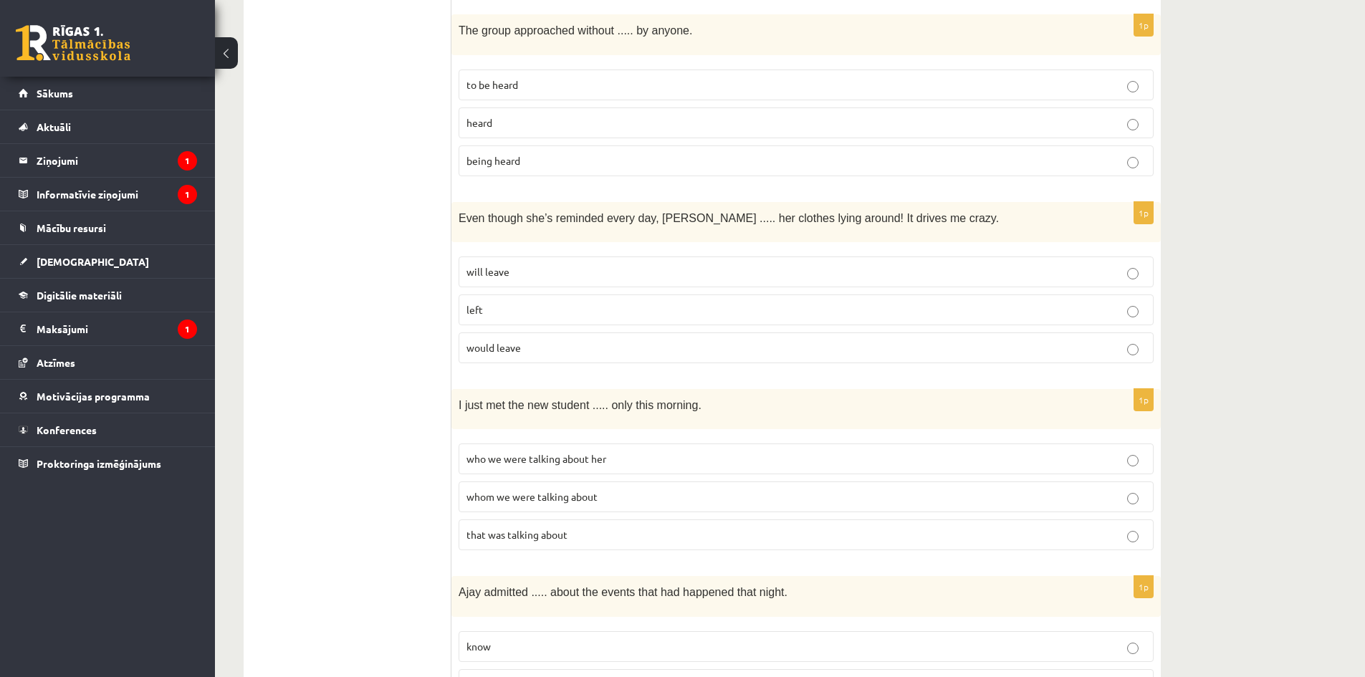
scroll to position [743, 0]
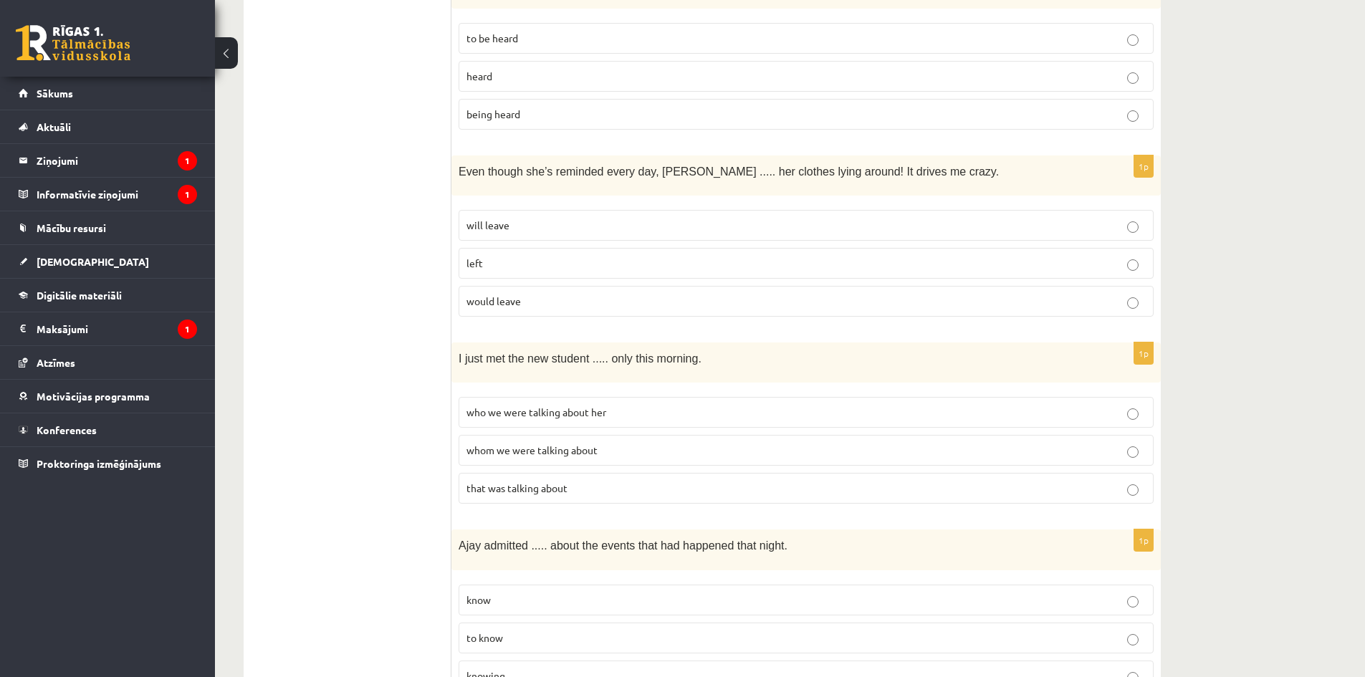
click at [516, 444] on span "whom we were talking about" at bounding box center [532, 450] width 131 height 13
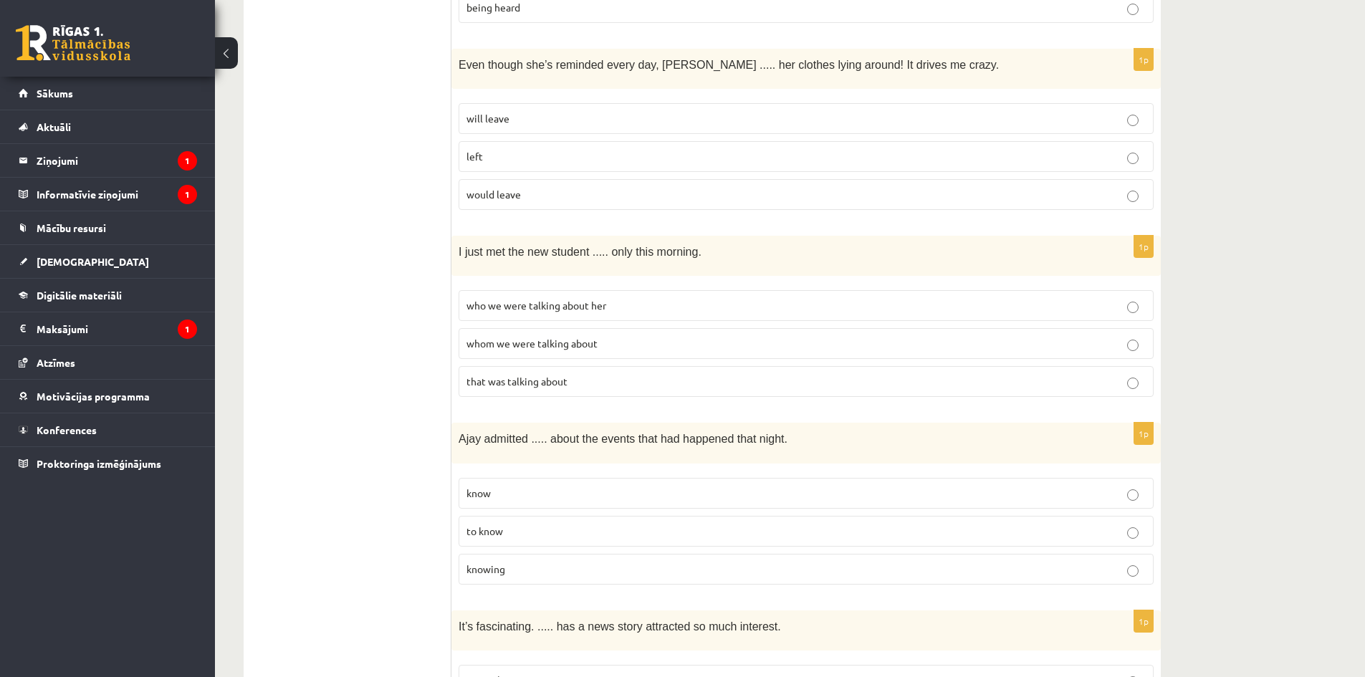
scroll to position [886, 0]
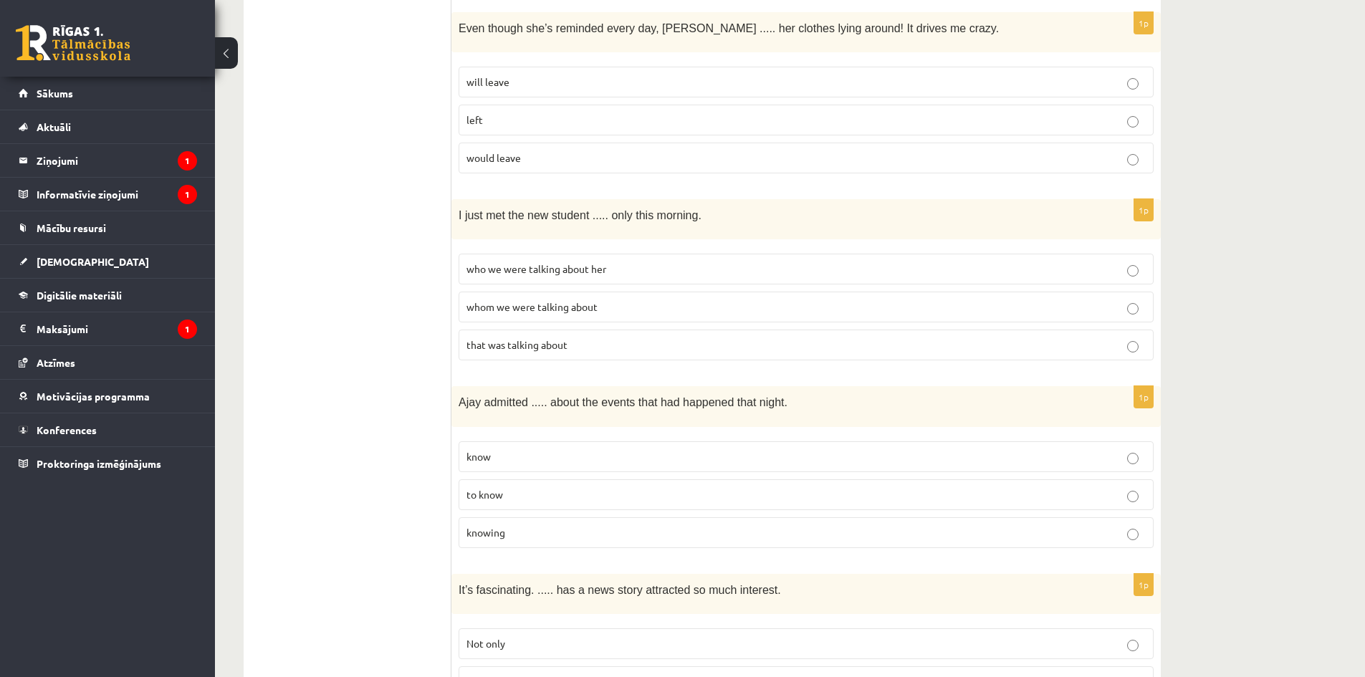
click at [499, 526] on span "knowing" at bounding box center [486, 532] width 39 height 13
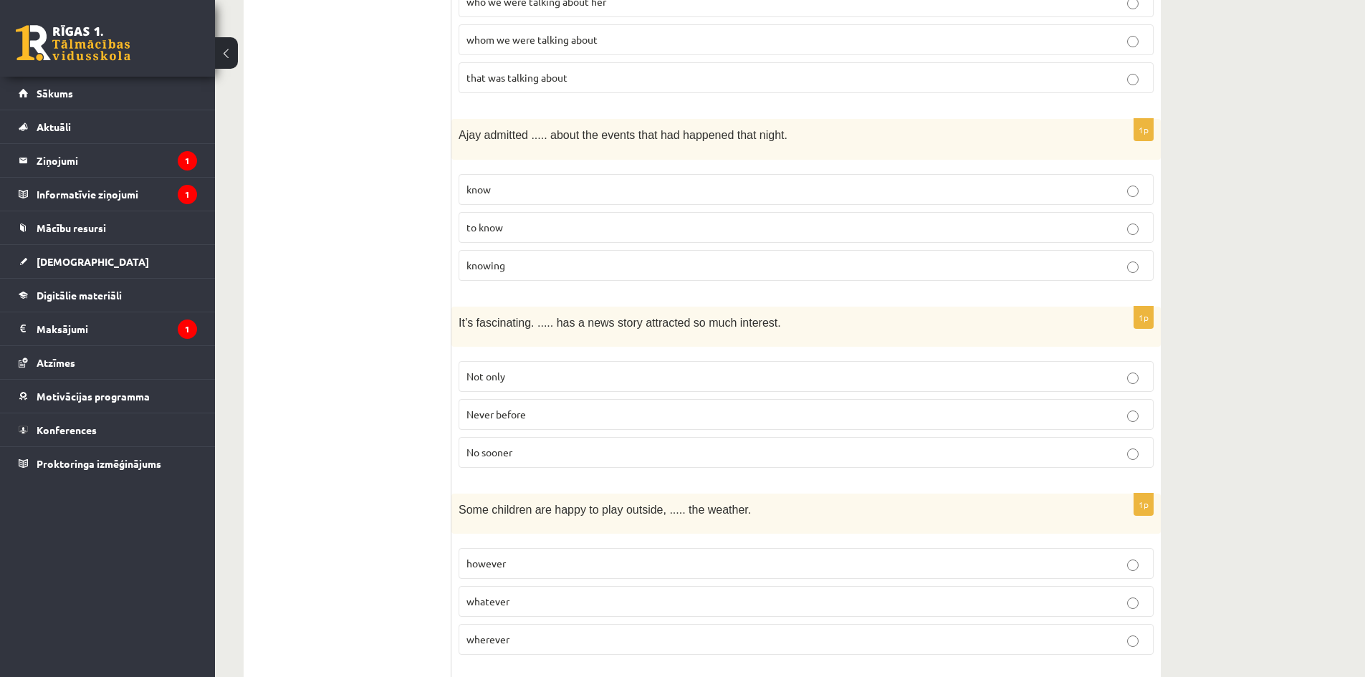
scroll to position [1173, 0]
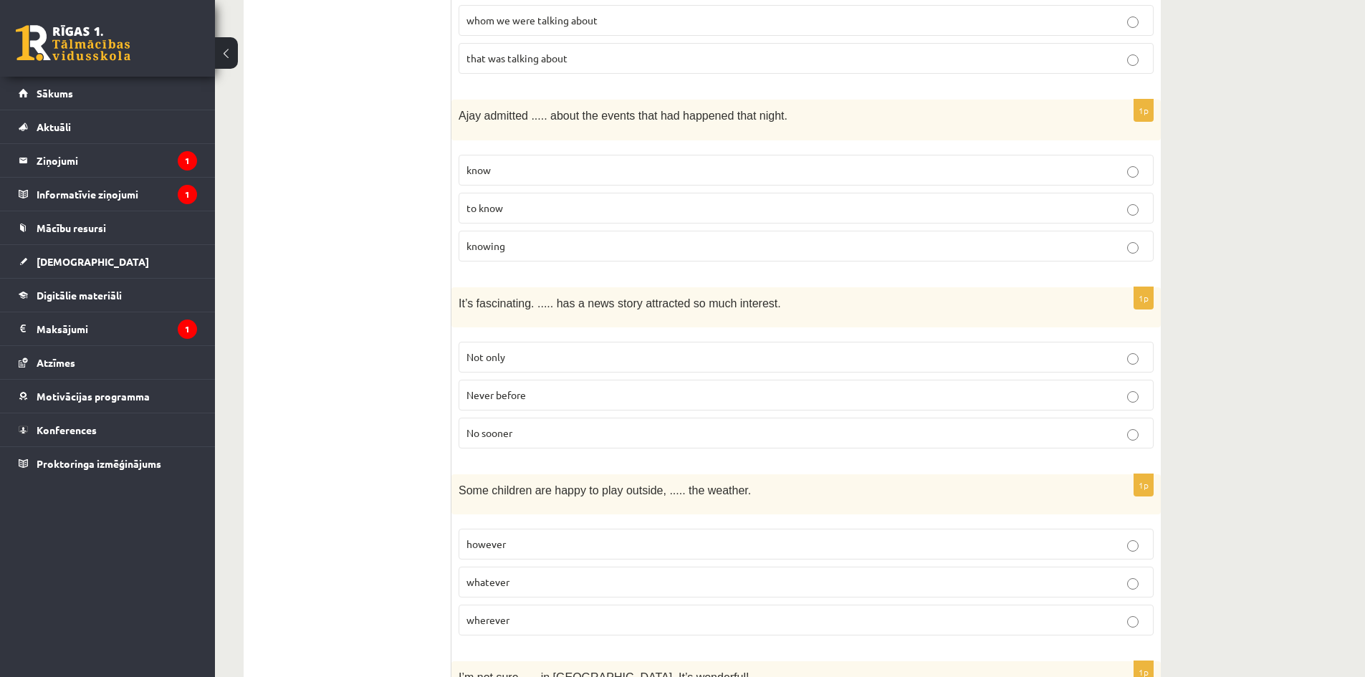
click at [510, 388] on p "Never before" at bounding box center [806, 395] width 679 height 15
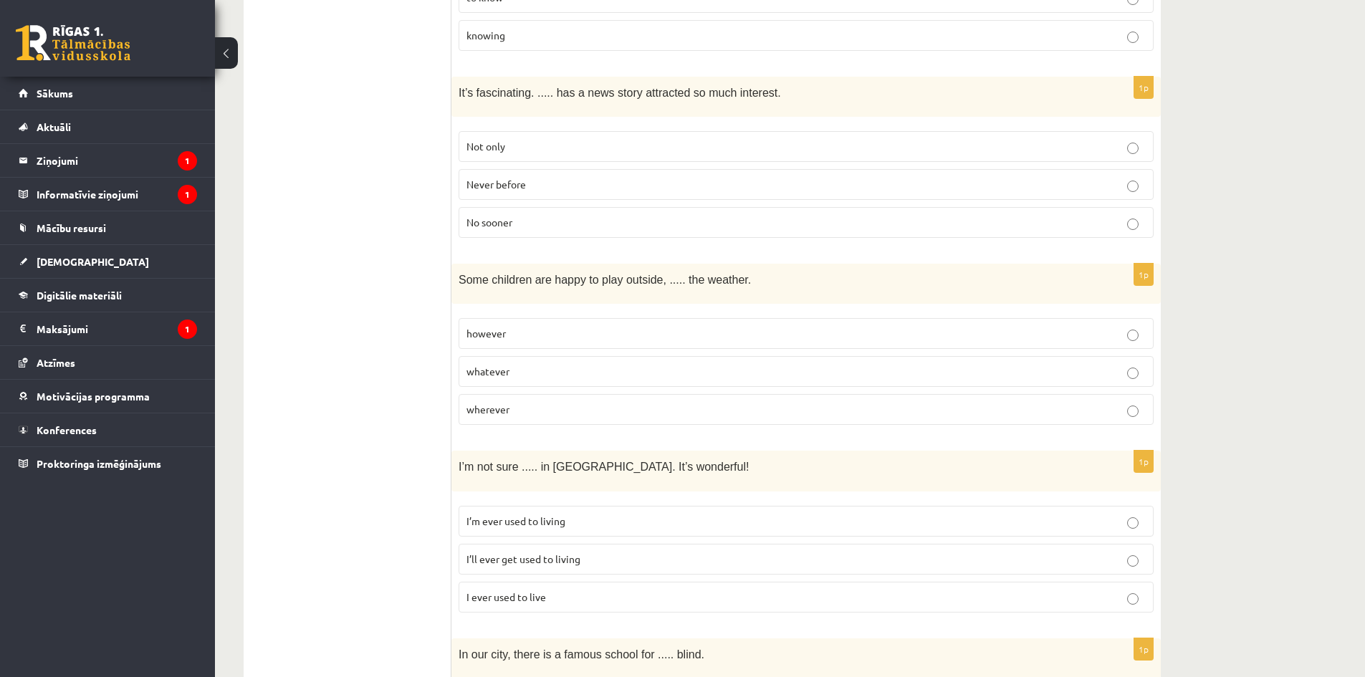
scroll to position [1388, 0]
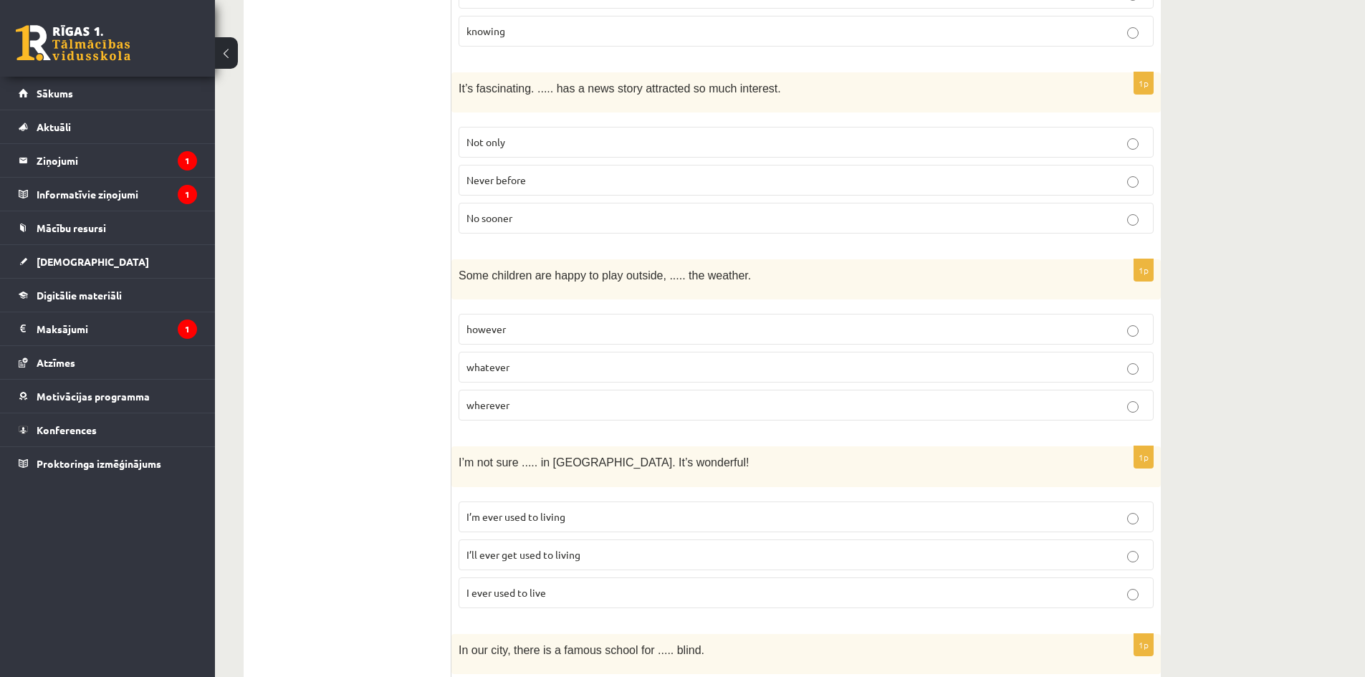
click at [489, 393] on label "wherever" at bounding box center [806, 405] width 695 height 31
click at [510, 360] on p "whatever" at bounding box center [806, 367] width 679 height 15
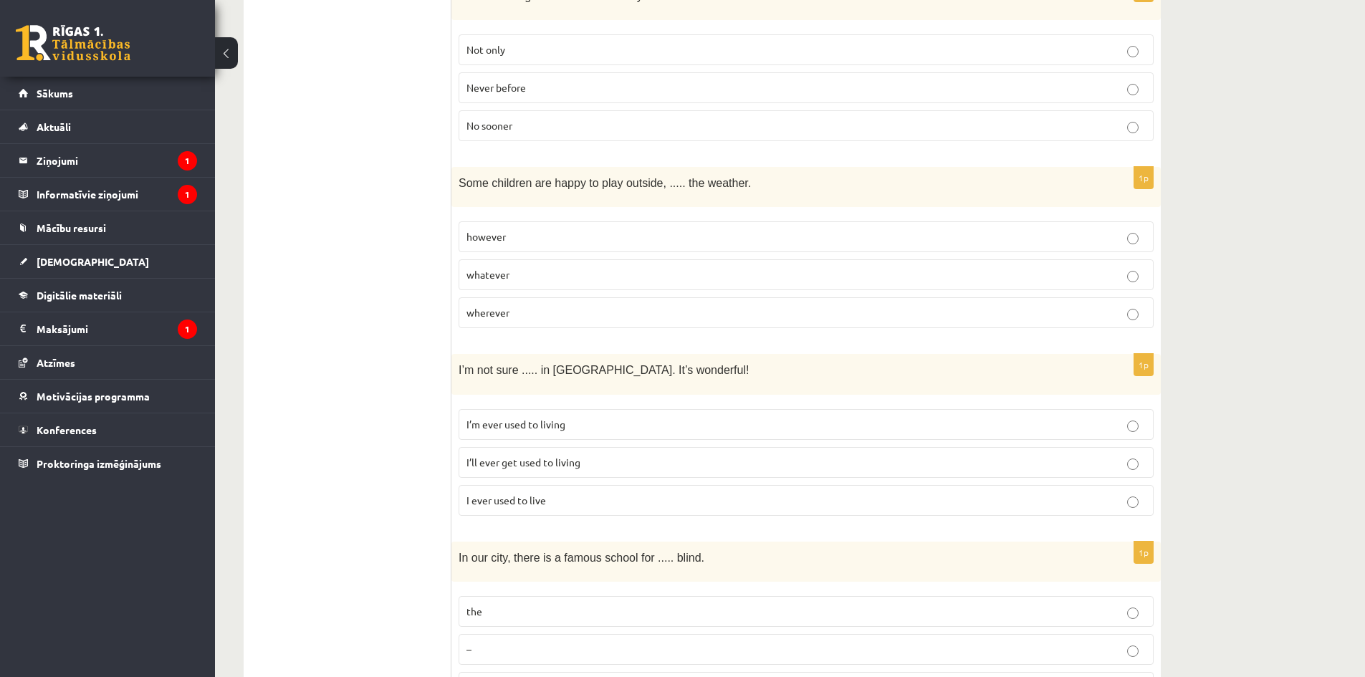
scroll to position [1531, 0]
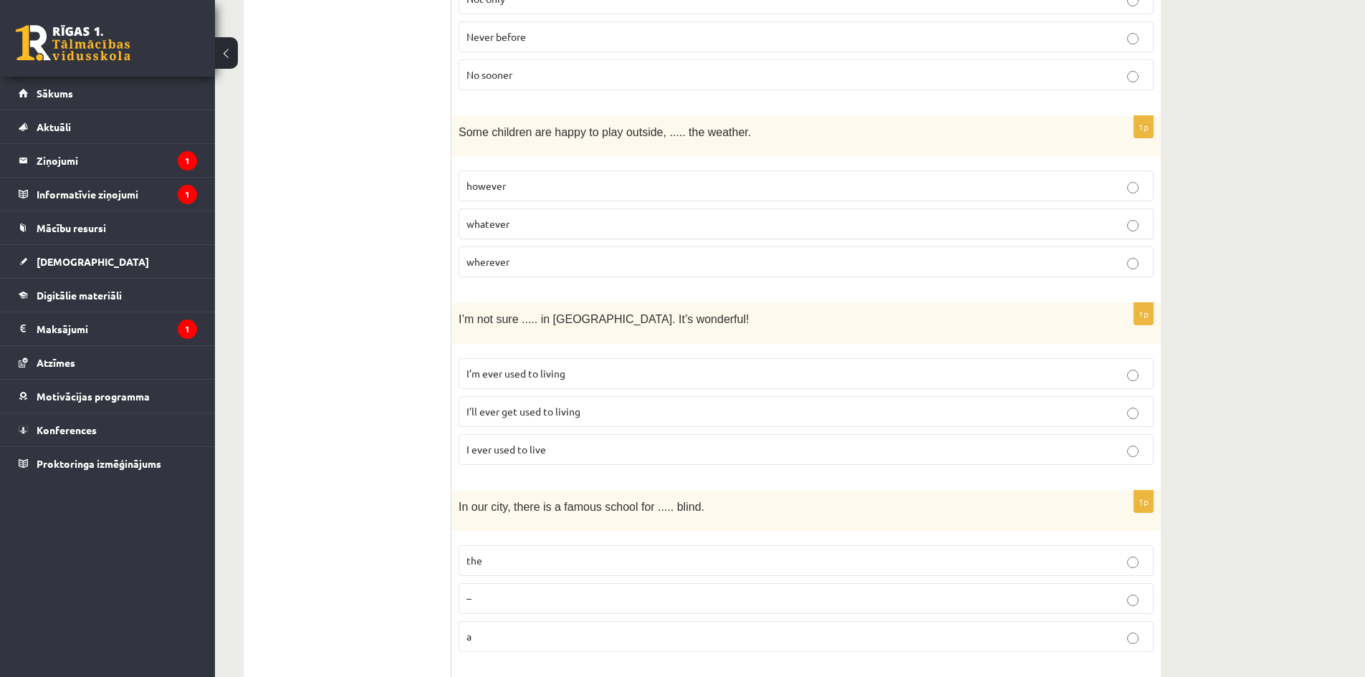
click at [499, 405] on span "I’ll ever get used to living" at bounding box center [524, 411] width 114 height 13
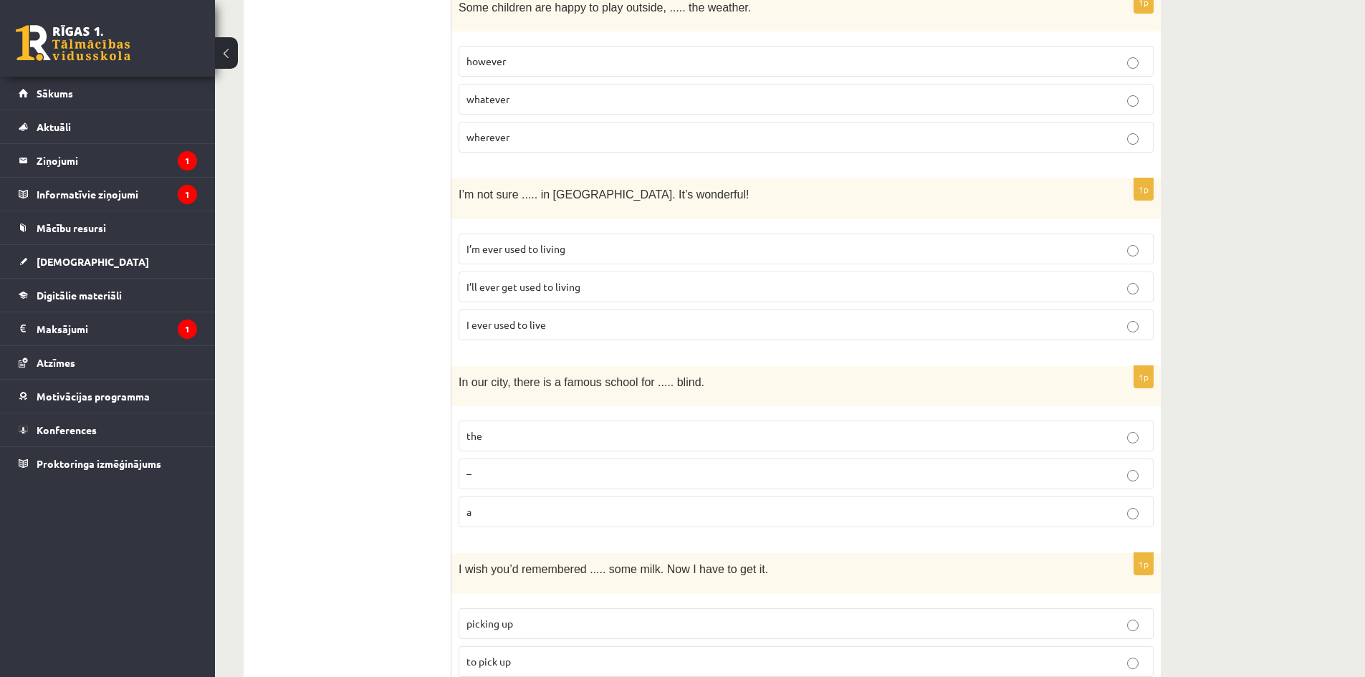
scroll to position [1674, 0]
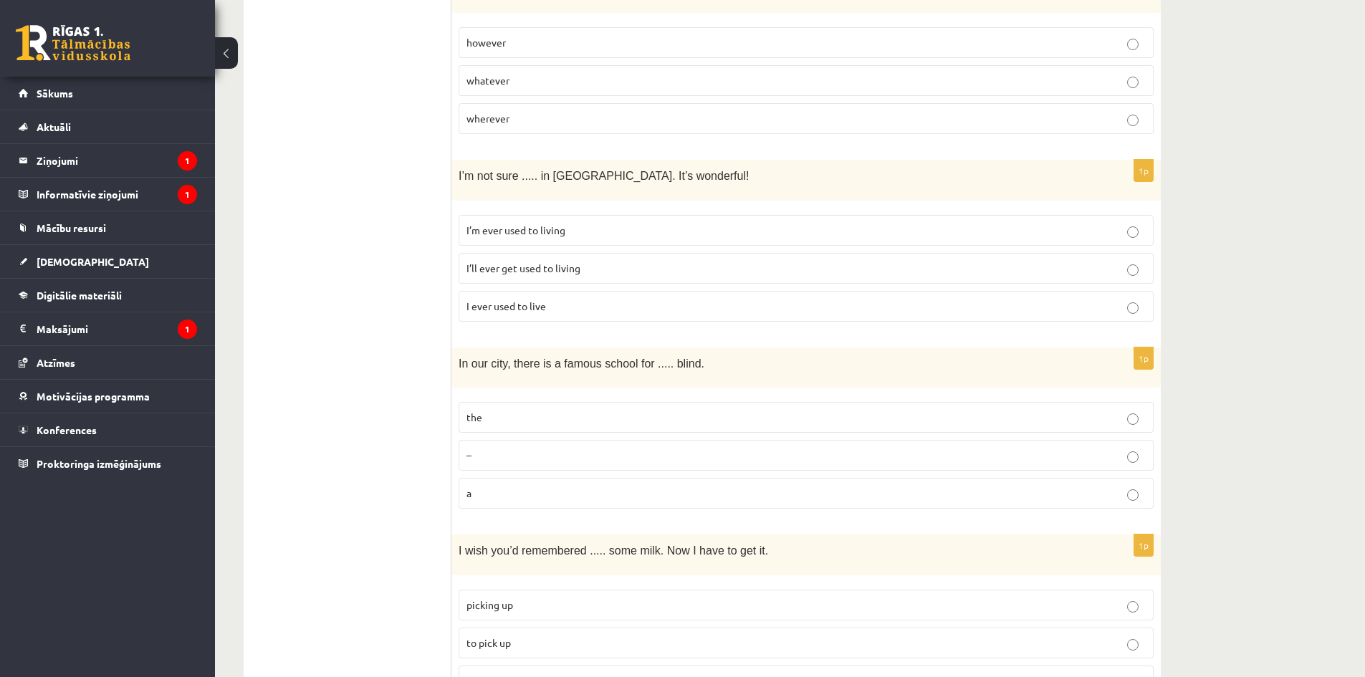
click at [512, 410] on p "the" at bounding box center [806, 417] width 679 height 15
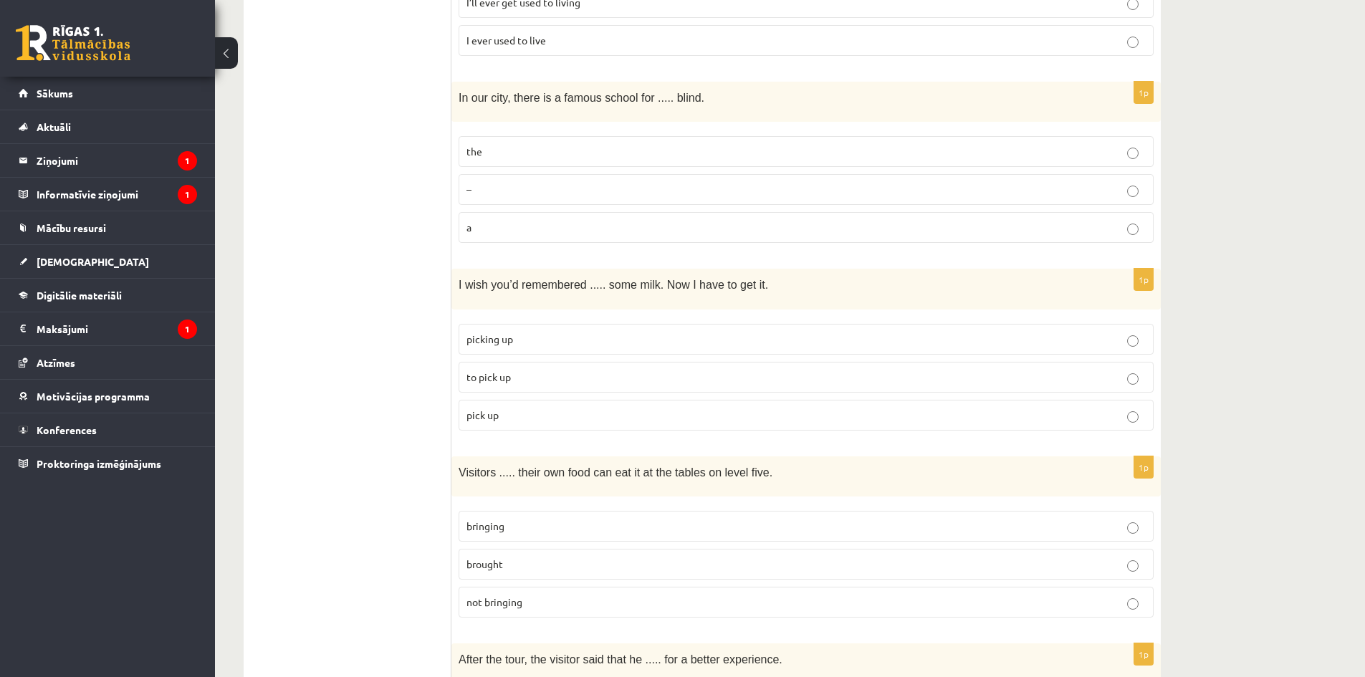
scroll to position [2033, 0]
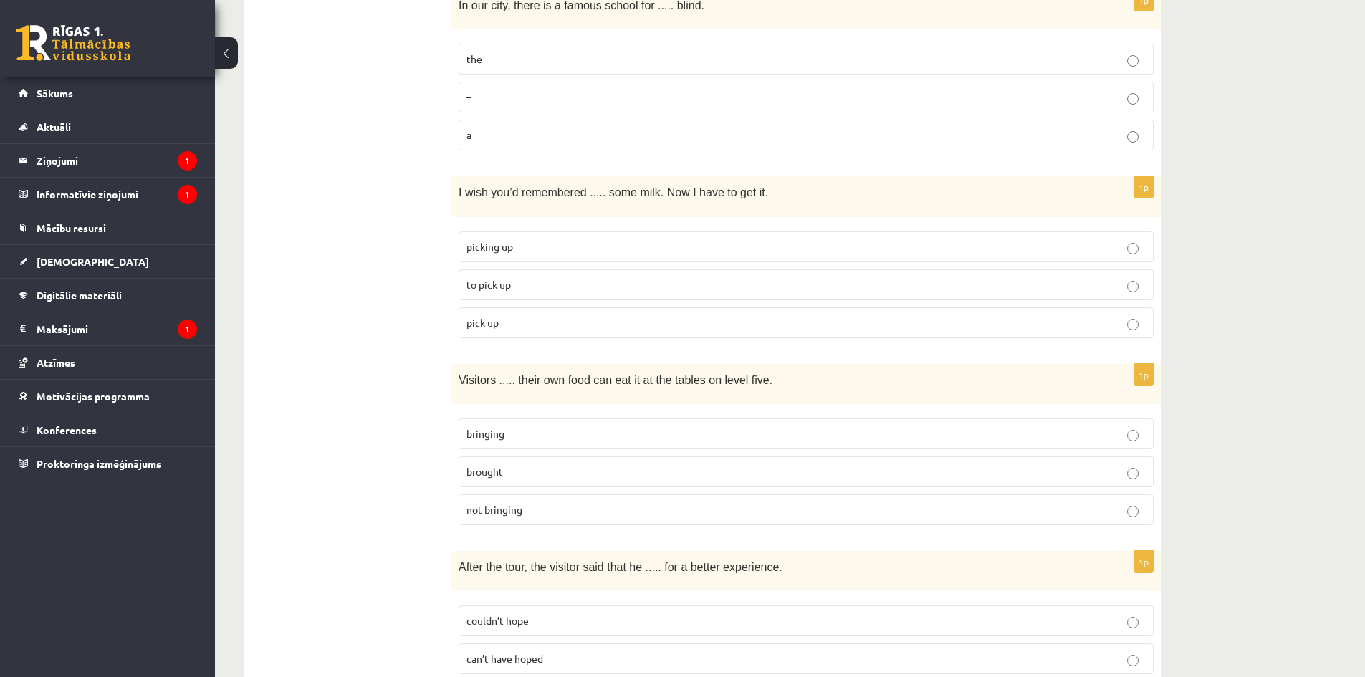
click at [514, 273] on label "to pick up" at bounding box center [806, 284] width 695 height 31
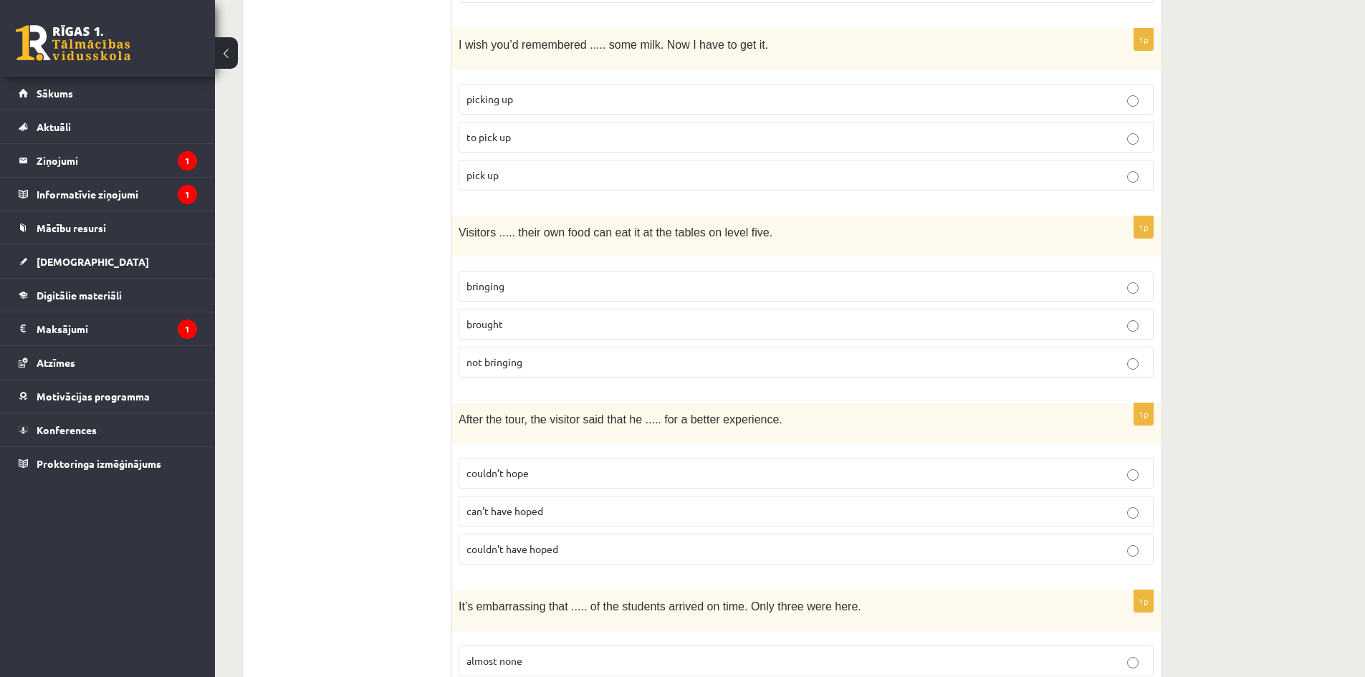
scroll to position [2248, 0]
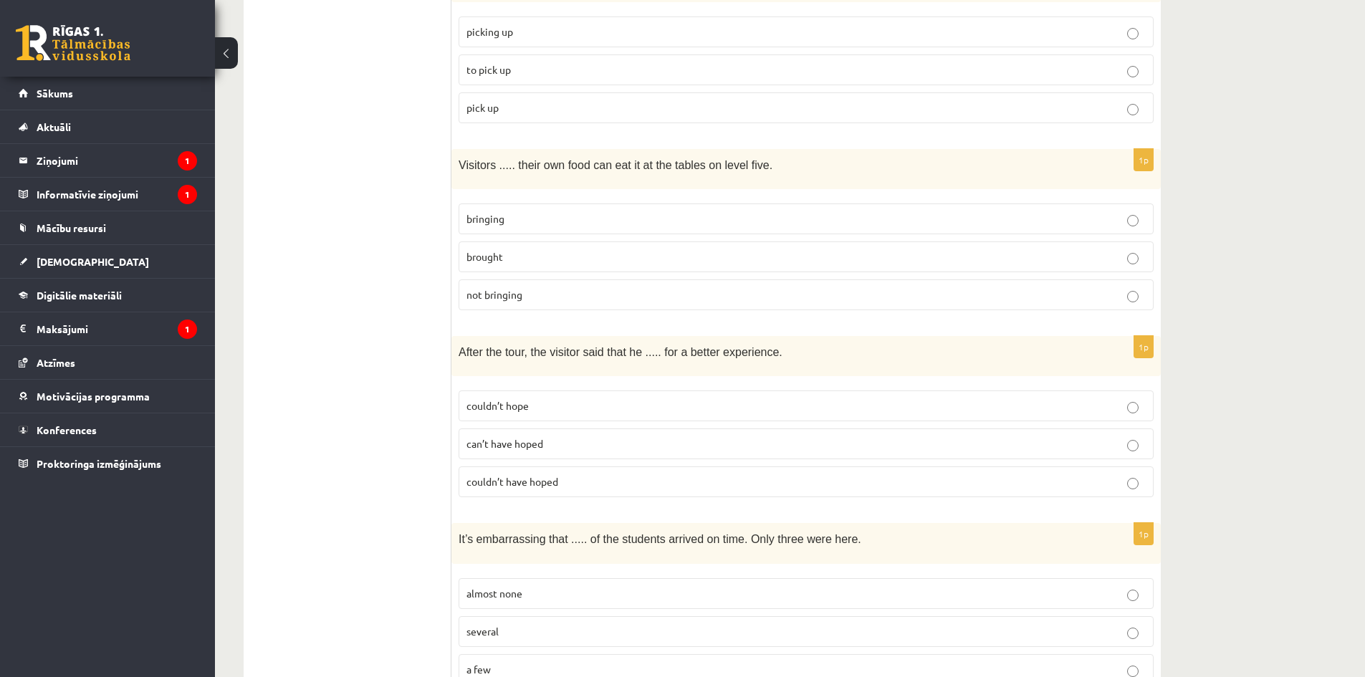
click at [505, 211] on p "bringing" at bounding box center [806, 218] width 679 height 15
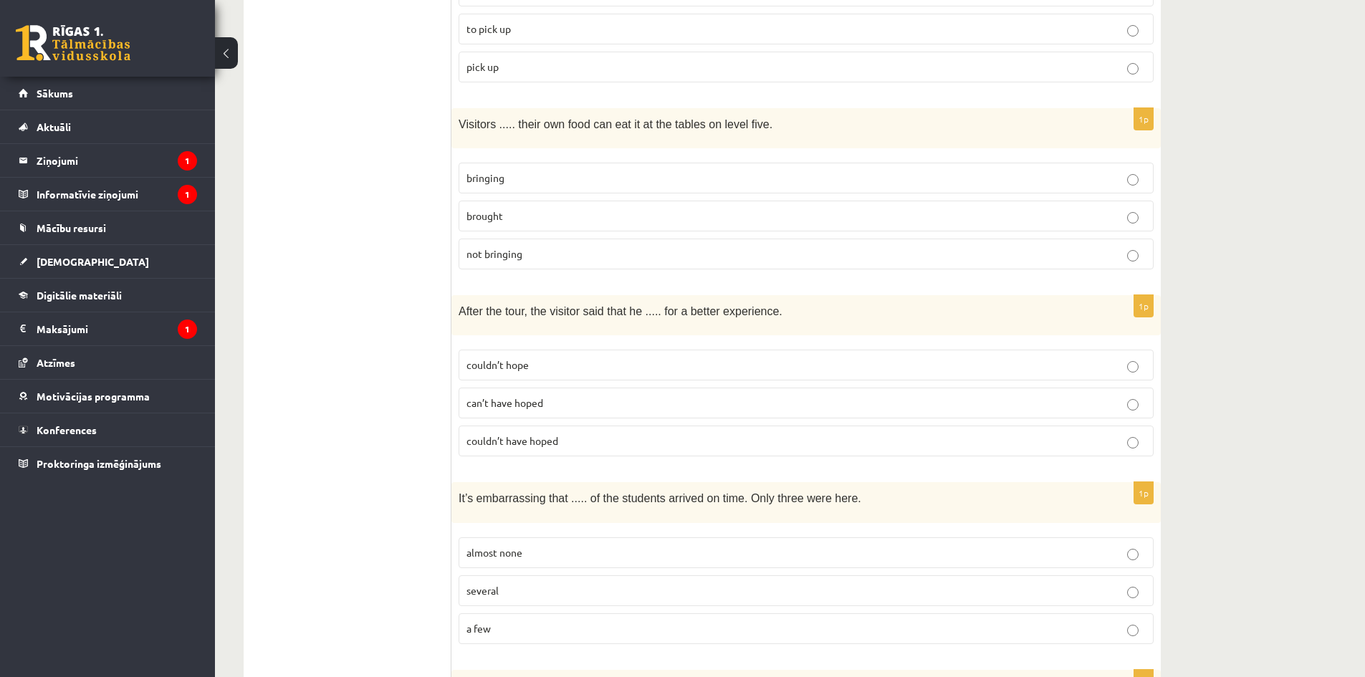
scroll to position [2463, 0]
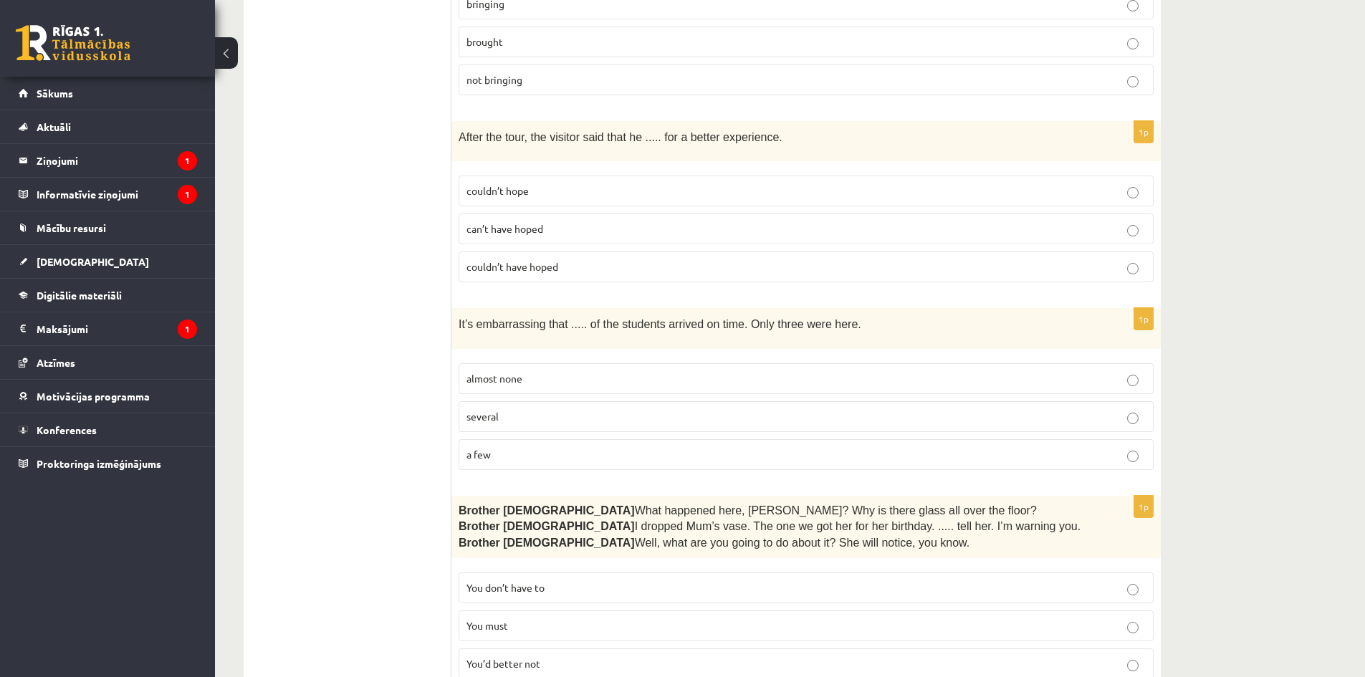
drag, startPoint x: 526, startPoint y: 247, endPoint x: 515, endPoint y: 252, distance: 11.9
click at [525, 260] on span "couldn’t have hoped" at bounding box center [513, 266] width 92 height 13
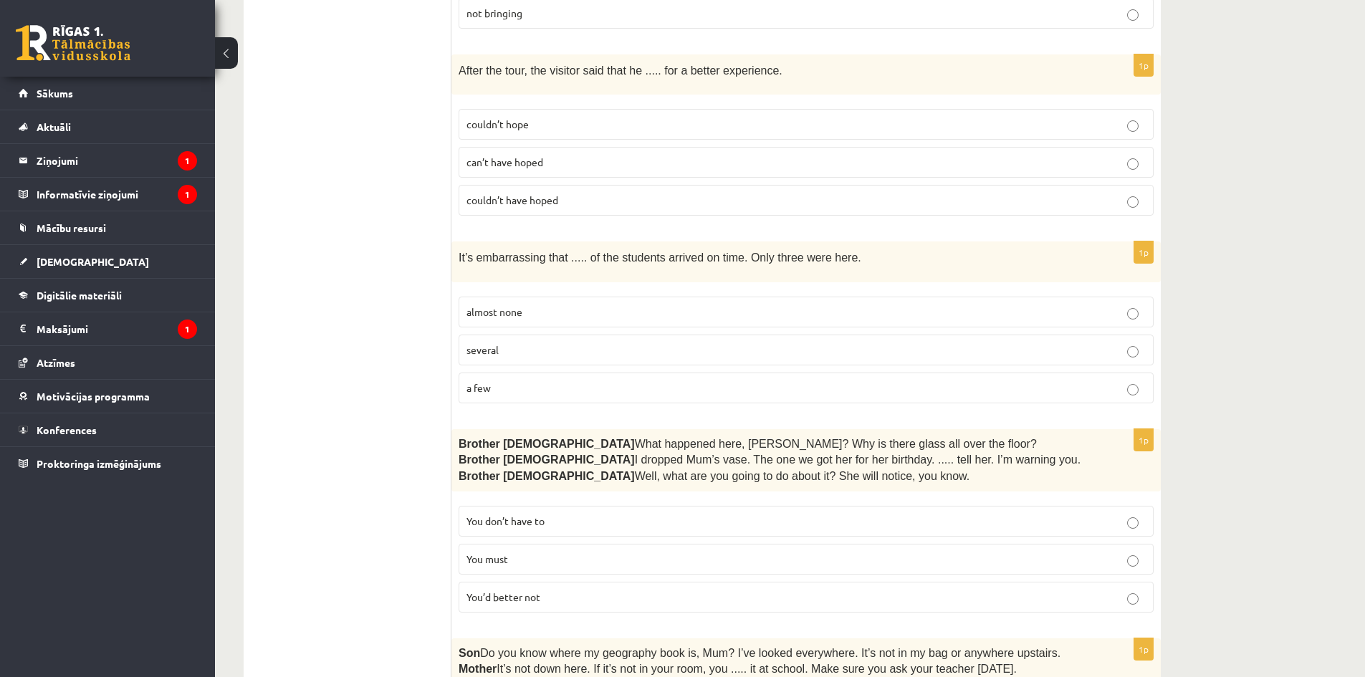
scroll to position [2534, 0]
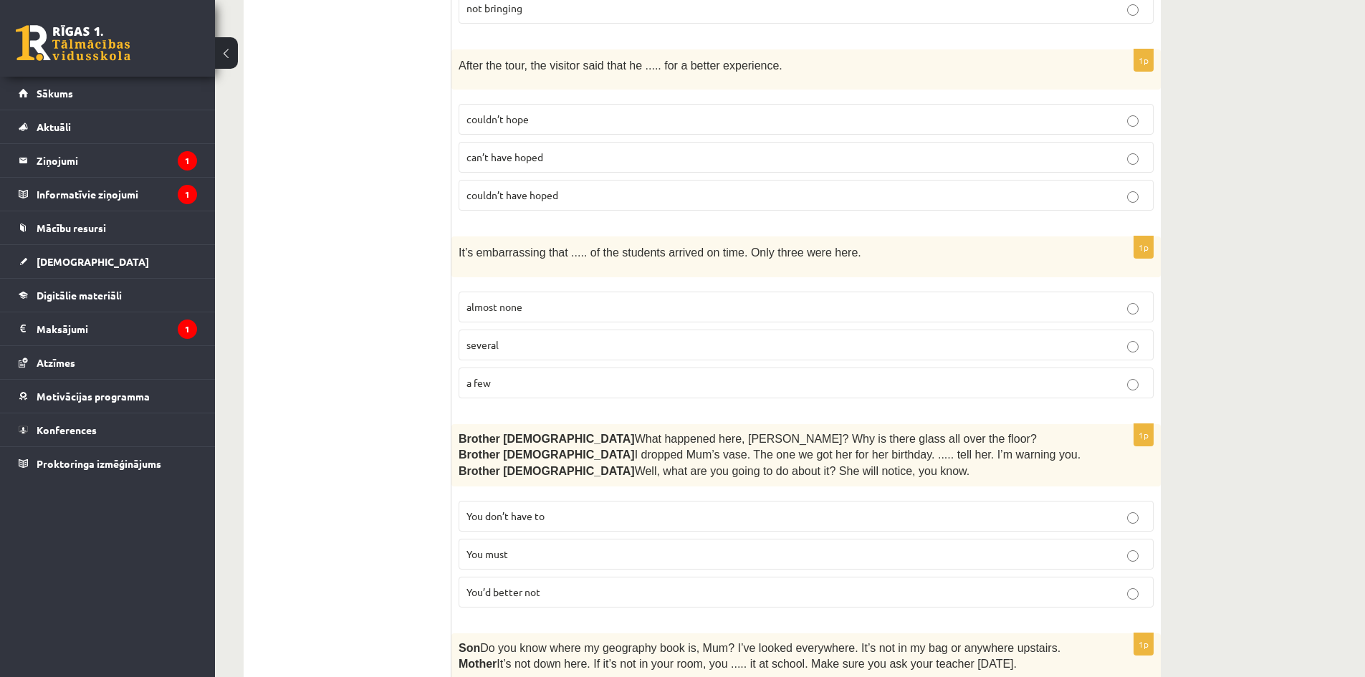
click at [494, 292] on label "almost none" at bounding box center [806, 307] width 695 height 31
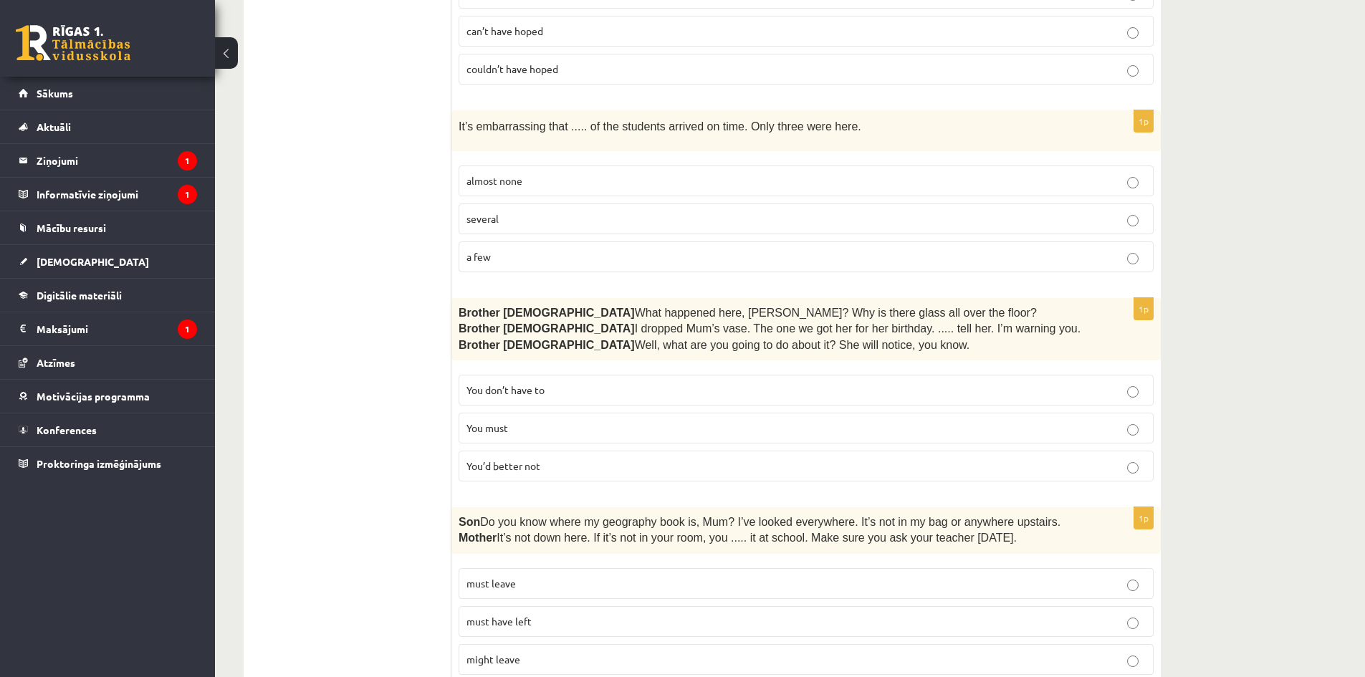
scroll to position [2678, 0]
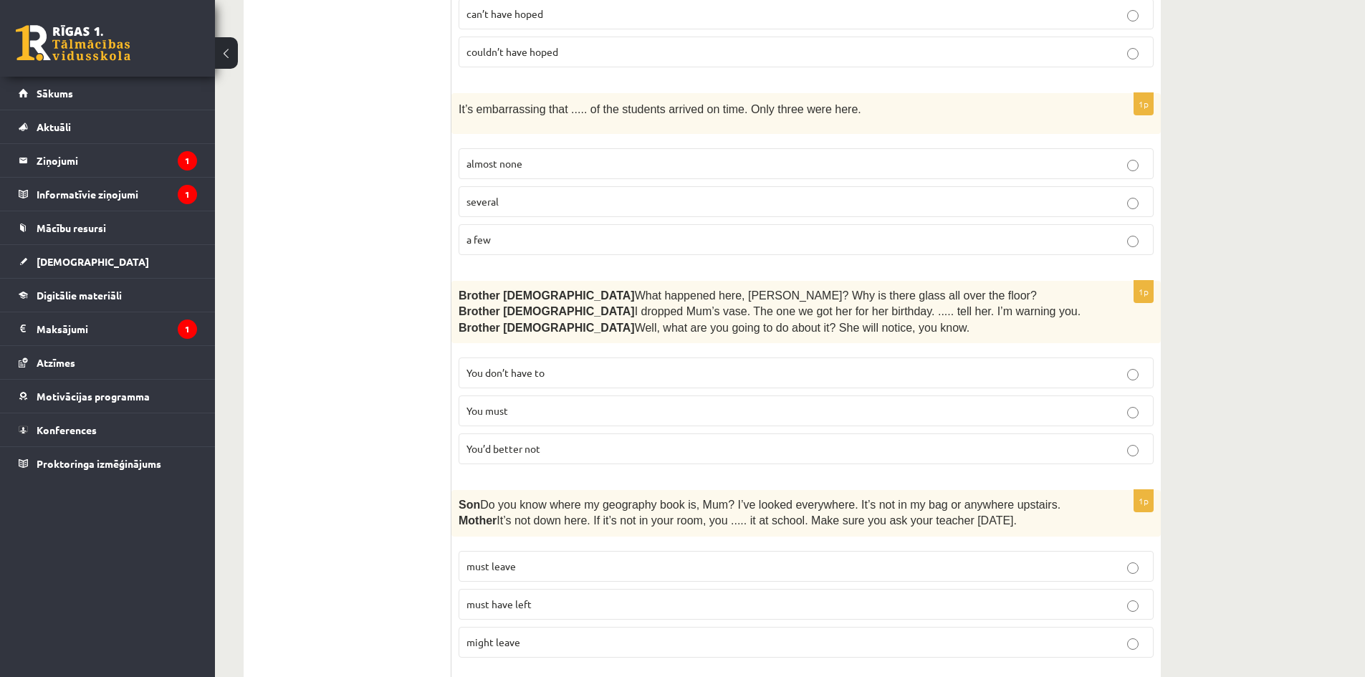
click at [525, 442] on span "You’d better not" at bounding box center [504, 448] width 74 height 13
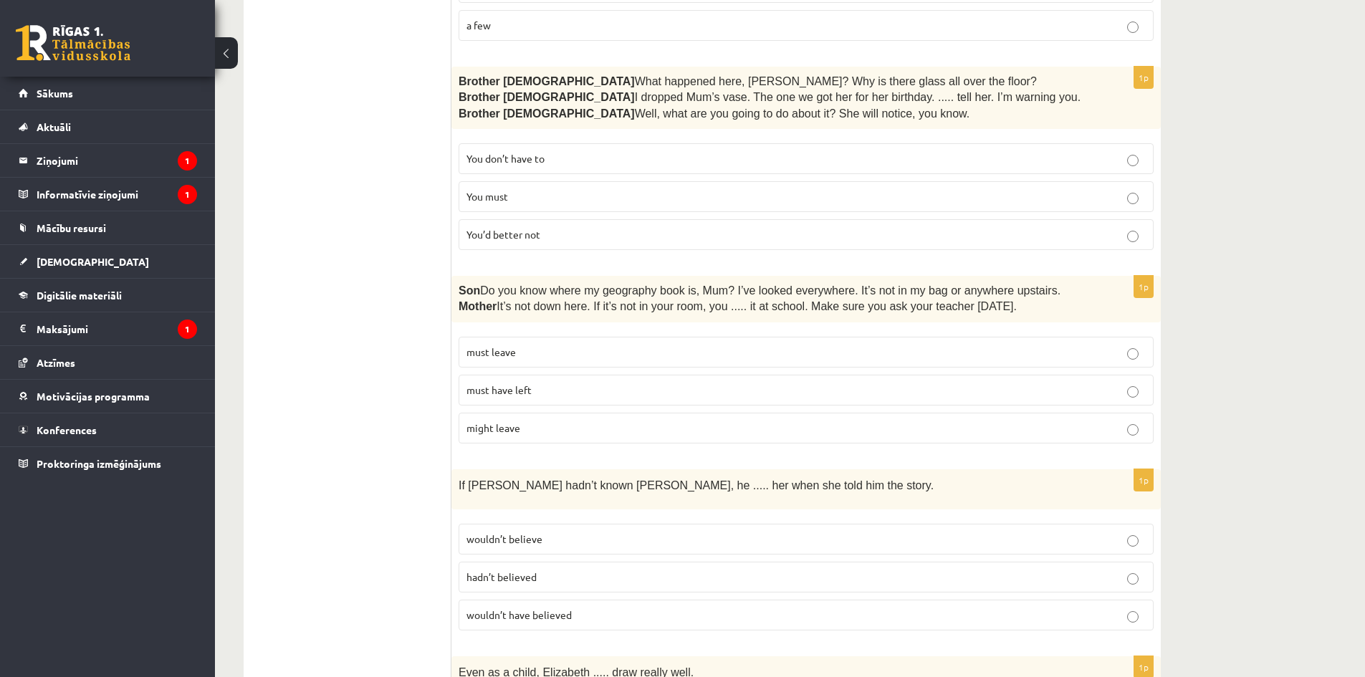
scroll to position [2893, 0]
click at [492, 383] on span "must have left" at bounding box center [499, 389] width 65 height 13
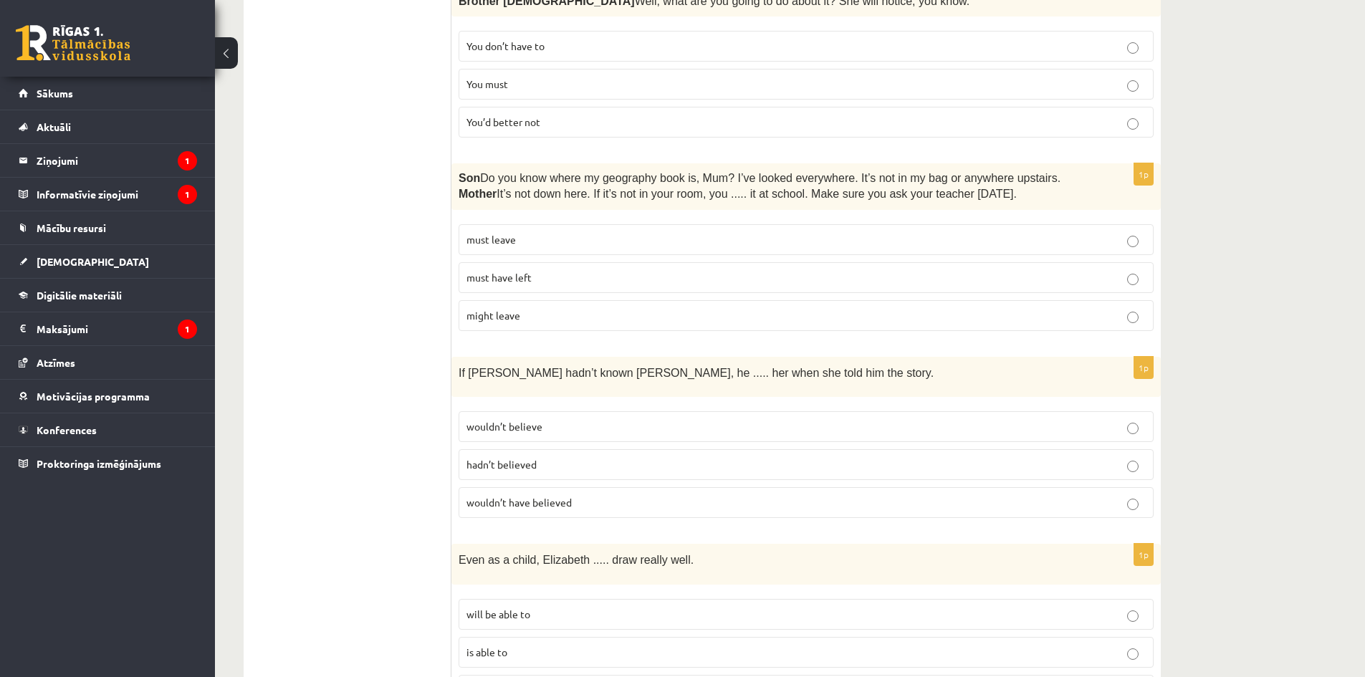
scroll to position [3036, 0]
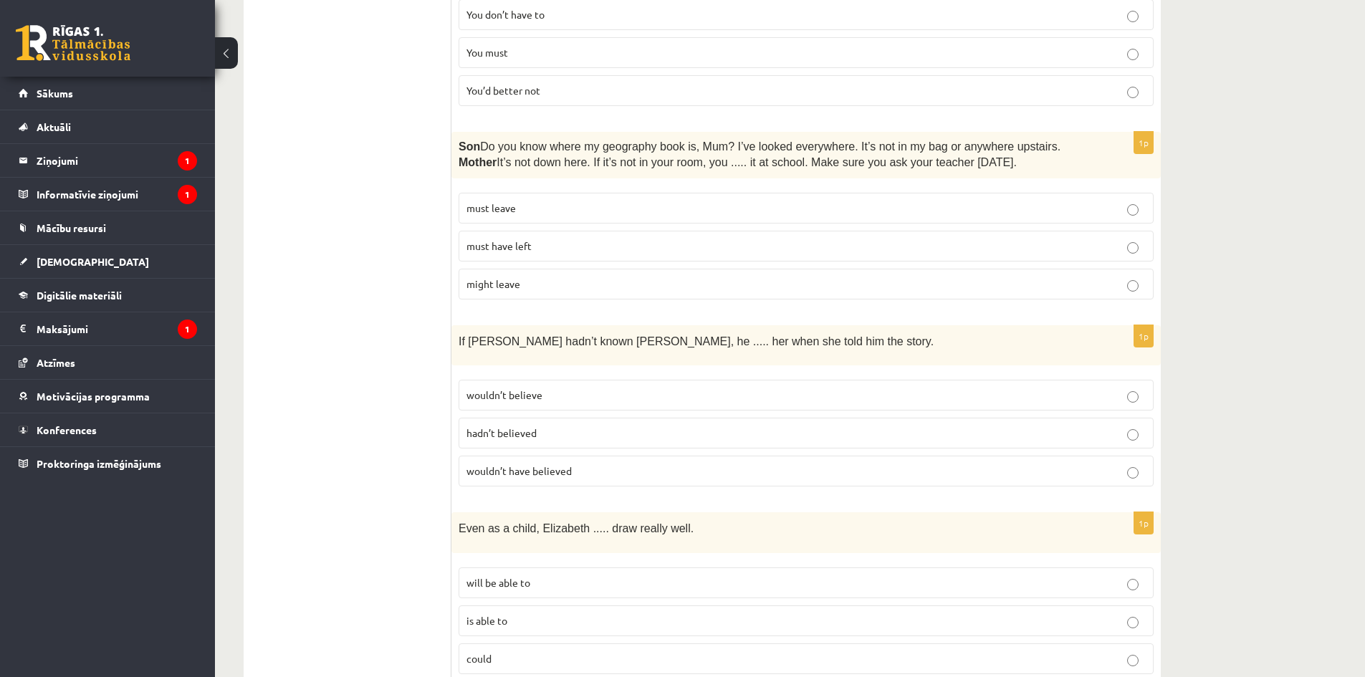
click at [511, 464] on span "wouldn’t have believed" at bounding box center [519, 470] width 105 height 13
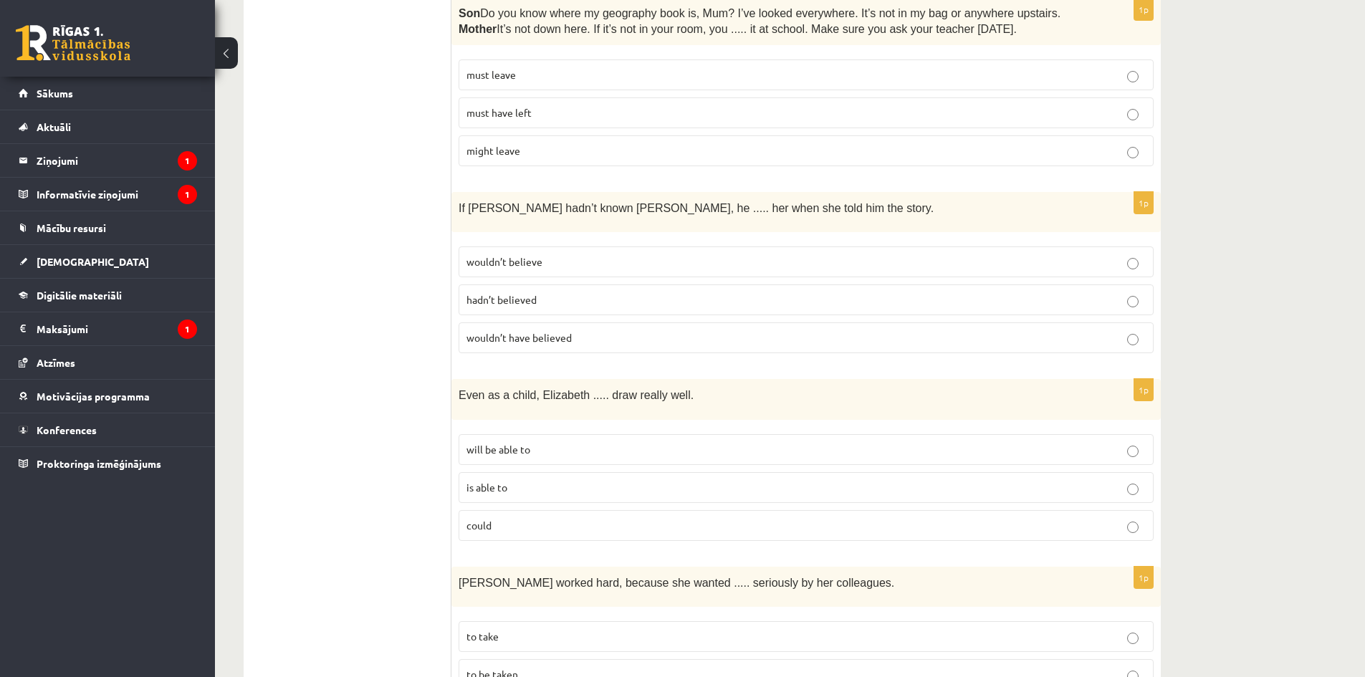
scroll to position [3179, 0]
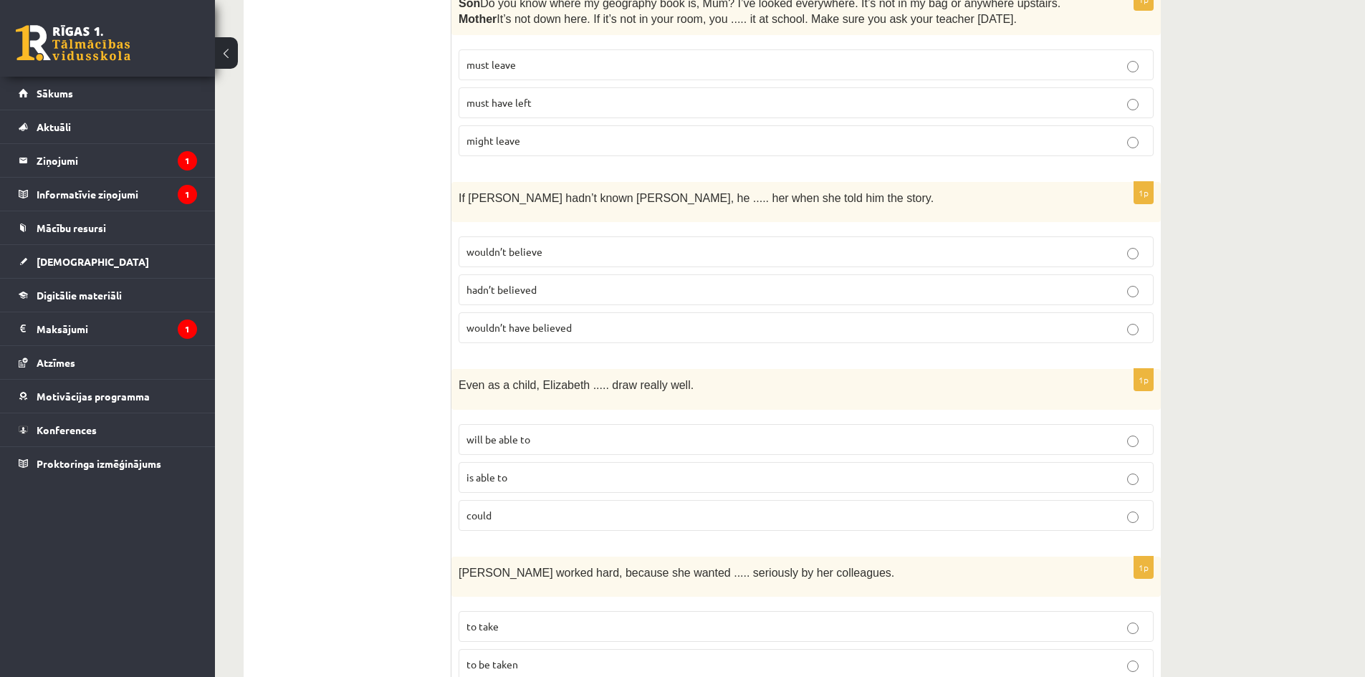
click at [523, 508] on p "could" at bounding box center [806, 515] width 679 height 15
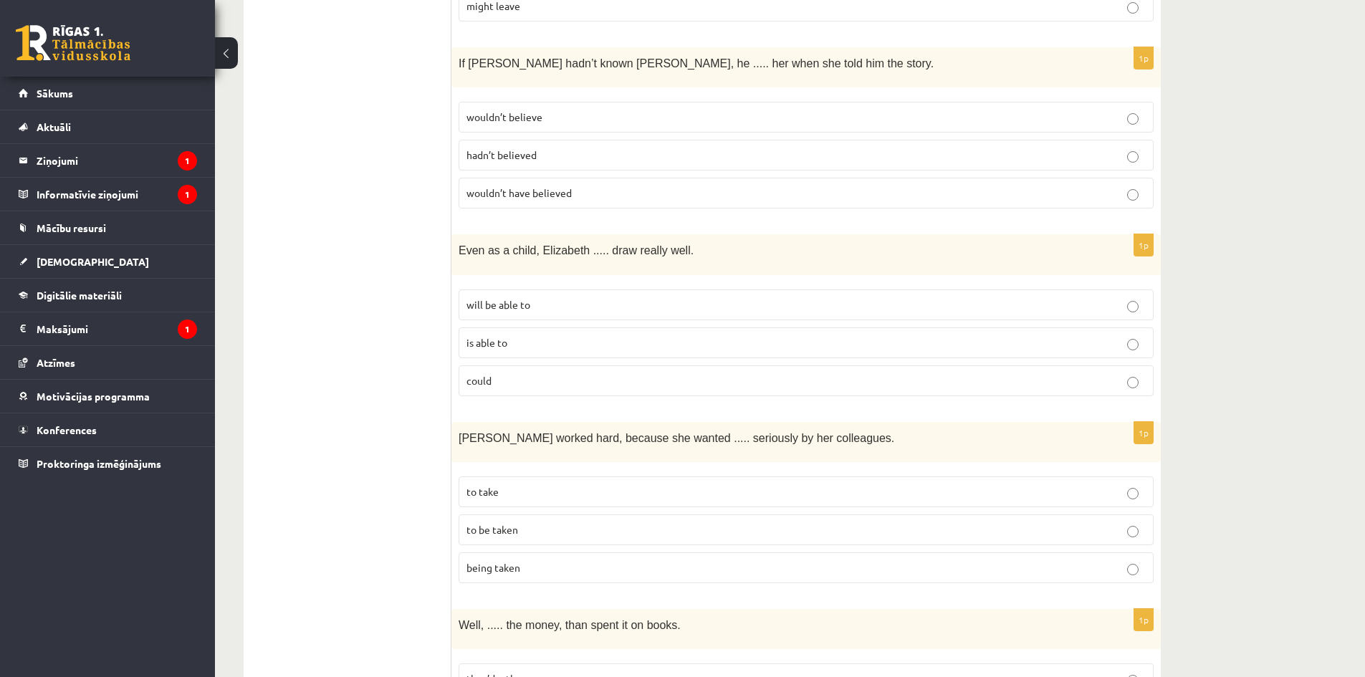
scroll to position [3323, 0]
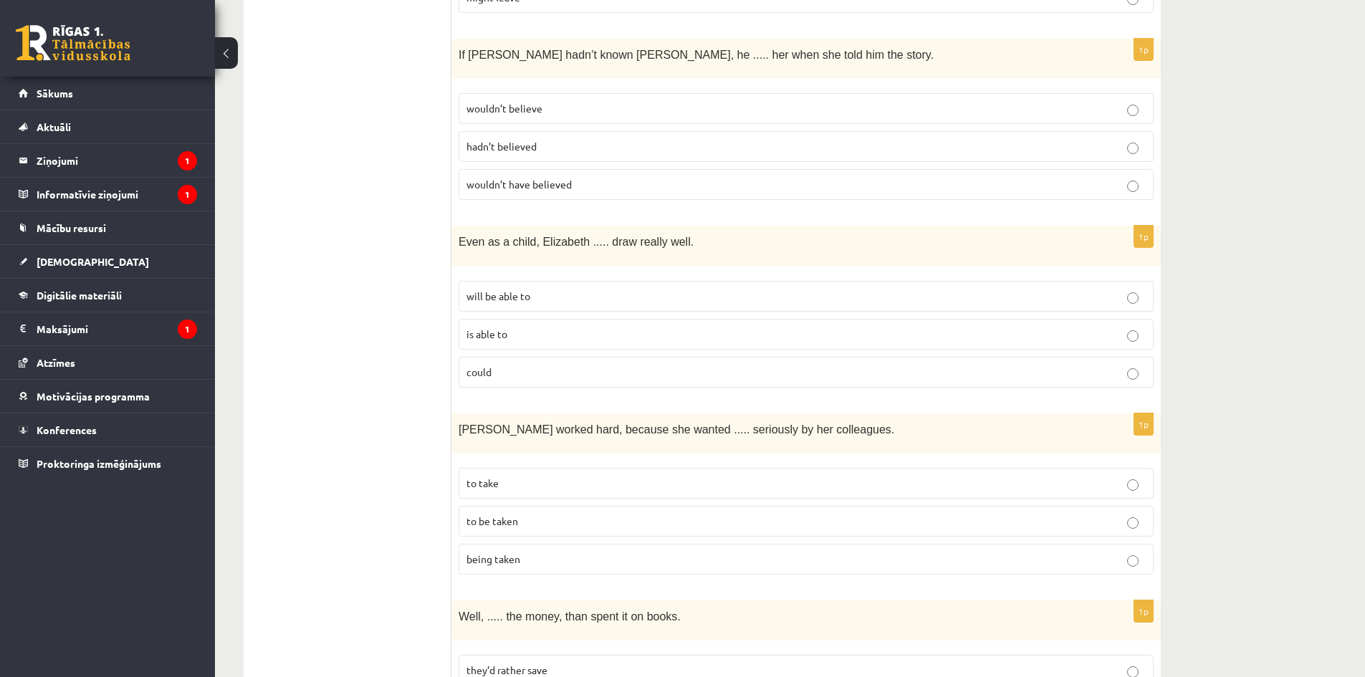
click at [495, 515] on span "to be taken" at bounding box center [493, 521] width 52 height 13
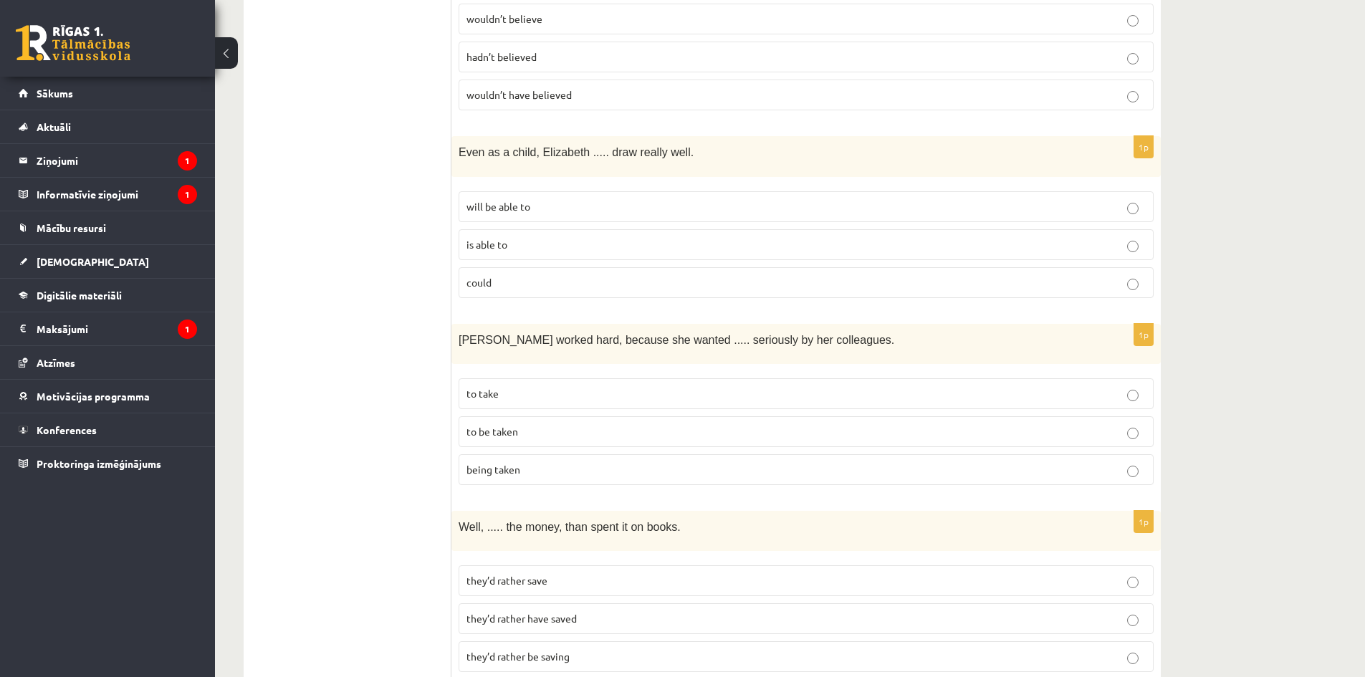
scroll to position [3434, 0]
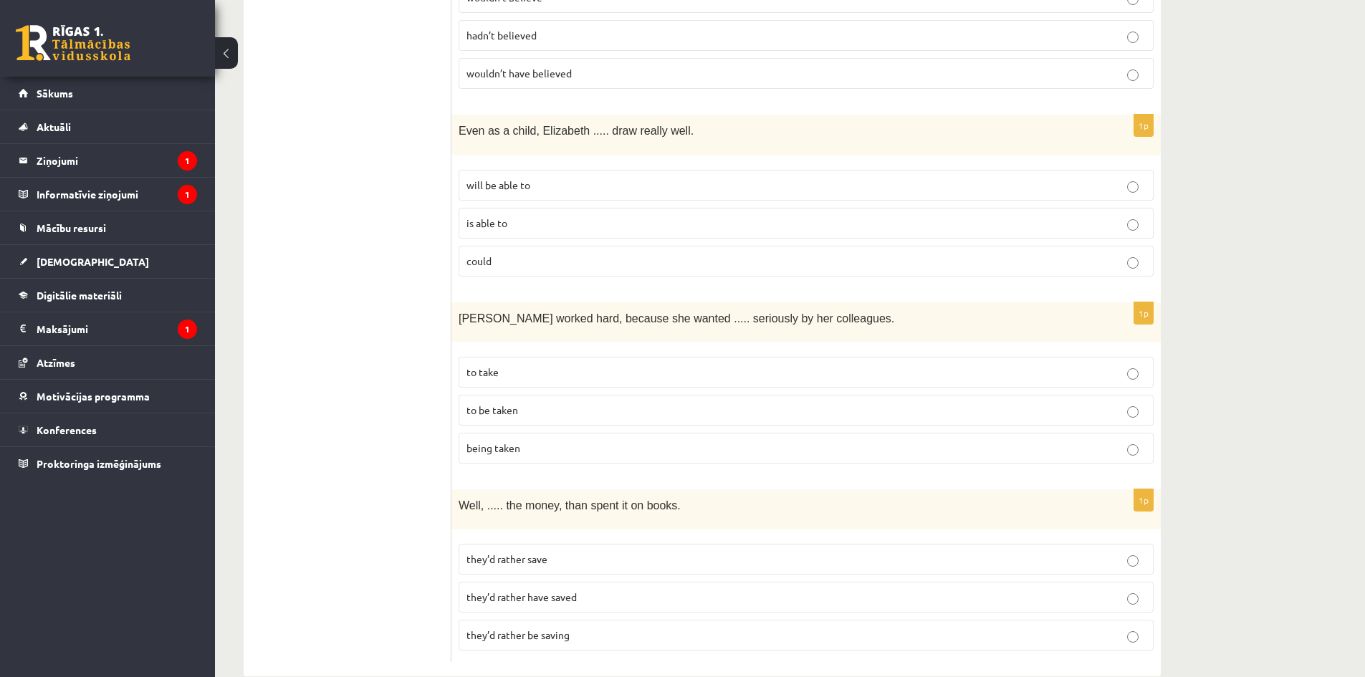
drag, startPoint x: 535, startPoint y: 567, endPoint x: 387, endPoint y: 474, distance: 175.2
click at [535, 591] on span "they’d rather have saved" at bounding box center [522, 597] width 110 height 13
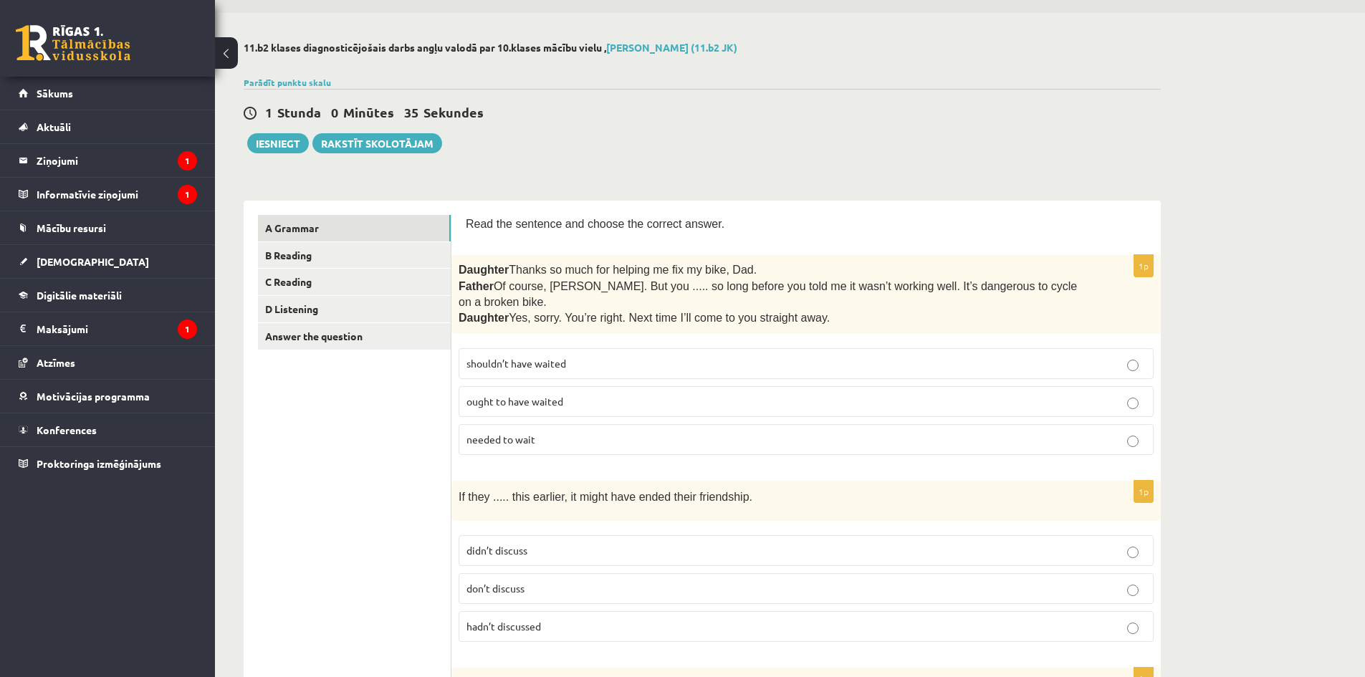
scroll to position [0, 0]
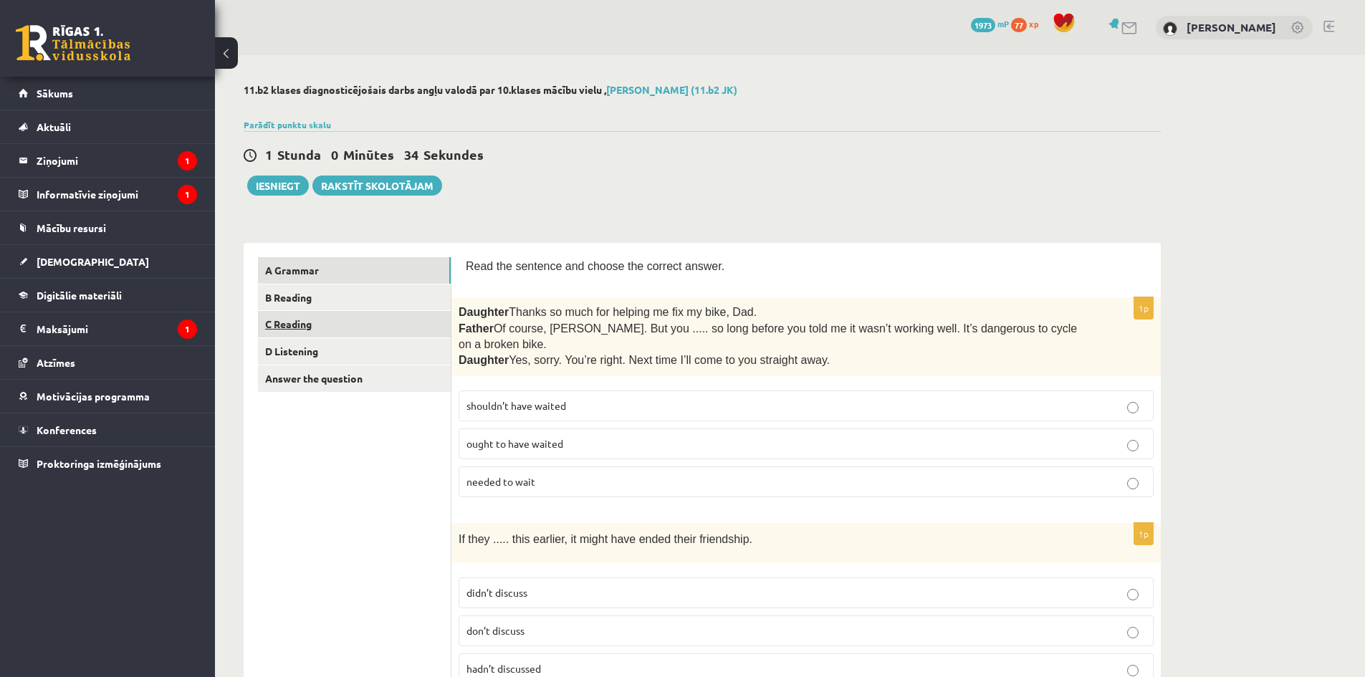
click at [297, 313] on link "C Reading" at bounding box center [354, 324] width 193 height 27
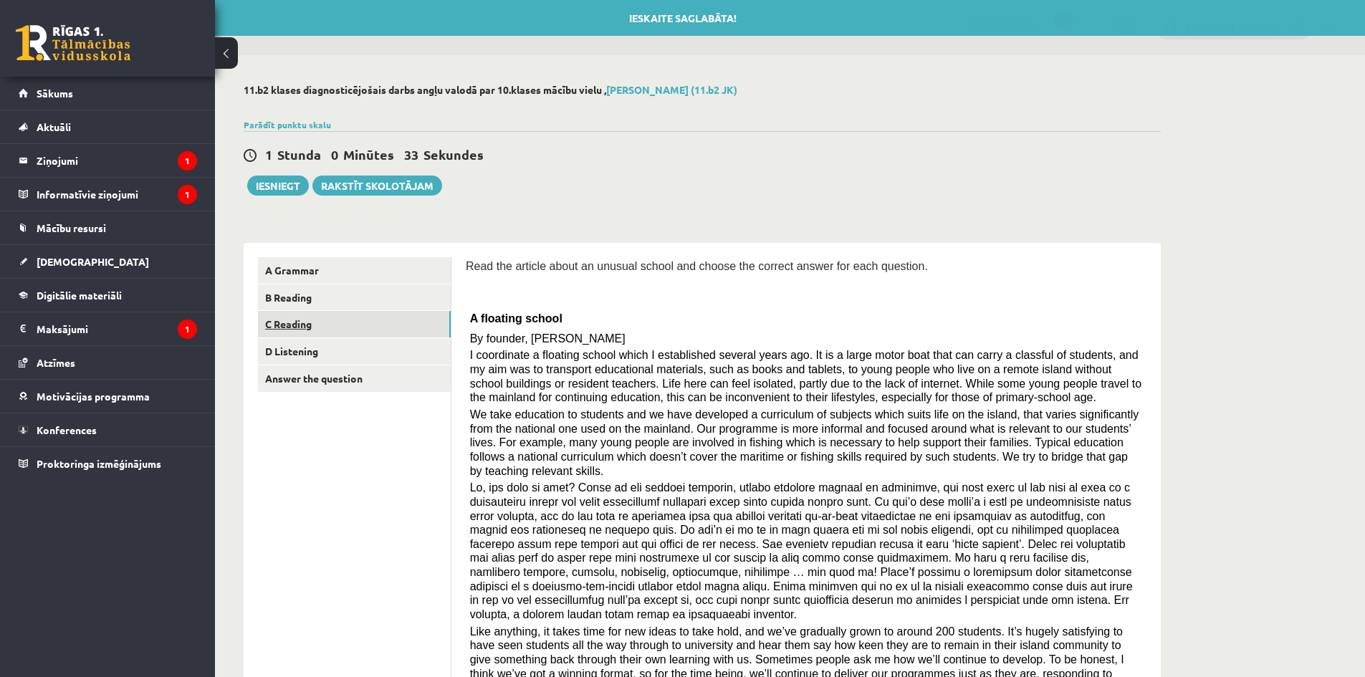
click at [296, 312] on link "C Reading" at bounding box center [354, 324] width 193 height 27
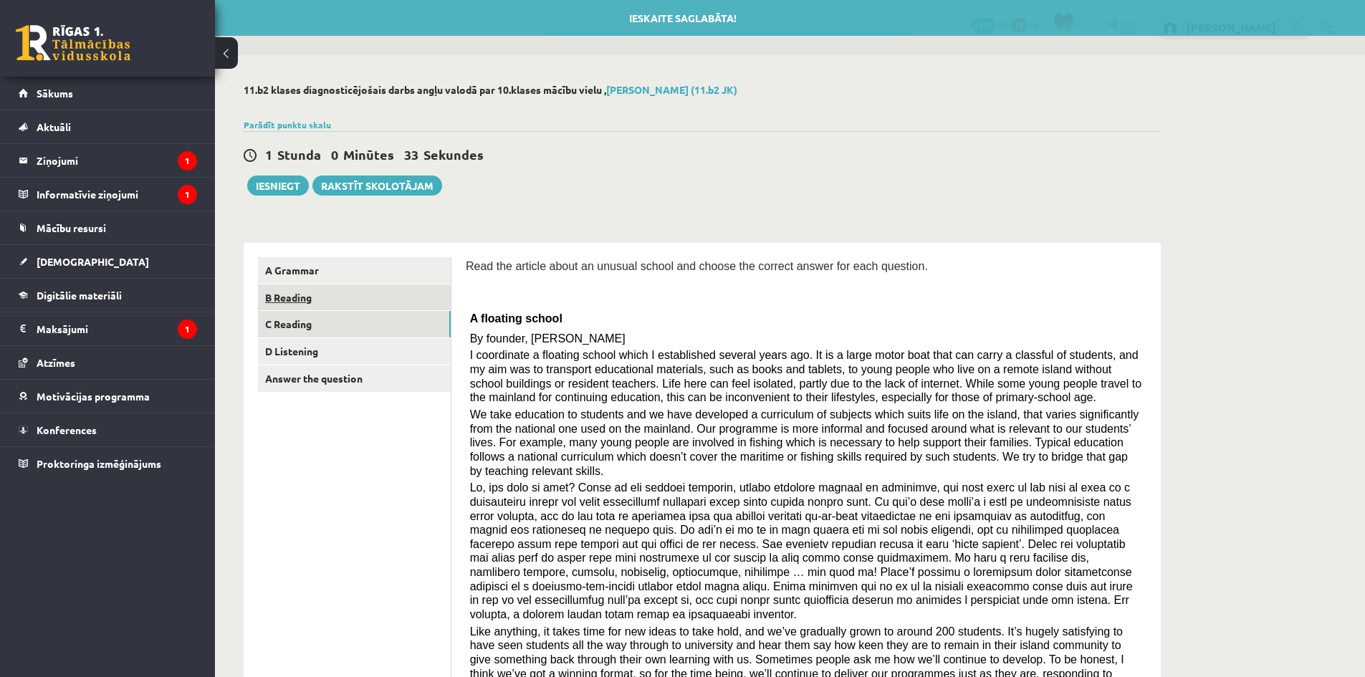
click at [303, 298] on link "B Reading" at bounding box center [354, 298] width 193 height 27
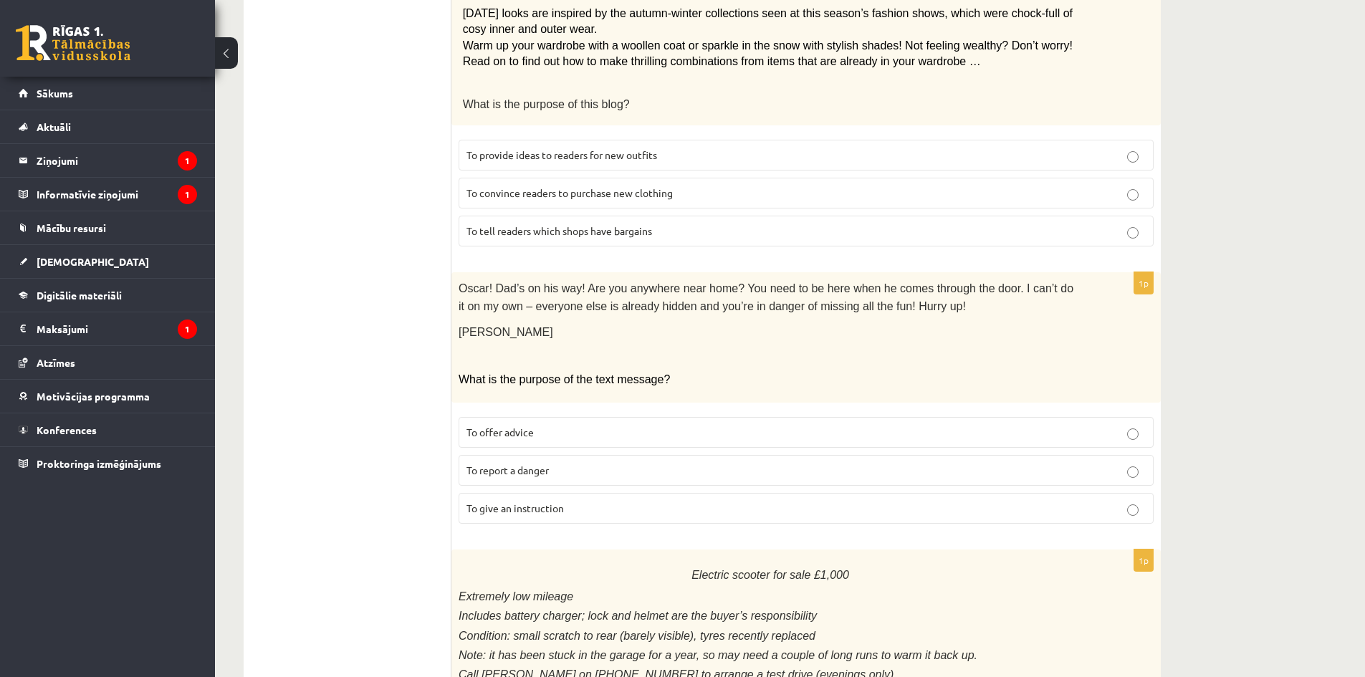
click at [540, 280] on p "Oscar! Dad’s on his way! Are you anywhere near home? You need to be here when h…" at bounding box center [771, 297] width 624 height 35
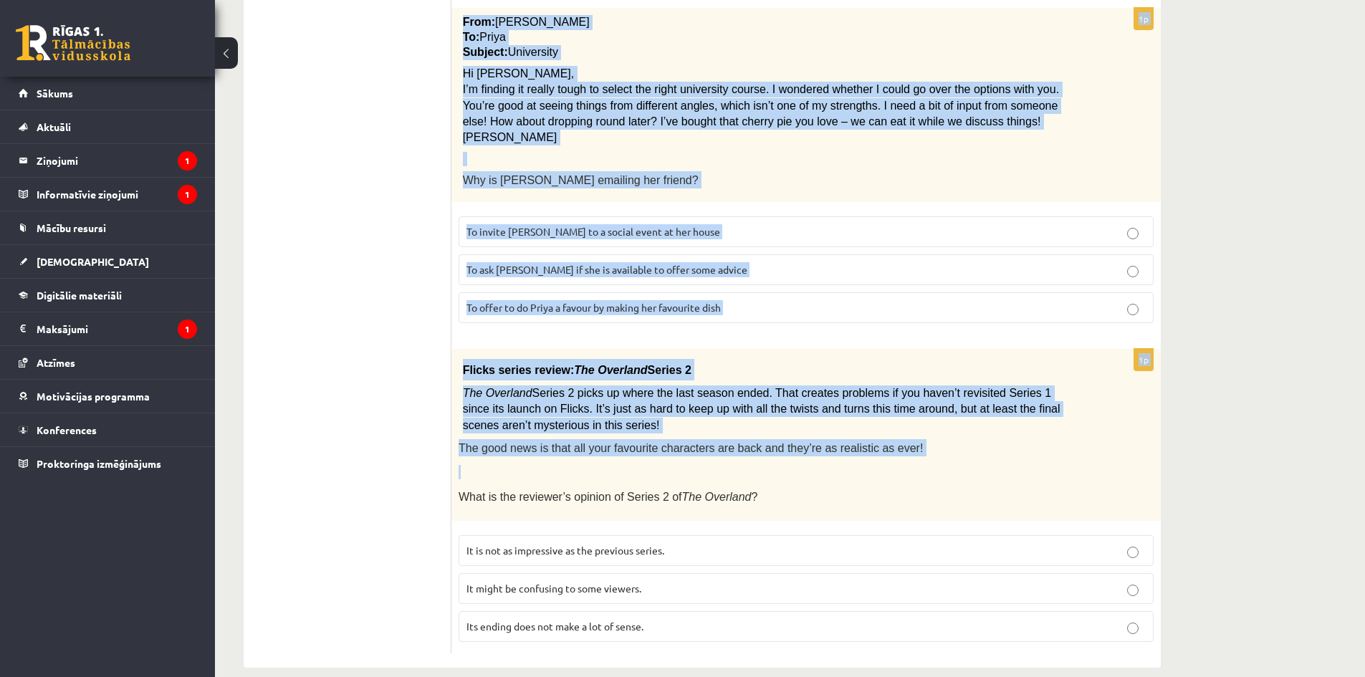
scroll to position [1514, 0]
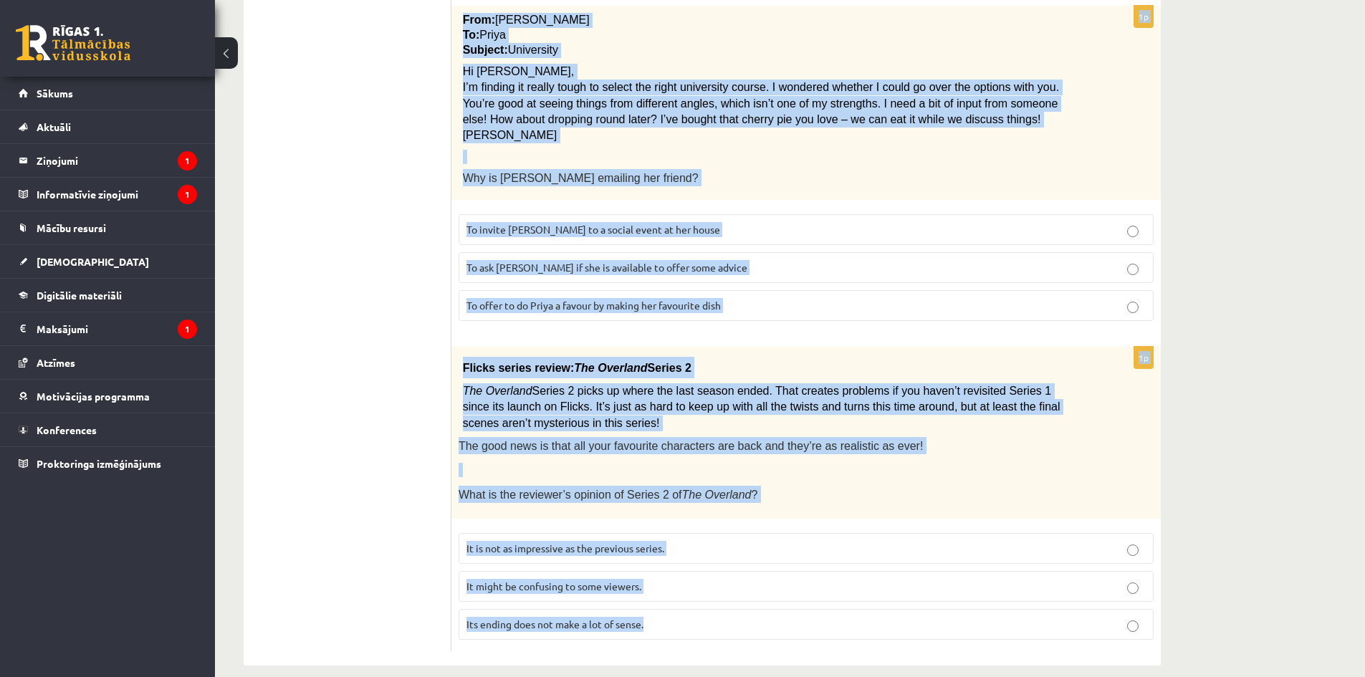
drag, startPoint x: 462, startPoint y: 144, endPoint x: 999, endPoint y: 569, distance: 685.3
copy form "Library notice The library will be closed from Monday onwards for an indefinite…"
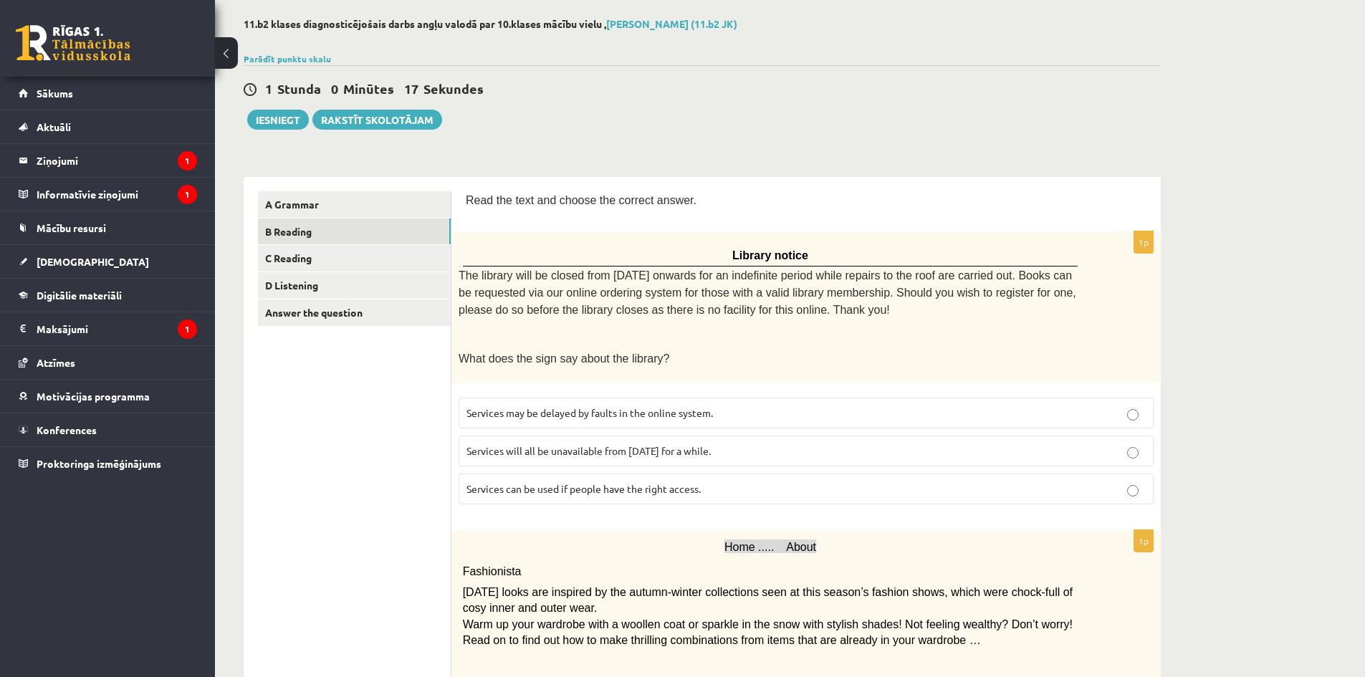
scroll to position [72, 0]
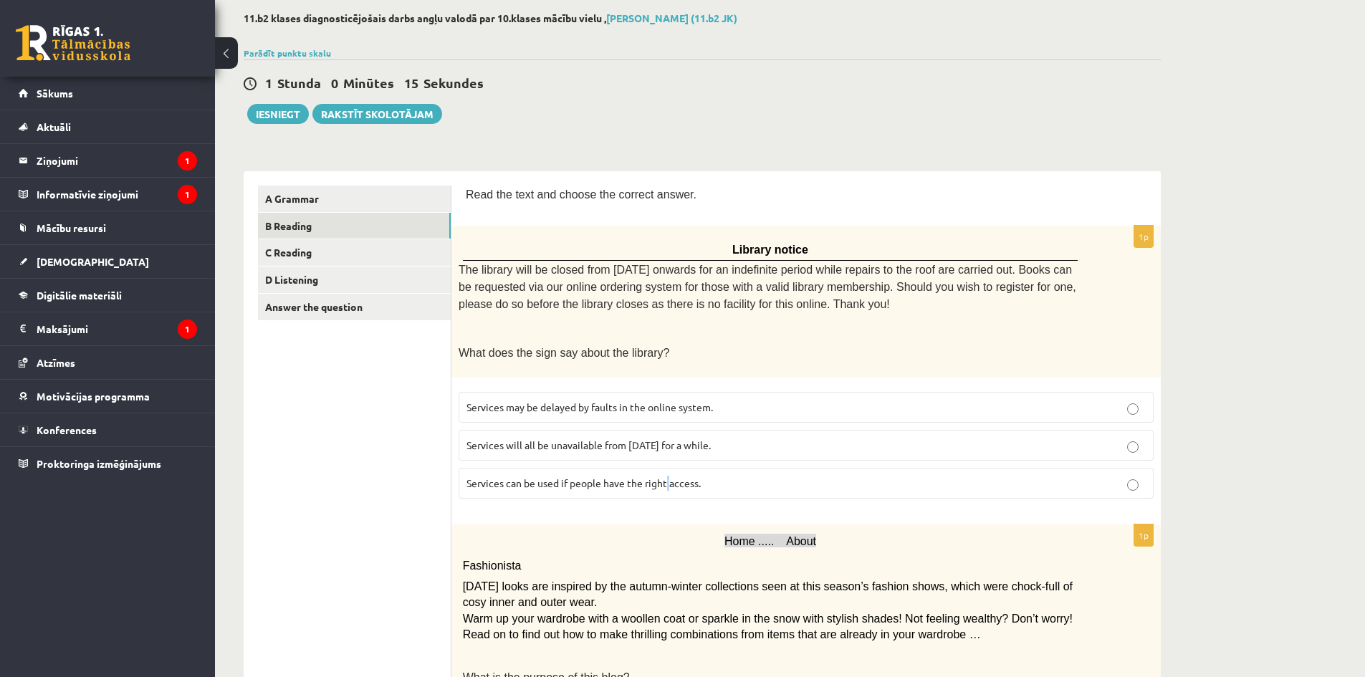
click at [670, 479] on span "Services can be used if people have the right access." at bounding box center [584, 483] width 234 height 13
click at [671, 477] on span "Services can be used if people have the right access." at bounding box center [584, 483] width 234 height 13
click at [725, 287] on span "The library will be closed from Monday onwards for an indefinite period while r…" at bounding box center [768, 287] width 618 height 47
drag, startPoint x: 770, startPoint y: 315, endPoint x: 755, endPoint y: 306, distance: 17.7
click at [758, 307] on div "Library notice The library will be closed from Monday onwards for an indefinite…" at bounding box center [807, 301] width 710 height 151
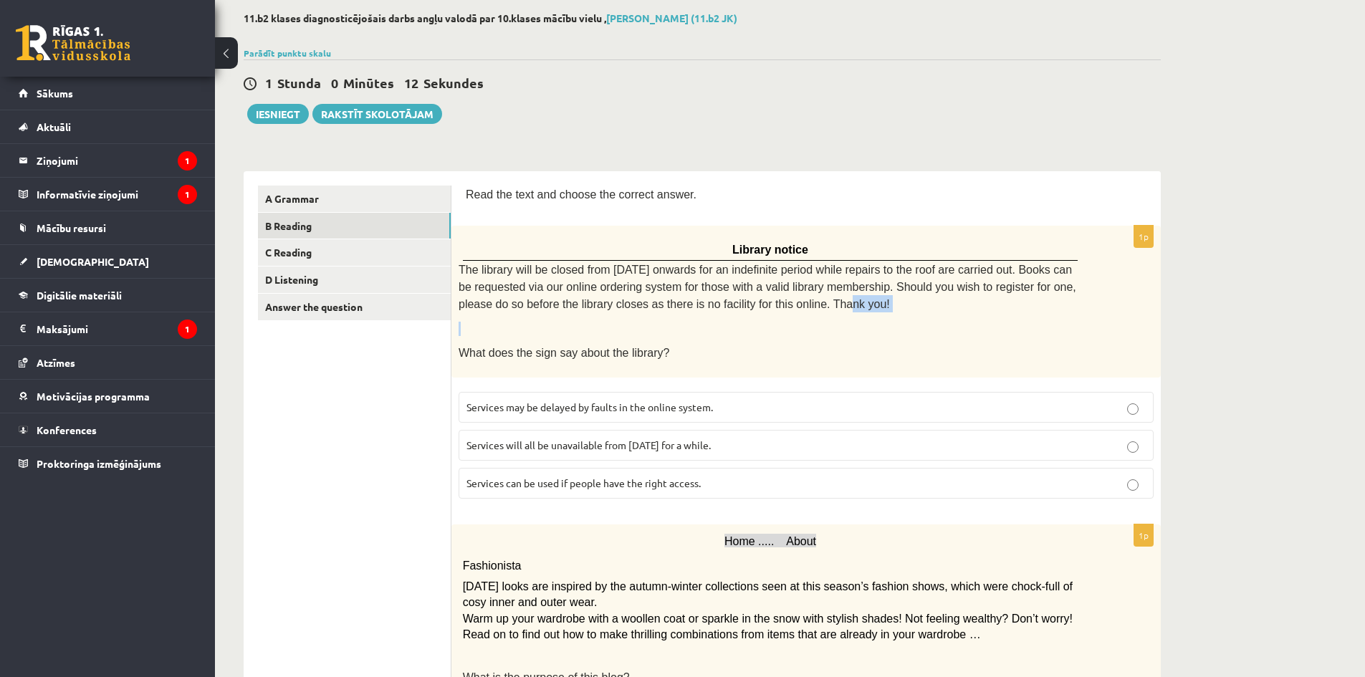
click at [768, 322] on p at bounding box center [771, 329] width 624 height 14
click at [766, 322] on p at bounding box center [771, 329] width 624 height 14
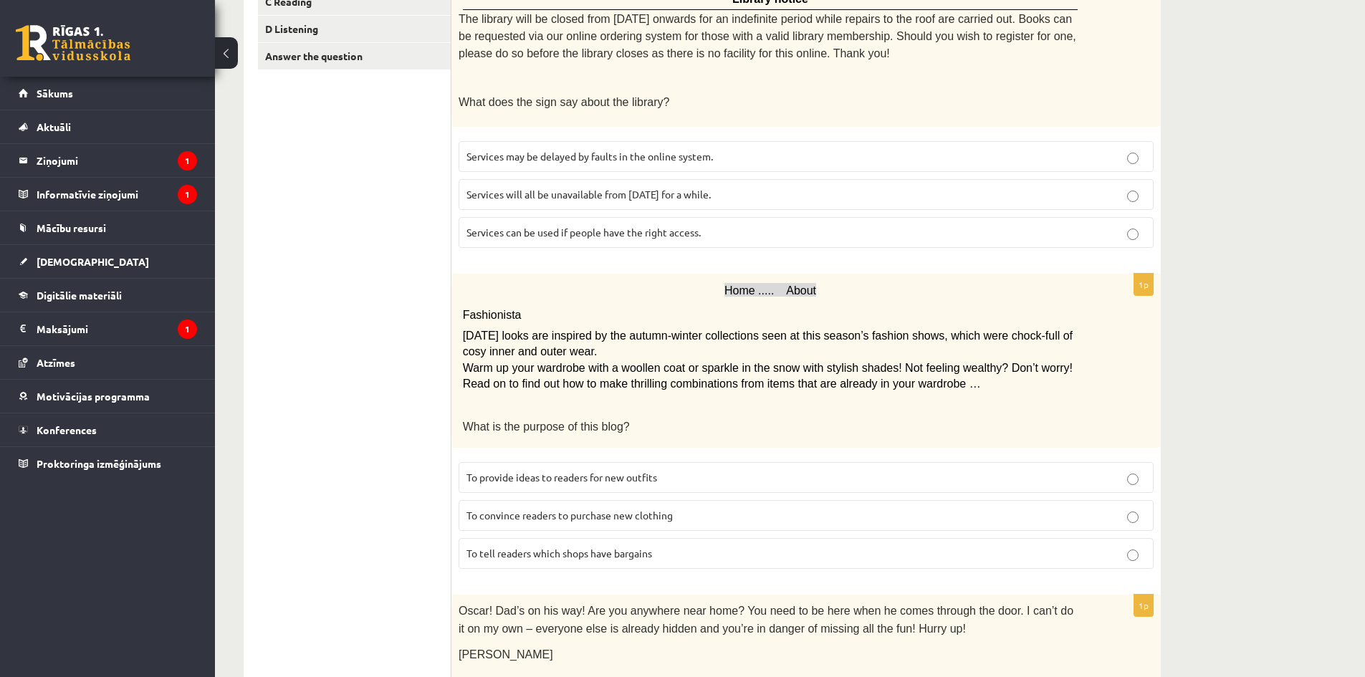
scroll to position [358, 0]
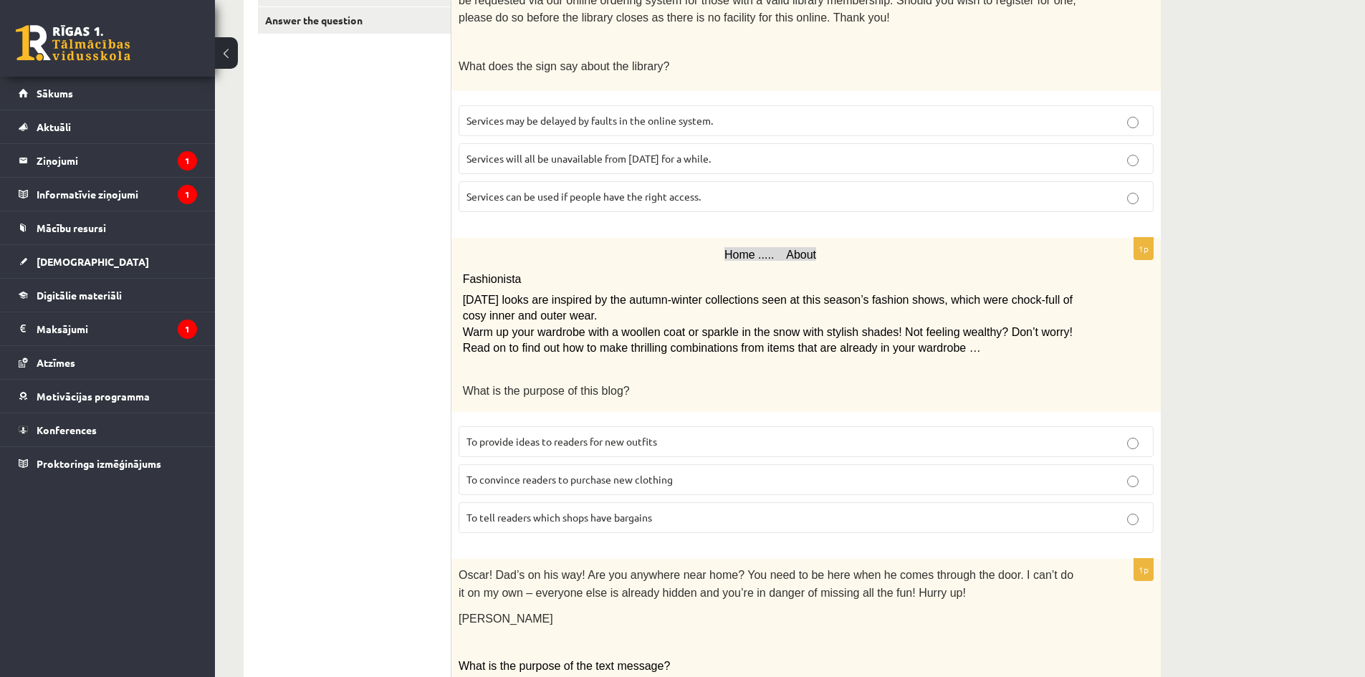
click at [724, 264] on p "Fashionista" at bounding box center [771, 276] width 616 height 25
click at [693, 434] on p "To provide ideas to readers for new outfits" at bounding box center [806, 441] width 679 height 15
click at [746, 351] on div "Home ..... About Fashionista Today’s looks are inspired by the autumn-winter co…" at bounding box center [807, 325] width 710 height 175
click at [746, 350] on div "Home ..... About Fashionista Today’s looks are inspired by the autumn-winter co…" at bounding box center [807, 325] width 710 height 175
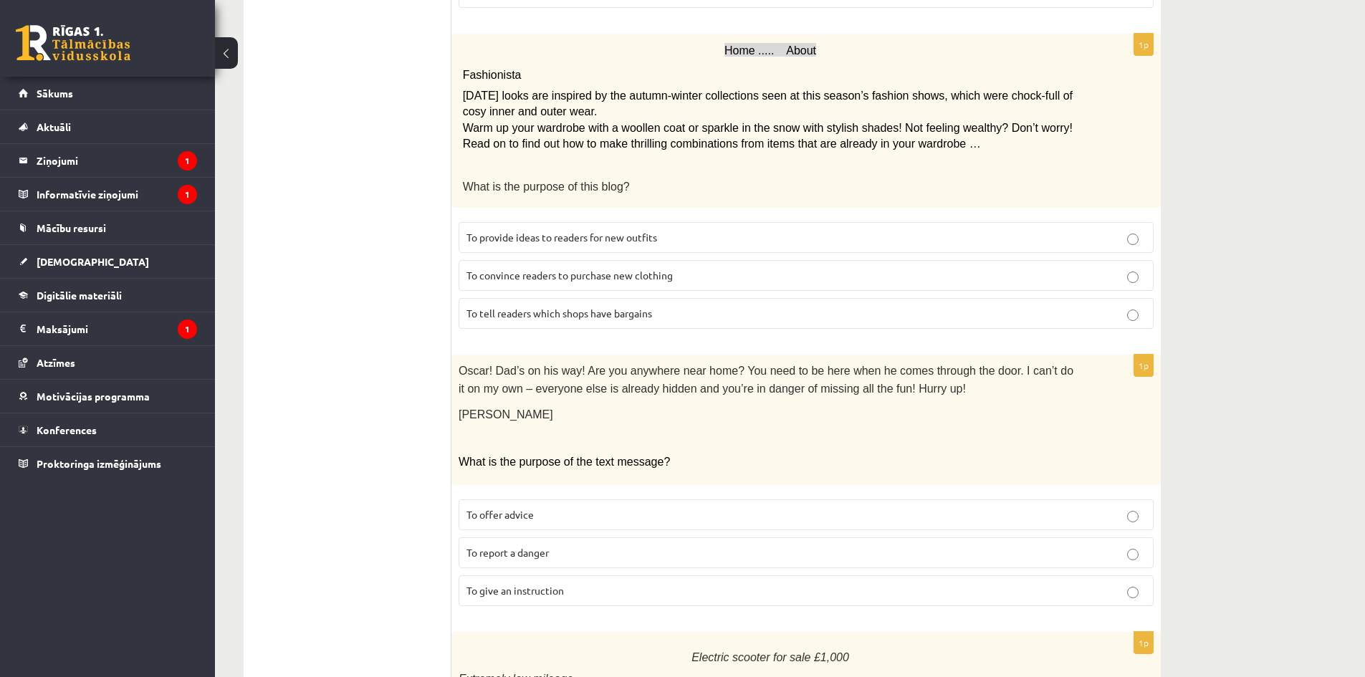
scroll to position [573, 0]
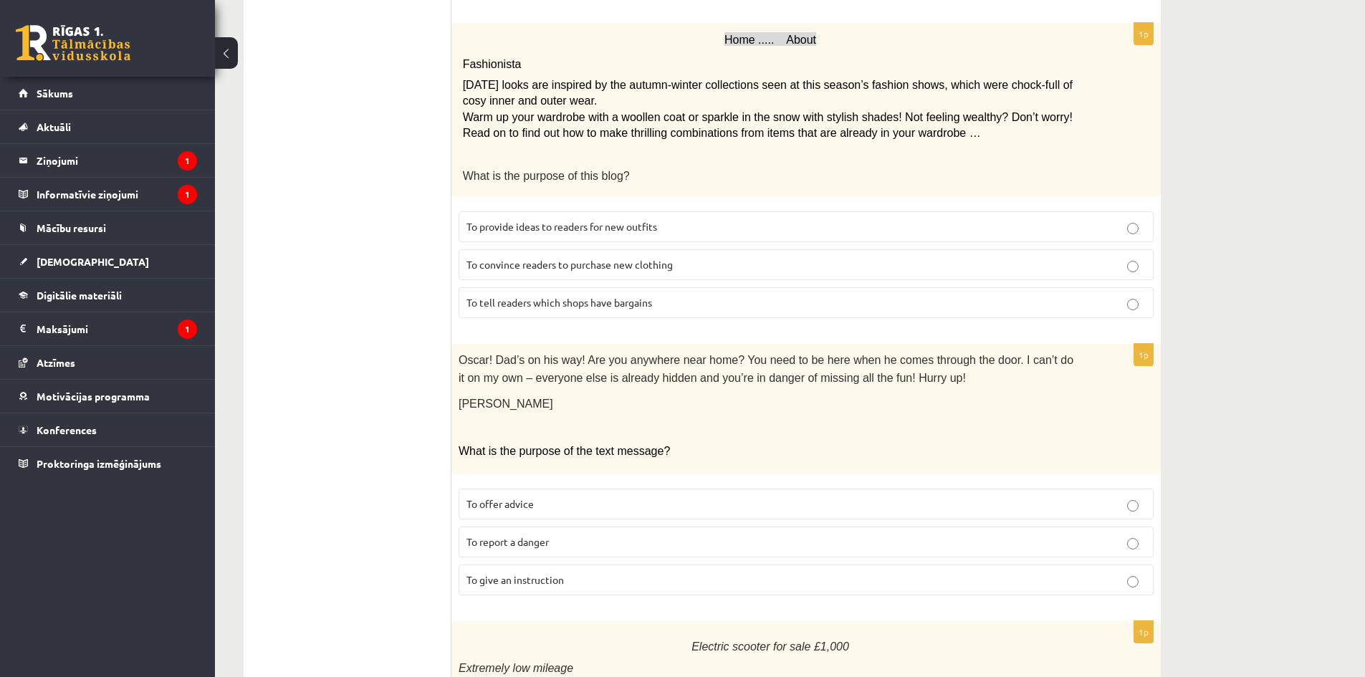
click at [406, 352] on ul "A Grammar B Reading C Reading D Listening Answer the question" at bounding box center [355, 638] width 194 height 1909
click at [563, 573] on span "To give an instruction" at bounding box center [515, 579] width 97 height 13
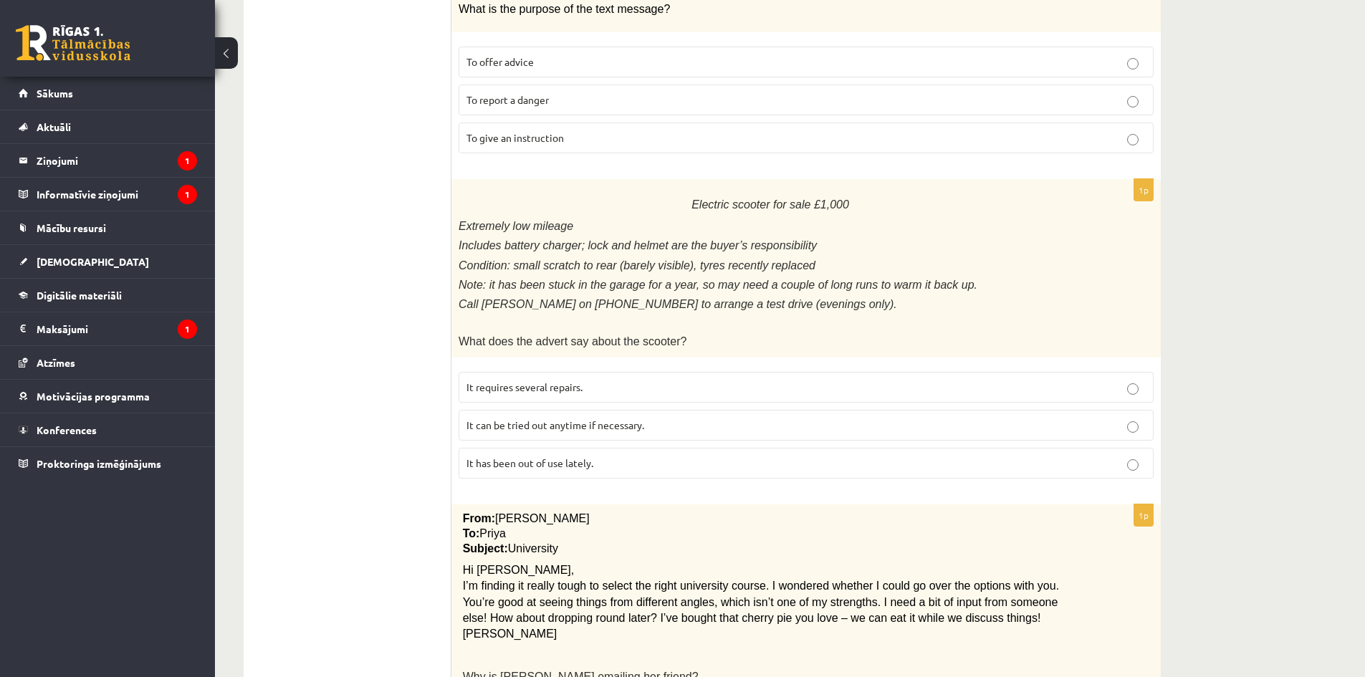
scroll to position [1075, 0]
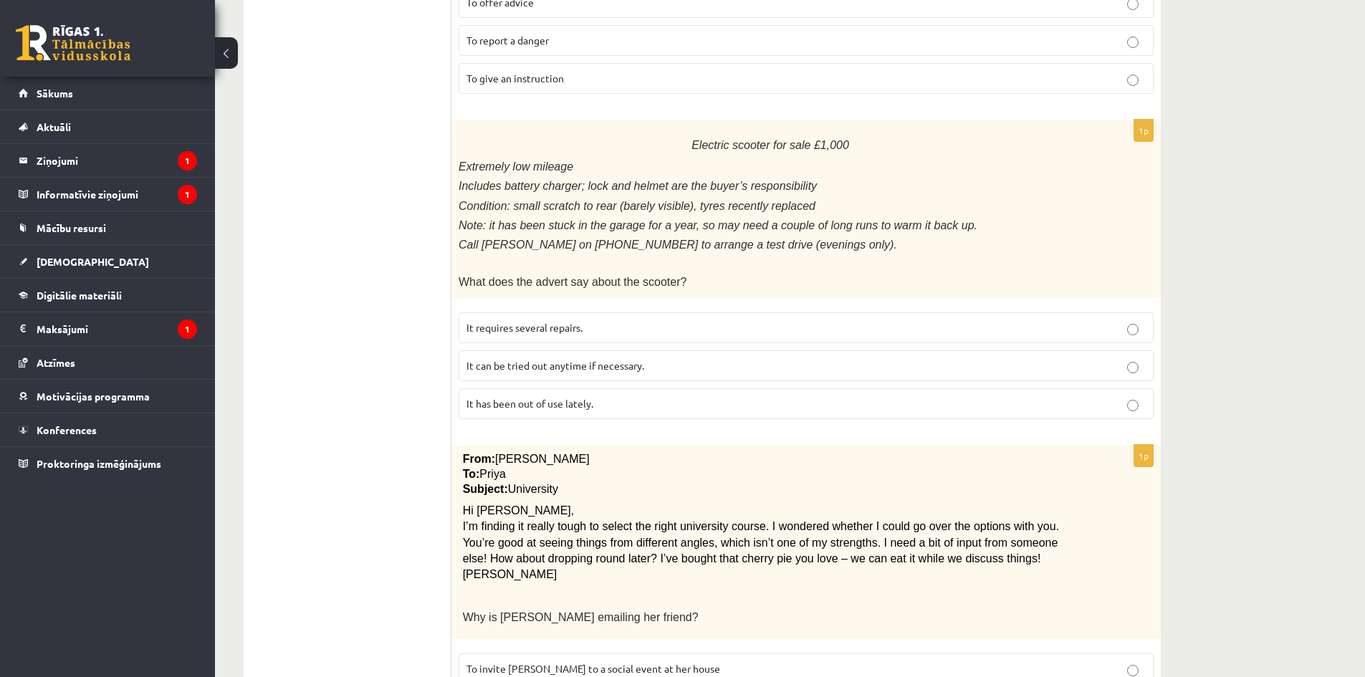
click at [623, 388] on label "It has been out of use lately." at bounding box center [806, 403] width 695 height 31
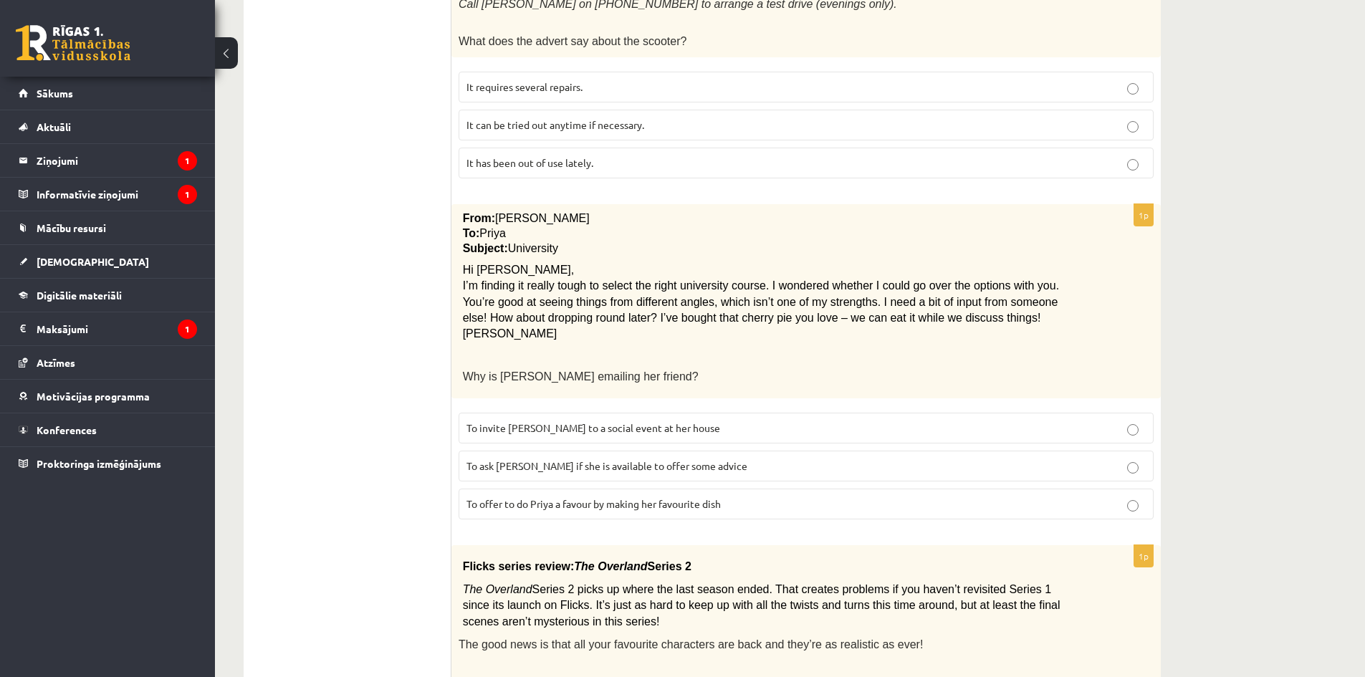
scroll to position [1352, 0]
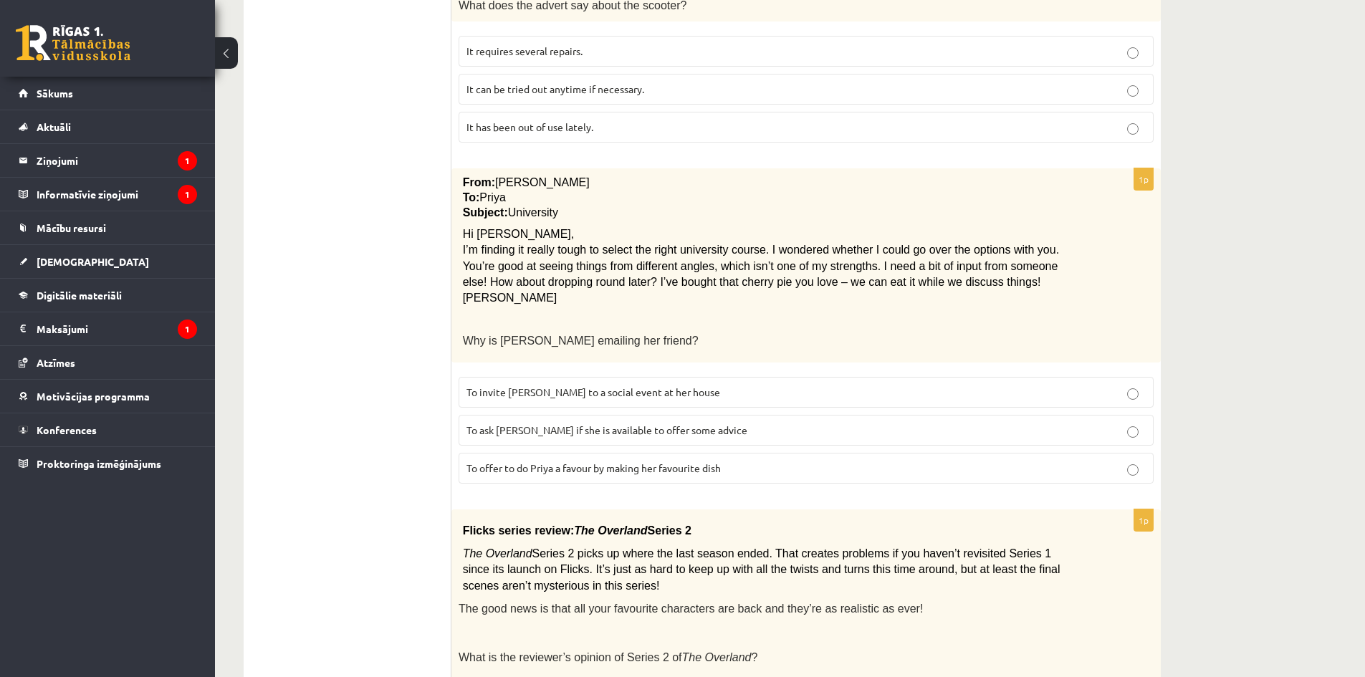
click at [491, 424] on span "To ask Priya if she is available to offer some advice" at bounding box center [607, 430] width 281 height 13
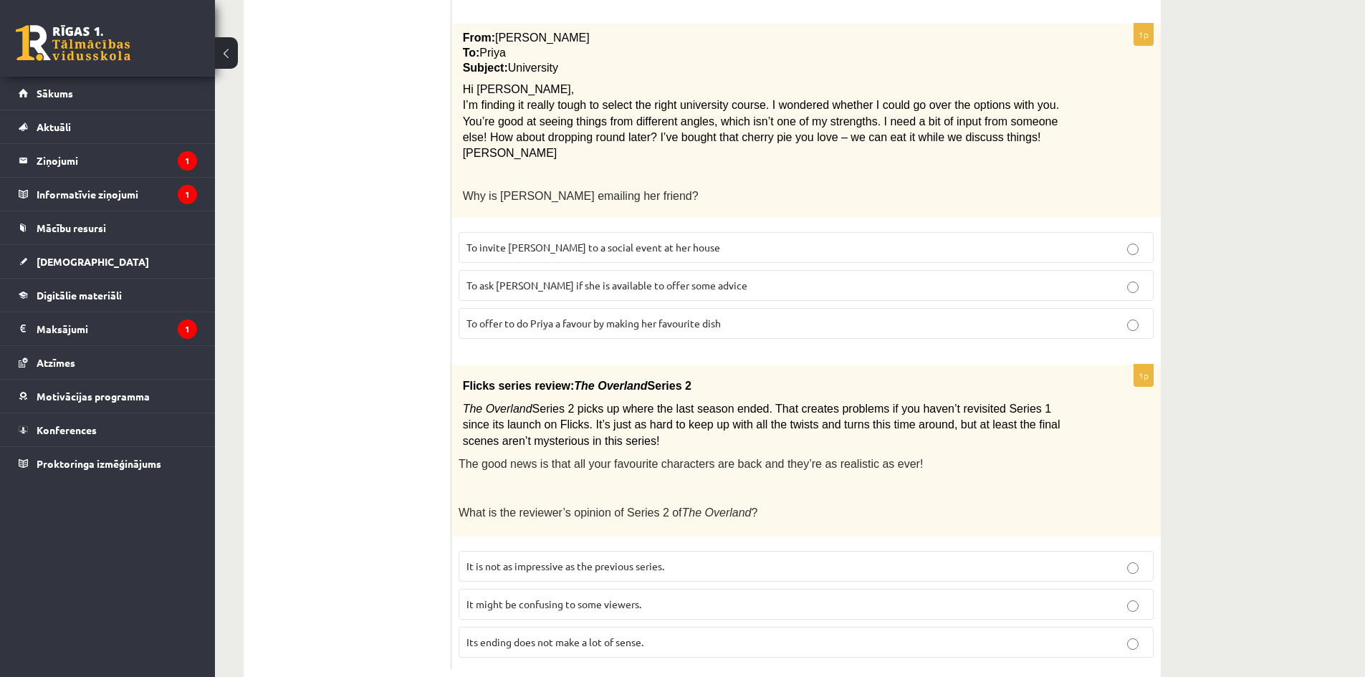
scroll to position [1514, 0]
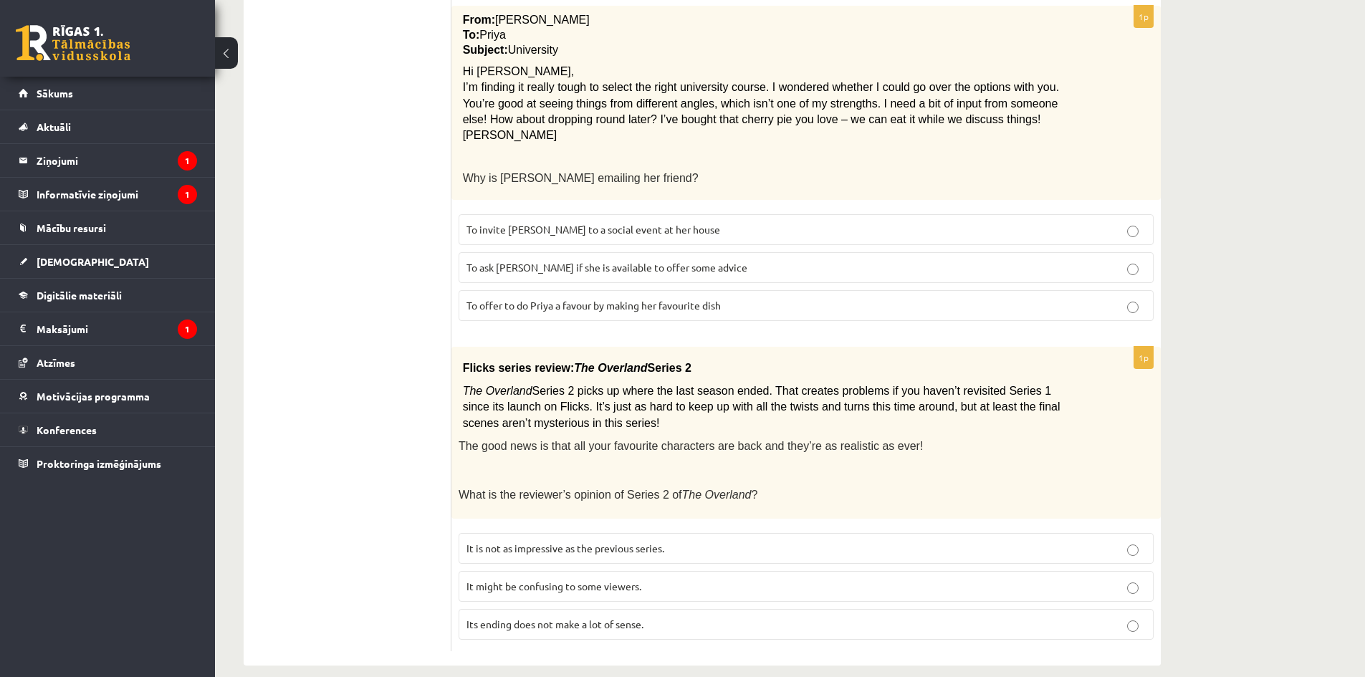
click at [662, 579] on p "It might be confusing to some viewers." at bounding box center [806, 586] width 679 height 15
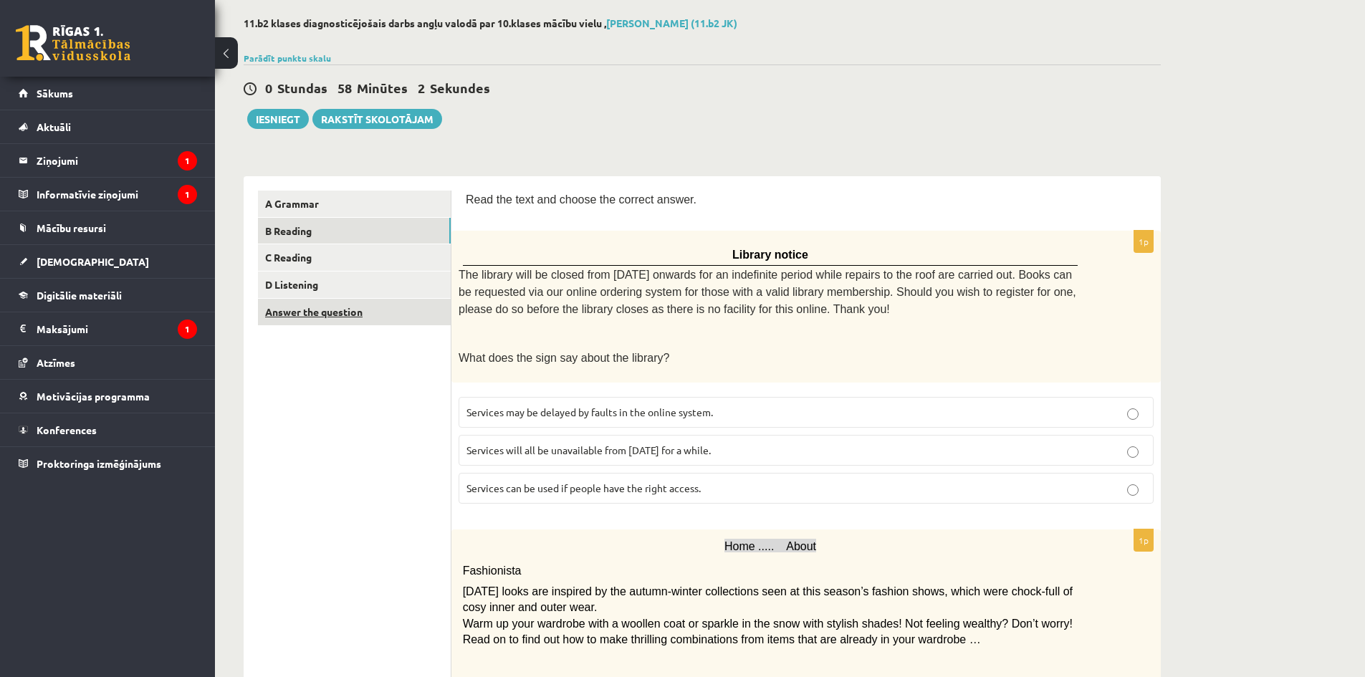
scroll to position [72, 0]
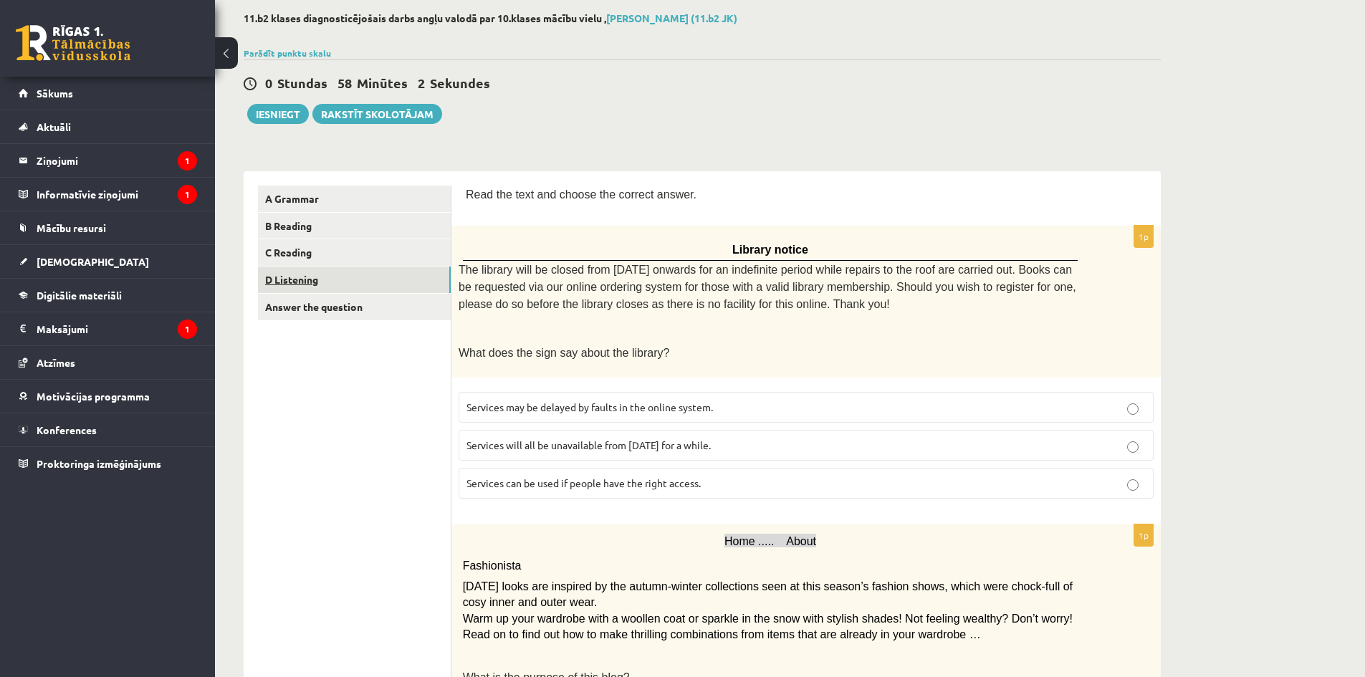
click at [339, 269] on link "D Listening" at bounding box center [354, 280] width 193 height 27
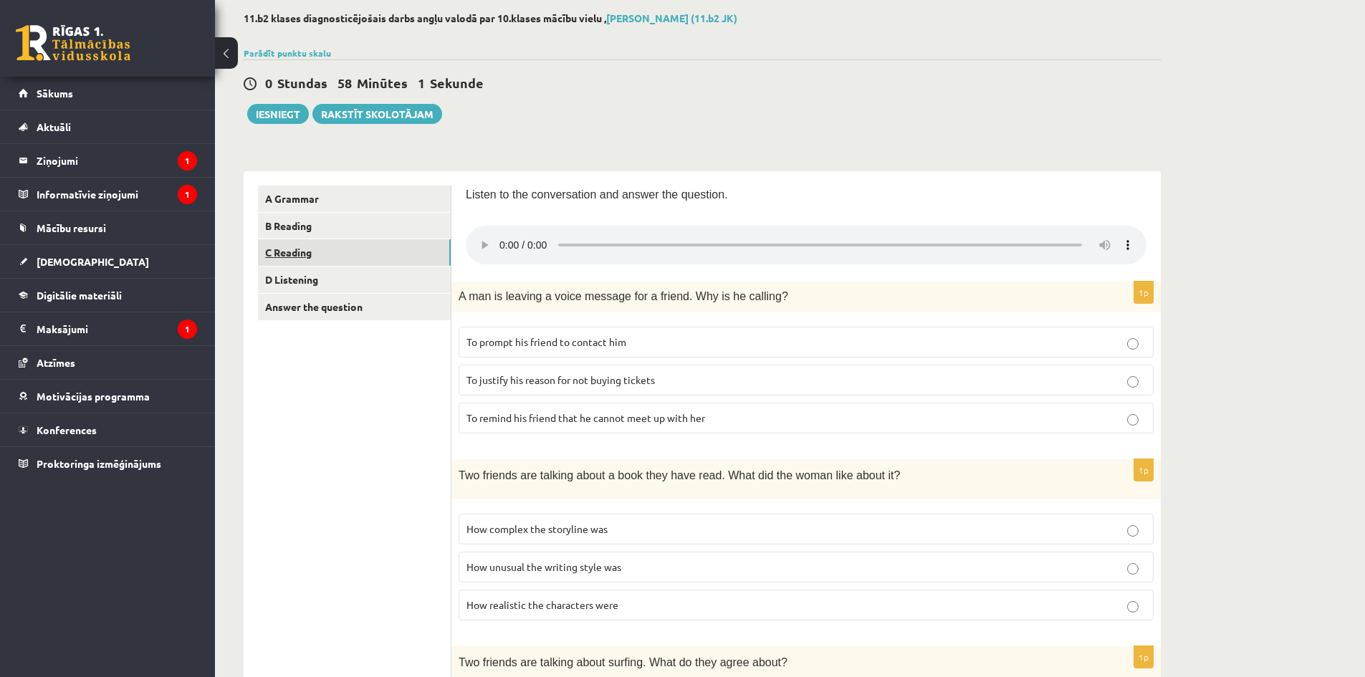
click at [333, 260] on link "C Reading" at bounding box center [354, 252] width 193 height 27
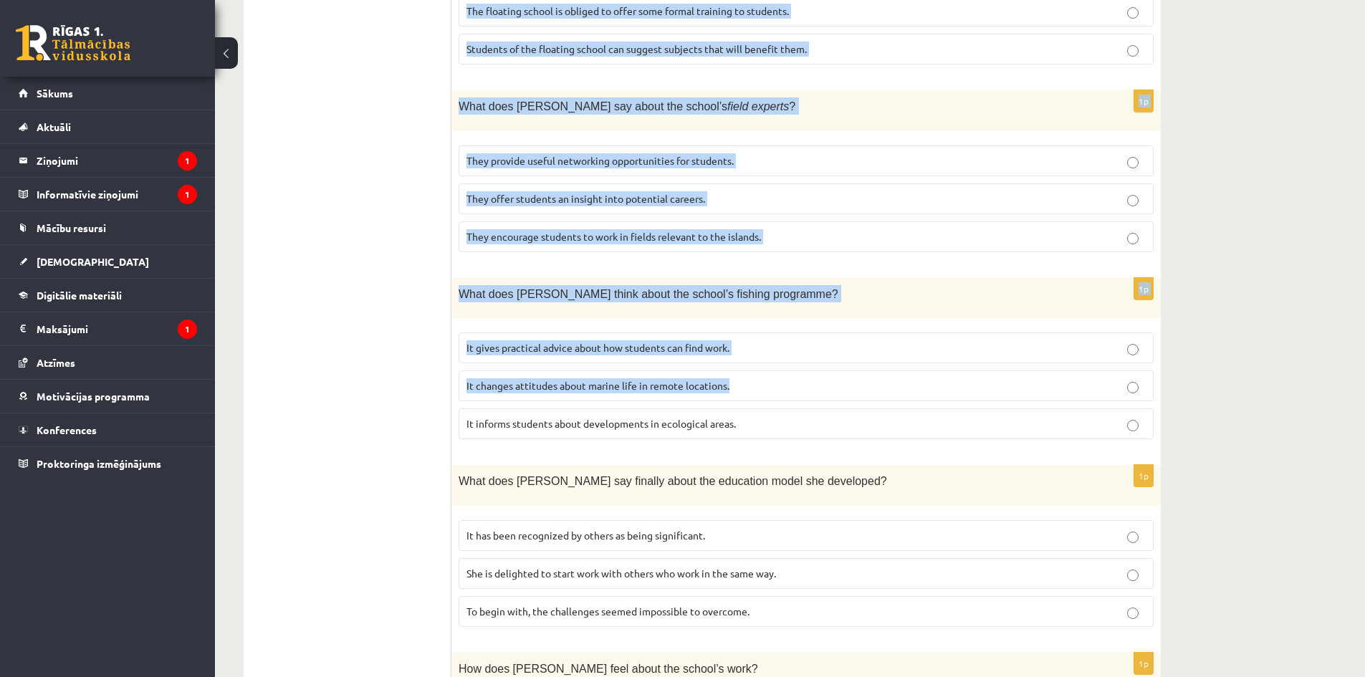
drag, startPoint x: 467, startPoint y: 200, endPoint x: 725, endPoint y: 318, distance: 284.5
click at [732, 334] on div "Read the article about an unusual school and choose the correct answer for each…" at bounding box center [807, 4] width 710 height 1672
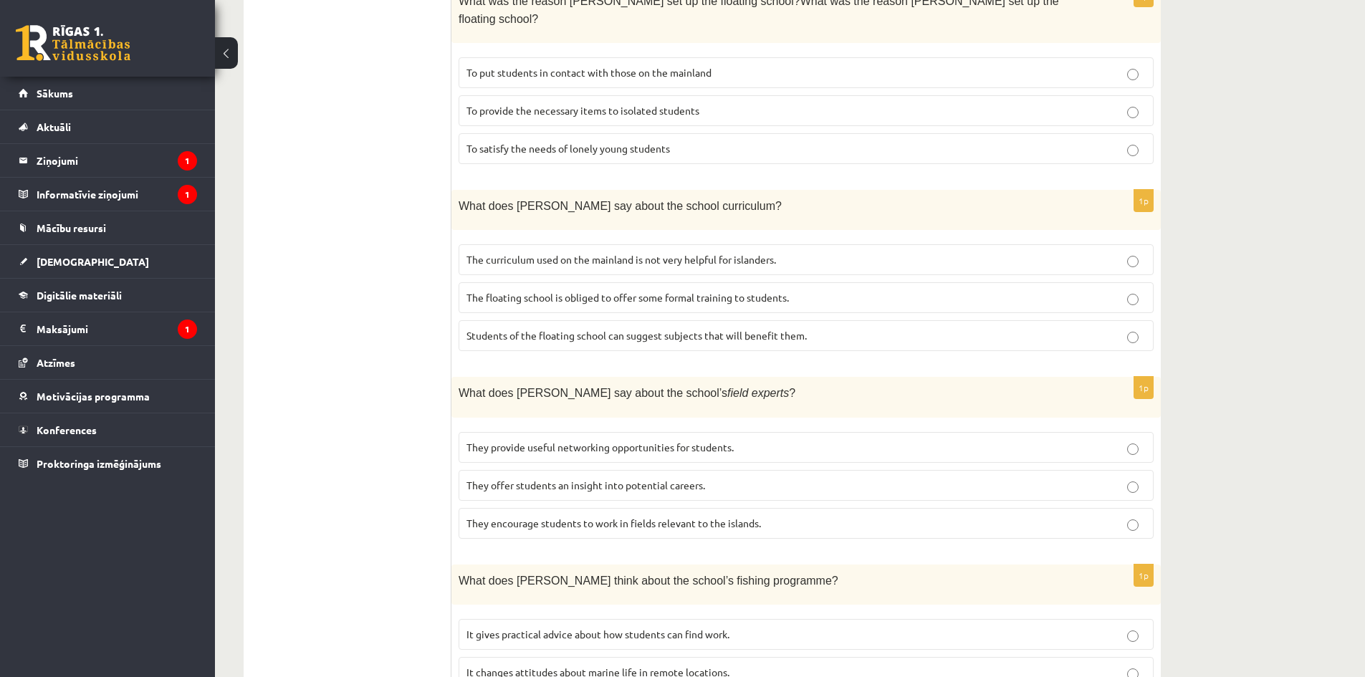
click at [379, 231] on ul "A Grammar B Reading C Reading D Listening Answer the question" at bounding box center [355, 290] width 194 height 1643
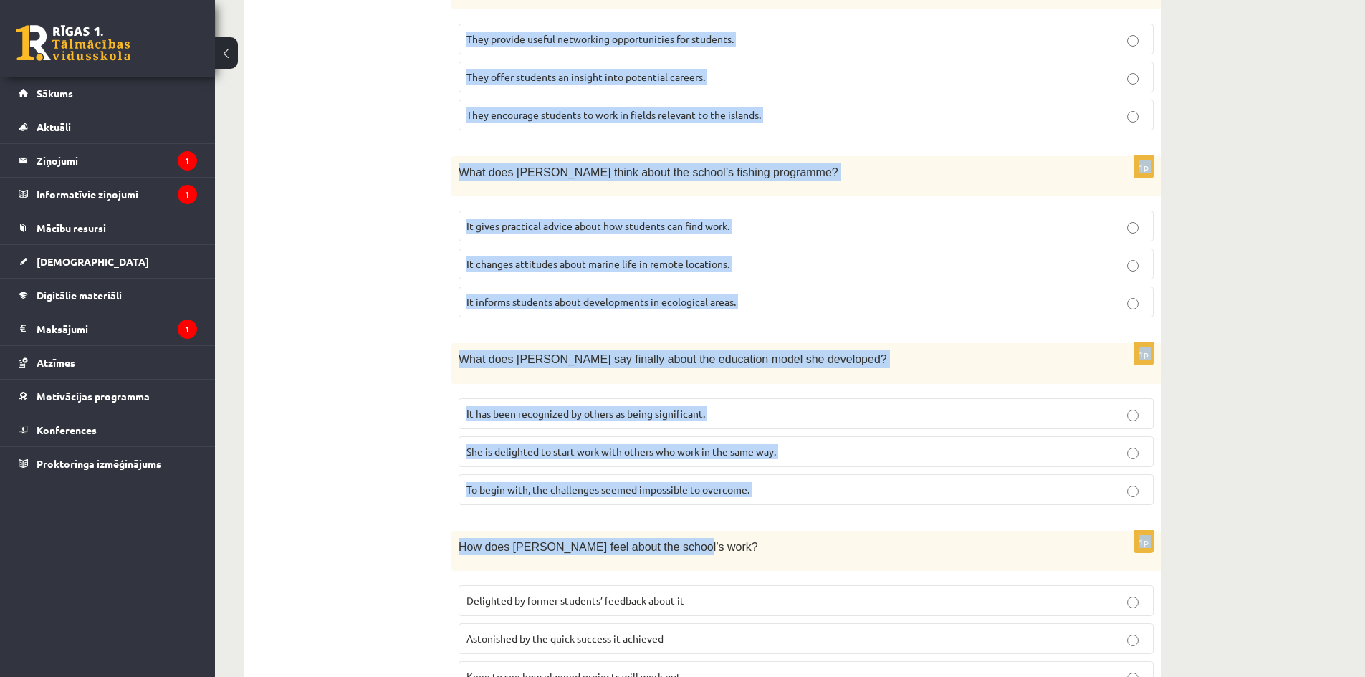
scroll to position [1200, 0]
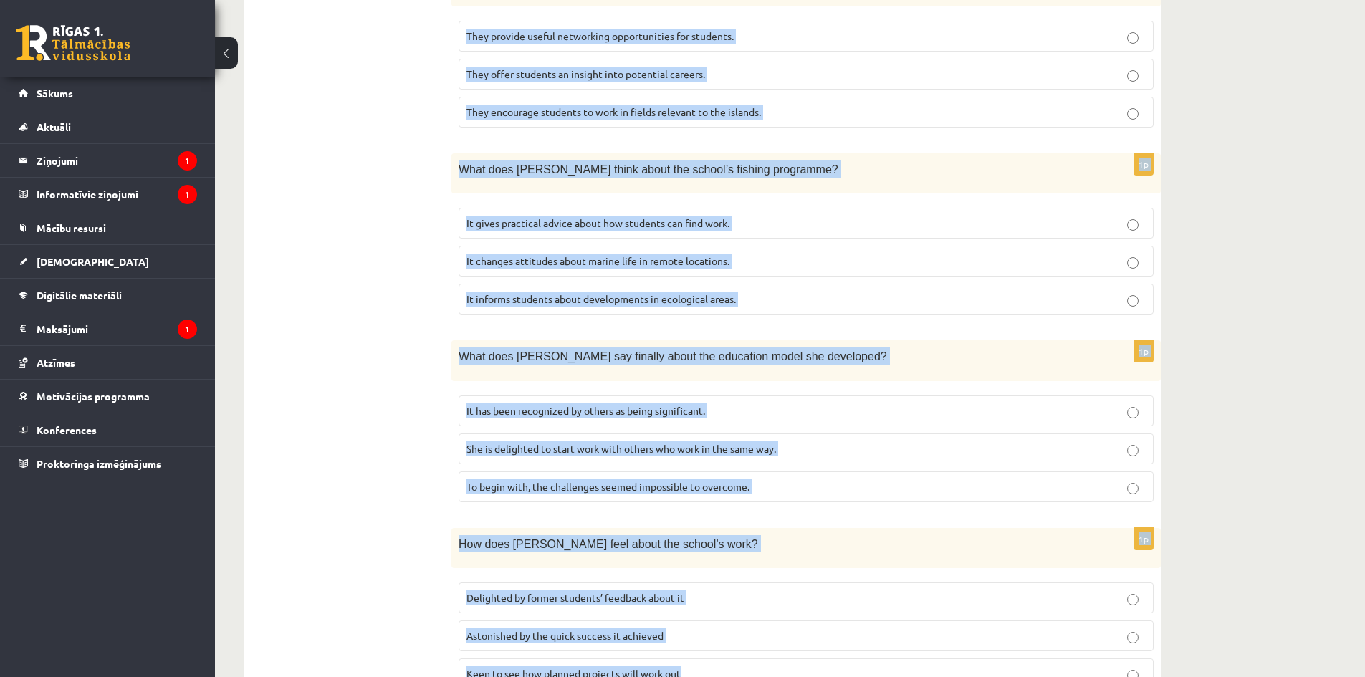
drag, startPoint x: 458, startPoint y: 54, endPoint x: 925, endPoint y: 593, distance: 712.9
copy form "Read the article about an unusual school and choose the correct answer for each…"
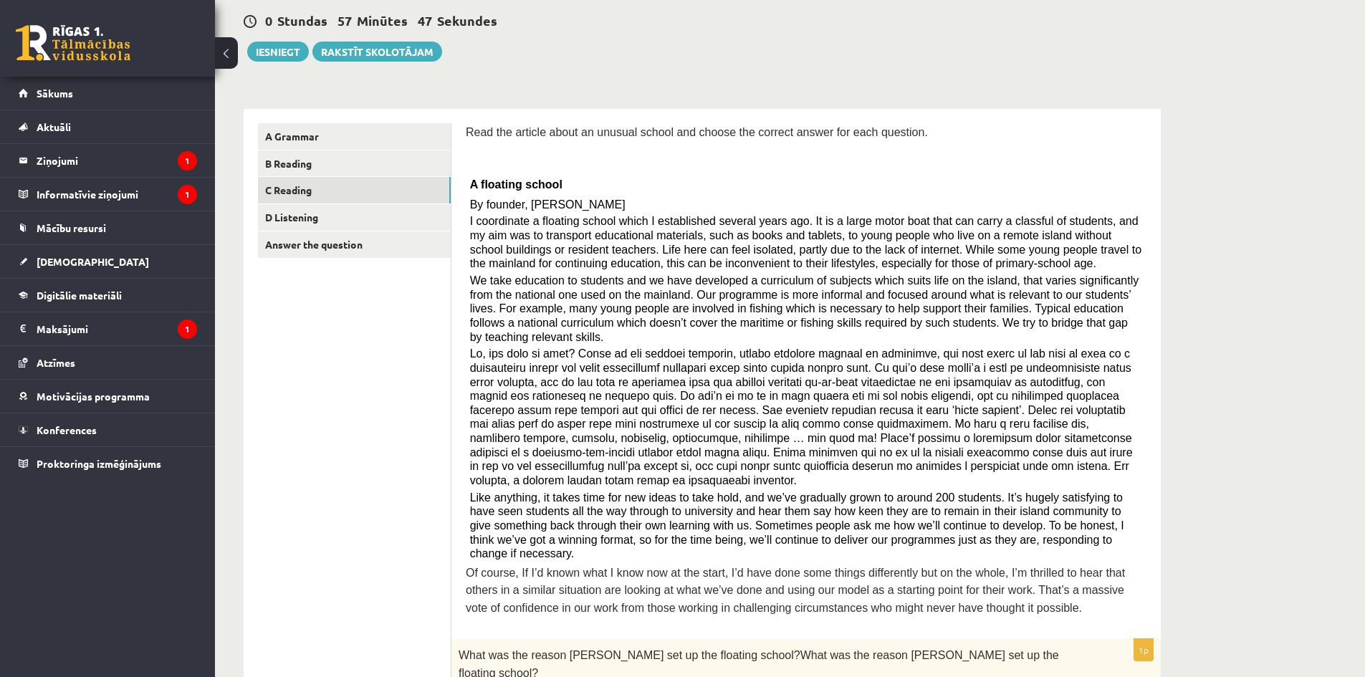
scroll to position [358, 0]
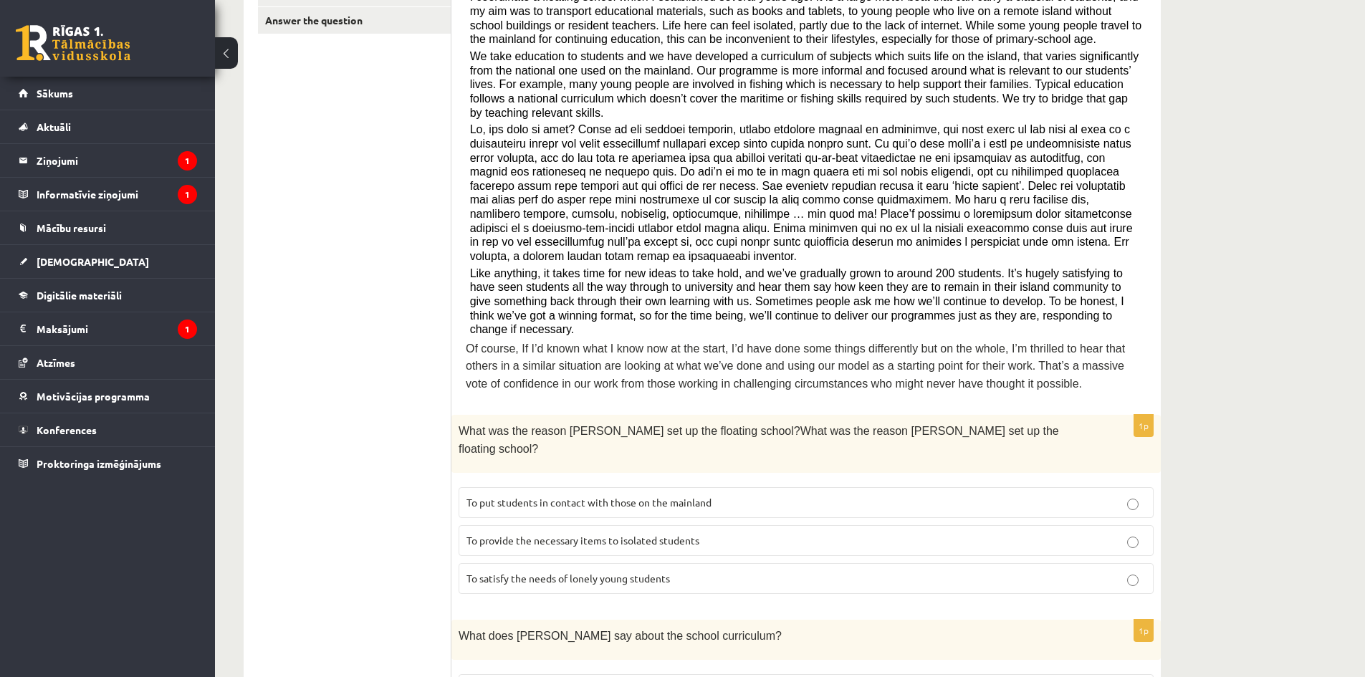
click at [636, 525] on label "To provide the necessary items to isolated students" at bounding box center [806, 540] width 695 height 31
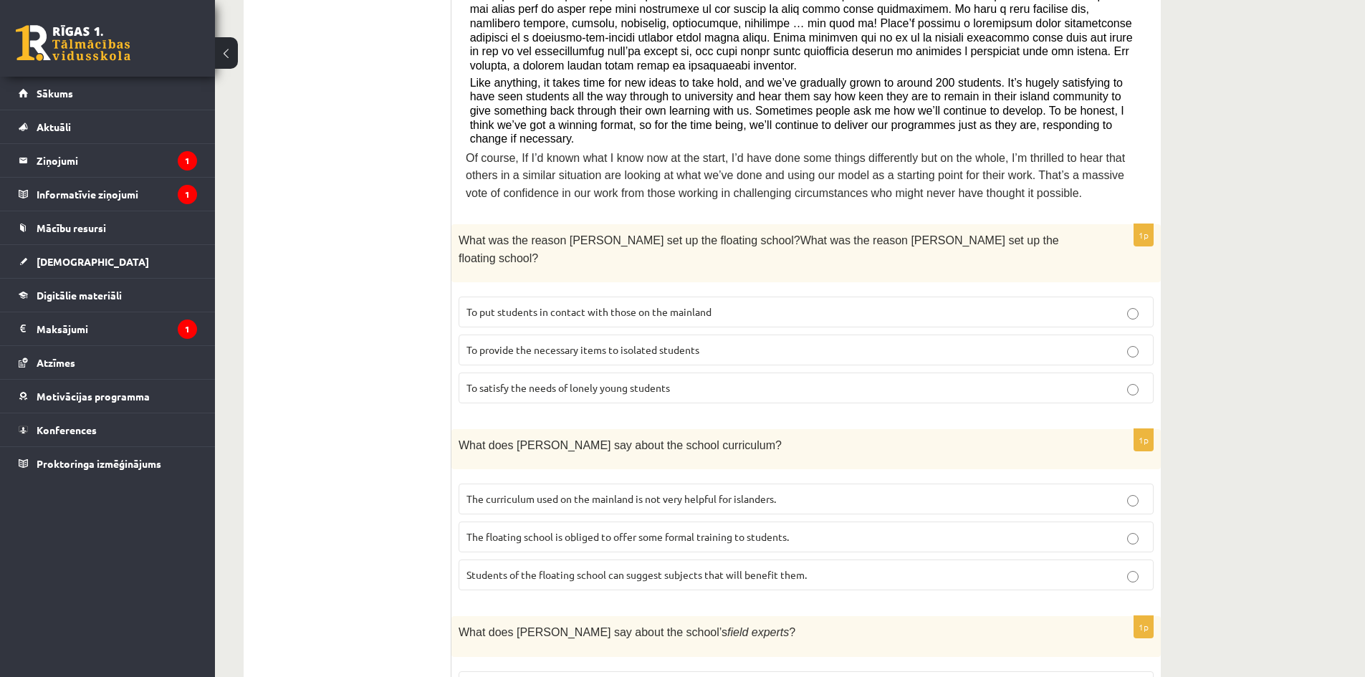
scroll to position [573, 0]
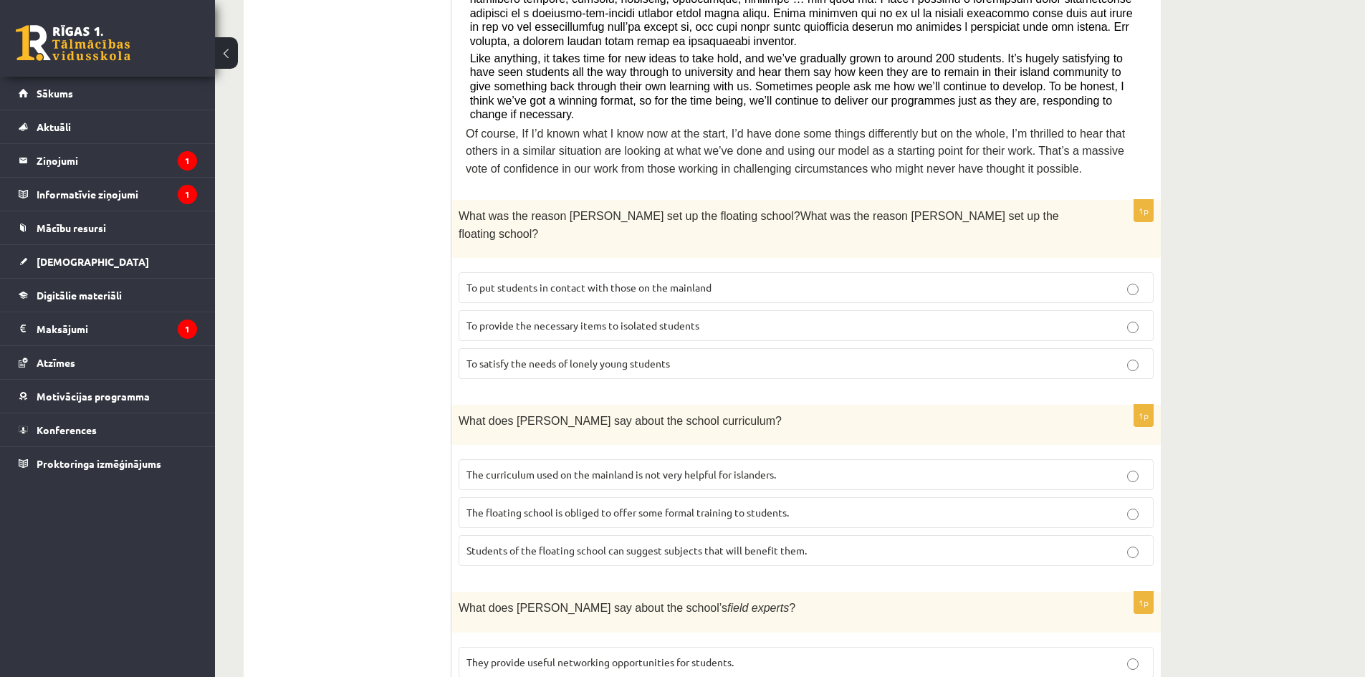
click at [550, 467] on p "The curriculum used on the mainland is not very helpful for islanders." at bounding box center [806, 474] width 679 height 15
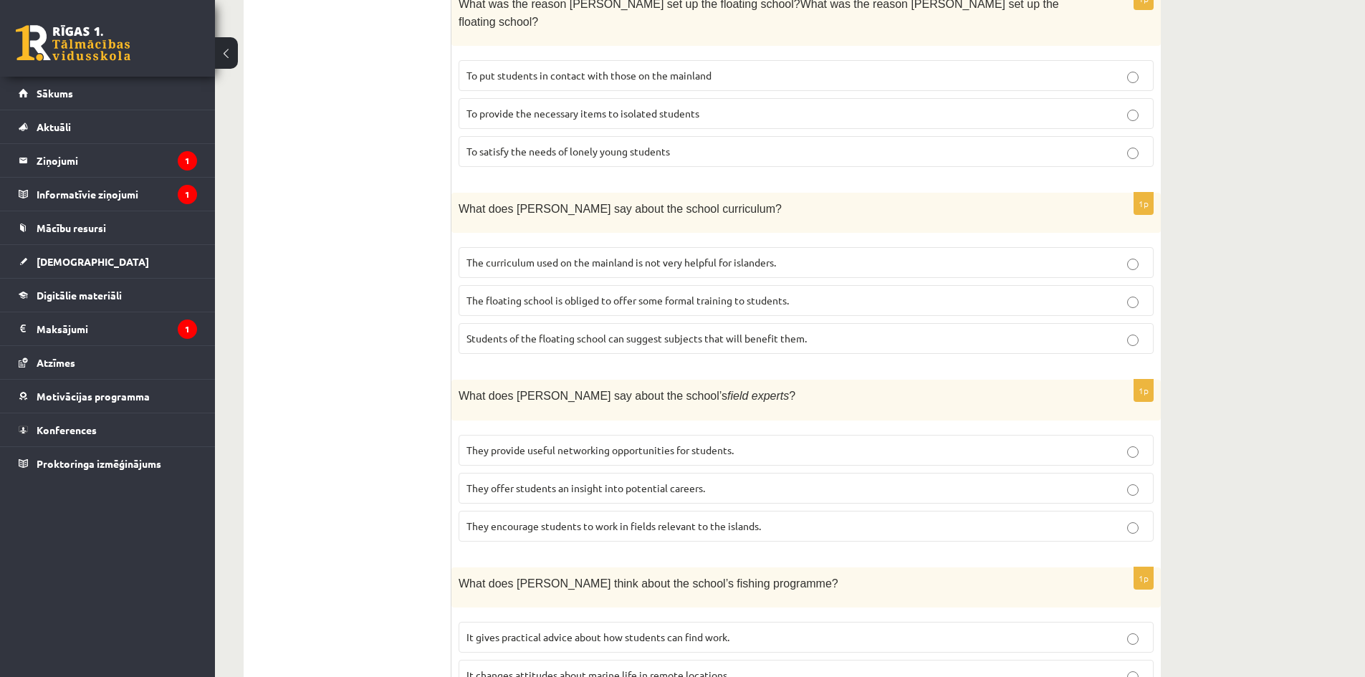
scroll to position [788, 0]
click at [515, 479] on span "They offer students an insight into potential careers." at bounding box center [586, 485] width 239 height 13
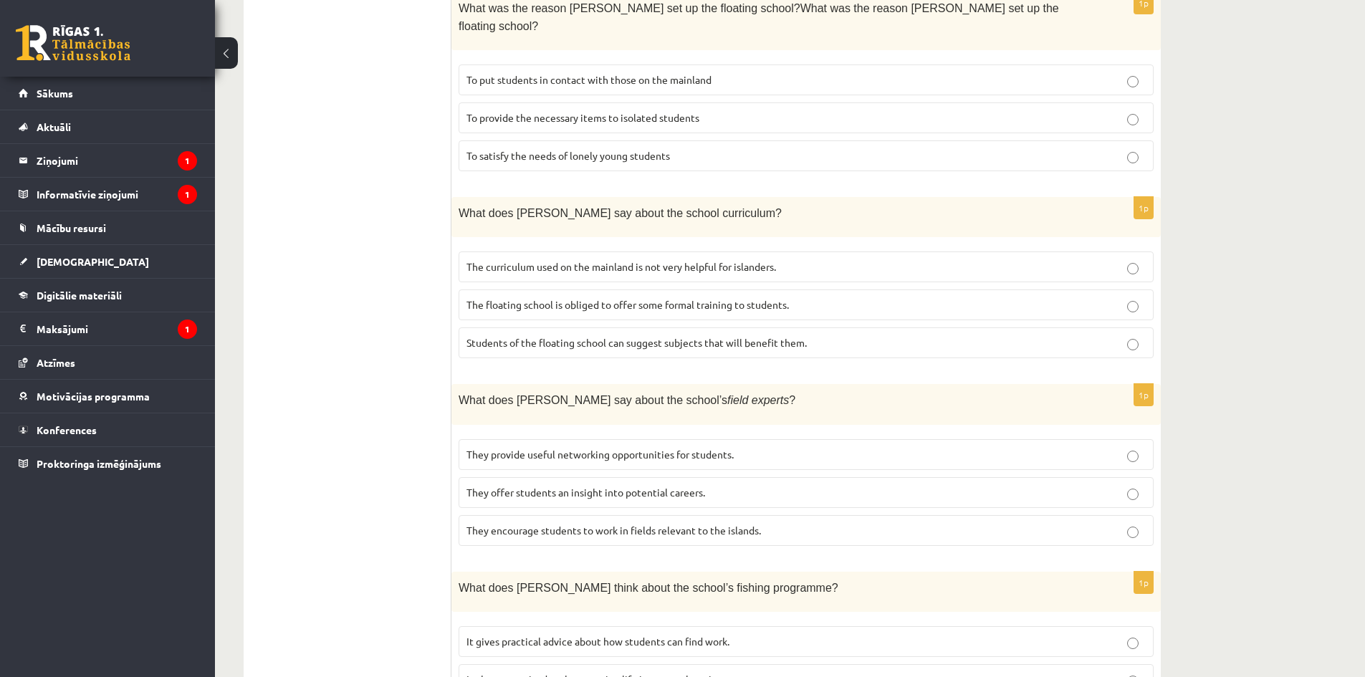
scroll to position [860, 0]
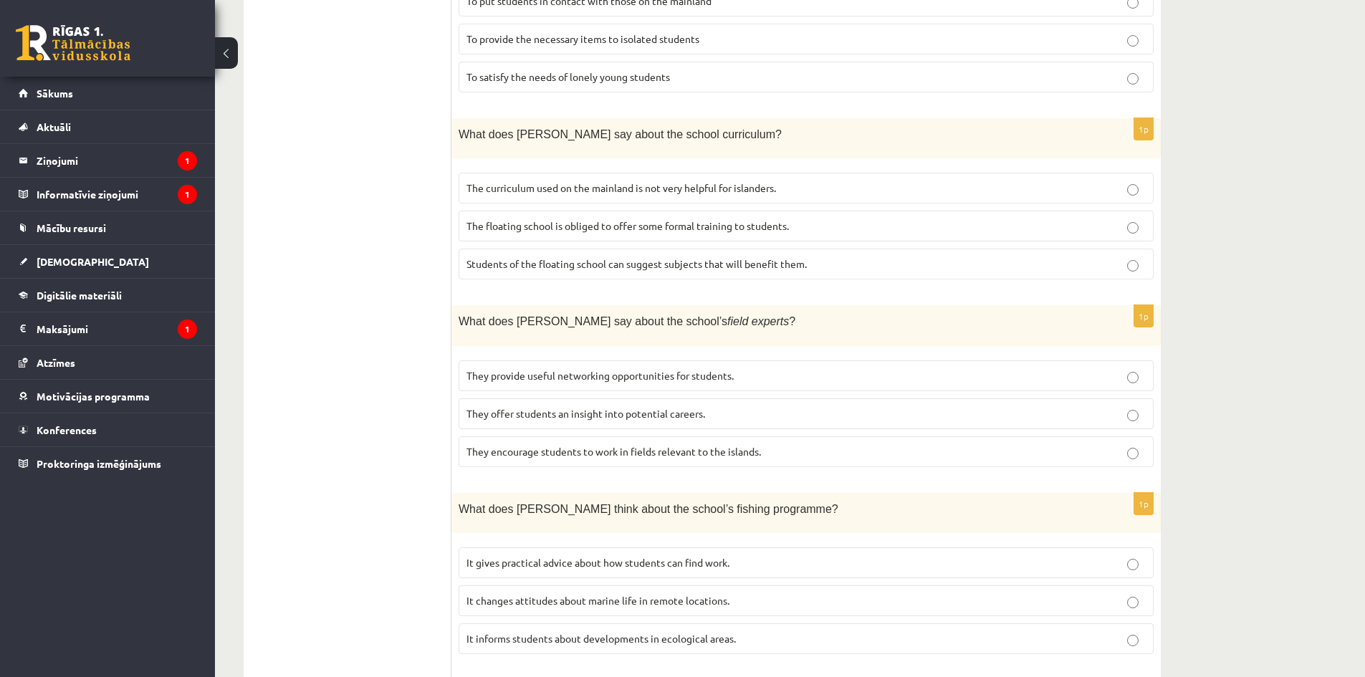
click at [500, 632] on span "It informs students about developments in ecological areas." at bounding box center [601, 638] width 269 height 13
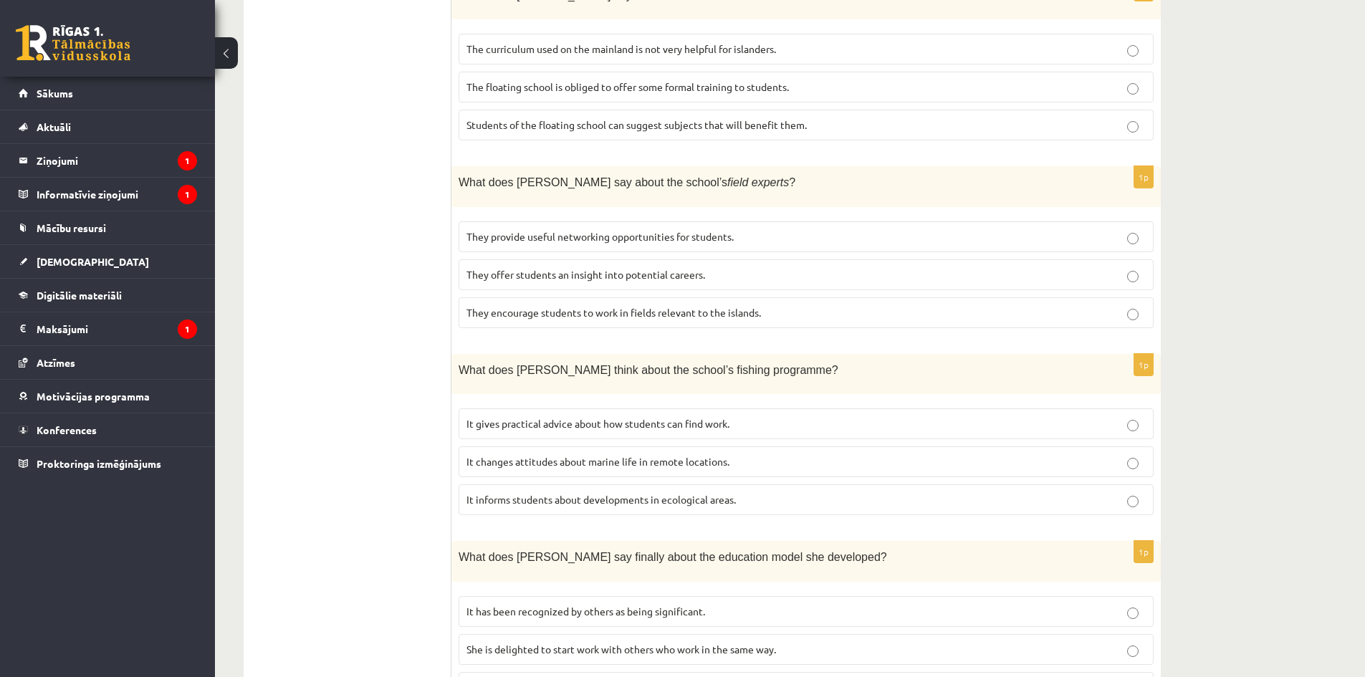
scroll to position [1003, 0]
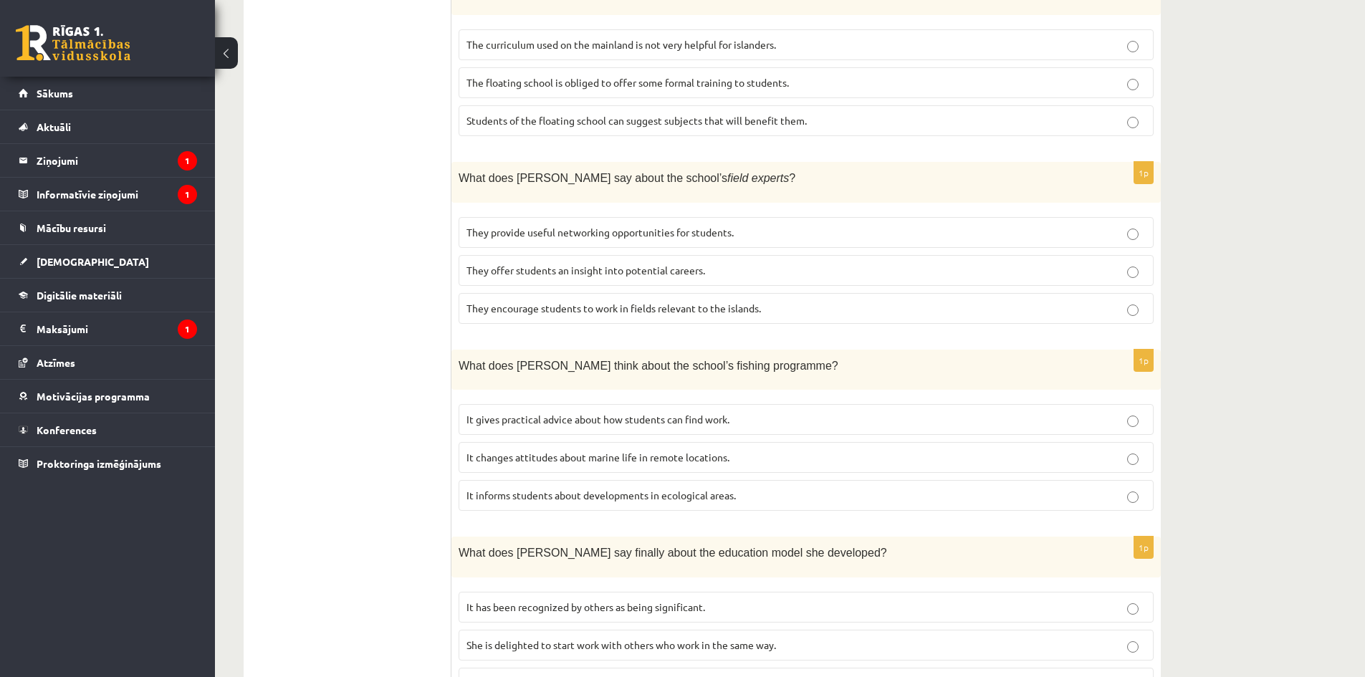
click at [600, 601] on span "It has been recognized by others as being significant." at bounding box center [586, 607] width 239 height 13
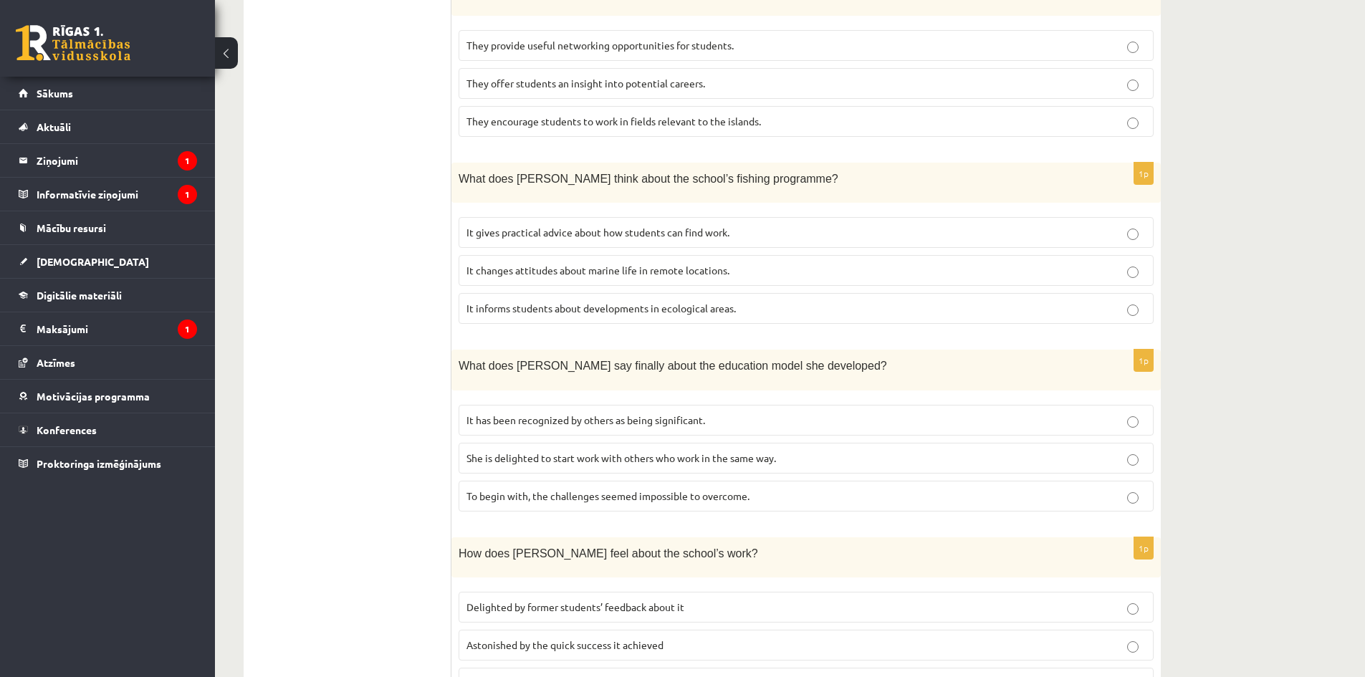
scroll to position [1200, 0]
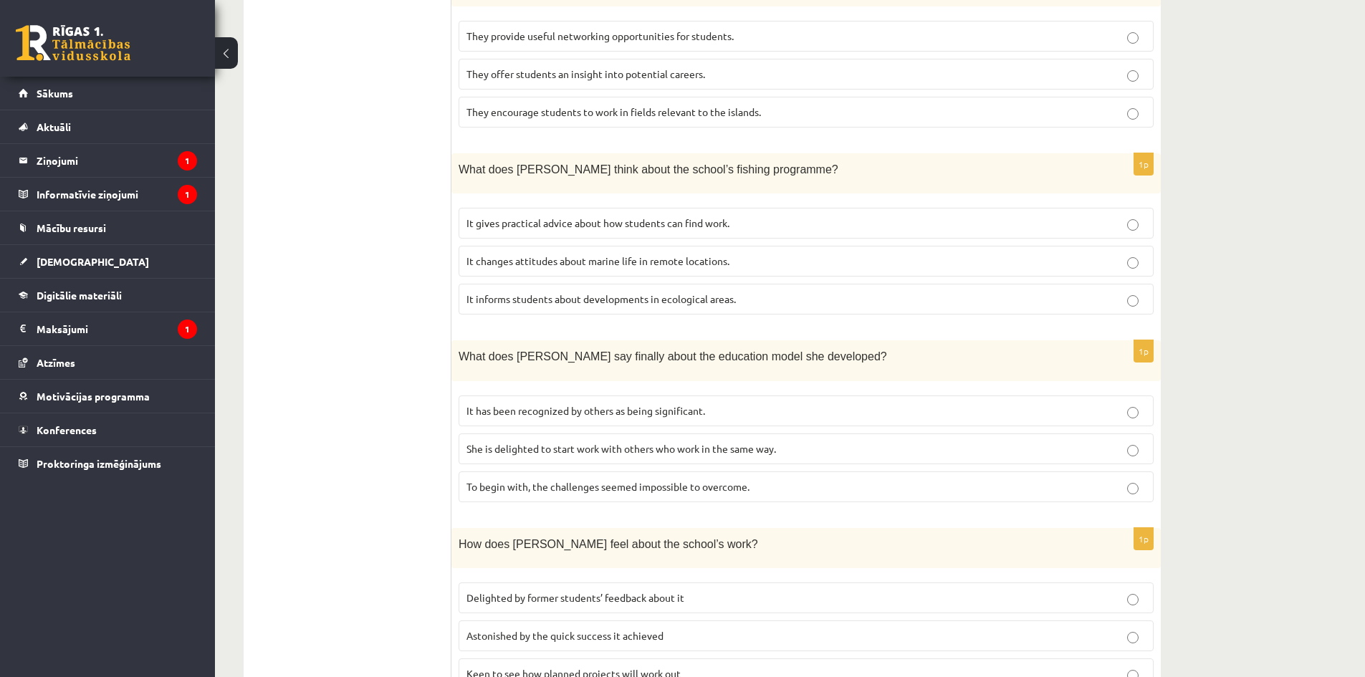
drag, startPoint x: 491, startPoint y: 529, endPoint x: 474, endPoint y: 527, distance: 16.6
click at [492, 591] on span "Delighted by former students’ feedback about it" at bounding box center [576, 597] width 218 height 13
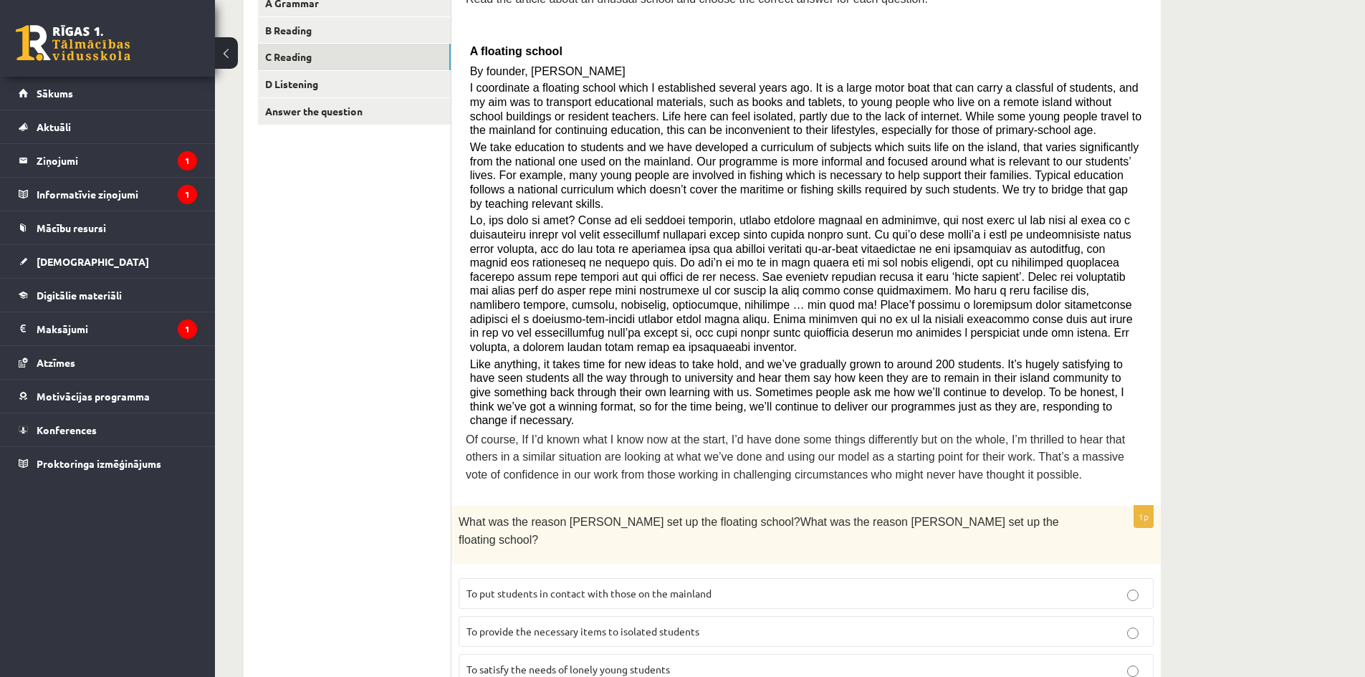
scroll to position [0, 0]
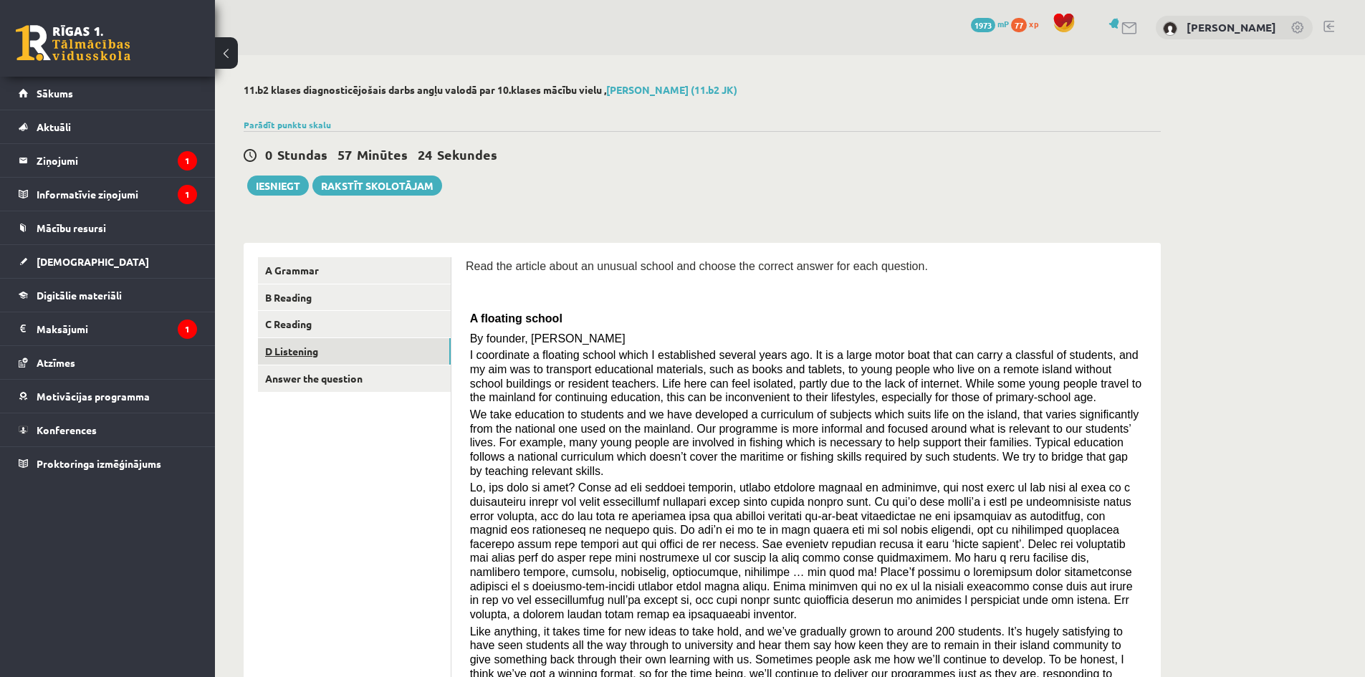
click at [306, 345] on link "D Listening" at bounding box center [354, 351] width 193 height 27
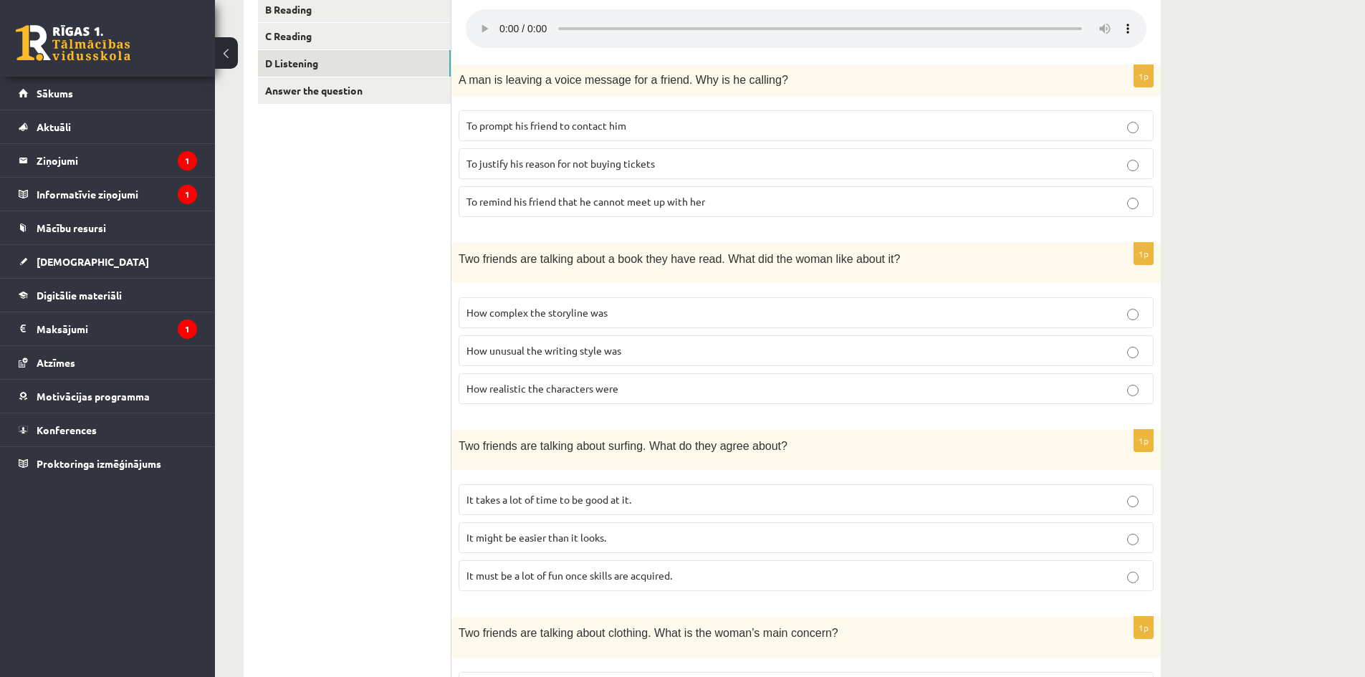
scroll to position [178, 0]
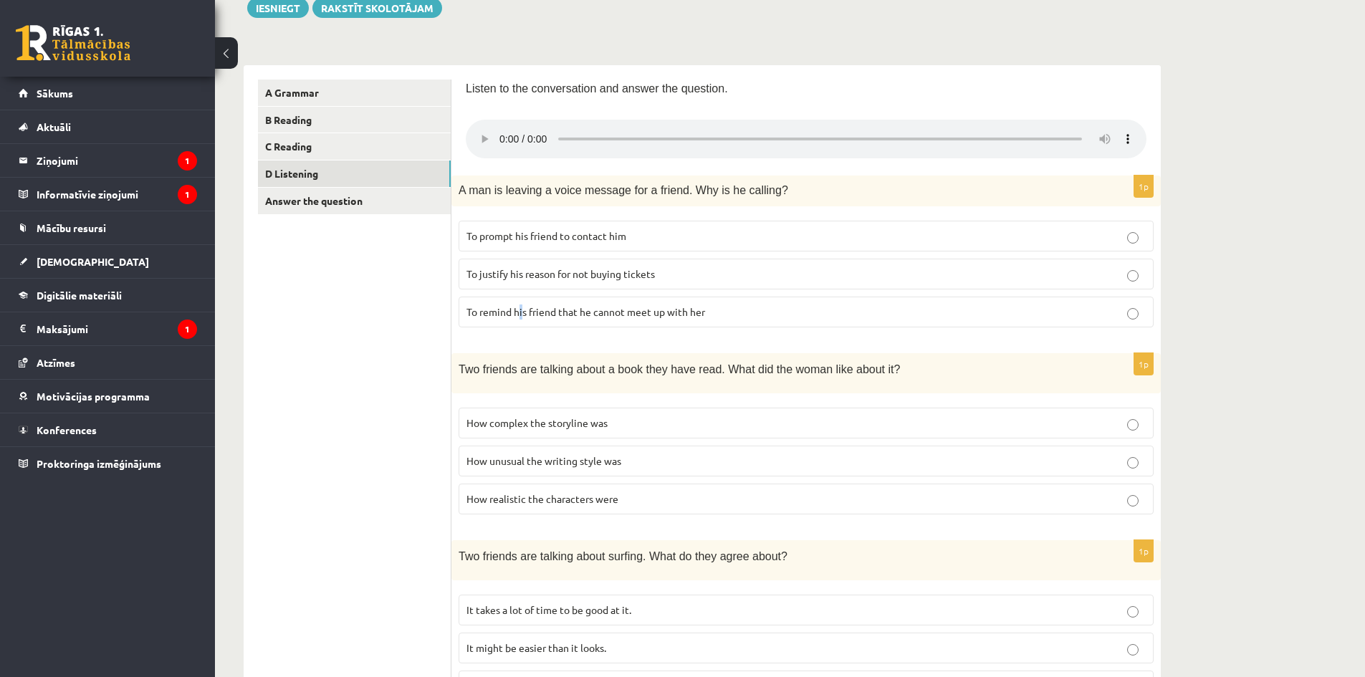
click at [522, 304] on label "To remind his friend that he cannot meet up with her" at bounding box center [806, 312] width 695 height 31
click at [538, 434] on label "How complex the storyline was" at bounding box center [806, 423] width 695 height 31
click at [539, 270] on span "To justify his reason for not buying tickets" at bounding box center [561, 273] width 188 height 13
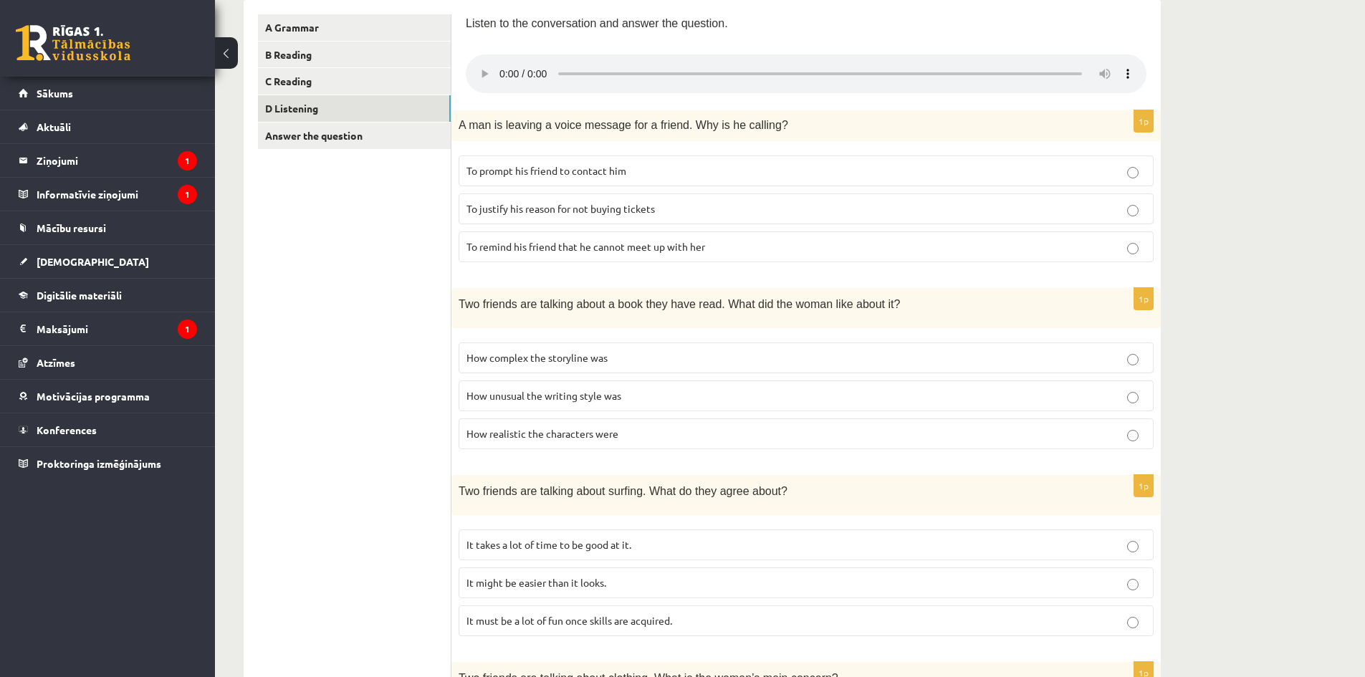
scroll to position [249, 0]
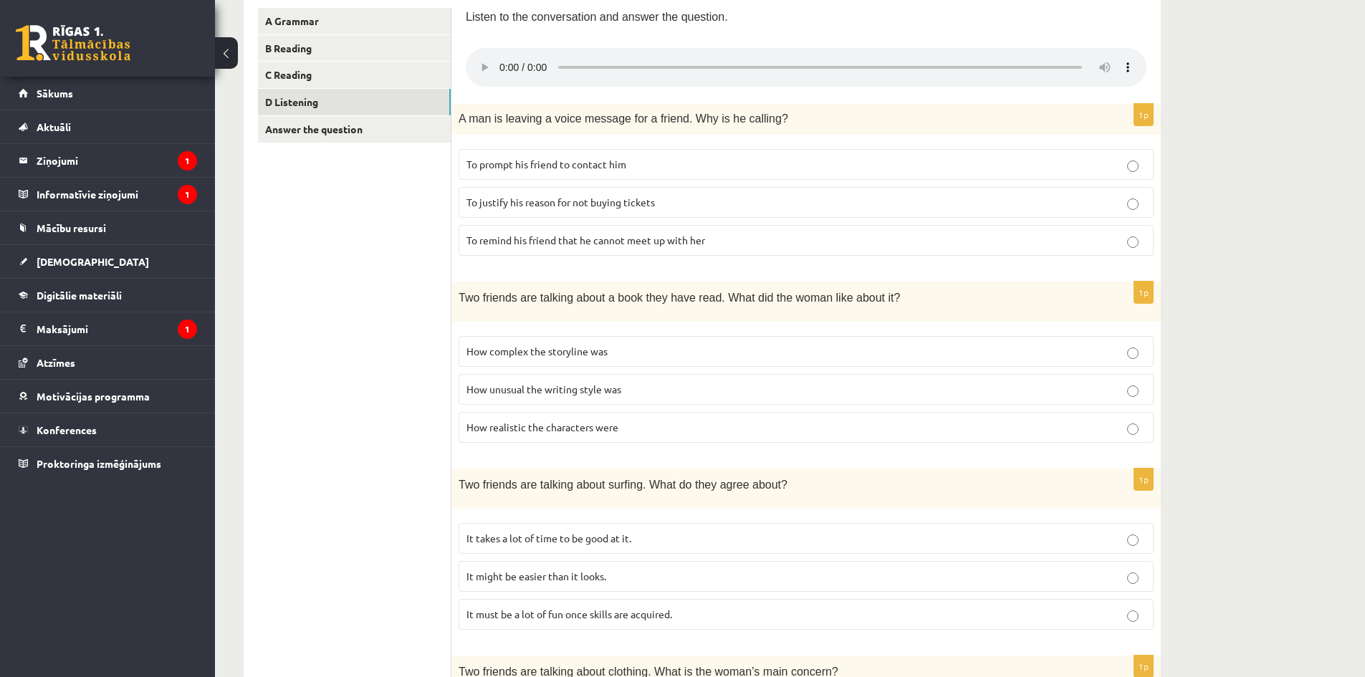
click at [604, 535] on span "It takes a lot of time to be good at it." at bounding box center [549, 538] width 165 height 13
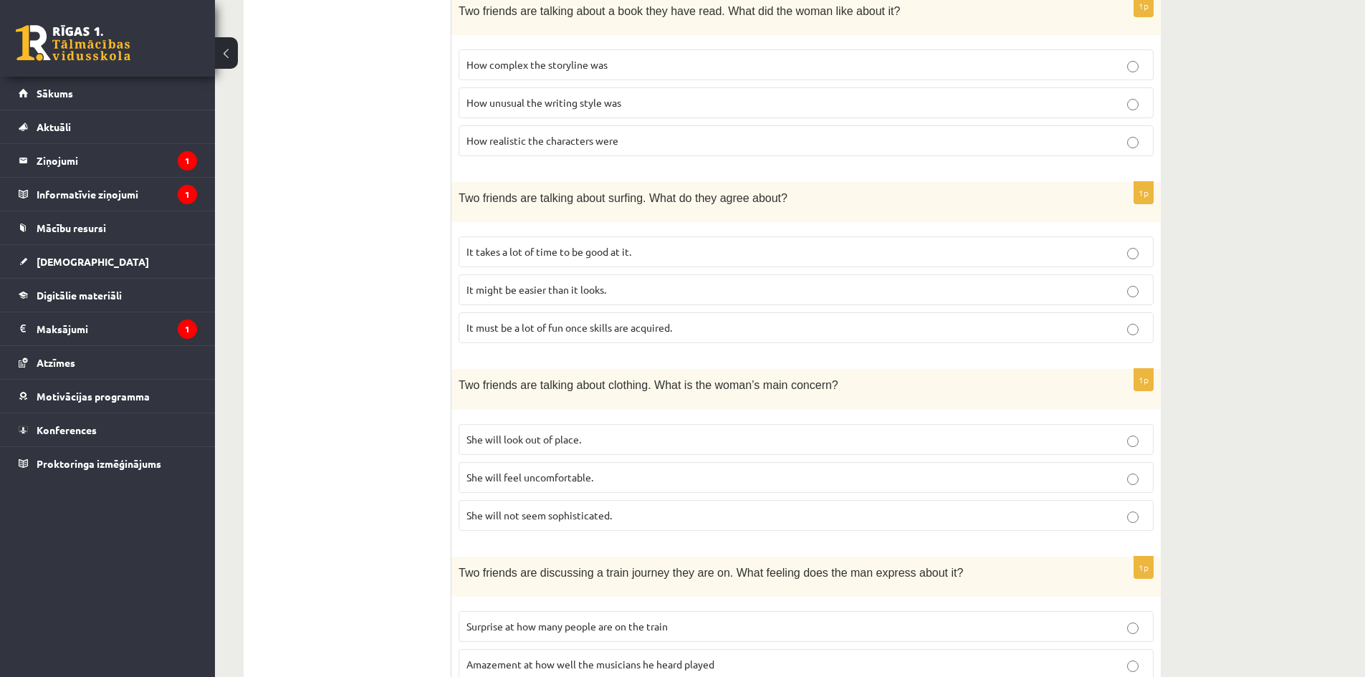
click at [611, 505] on label "She will not seem sophisticated." at bounding box center [806, 515] width 695 height 31
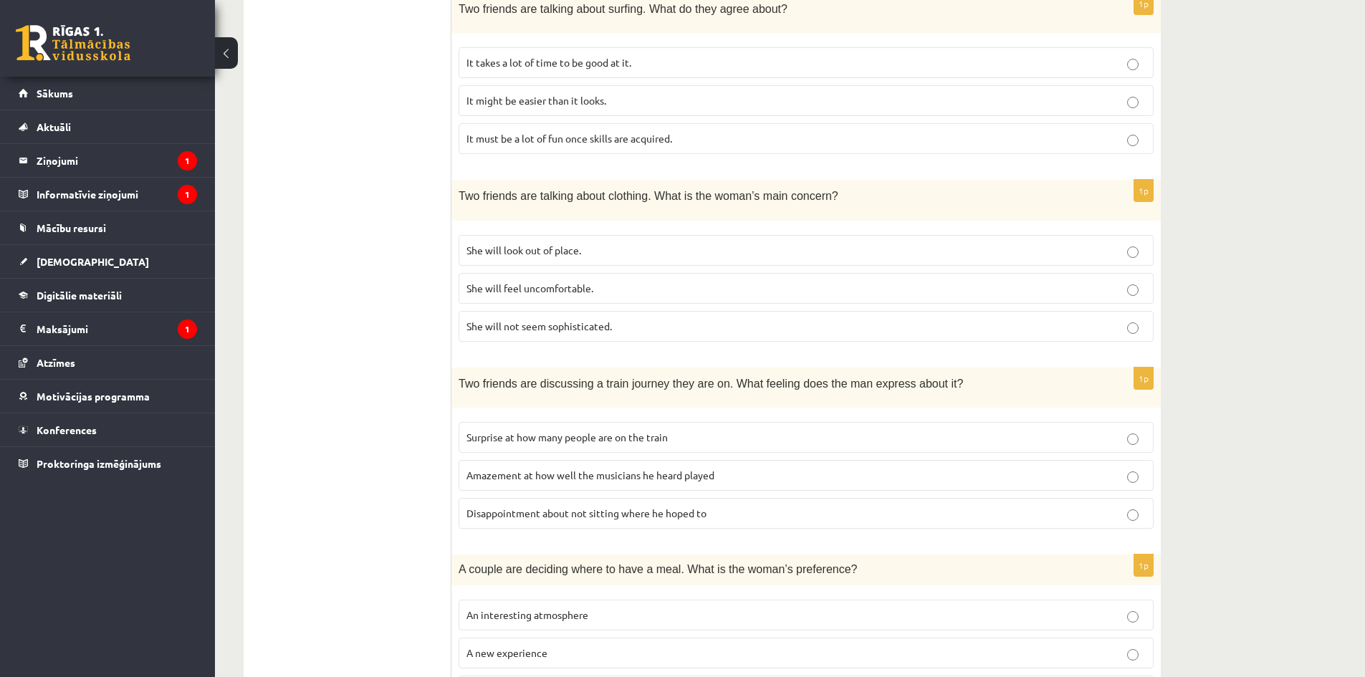
scroll to position [751, 0]
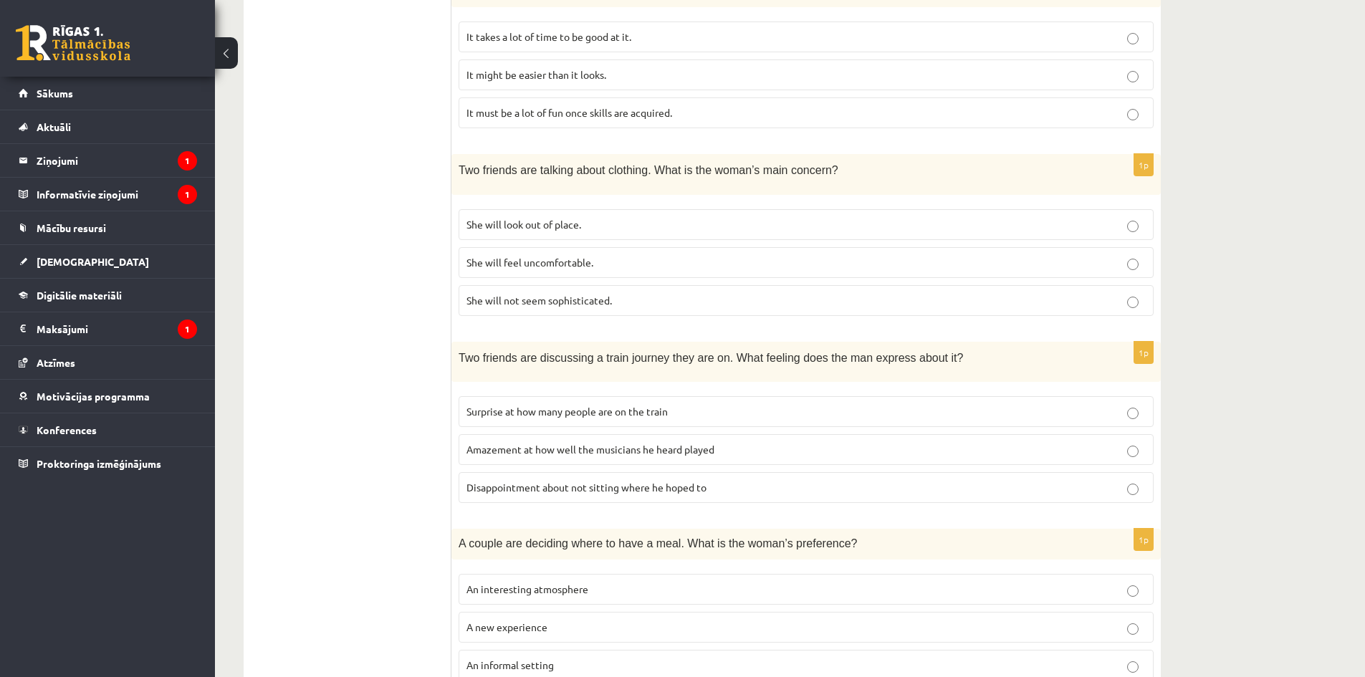
click at [639, 465] on fieldset "Surprise at how many people are on the train Amazement at how well the musician…" at bounding box center [806, 448] width 695 height 118
click at [642, 459] on label "Amazement at how well the musicians he heard played" at bounding box center [806, 449] width 695 height 31
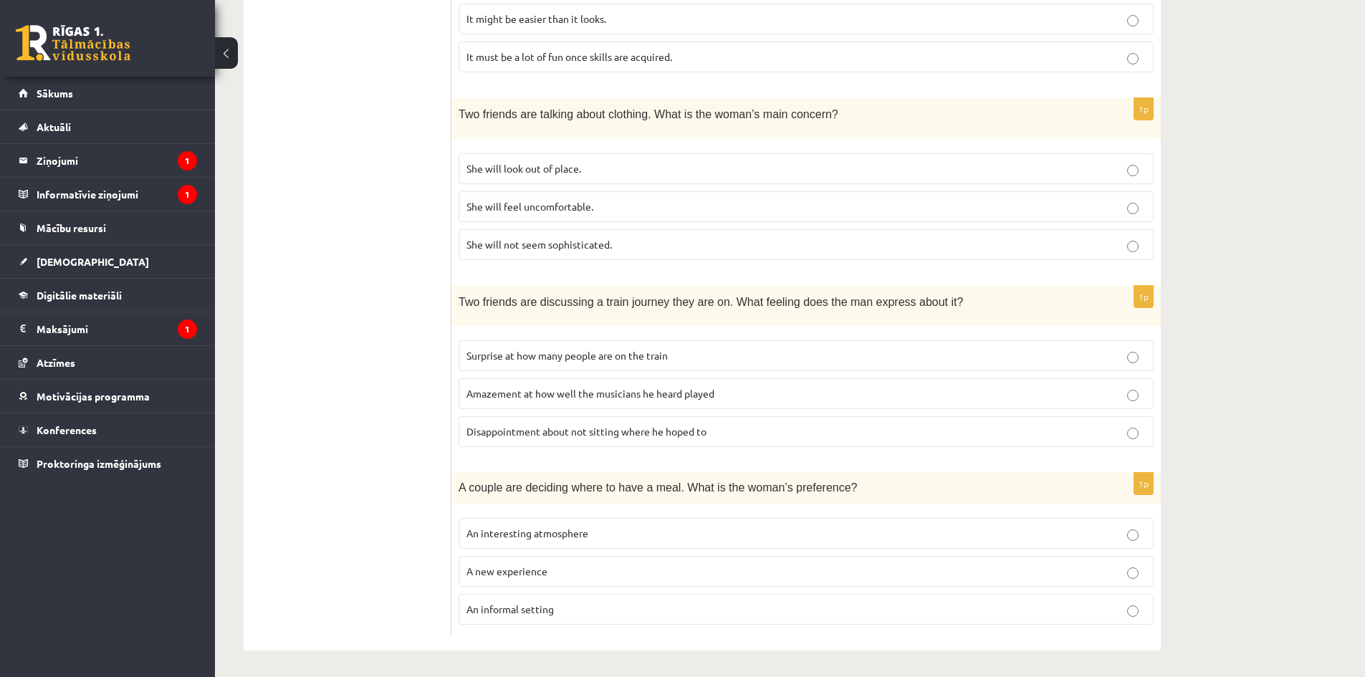
click at [641, 596] on label "An informal setting" at bounding box center [806, 609] width 695 height 31
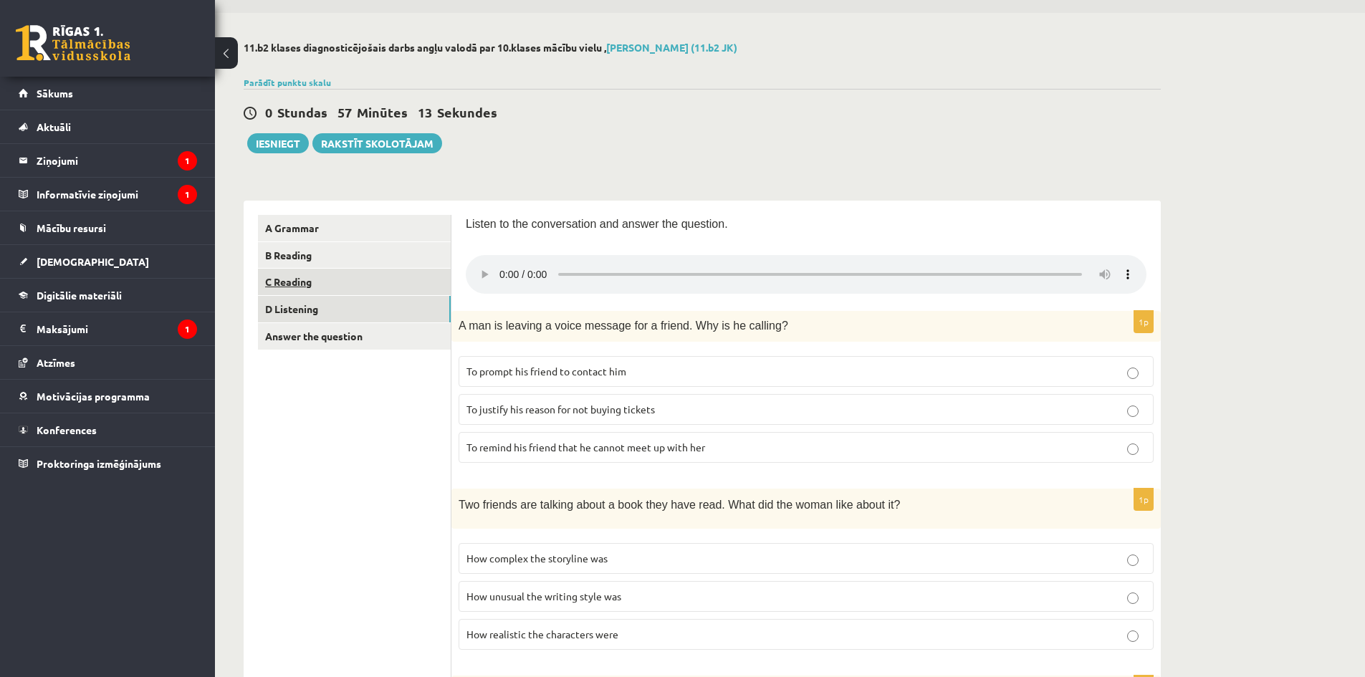
scroll to position [0, 0]
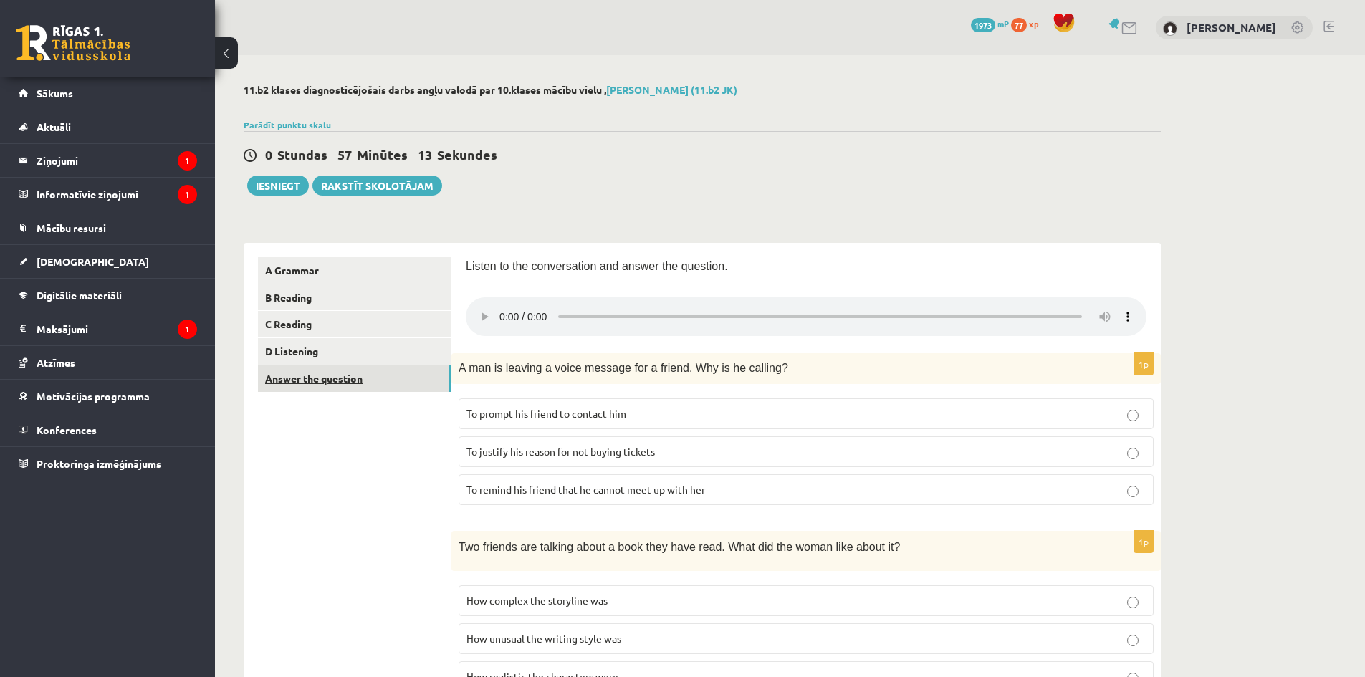
click at [356, 371] on link "Answer the question" at bounding box center [354, 379] width 193 height 27
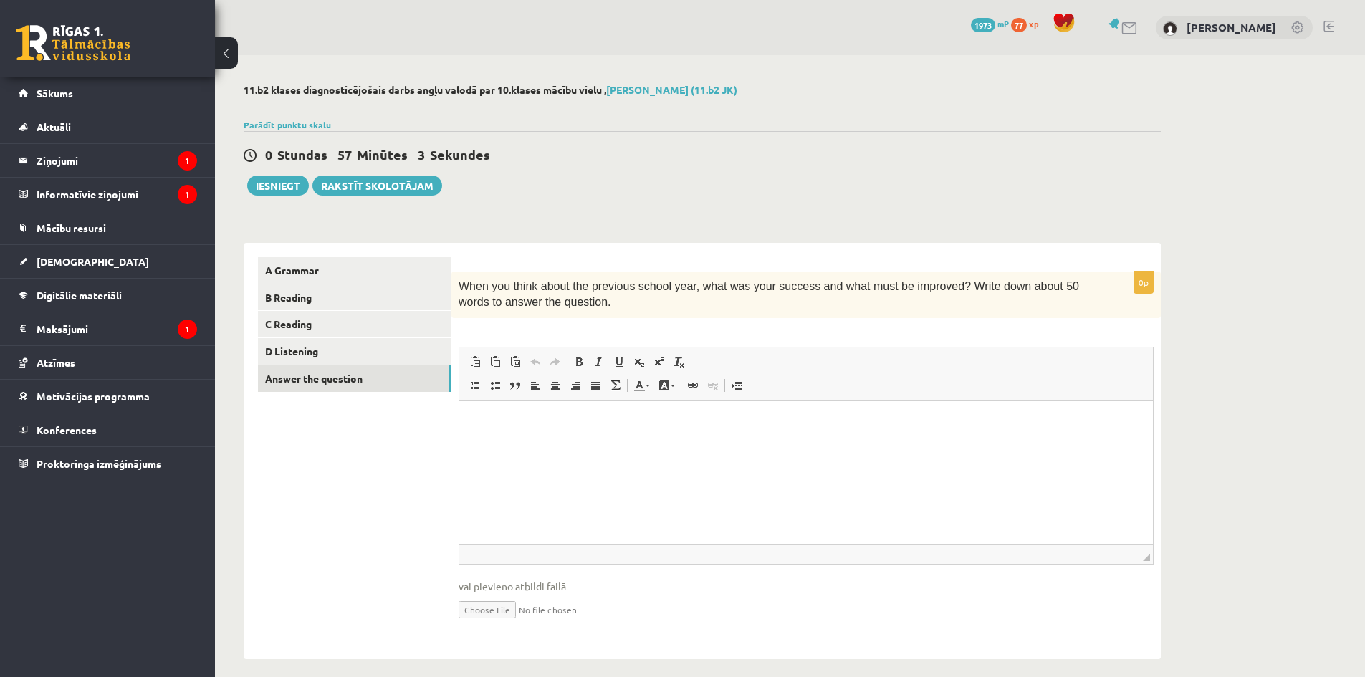
click at [932, 197] on div "11.b2 klases diagnosticējošais darbs angļu valodā par 10.klases mācību vielu , …" at bounding box center [702, 371] width 975 height 633
drag, startPoint x: 856, startPoint y: 531, endPoint x: 851, endPoint y: 538, distance: 9.2
click at [856, 444] on html at bounding box center [806, 423] width 694 height 44
click at [297, 318] on link "C Reading" at bounding box center [354, 324] width 193 height 27
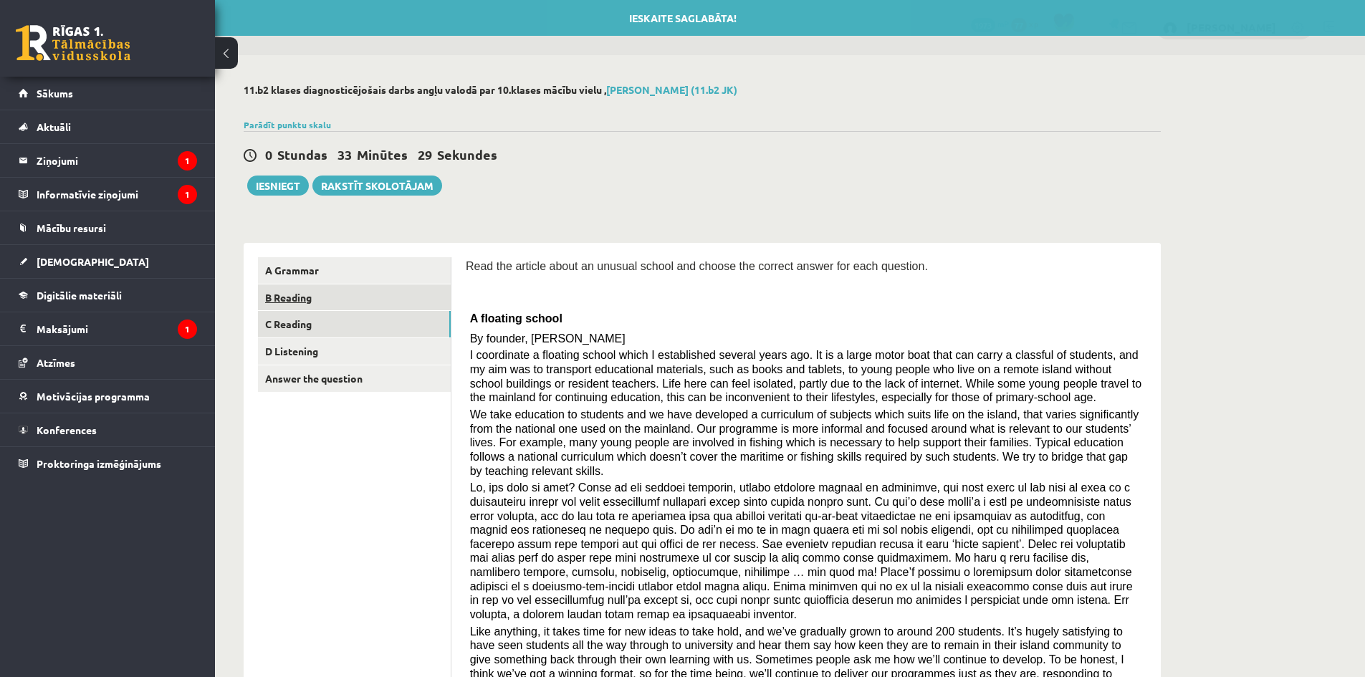
click at [283, 302] on link "B Reading" at bounding box center [354, 298] width 193 height 27
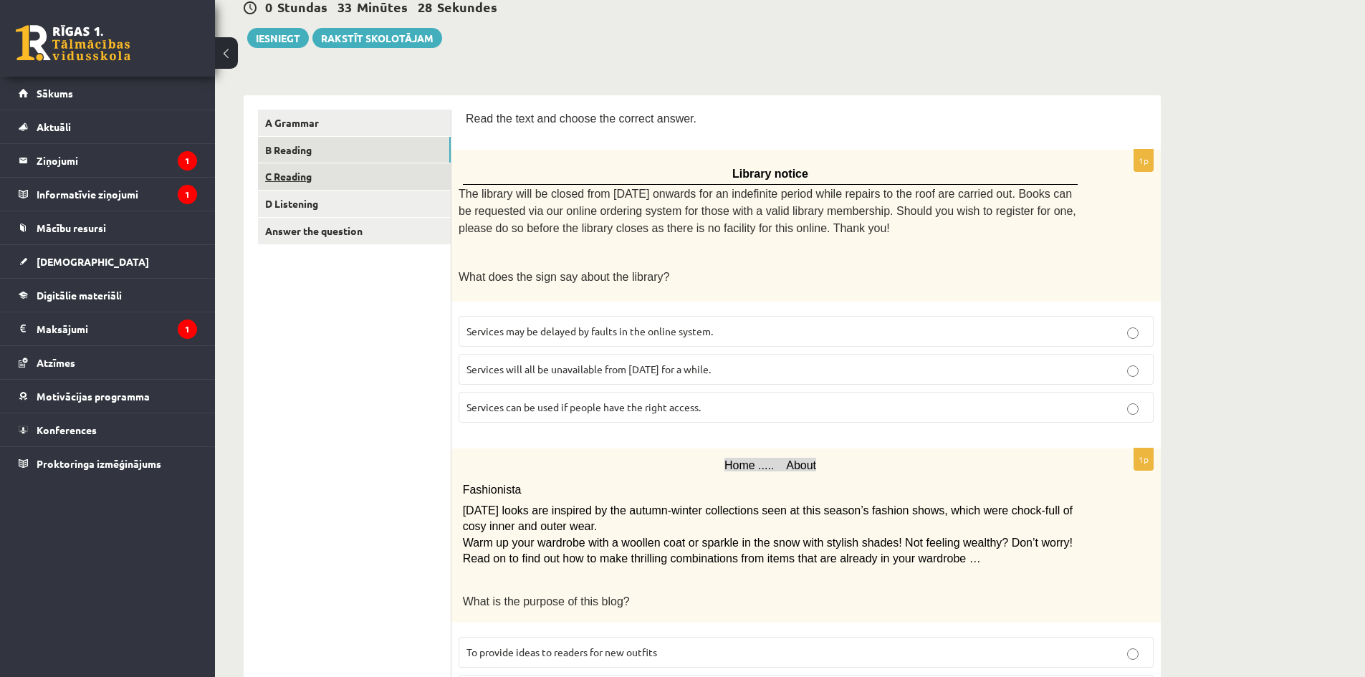
scroll to position [72, 0]
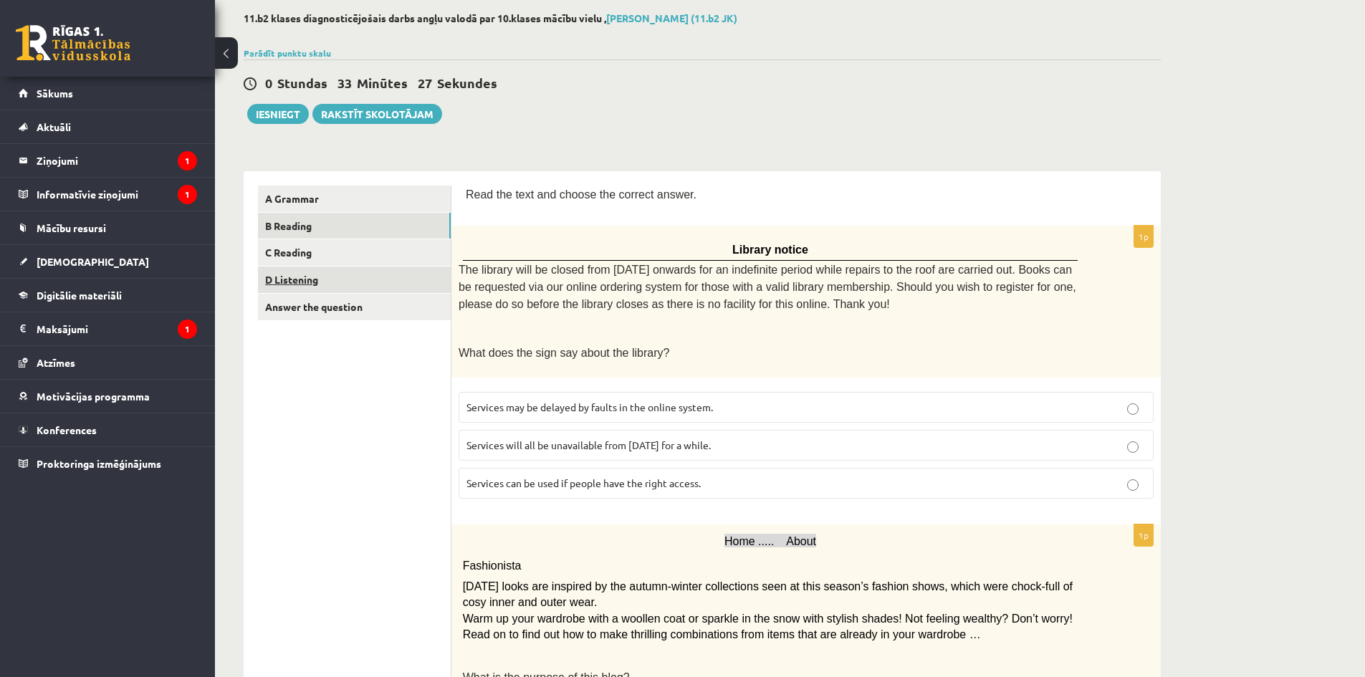
click at [339, 282] on link "D Listening" at bounding box center [354, 280] width 193 height 27
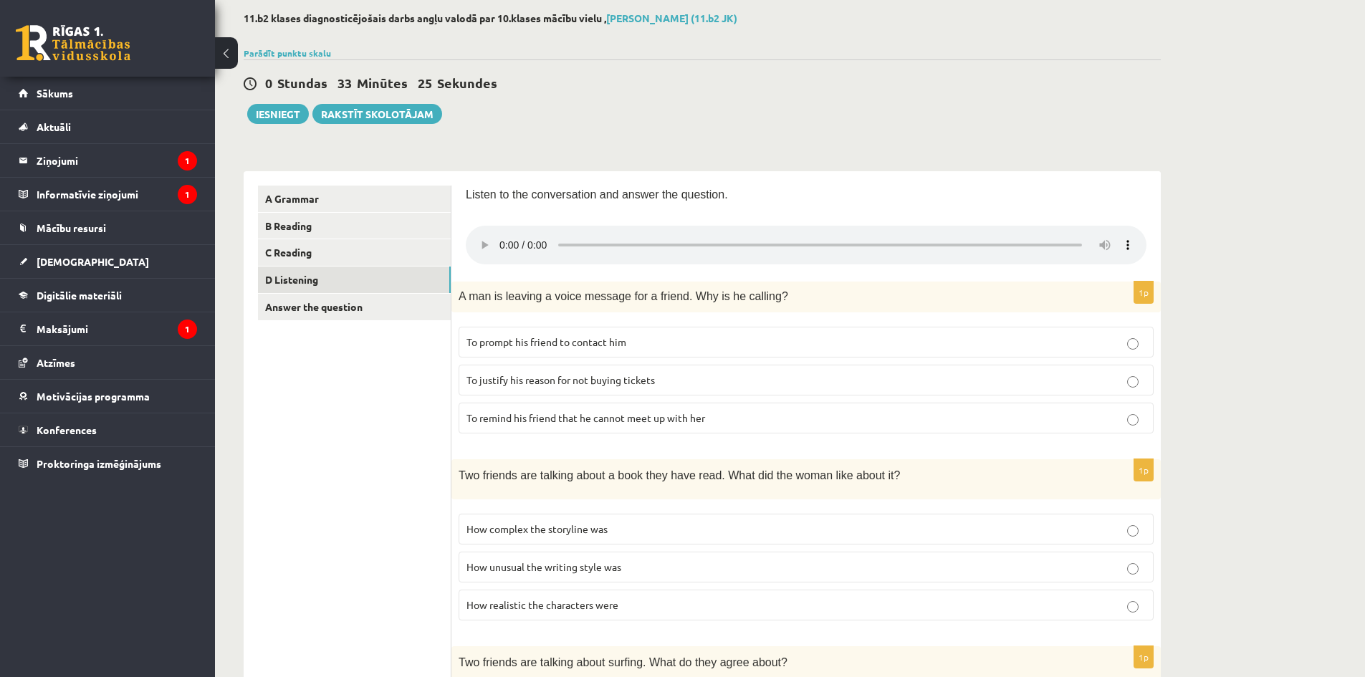
drag, startPoint x: 726, startPoint y: 88, endPoint x: 719, endPoint y: 94, distance: 9.2
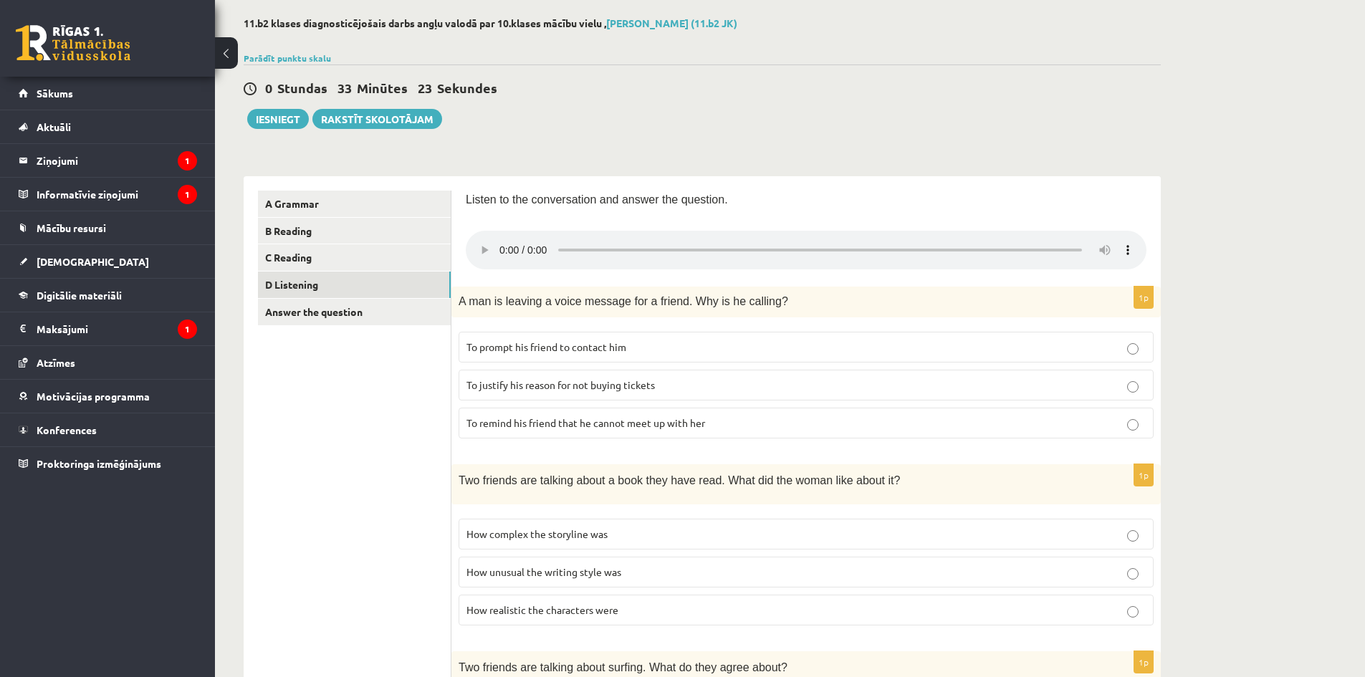
scroll to position [68, 0]
click at [283, 128] on button "Iesniegt" at bounding box center [278, 118] width 62 height 20
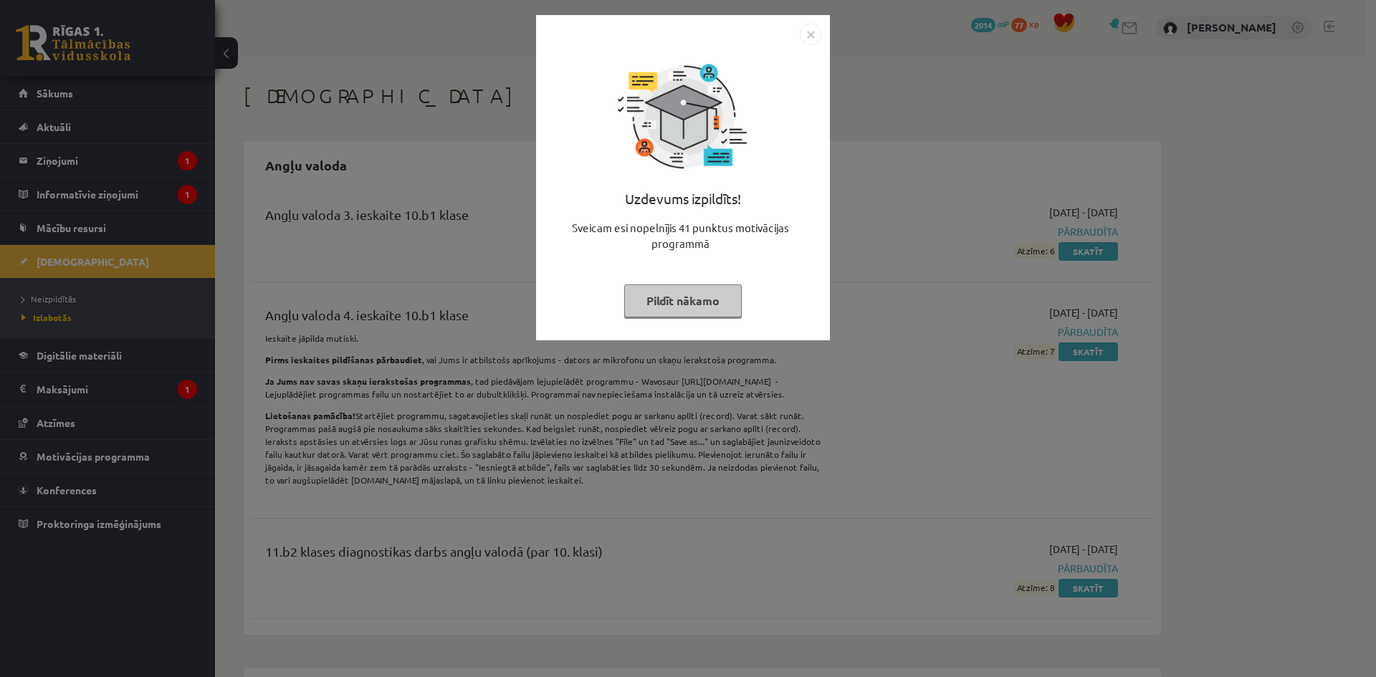
click at [662, 290] on button "Pildīt nākamo" at bounding box center [683, 301] width 118 height 33
